Goal: Task Accomplishment & Management: Use online tool/utility

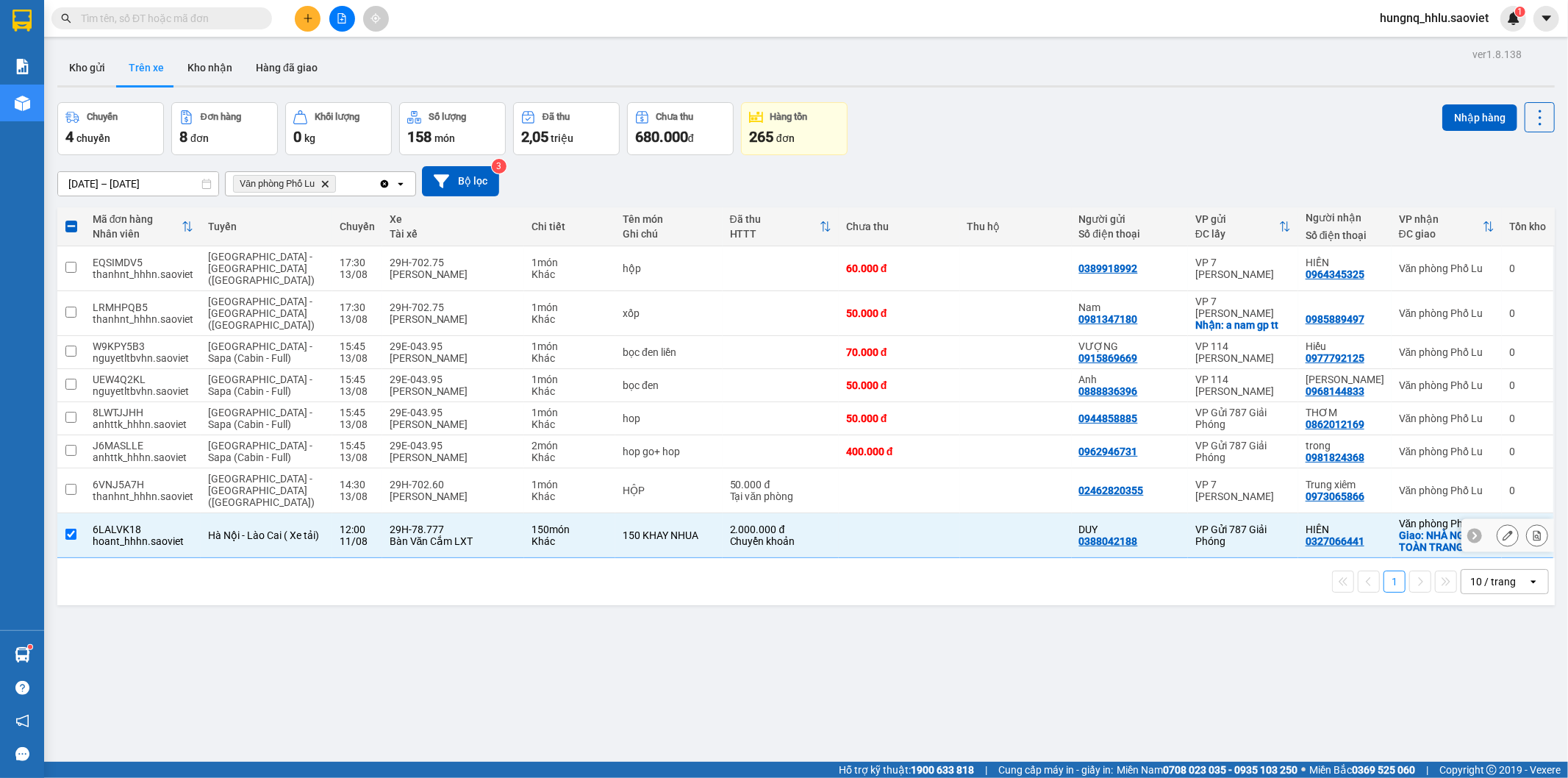
click at [103, 524] on td "6LALVK18 hoant_hhhn.saoviet" at bounding box center [142, 536] width 115 height 45
checkbox input "false"
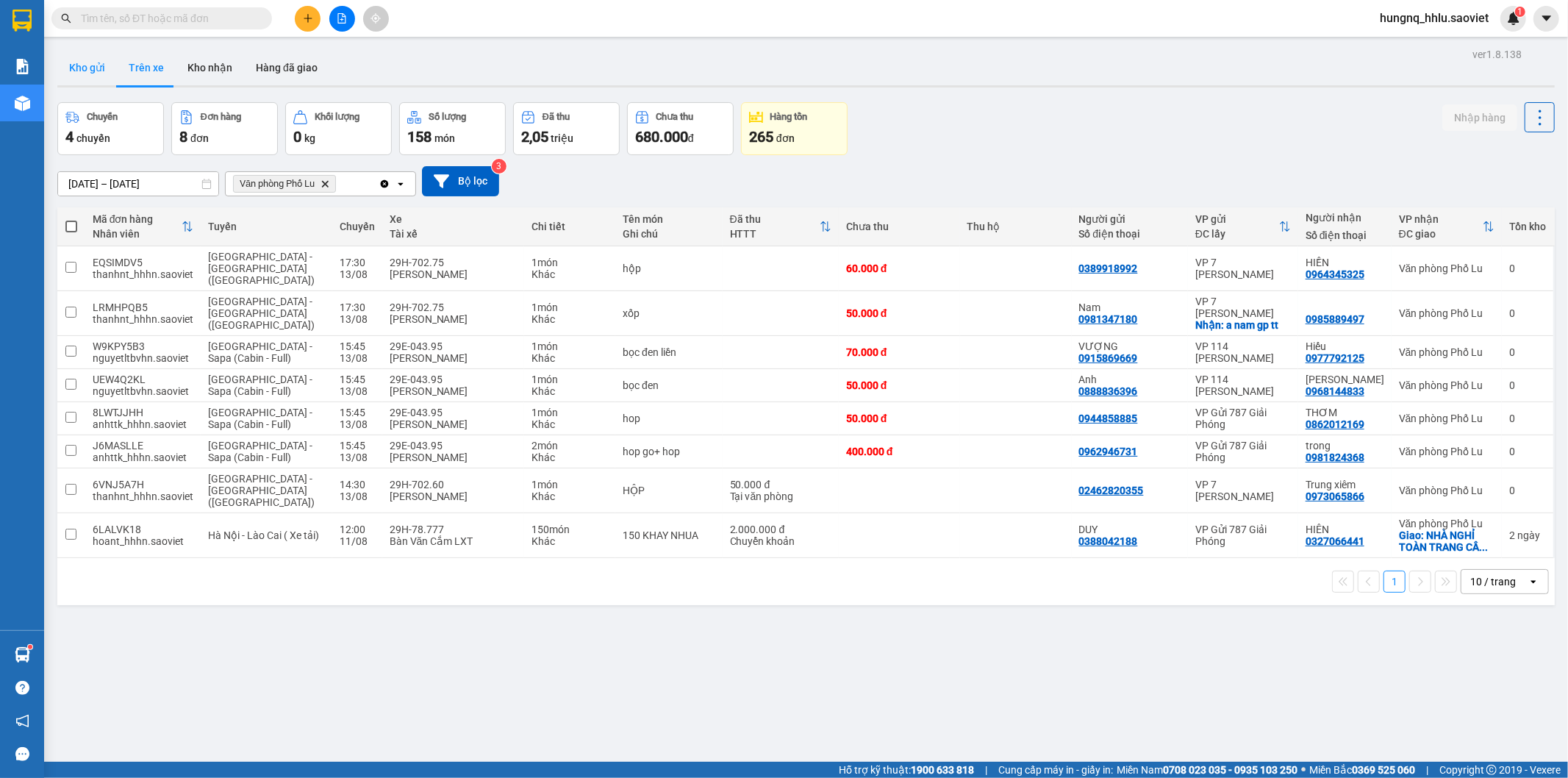
click at [81, 75] on button "Kho gửi" at bounding box center [87, 67] width 60 height 35
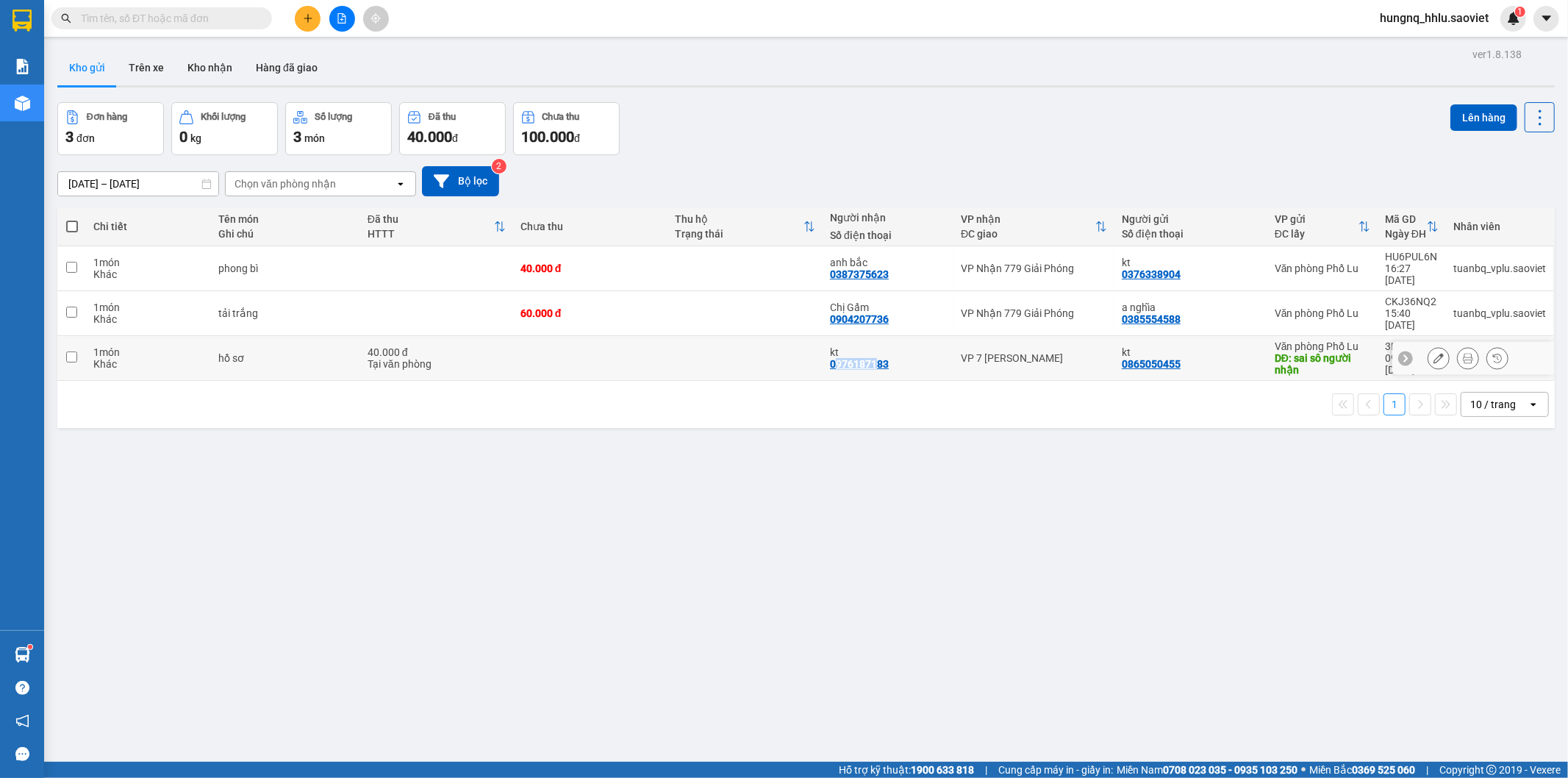
drag, startPoint x: 831, startPoint y: 344, endPoint x: 848, endPoint y: 345, distance: 17.0
click at [866, 358] on div "0976187183" at bounding box center [859, 364] width 59 height 12
drag, startPoint x: 826, startPoint y: 360, endPoint x: 816, endPoint y: 364, distance: 10.8
click at [825, 380] on div "1 10 / trang open" at bounding box center [805, 404] width 1497 height 47
drag, startPoint x: 831, startPoint y: 343, endPoint x: 890, endPoint y: 343, distance: 59.0
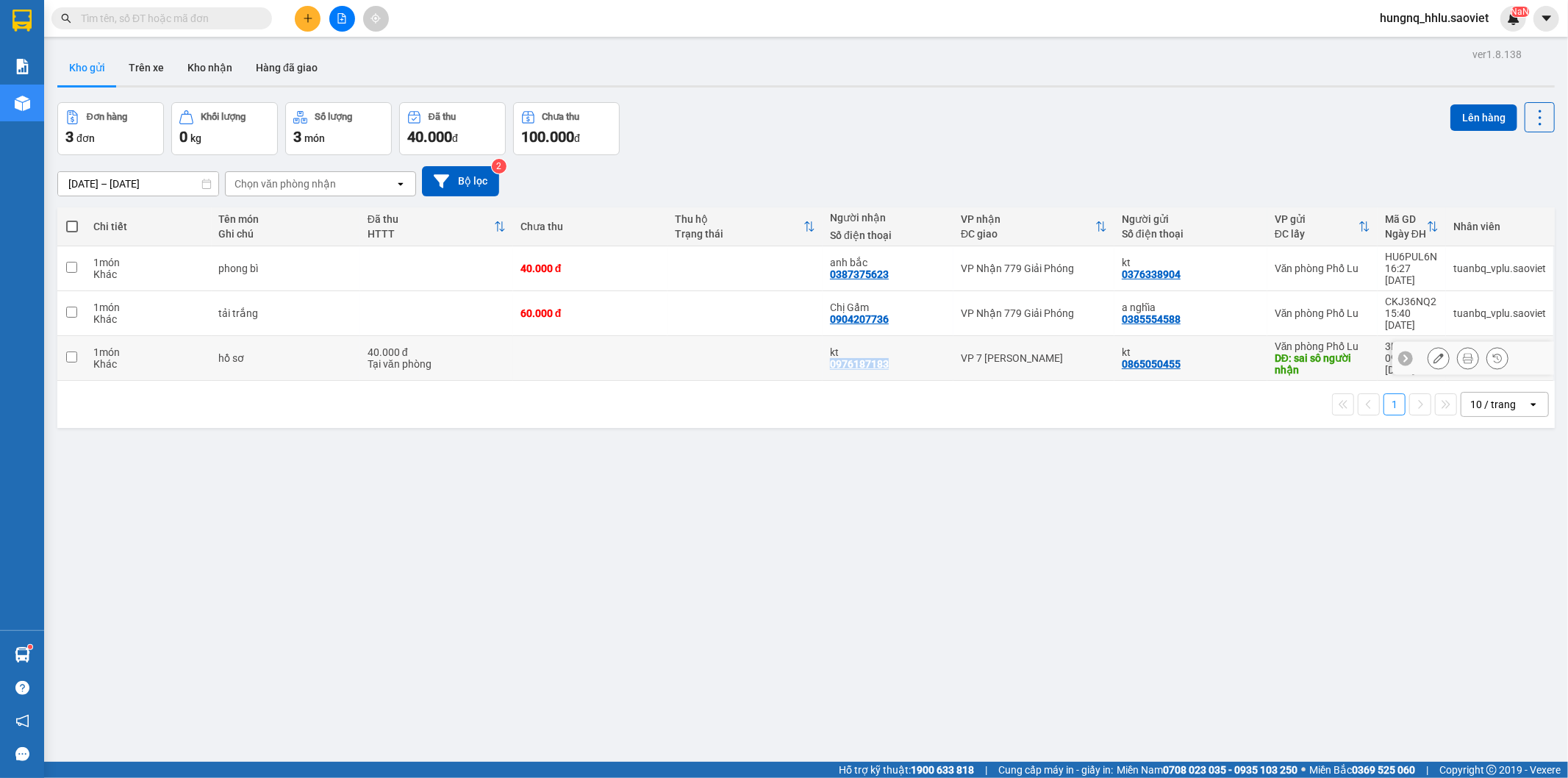
click at [890, 346] on div "kt 0976187183" at bounding box center [888, 358] width 116 height 24
checkbox input "true"
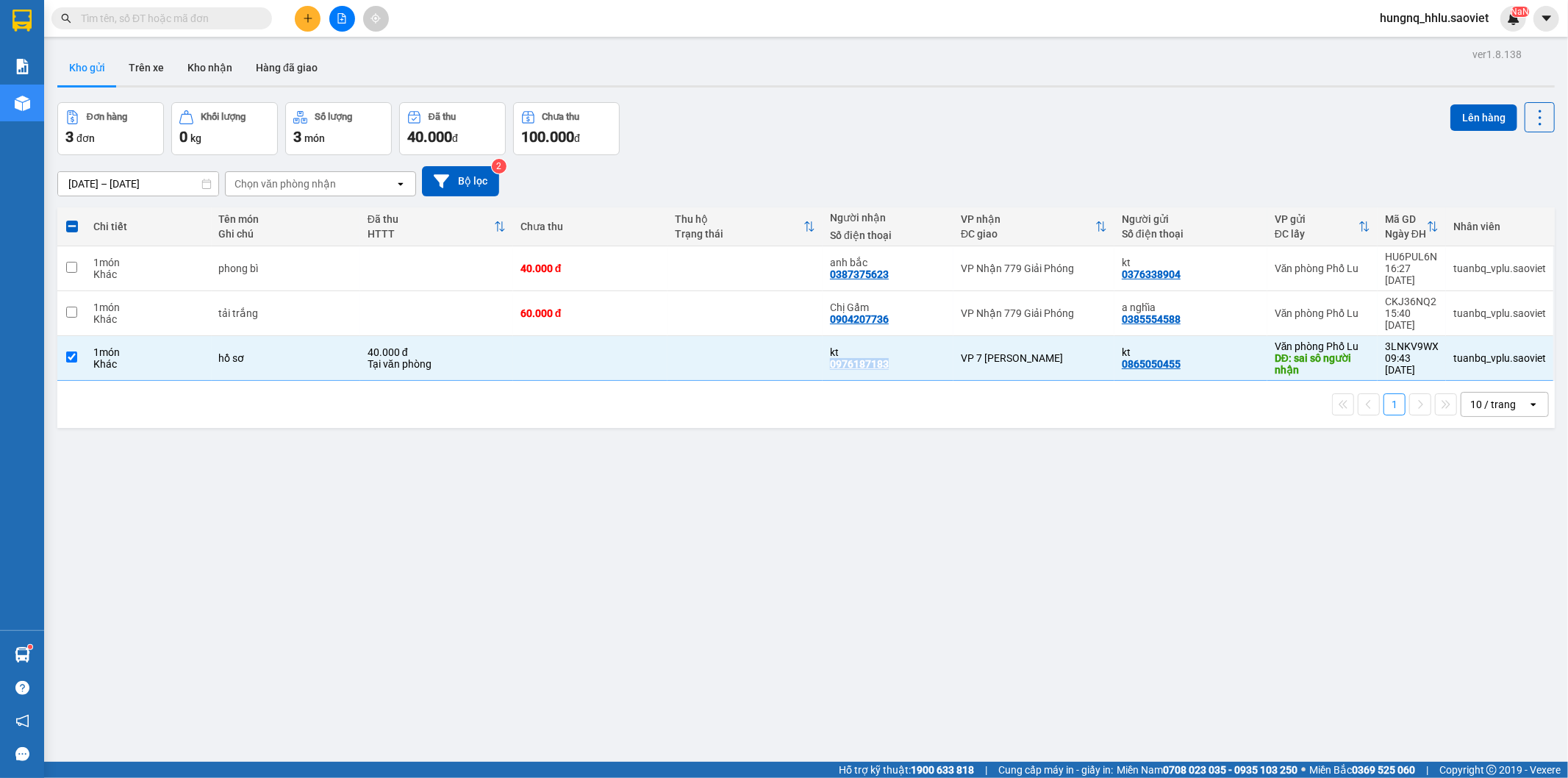
copy div "0976187183"
click at [137, 23] on input "text" at bounding box center [167, 18] width 173 height 16
paste input "0976187183"
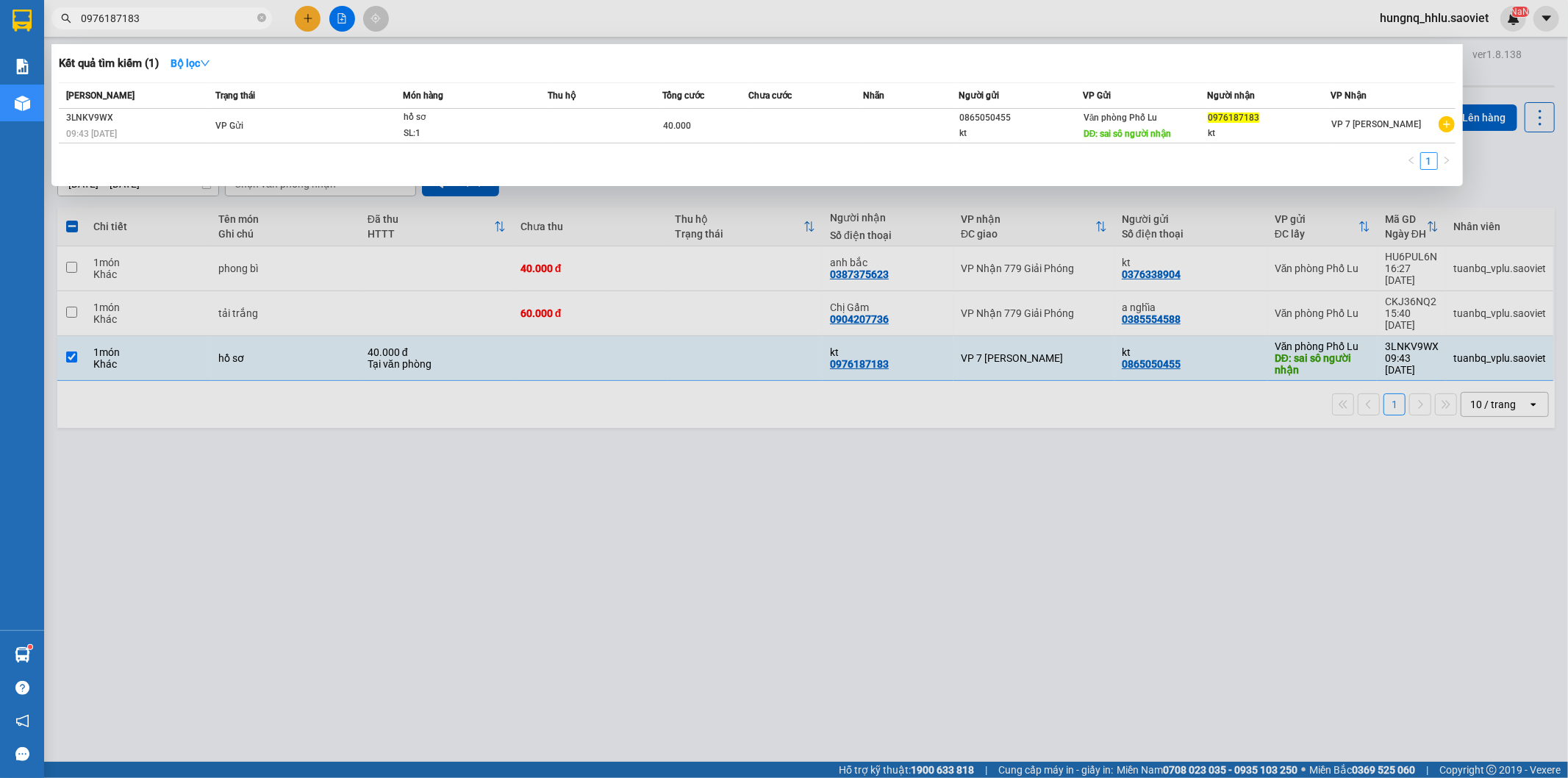
type input "0976187183"
click at [312, 584] on div at bounding box center [784, 389] width 1568 height 778
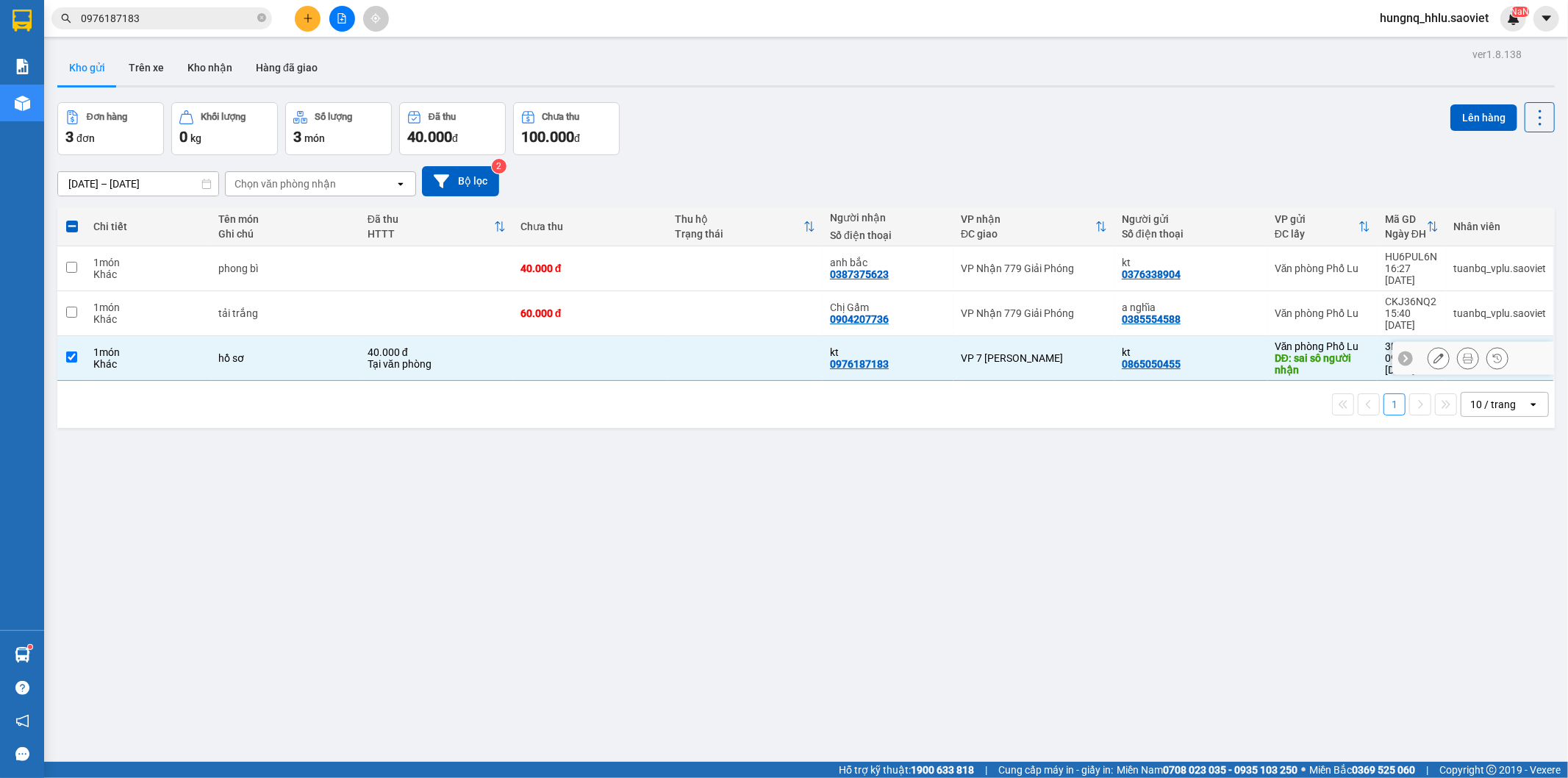
click at [70, 351] on input "checkbox" at bounding box center [72, 357] width 11 height 11
checkbox input "false"
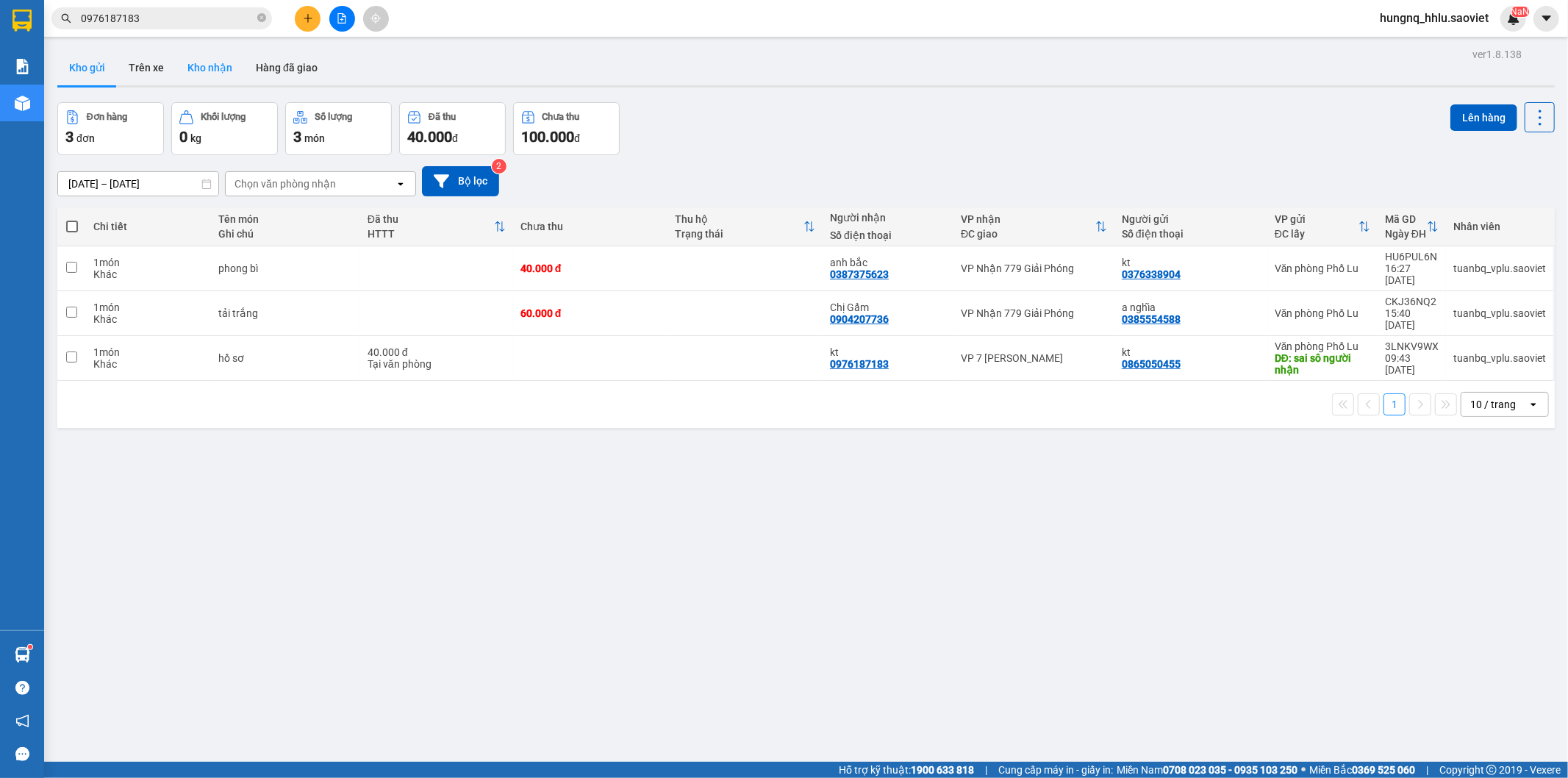
click at [215, 67] on button "Kho nhận" at bounding box center [210, 67] width 68 height 35
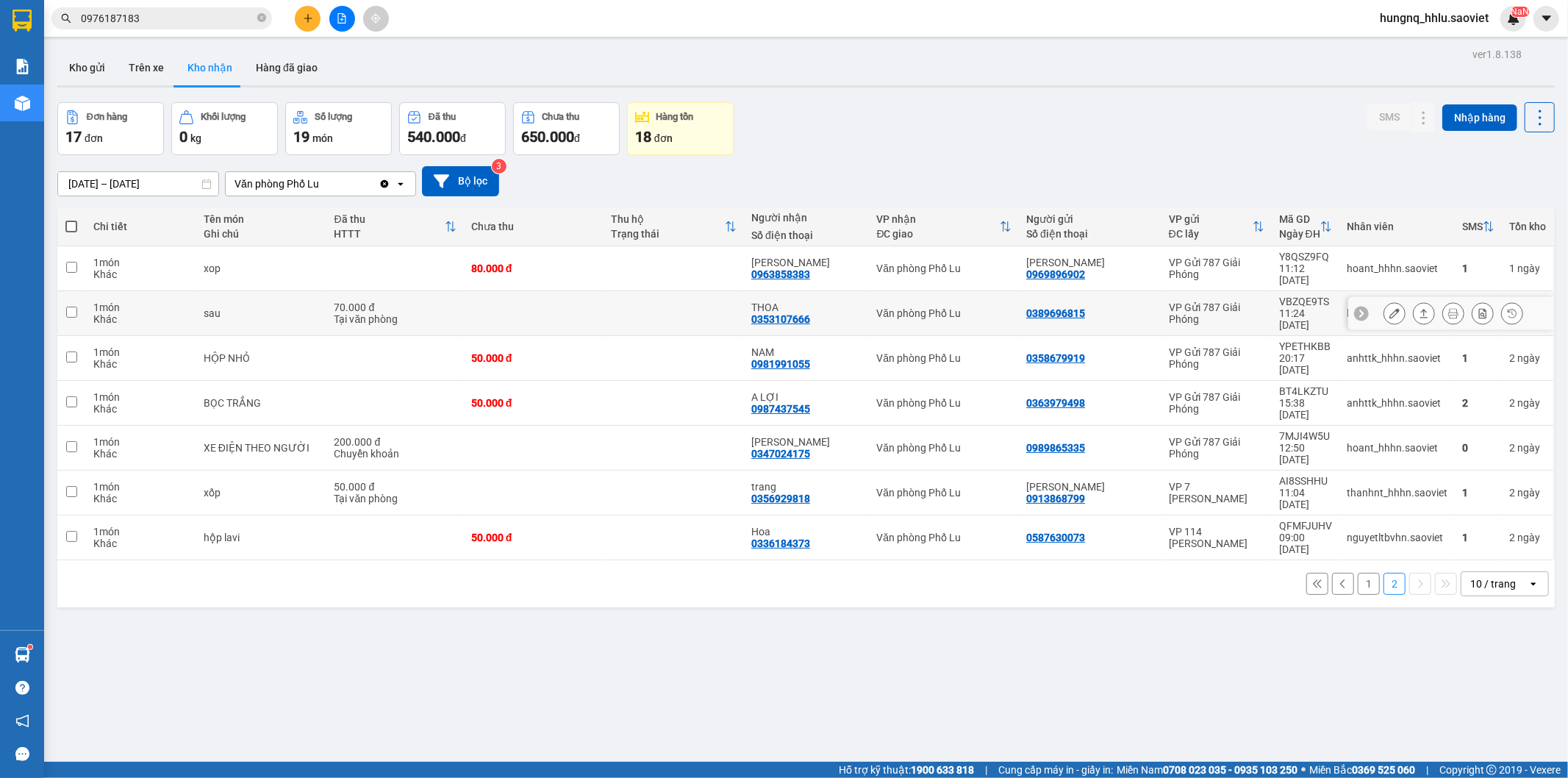
scroll to position [67, 0]
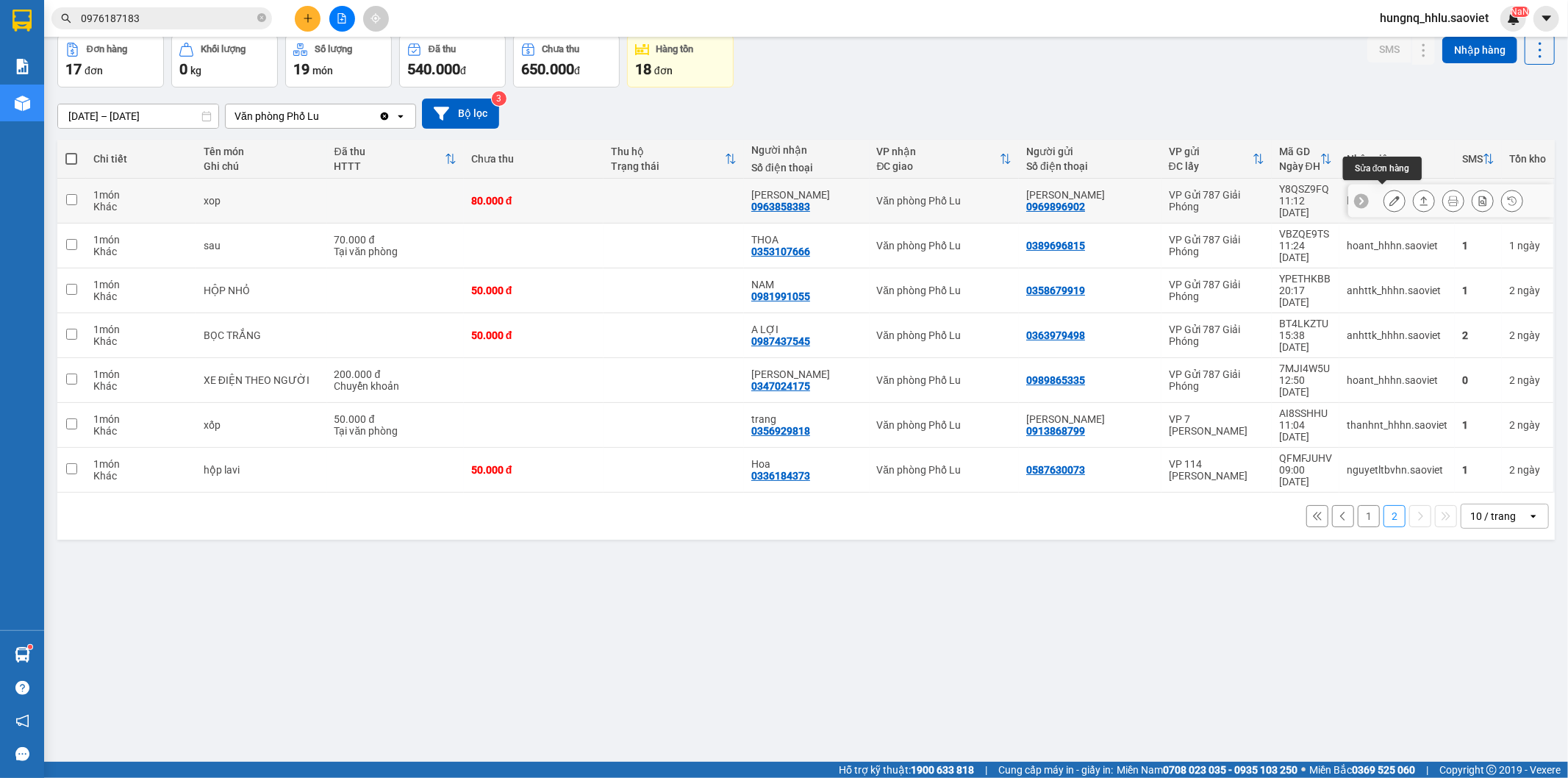
click at [1385, 203] on button at bounding box center [1395, 201] width 20 height 26
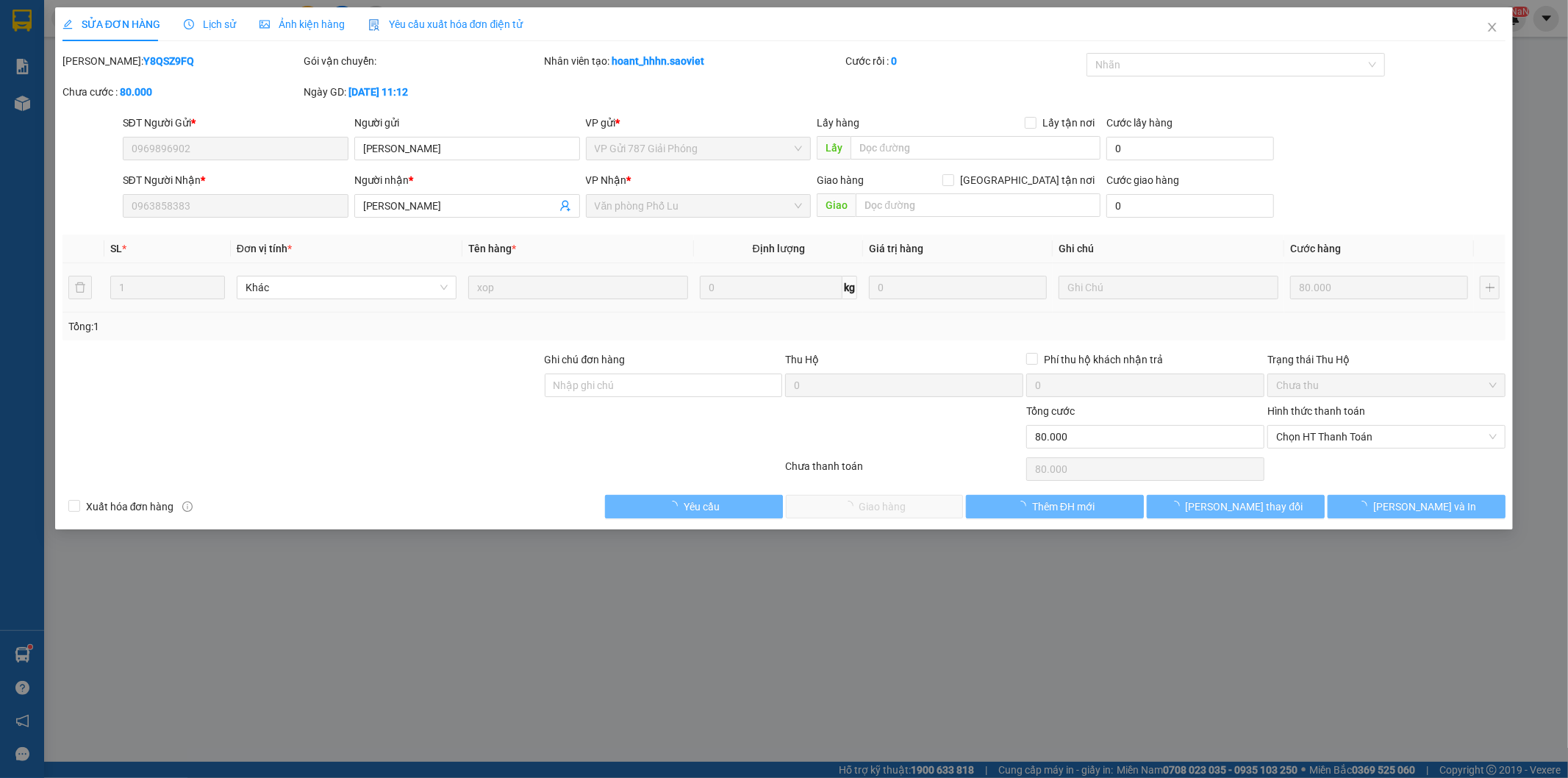
type input "0969896902"
type input "[PERSON_NAME]"
type input "0963858383"
type input "[PERSON_NAME]"
type input "80.000"
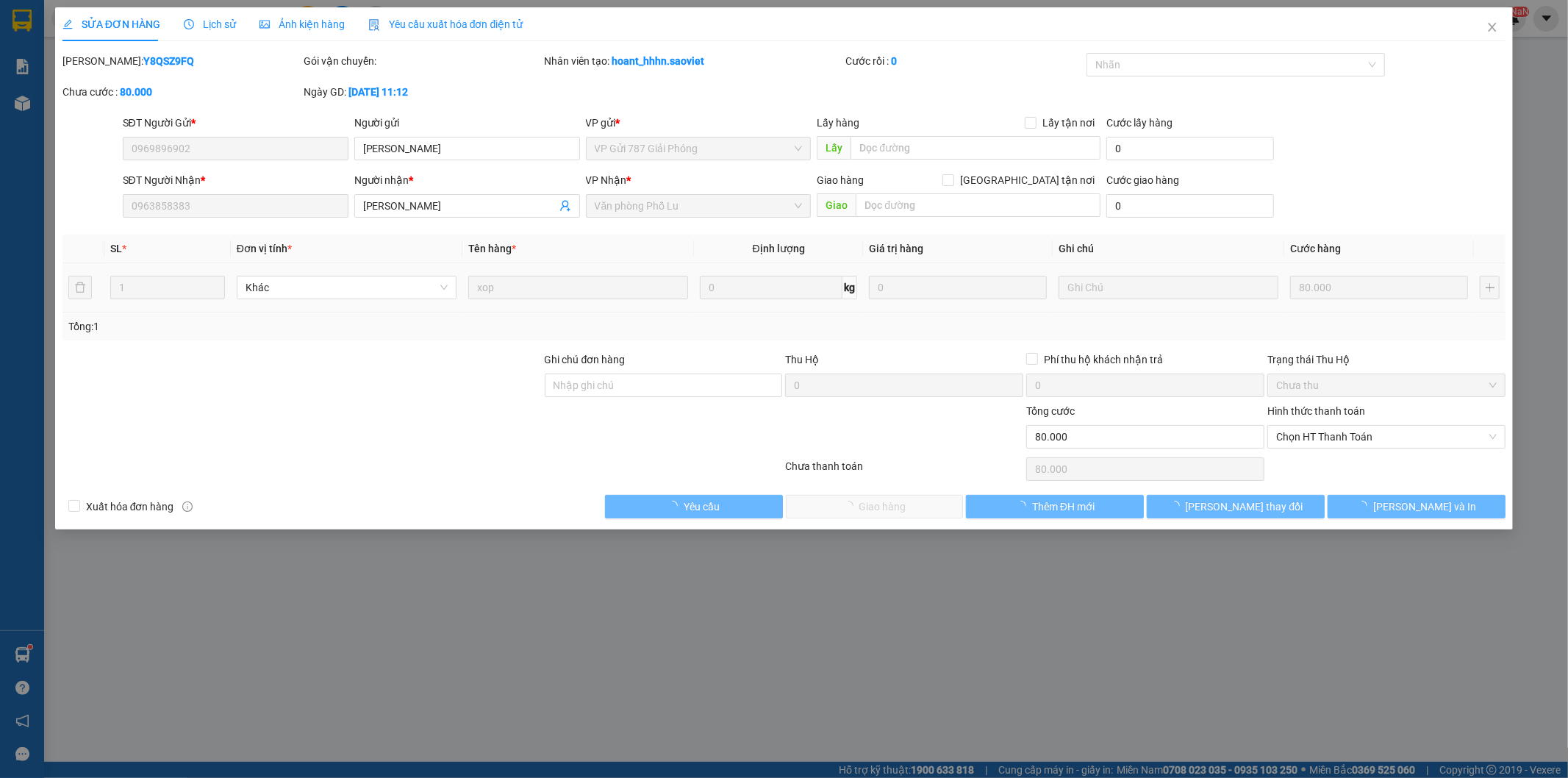
type input "80.000"
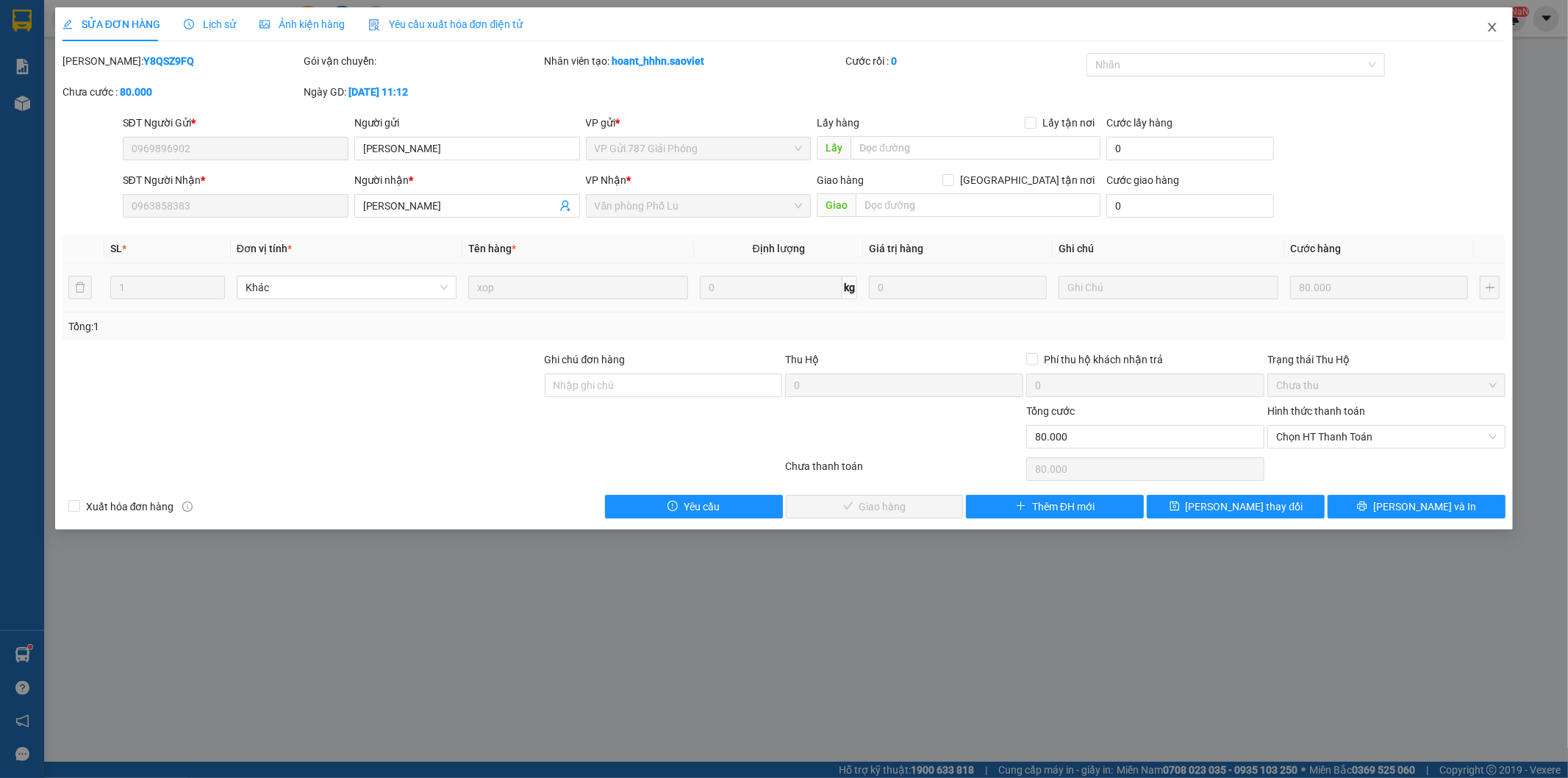
click at [1495, 31] on icon "close" at bounding box center [1492, 27] width 8 height 9
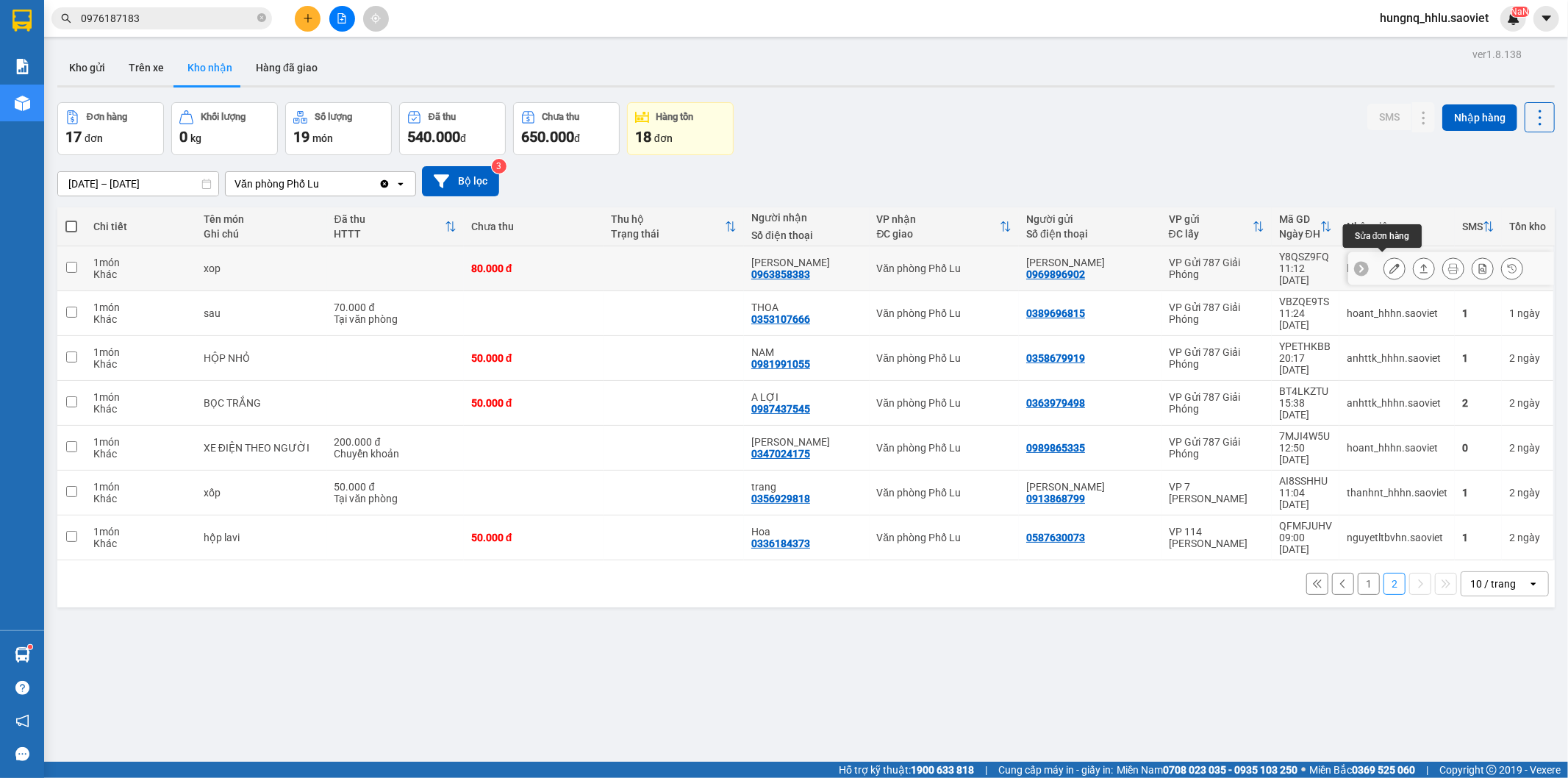
click at [1390, 266] on icon at bounding box center [1395, 269] width 10 height 10
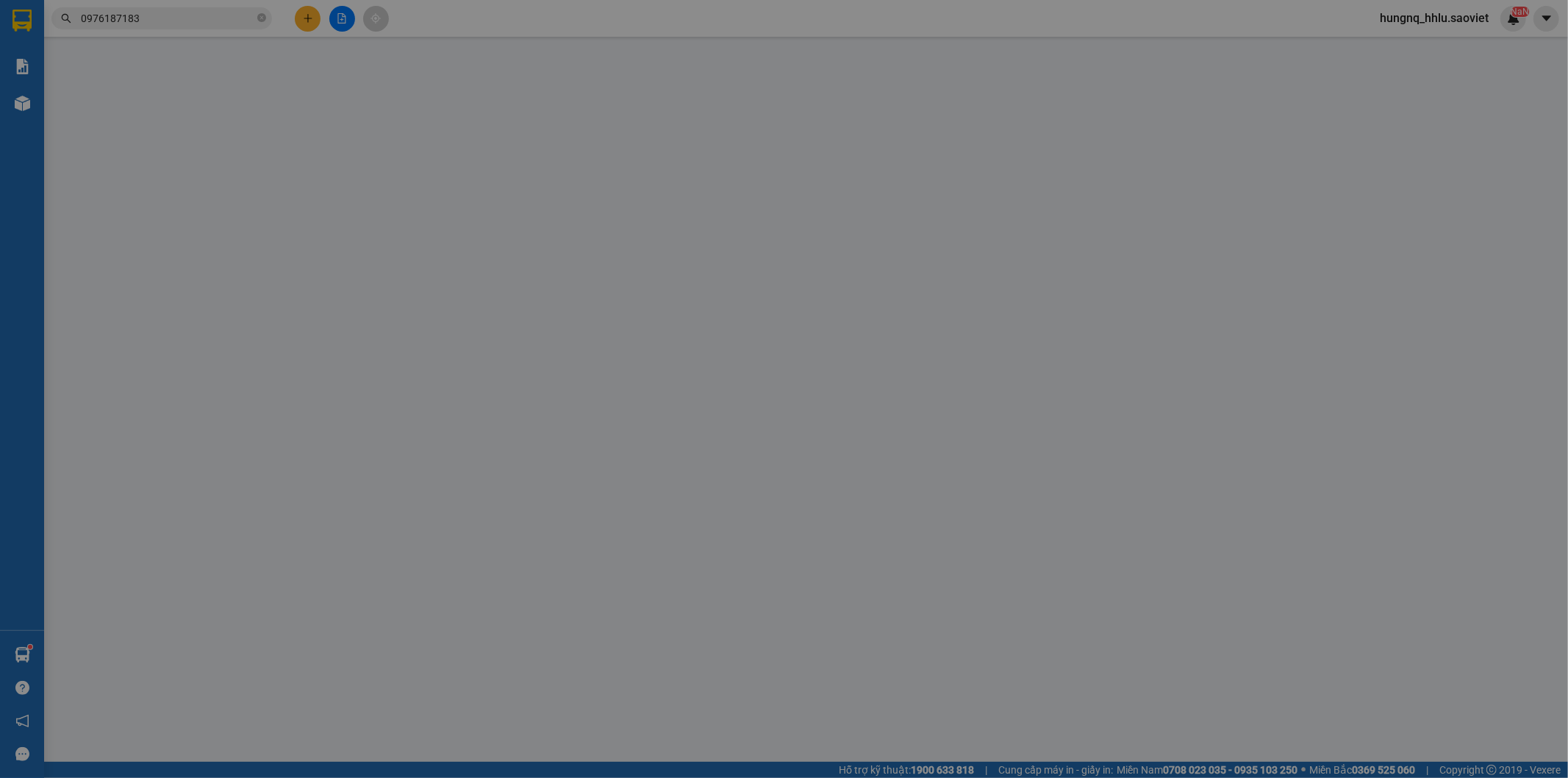
type input "0969896902"
type input "[PERSON_NAME]"
type input "0963858383"
type input "[PERSON_NAME]"
type input "80.000"
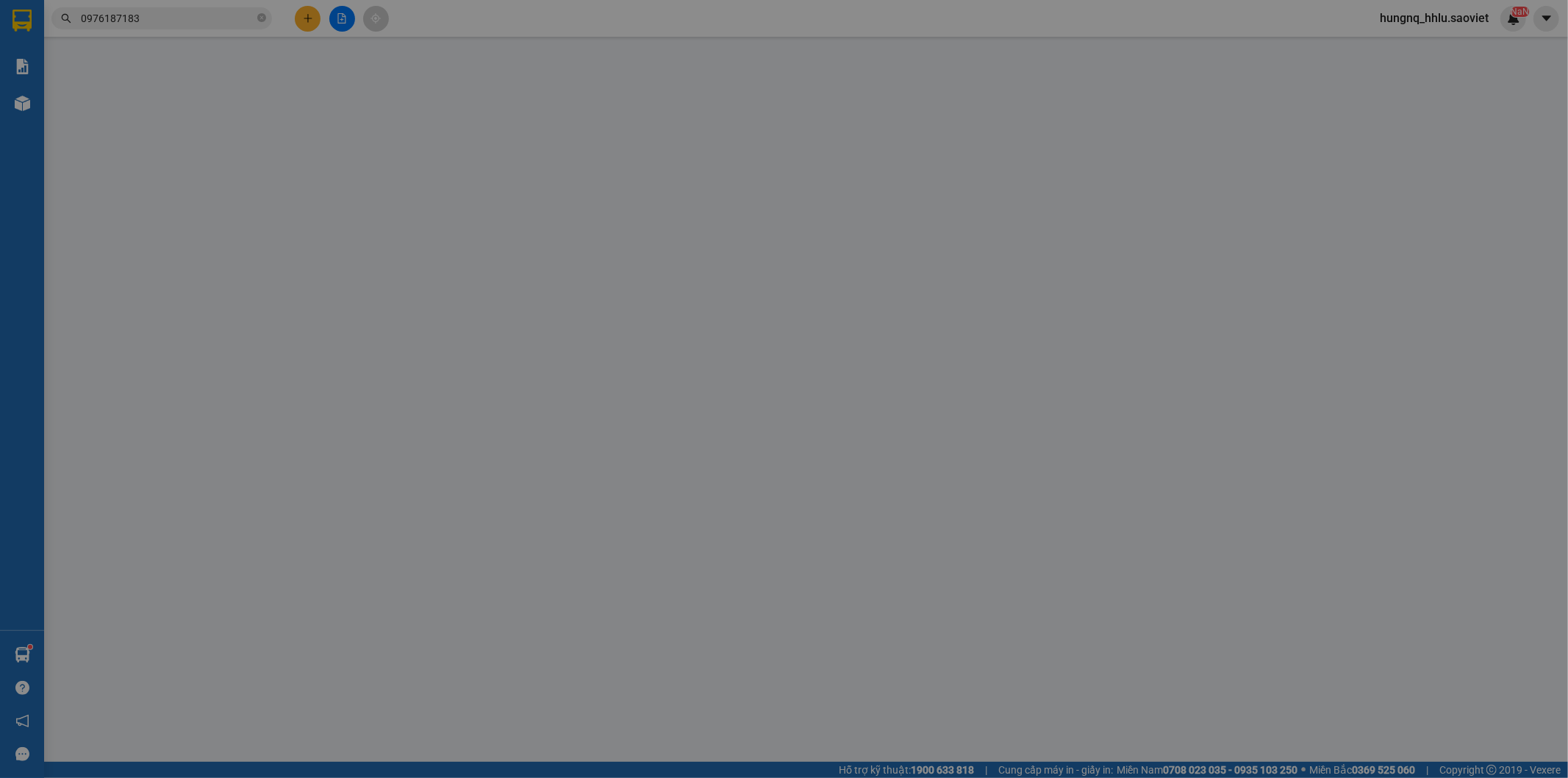
type input "80.000"
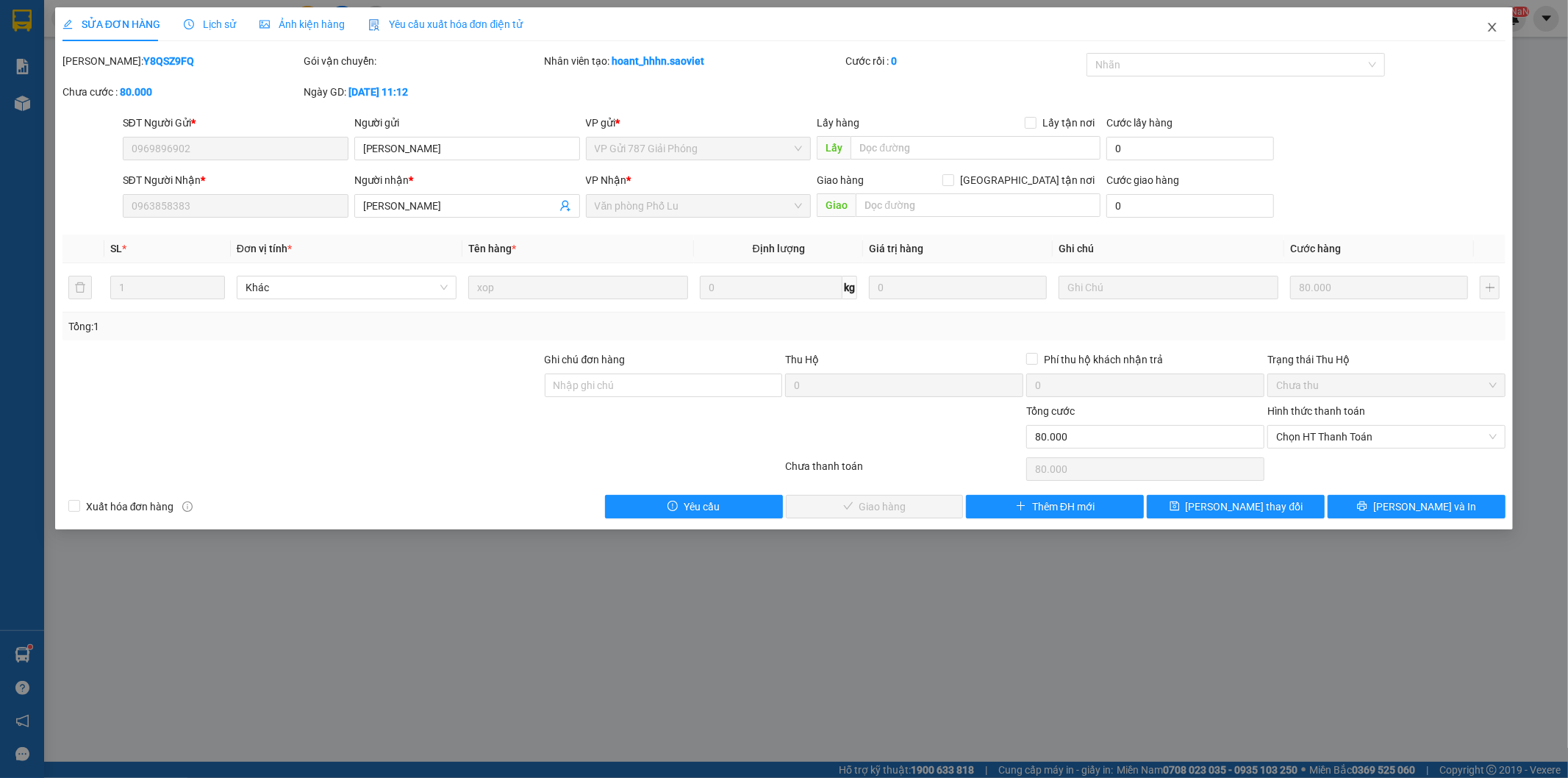
click at [1500, 32] on span "Close" at bounding box center [1492, 28] width 41 height 41
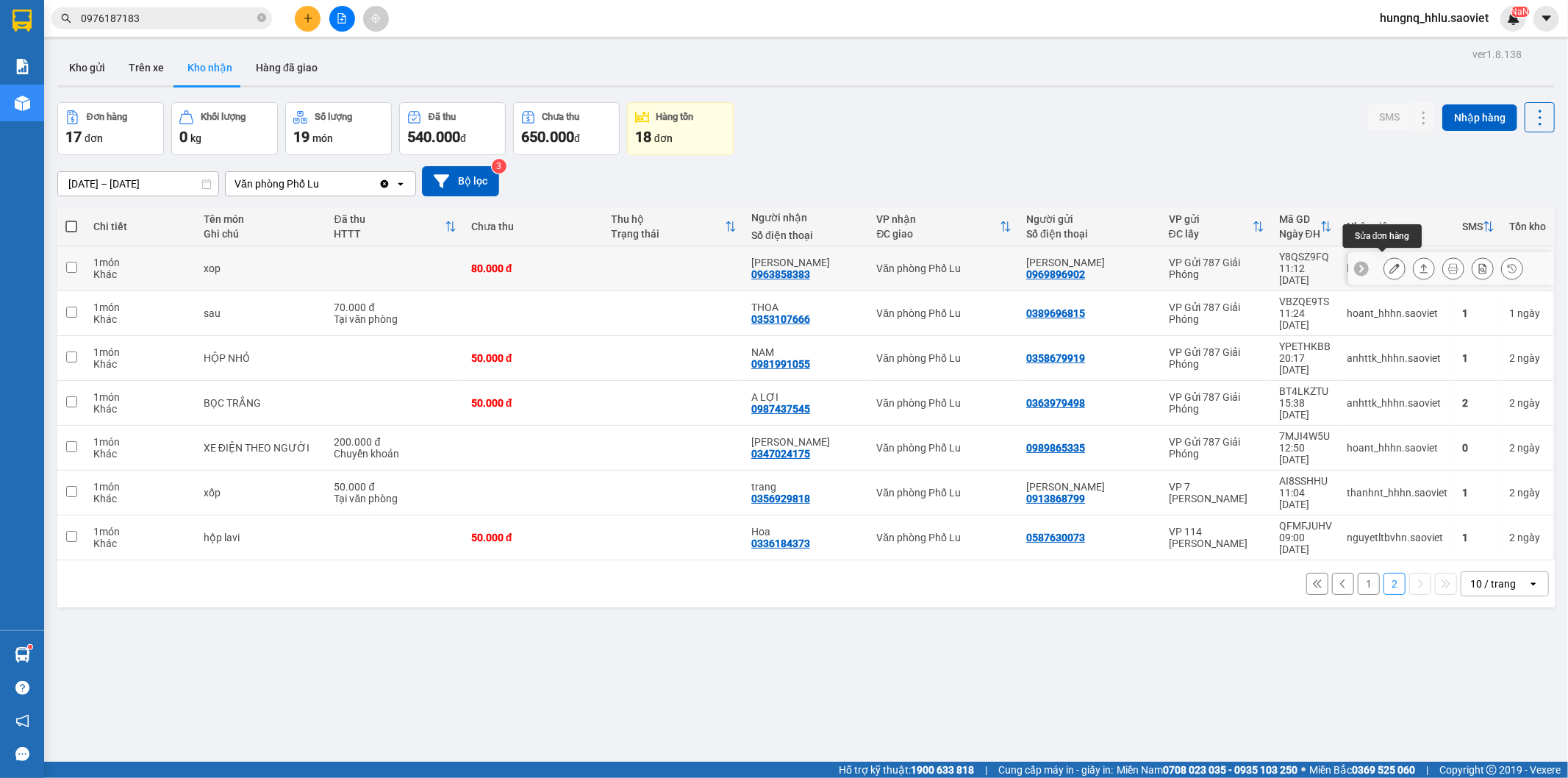
click at [1390, 266] on icon at bounding box center [1395, 269] width 10 height 10
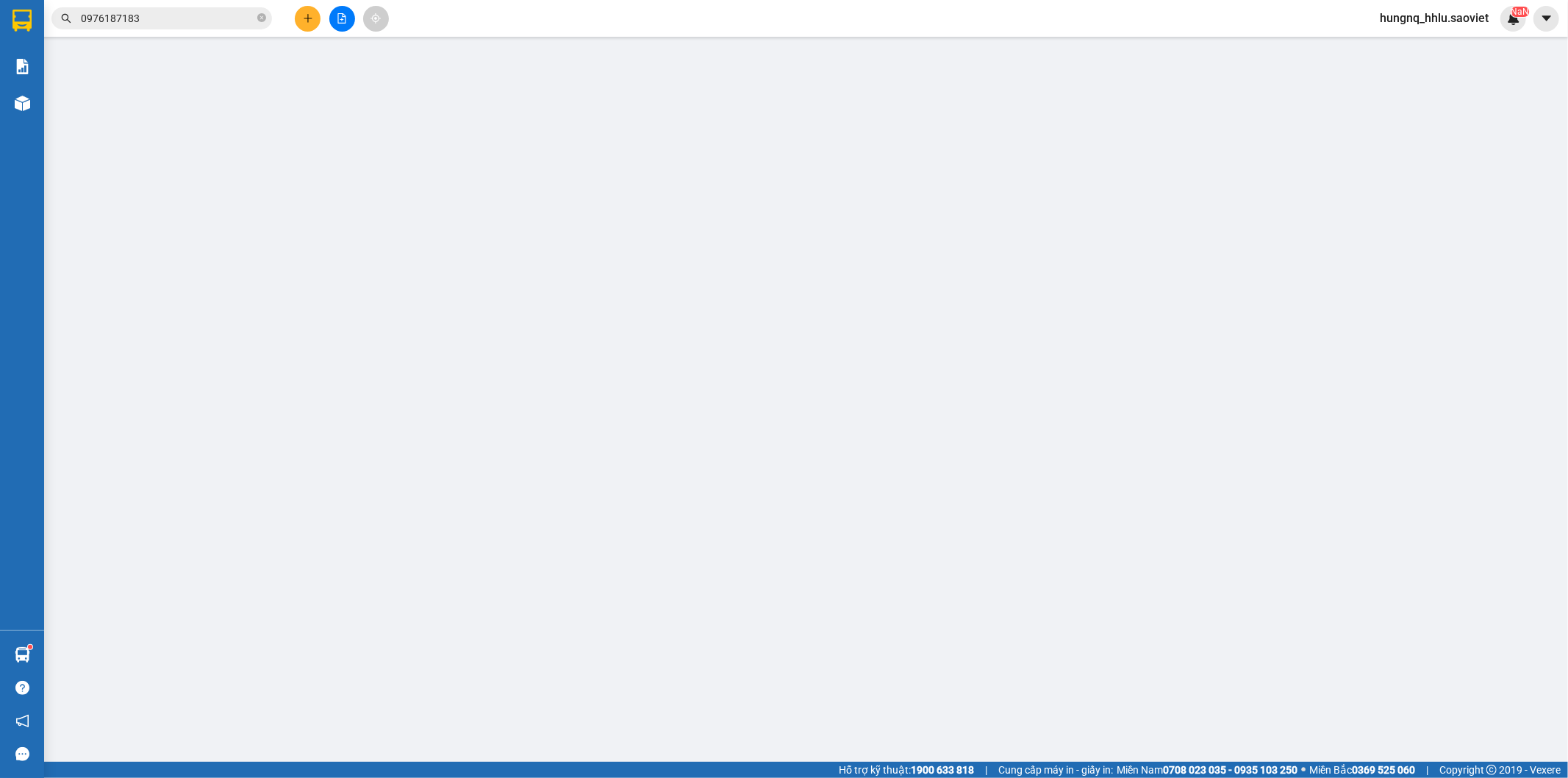
type input "0969896902"
type input "[PERSON_NAME]"
type input "0963858383"
type input "[PERSON_NAME]"
type input "80.000"
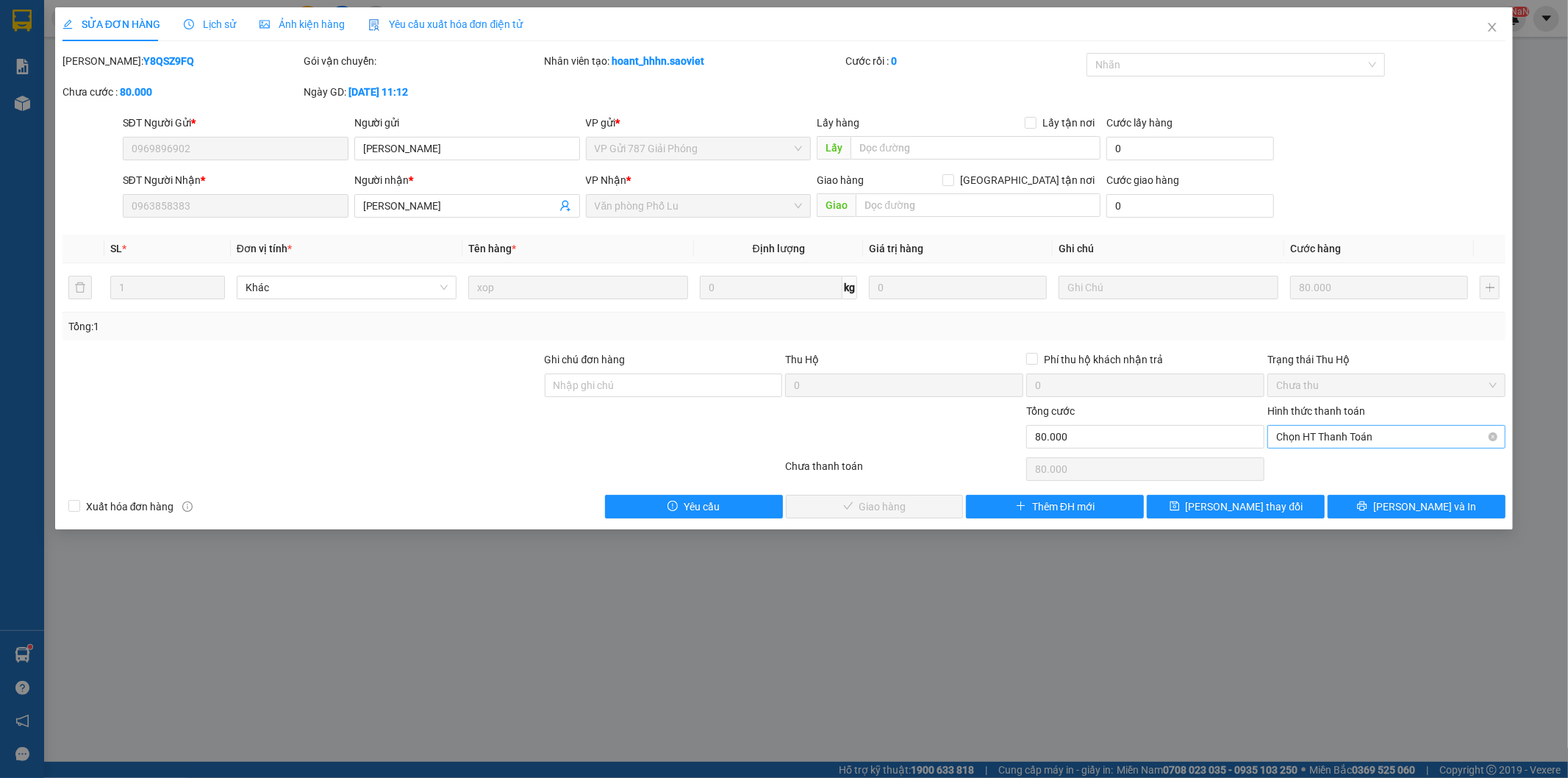
click at [1284, 442] on span "Chọn HT Thanh Toán" at bounding box center [1386, 437] width 221 height 22
click at [1283, 467] on div "Tại văn phòng" at bounding box center [1387, 466] width 221 height 16
type input "0"
click at [920, 513] on span "[PERSON_NAME] và Giao hàng" at bounding box center [884, 506] width 141 height 16
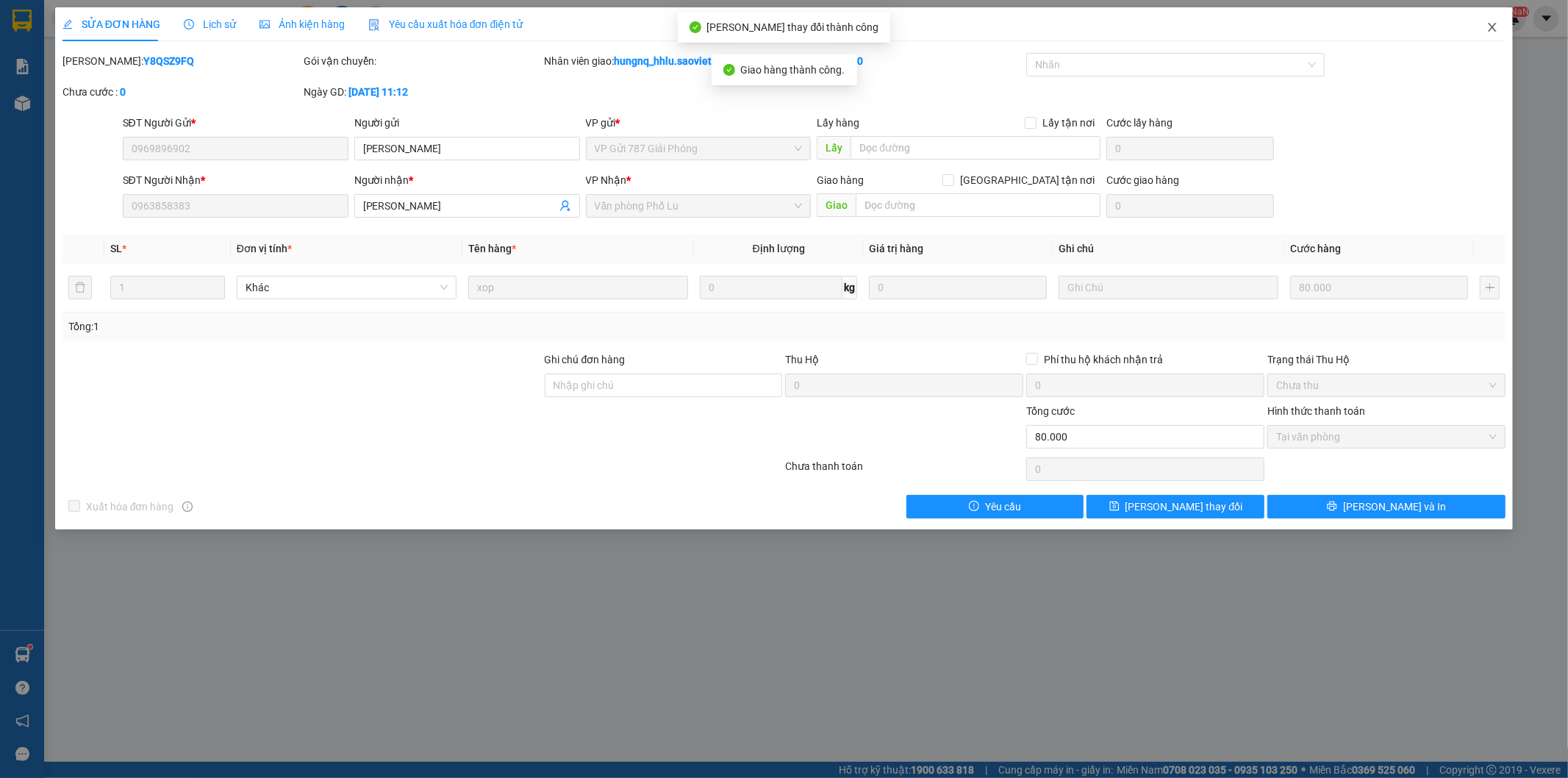
click at [1495, 31] on icon "close" at bounding box center [1493, 27] width 12 height 12
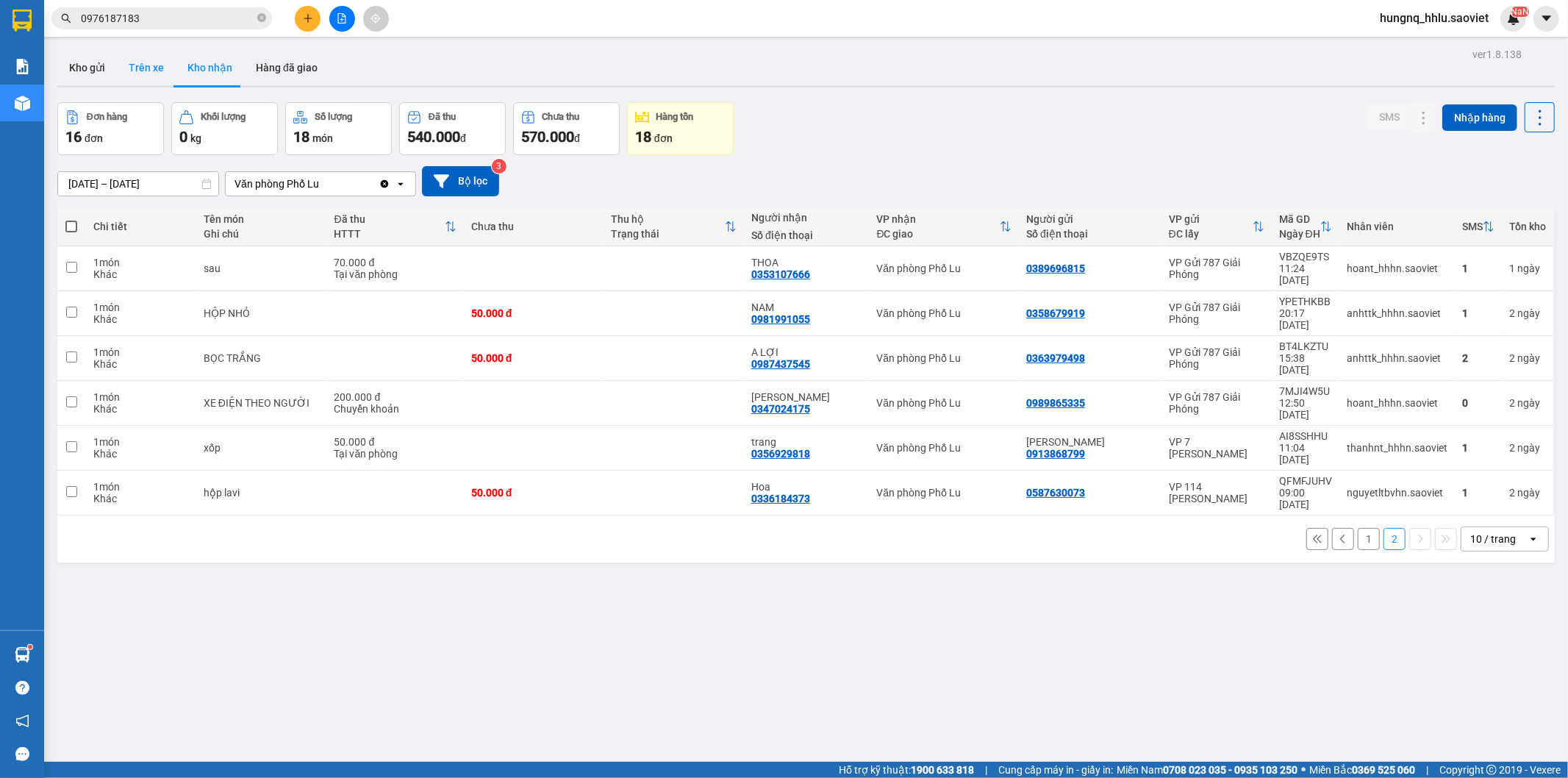
click at [158, 72] on button "Trên xe" at bounding box center [146, 67] width 59 height 35
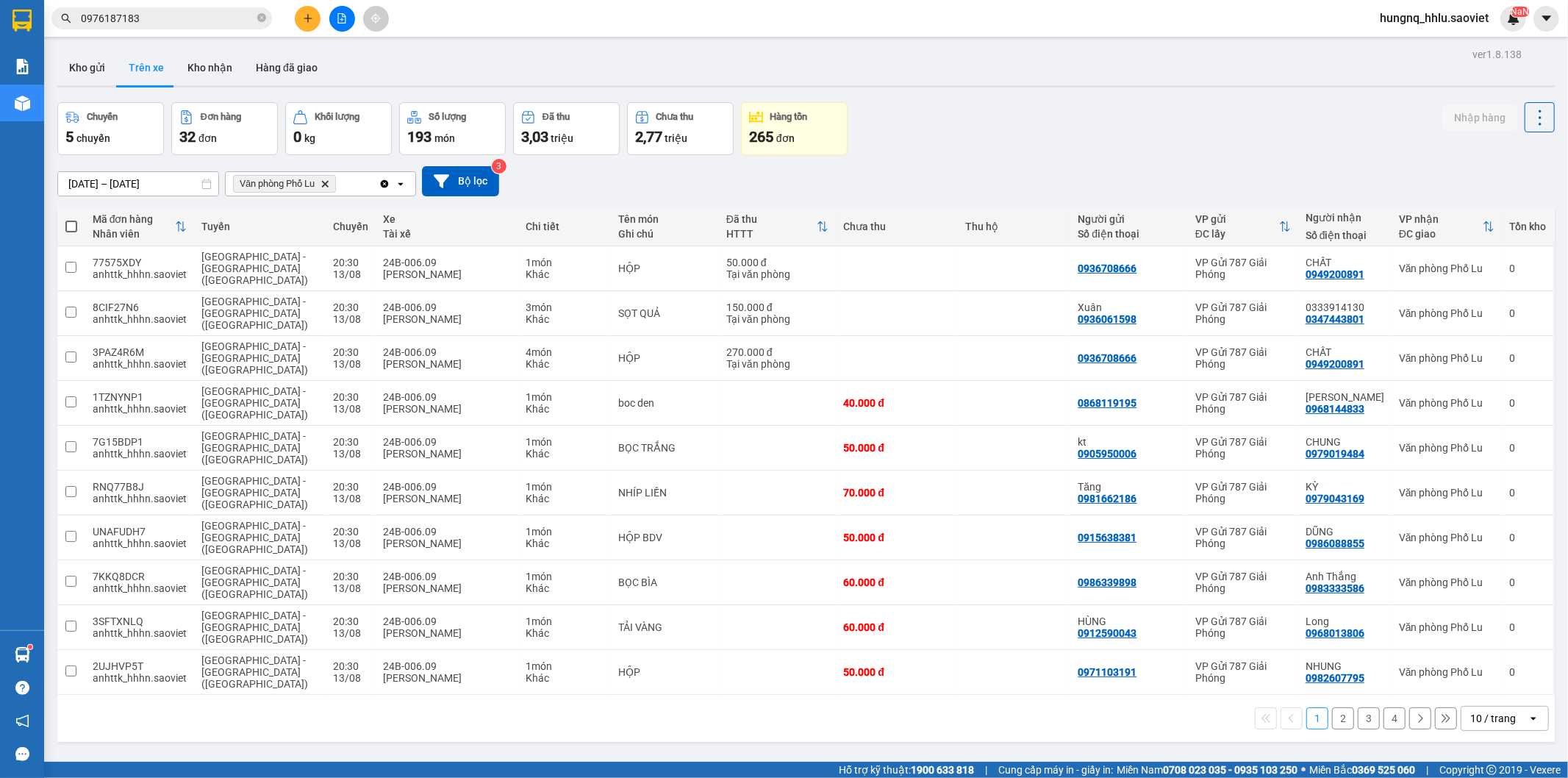
click at [1384, 707] on button "4" at bounding box center [1395, 718] width 22 height 22
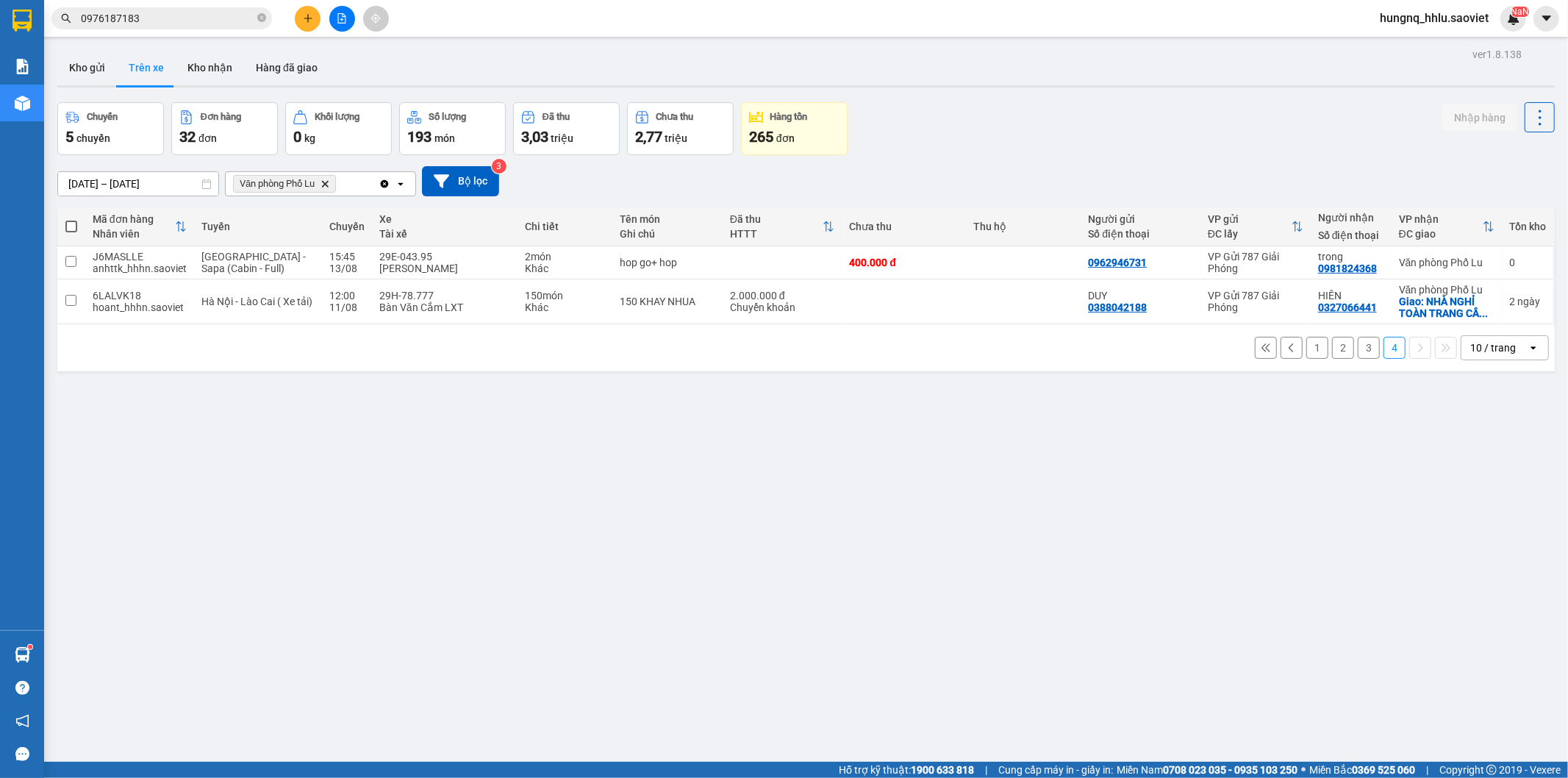
click at [1358, 348] on button "3" at bounding box center [1369, 348] width 22 height 22
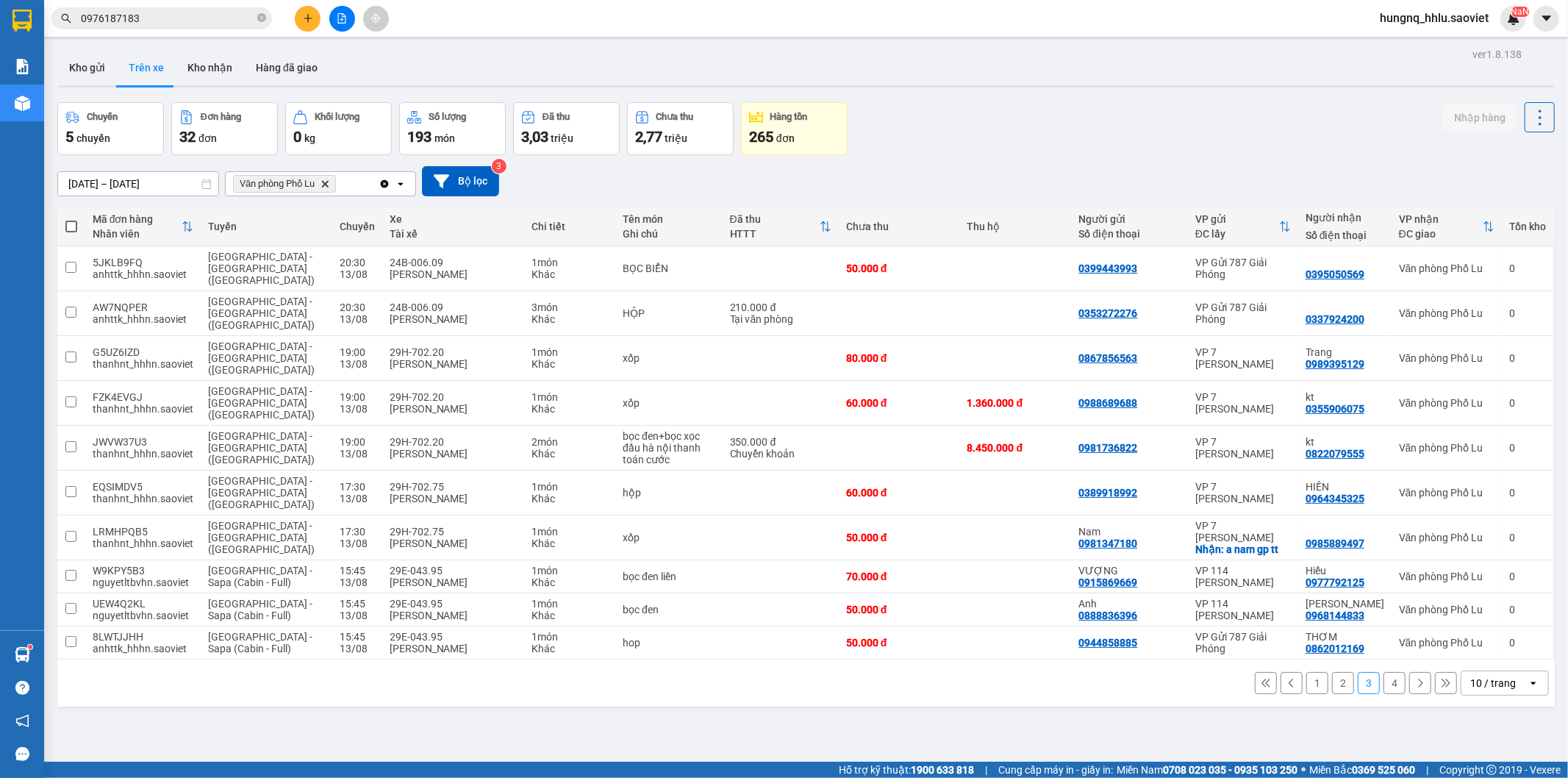
click at [1384, 672] on button "4" at bounding box center [1395, 683] width 22 height 22
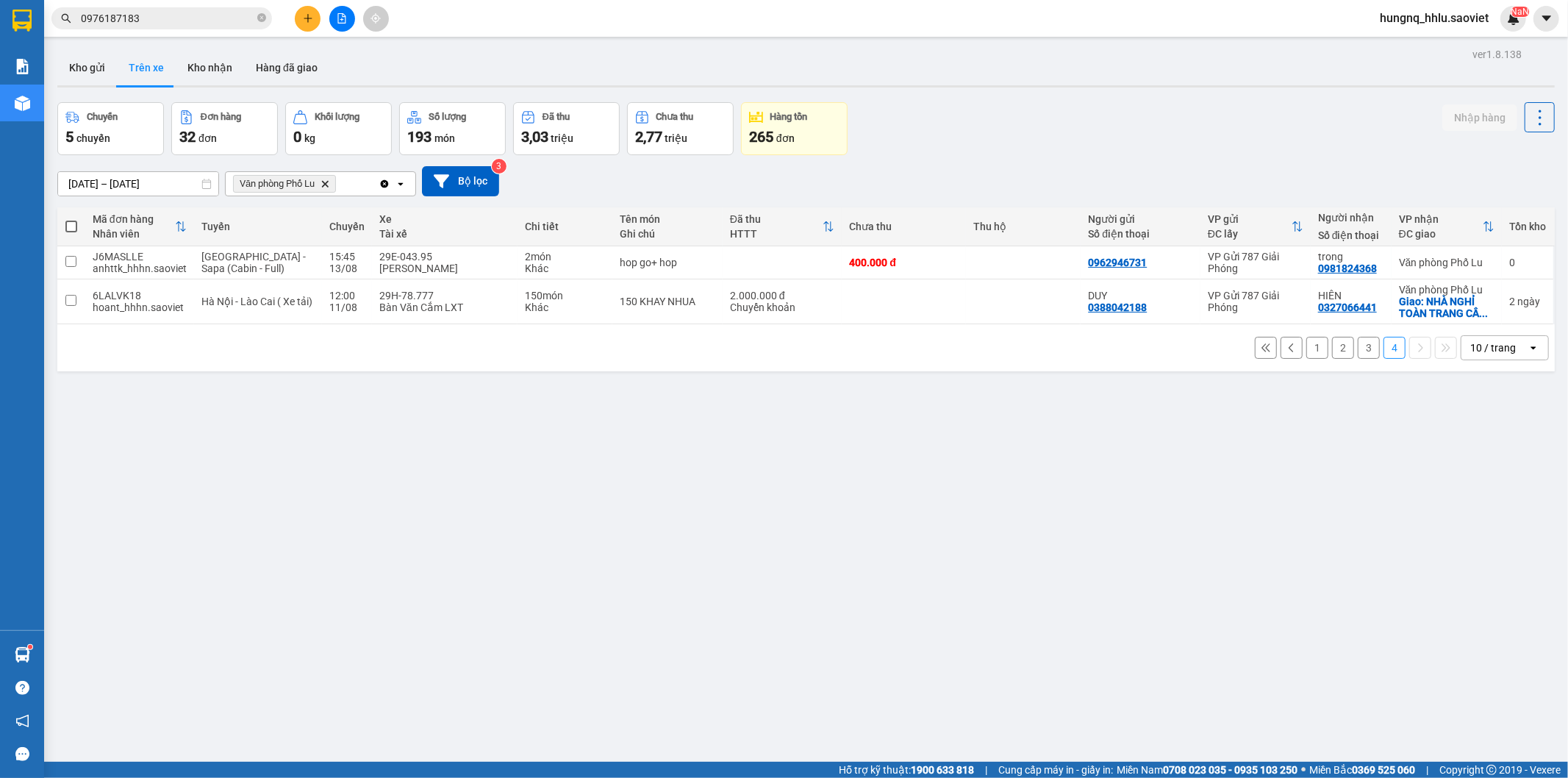
click at [1355, 360] on div "1 2 3 4 10 / trang open" at bounding box center [806, 347] width 1486 height 25
click at [1358, 351] on button "3" at bounding box center [1369, 348] width 22 height 22
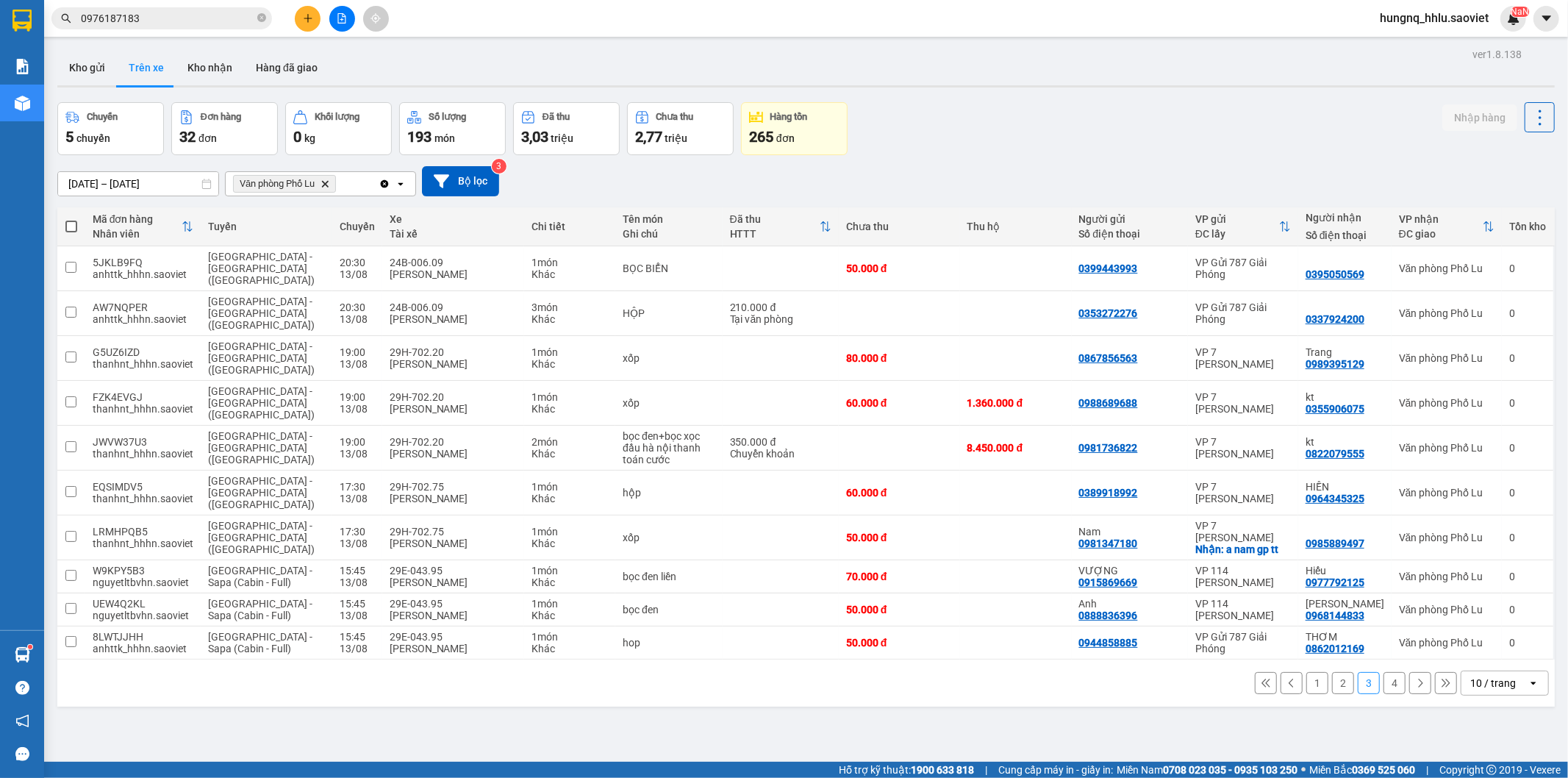
click at [1333, 672] on button "2" at bounding box center [1344, 683] width 22 height 22
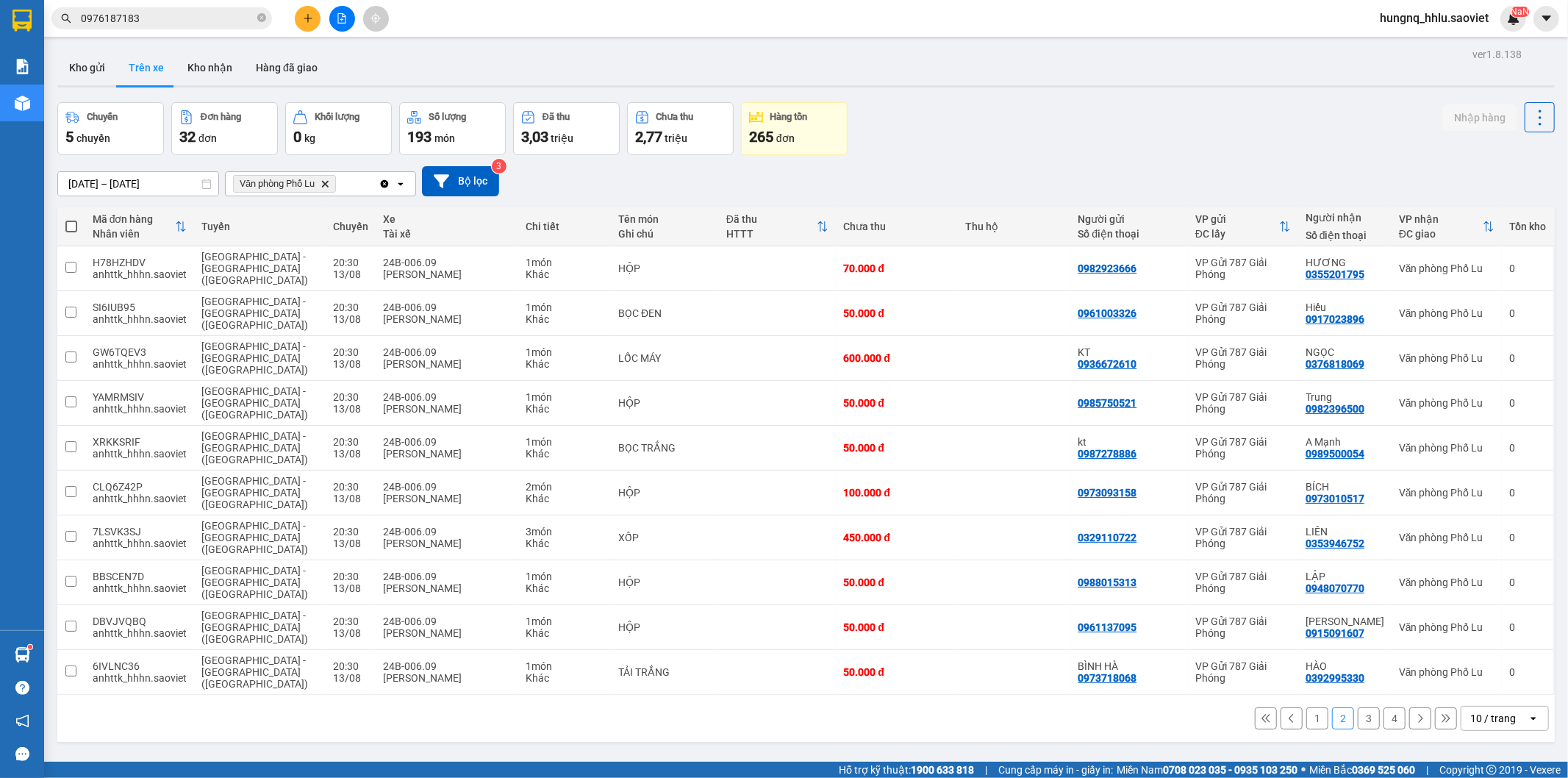
click at [1310, 707] on button "1" at bounding box center [1317, 718] width 22 height 22
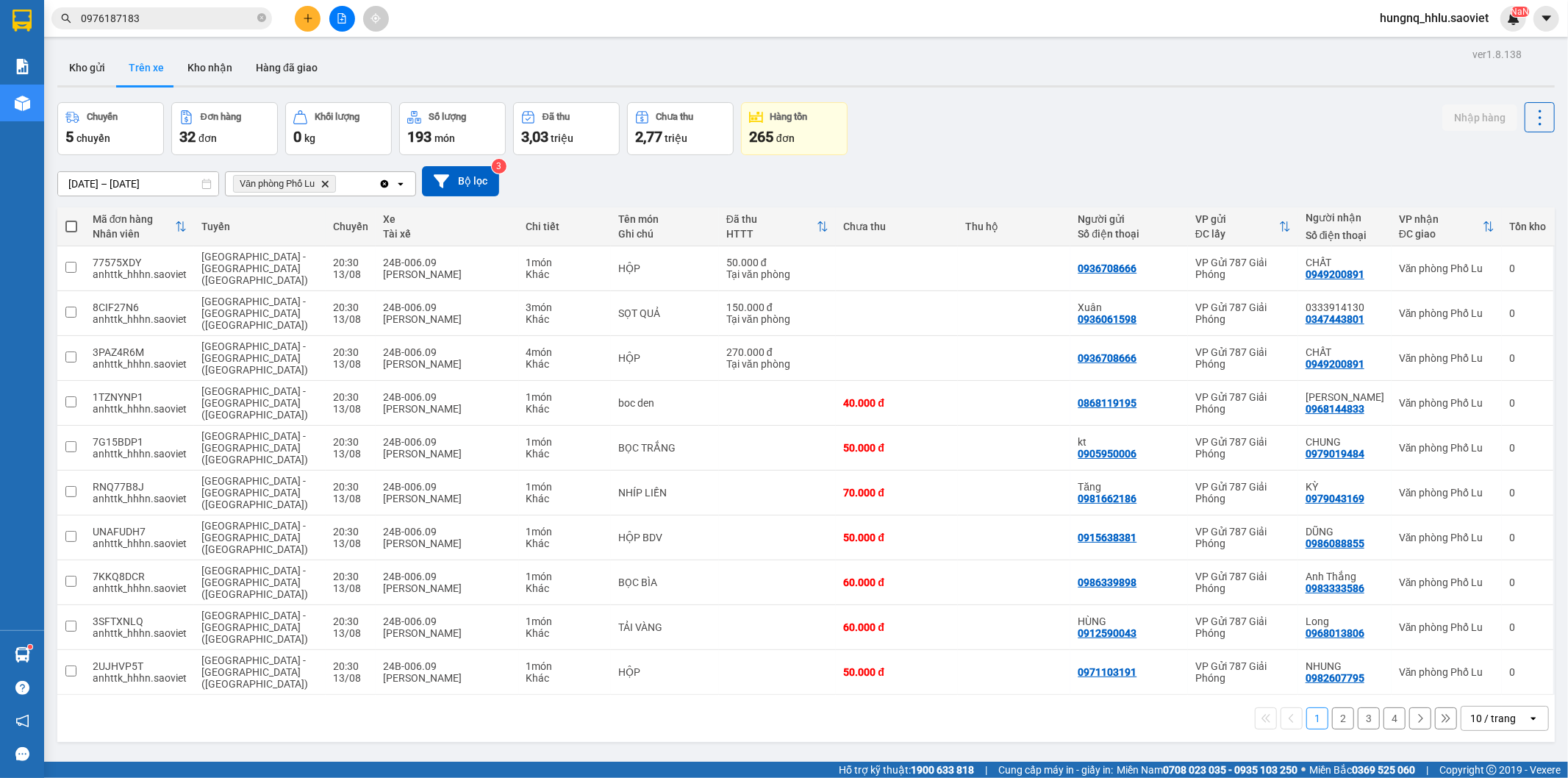
click at [1333, 707] on button "2" at bounding box center [1344, 718] width 22 height 22
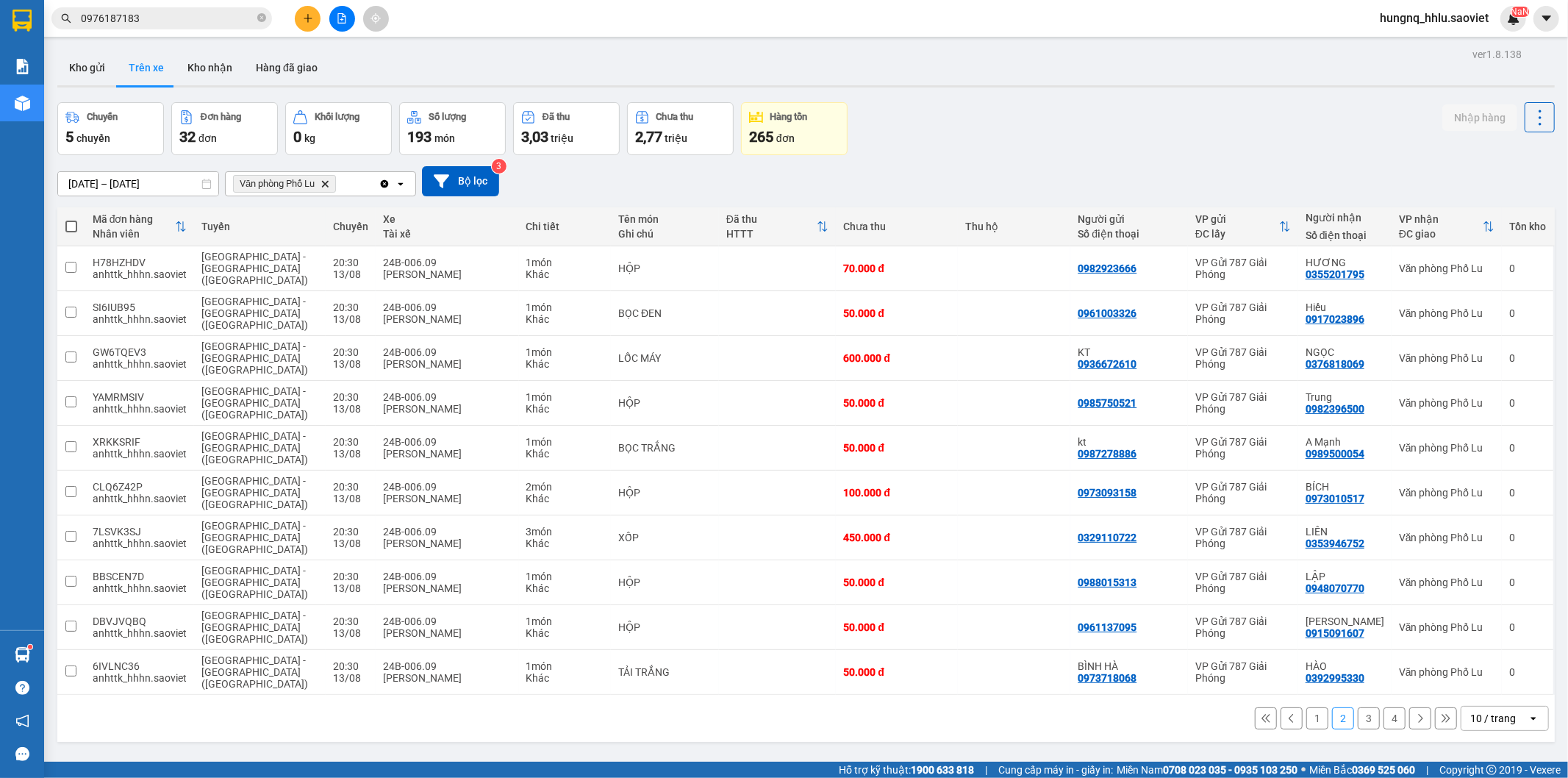
click at [1385, 707] on button "4" at bounding box center [1395, 718] width 22 height 22
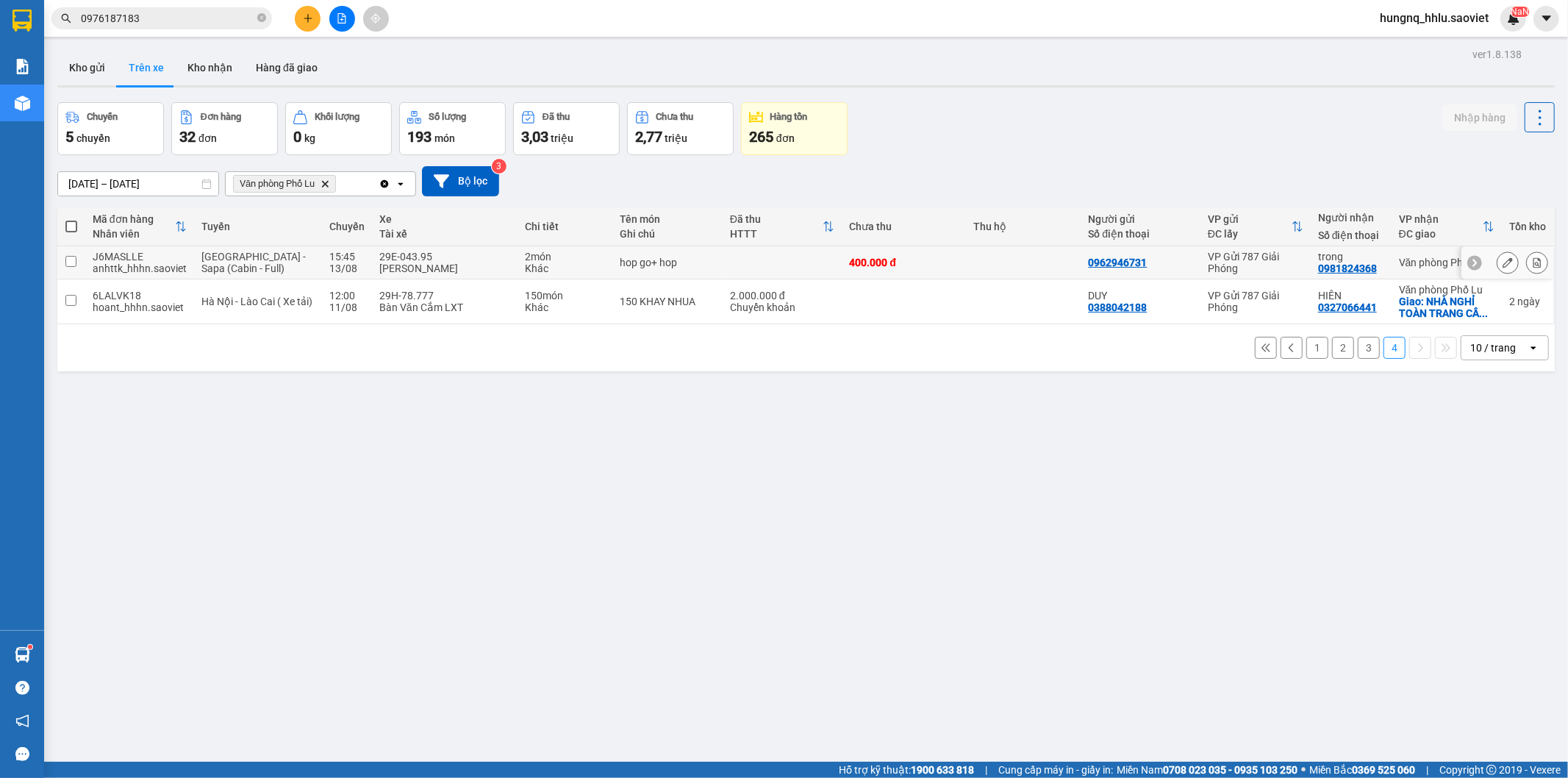
click at [1532, 267] on icon at bounding box center [1537, 263] width 10 height 10
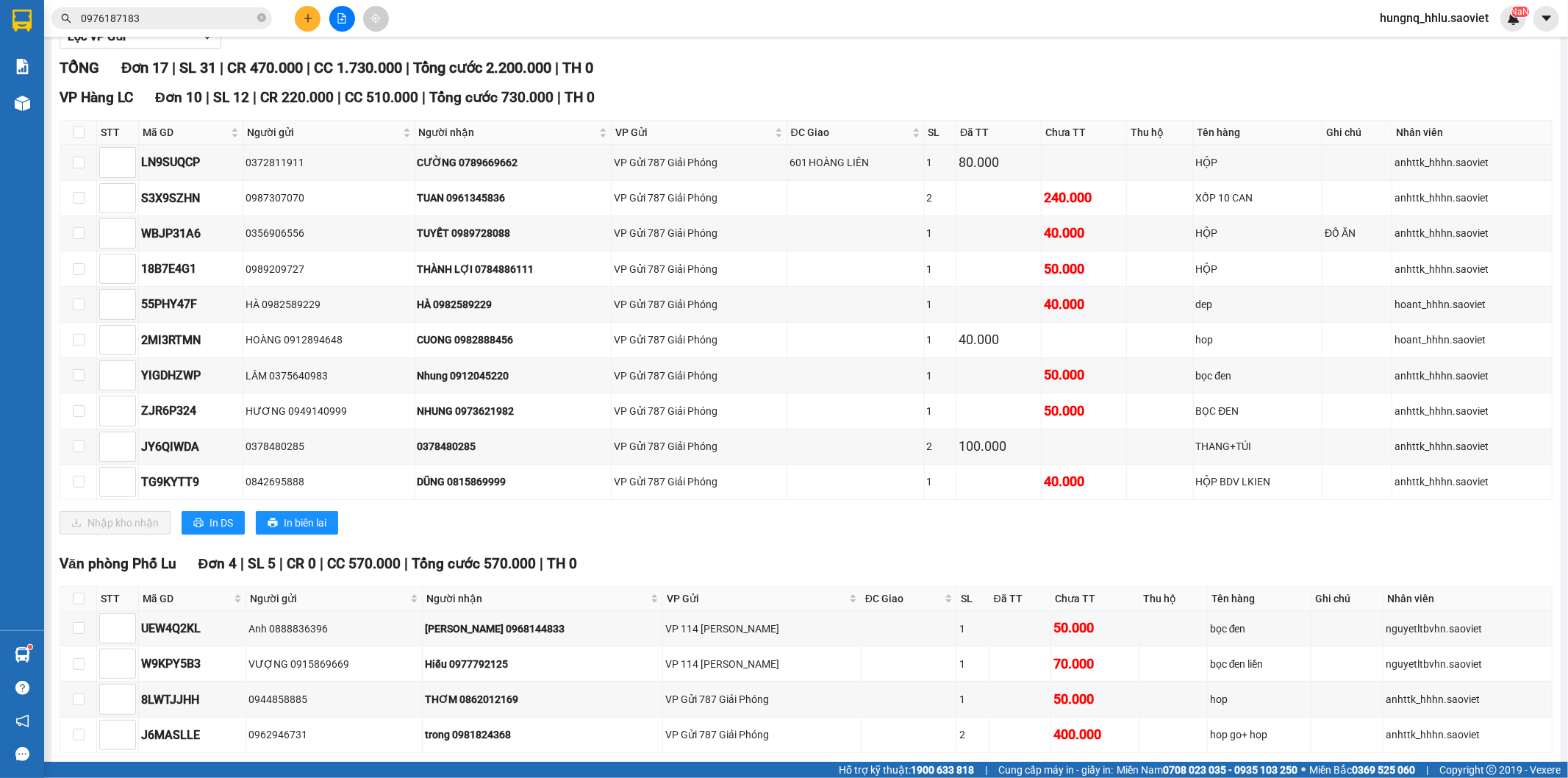
scroll to position [157, 0]
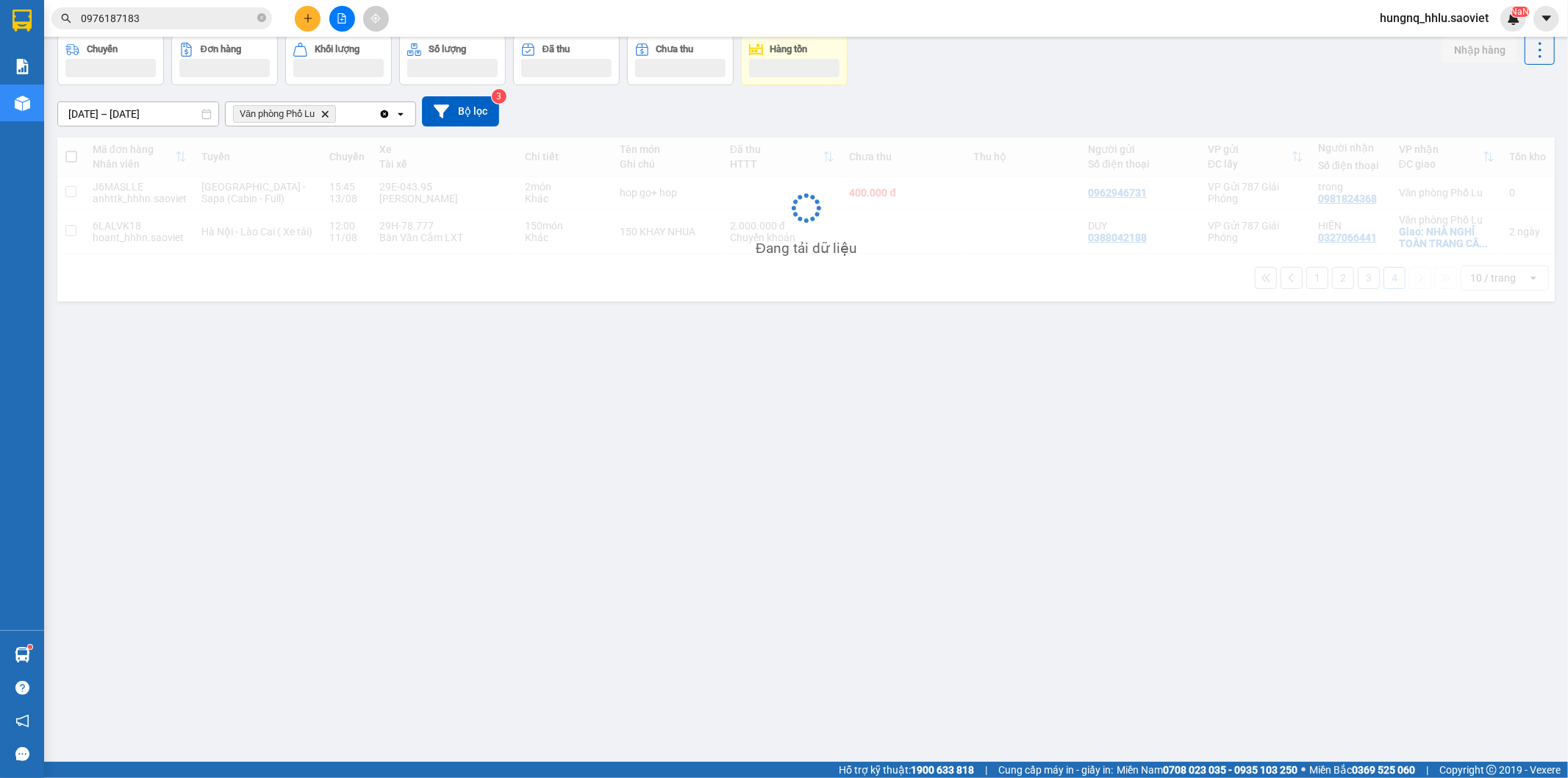
scroll to position [67, 0]
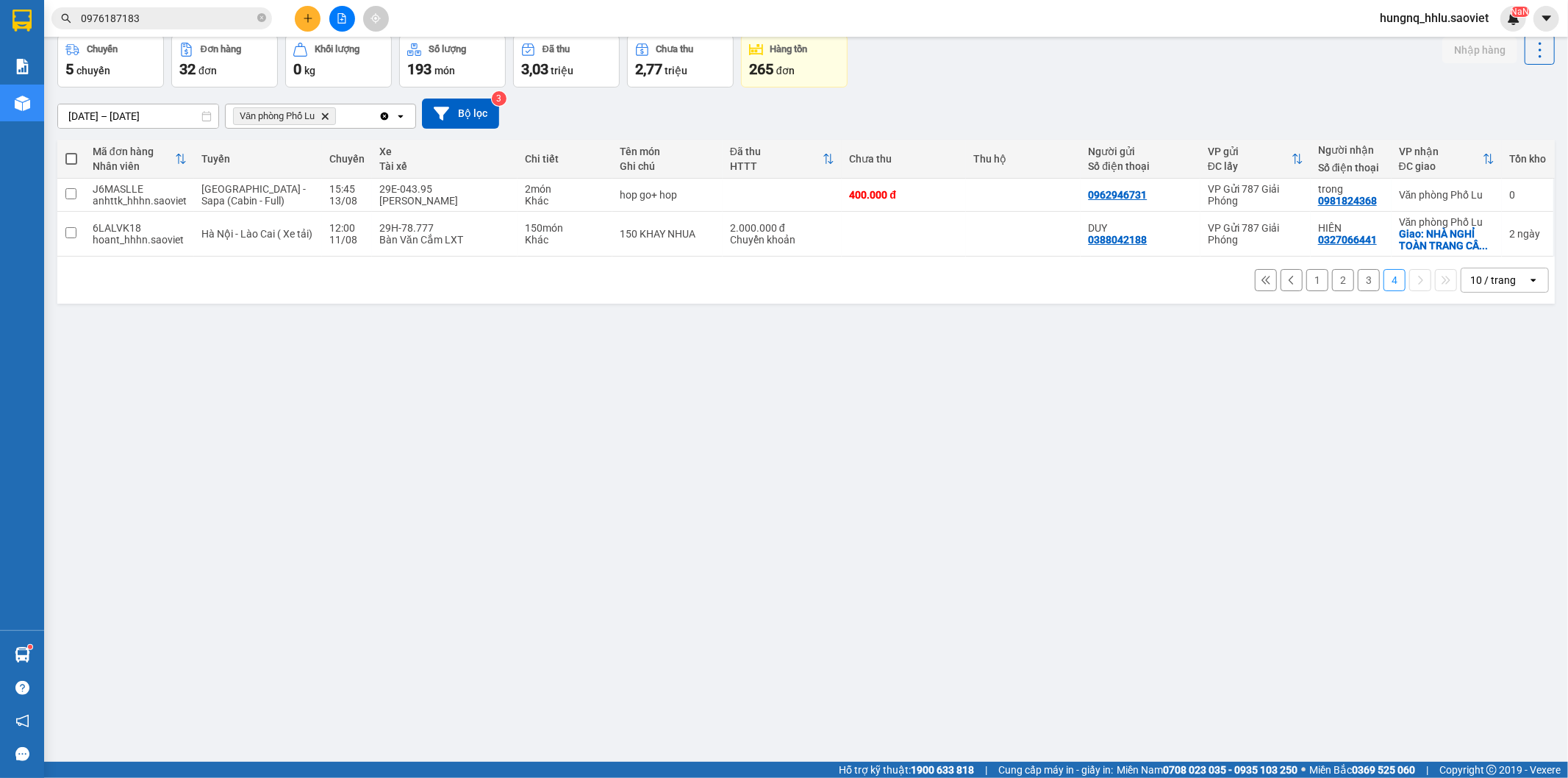
click at [1358, 287] on button "3" at bounding box center [1369, 280] width 22 height 22
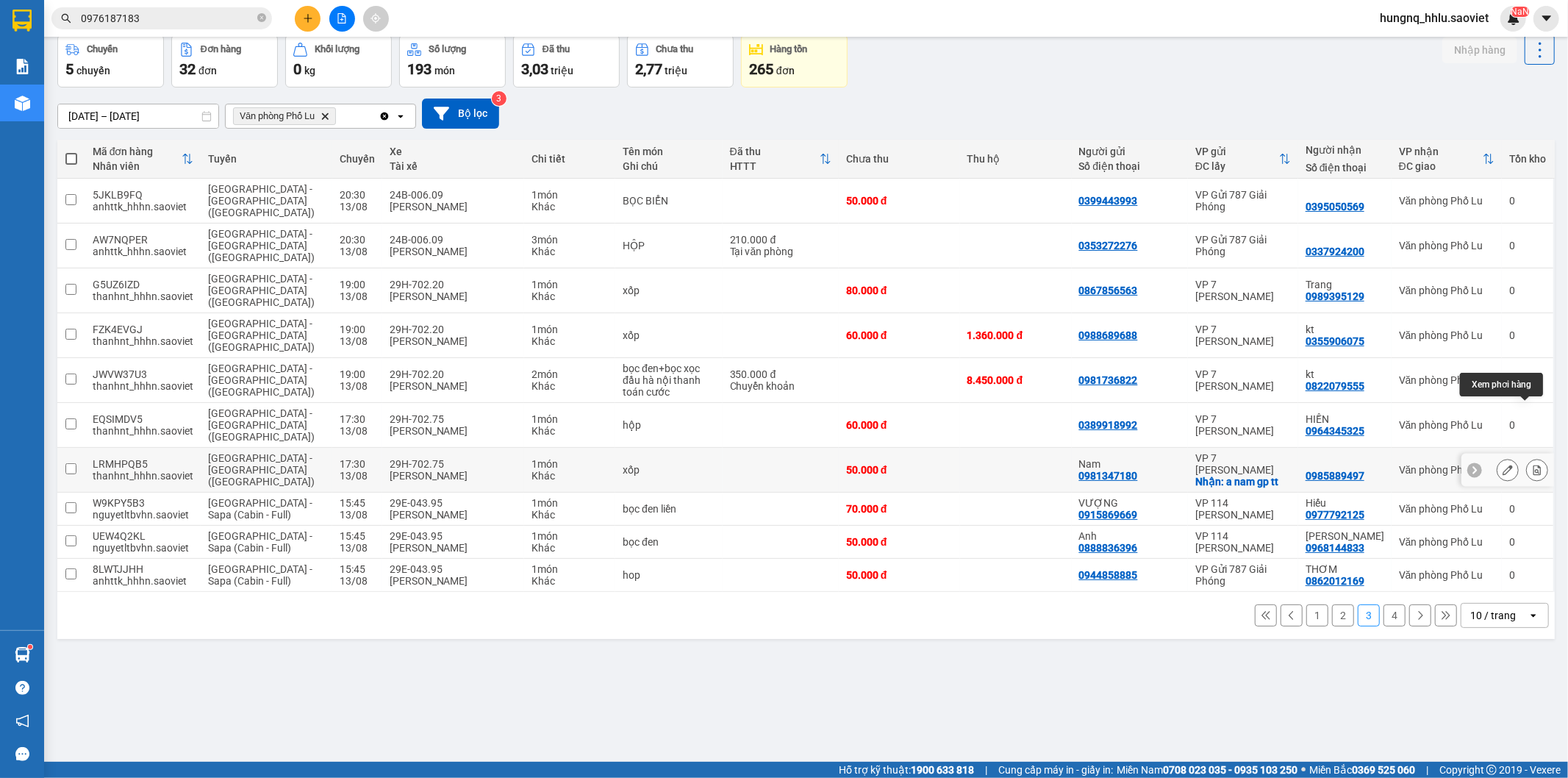
click at [1527, 457] on button at bounding box center [1537, 470] width 20 height 26
click at [1530, 457] on button at bounding box center [1537, 470] width 20 height 26
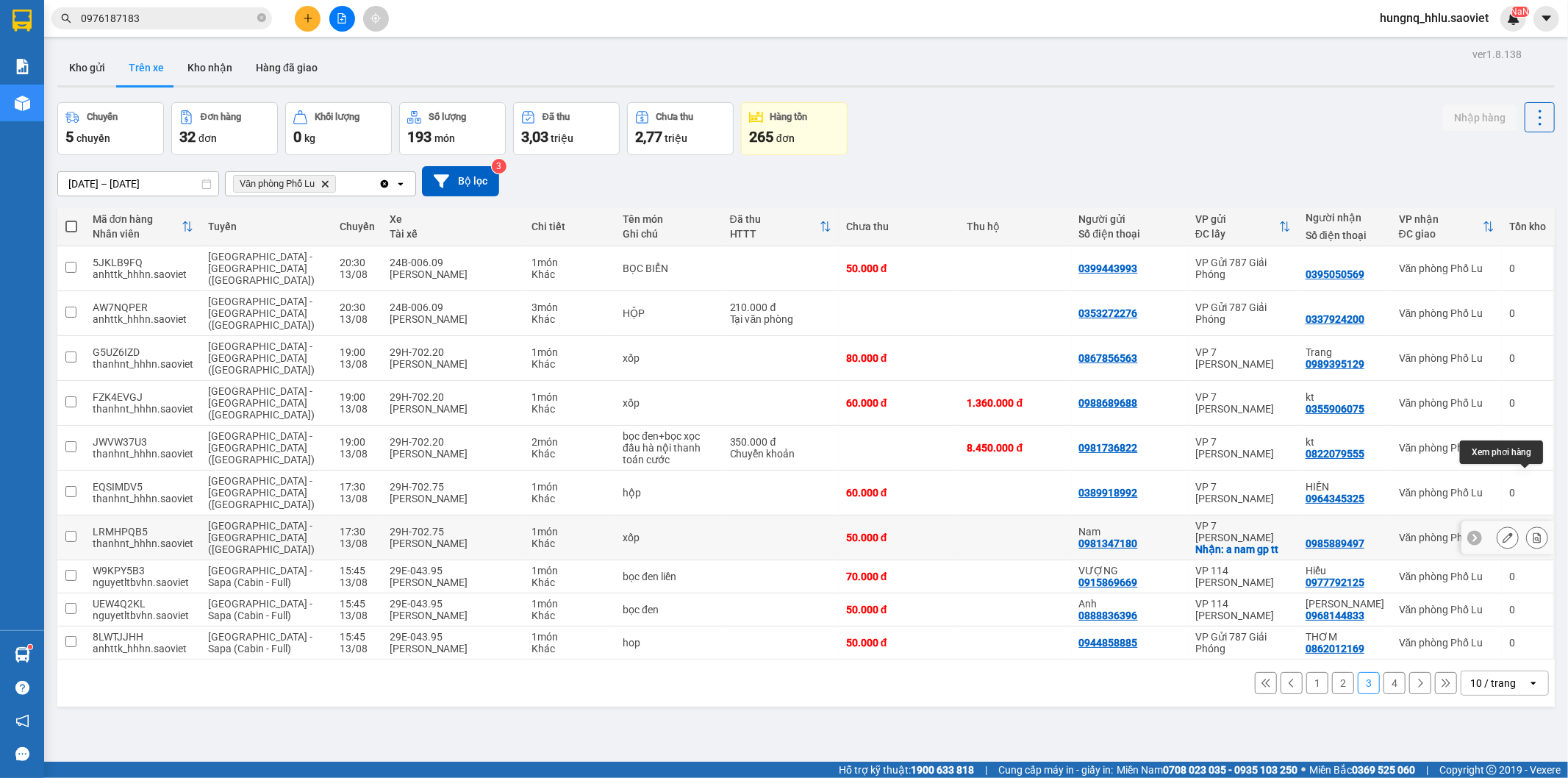
click at [1530, 525] on button at bounding box center [1537, 537] width 20 height 26
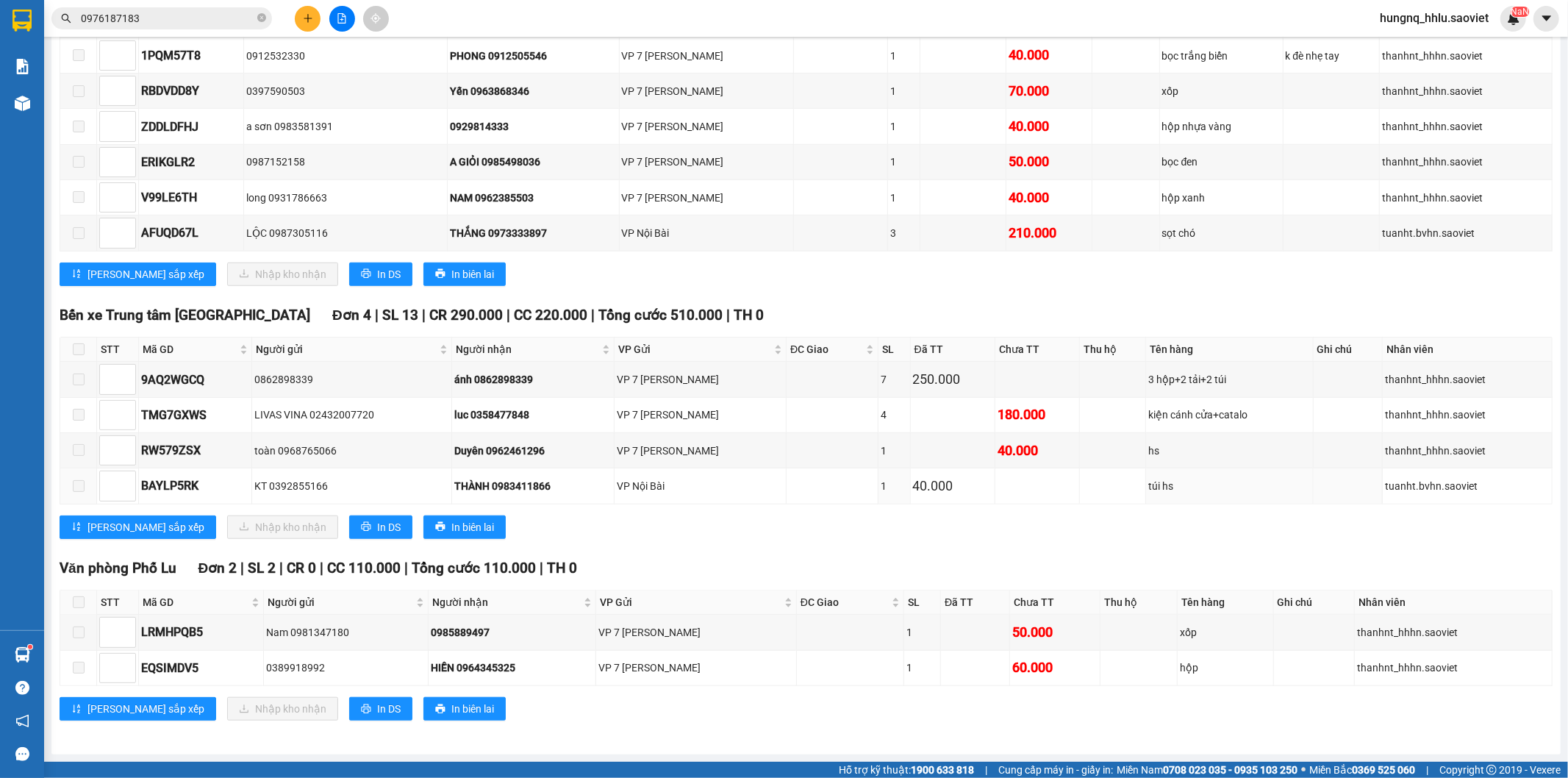
scroll to position [752, 0]
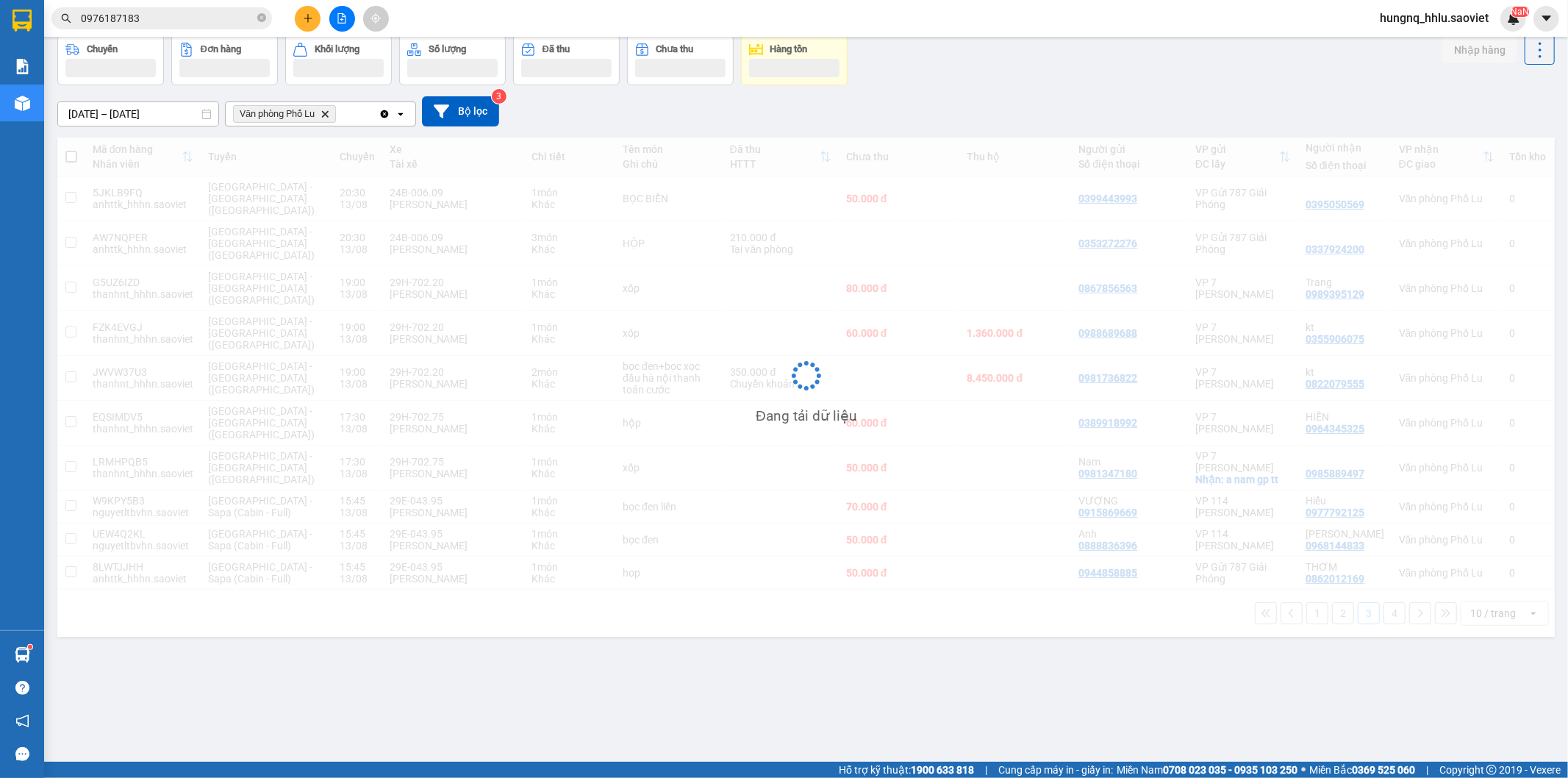
scroll to position [67, 0]
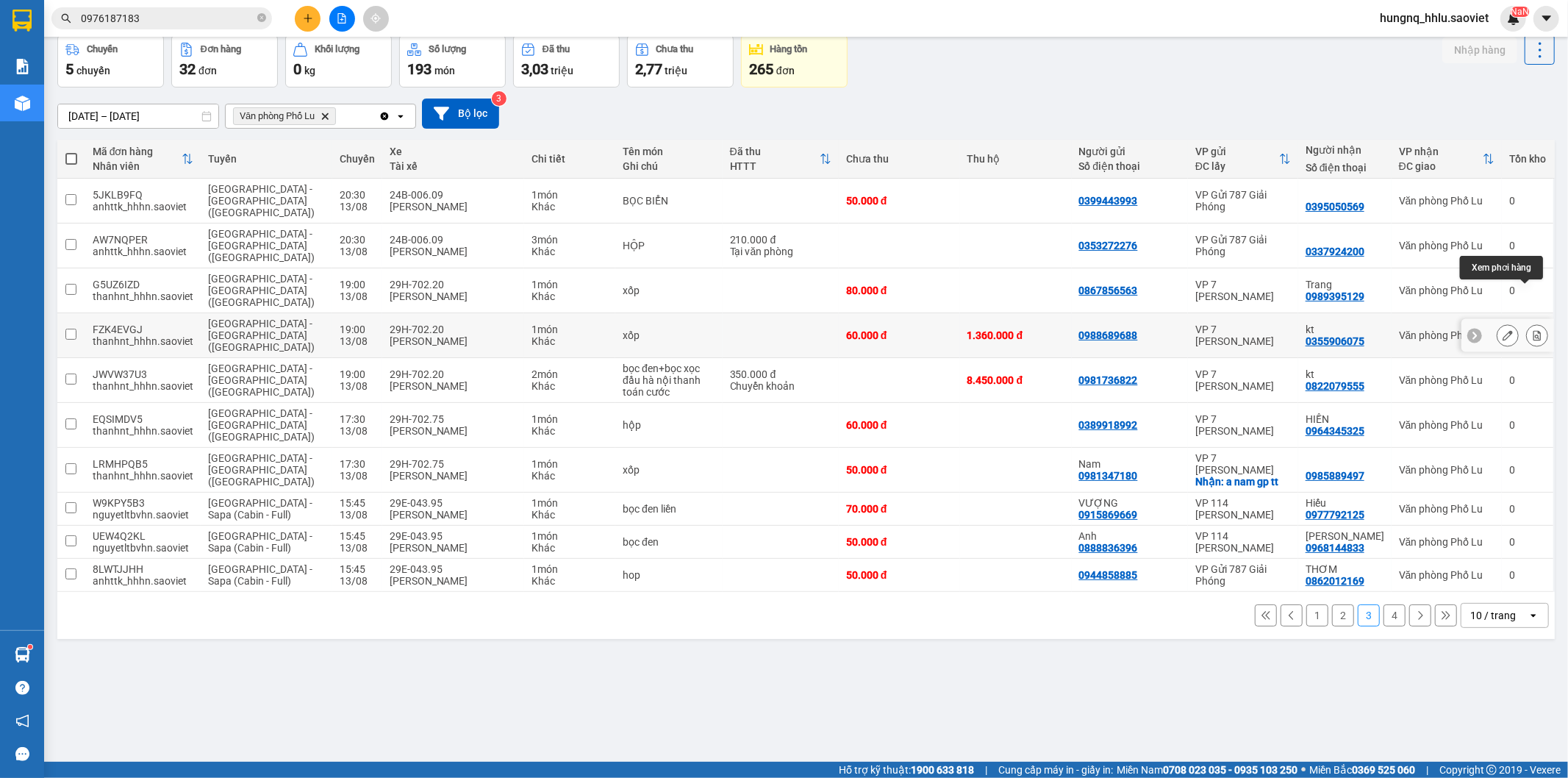
click at [1527, 322] on button at bounding box center [1537, 335] width 20 height 26
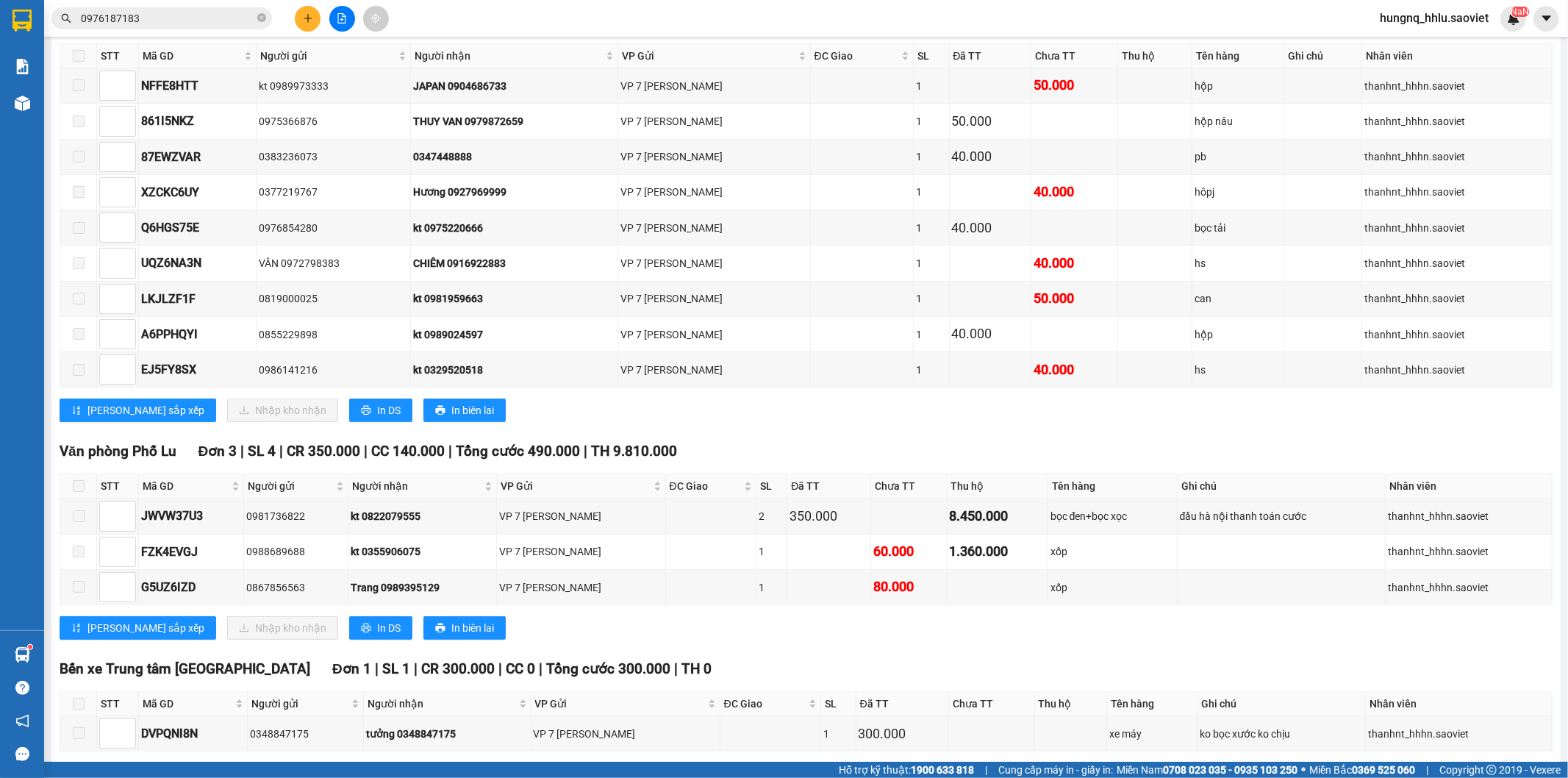
scroll to position [374, 0]
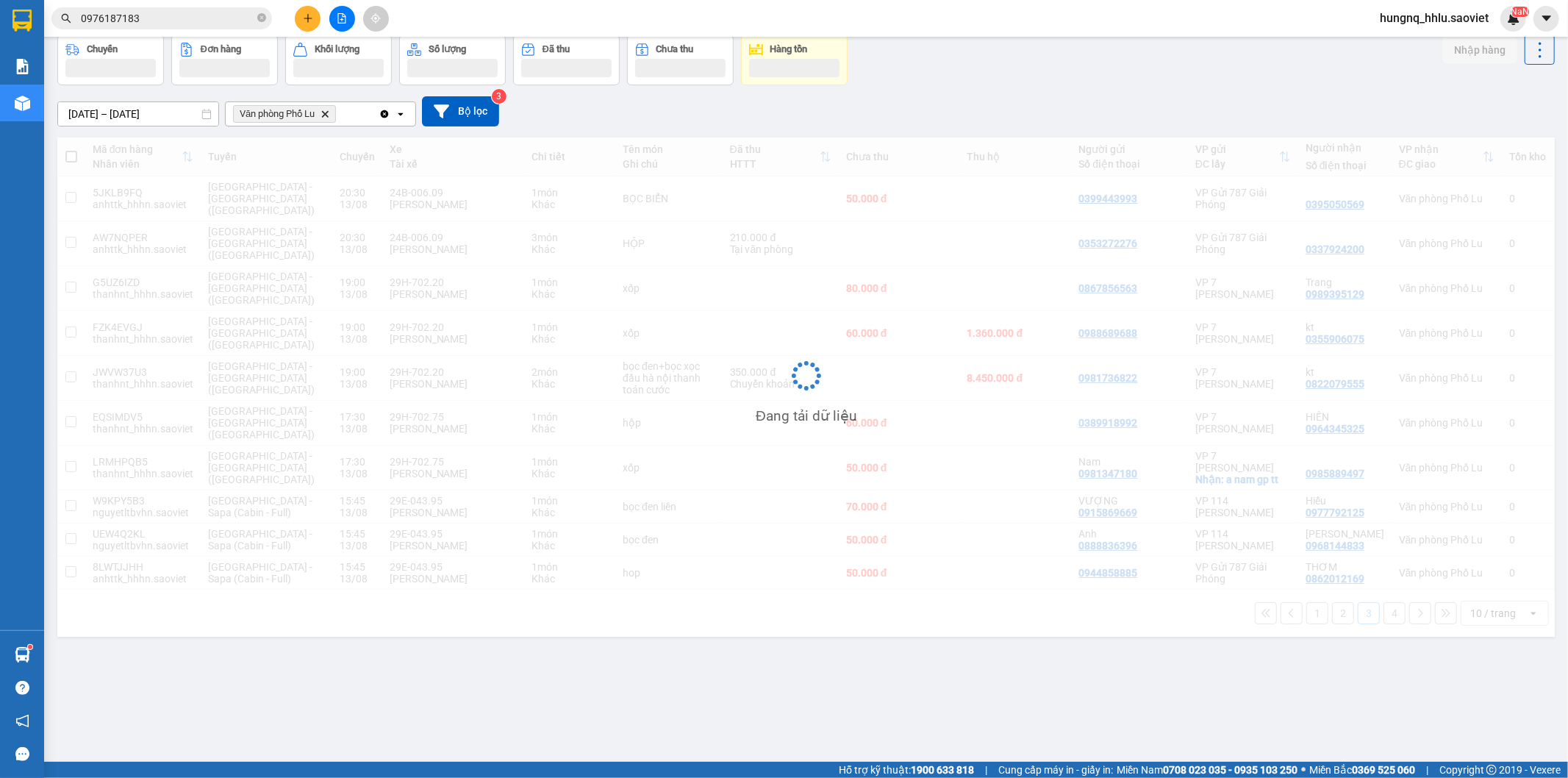
scroll to position [67, 0]
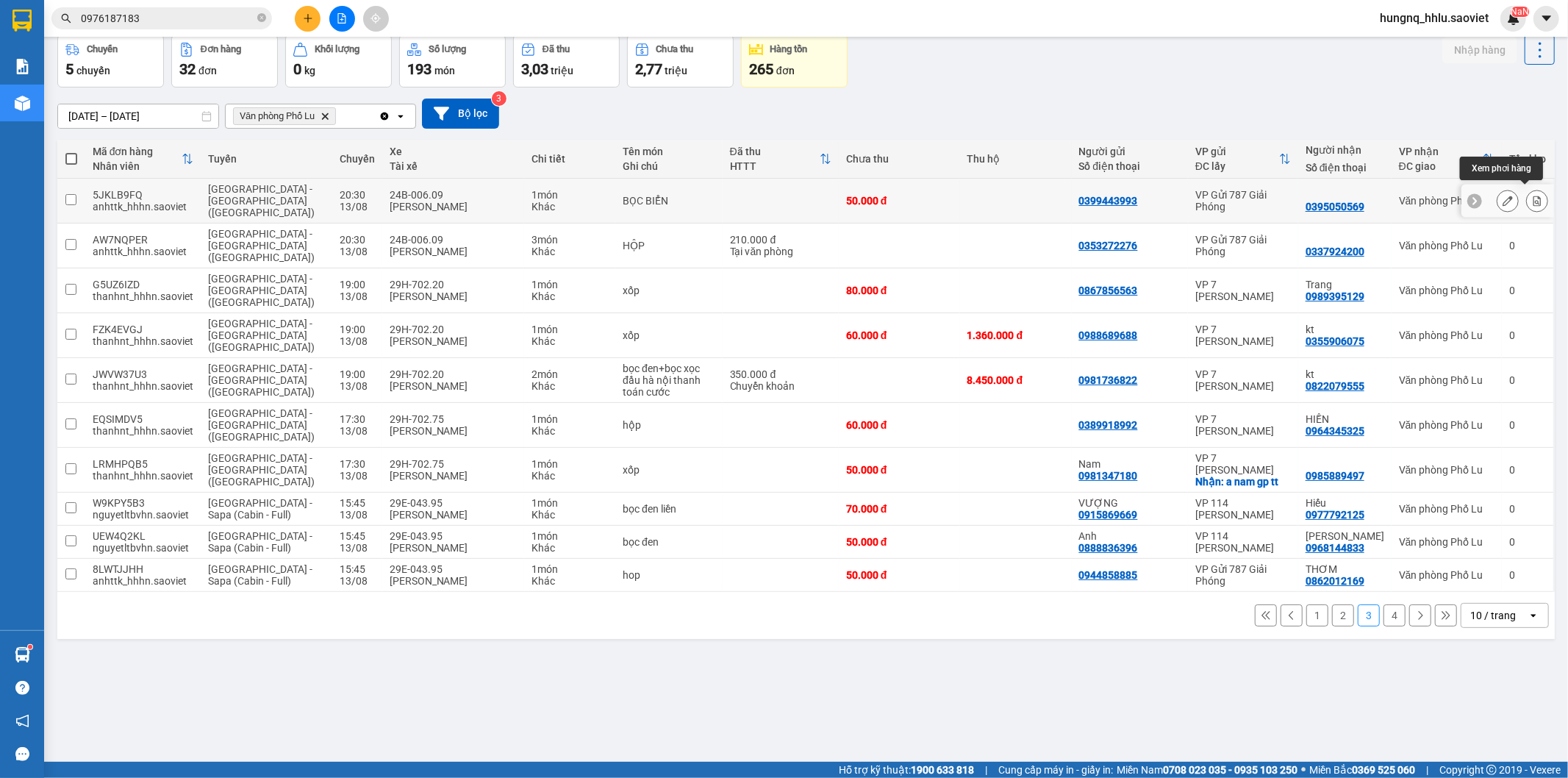
click at [1534, 200] on icon at bounding box center [1537, 200] width 8 height 10
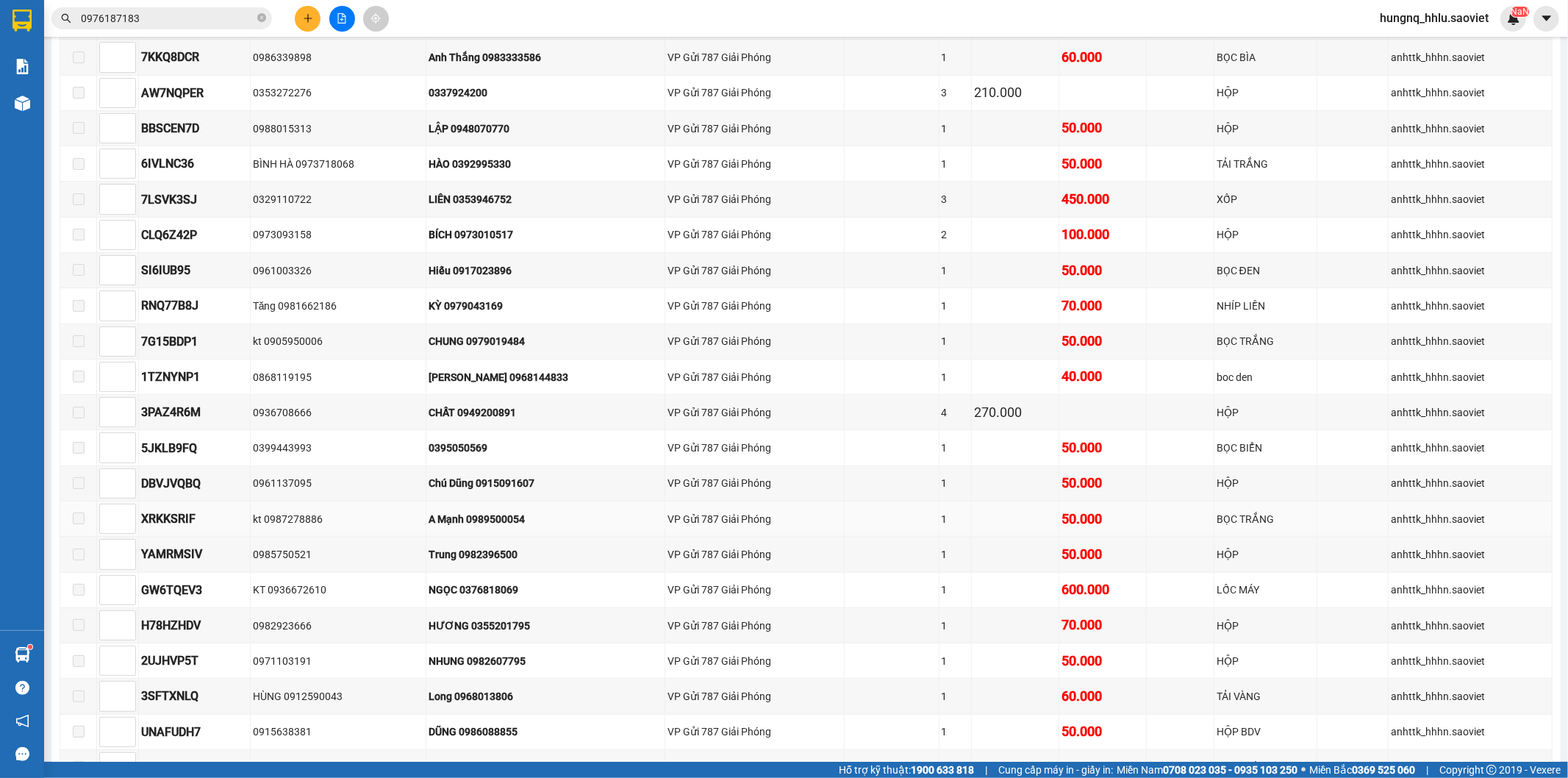
scroll to position [488, 0]
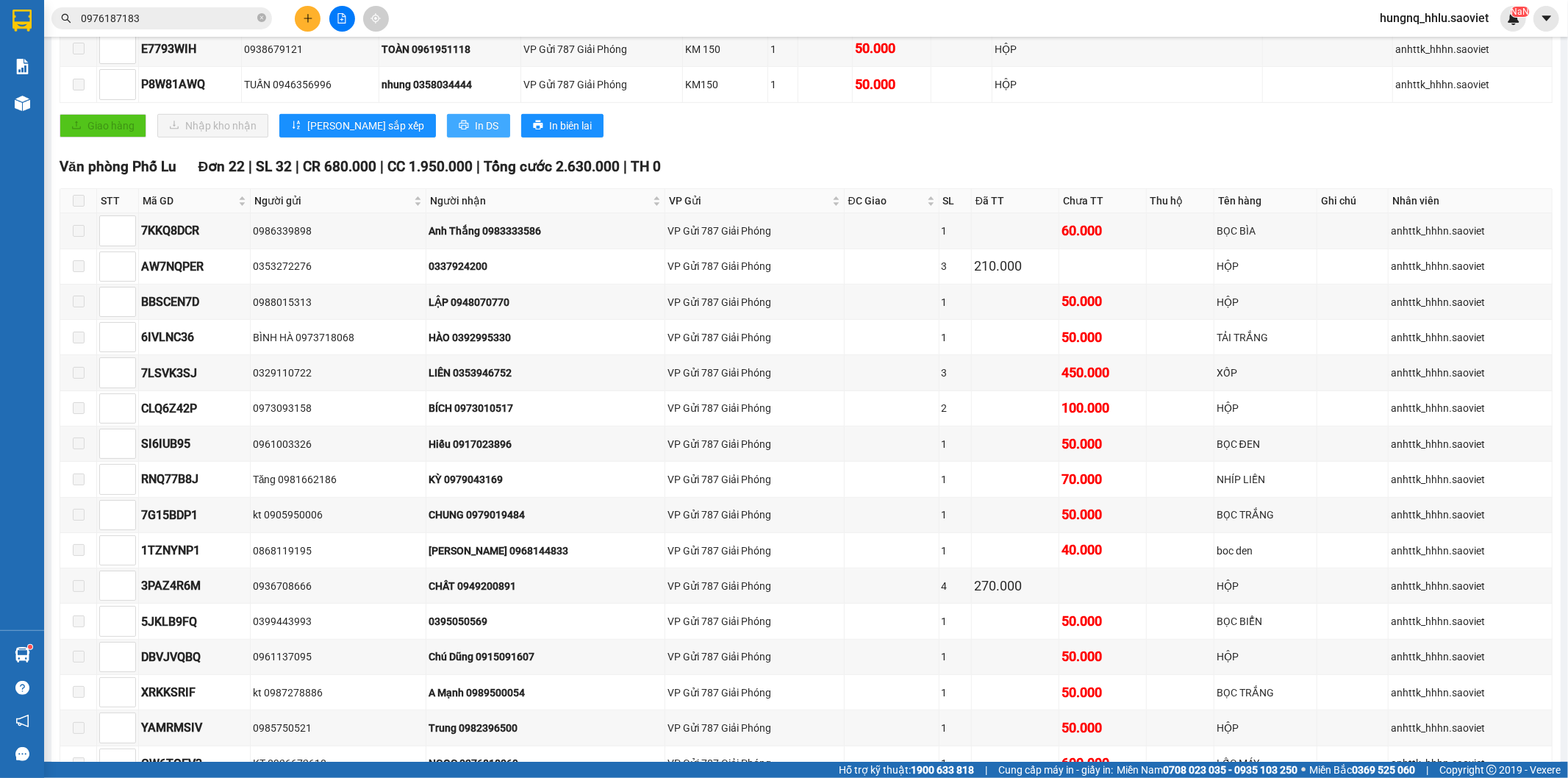
click at [447, 137] on button "In DS" at bounding box center [479, 126] width 63 height 24
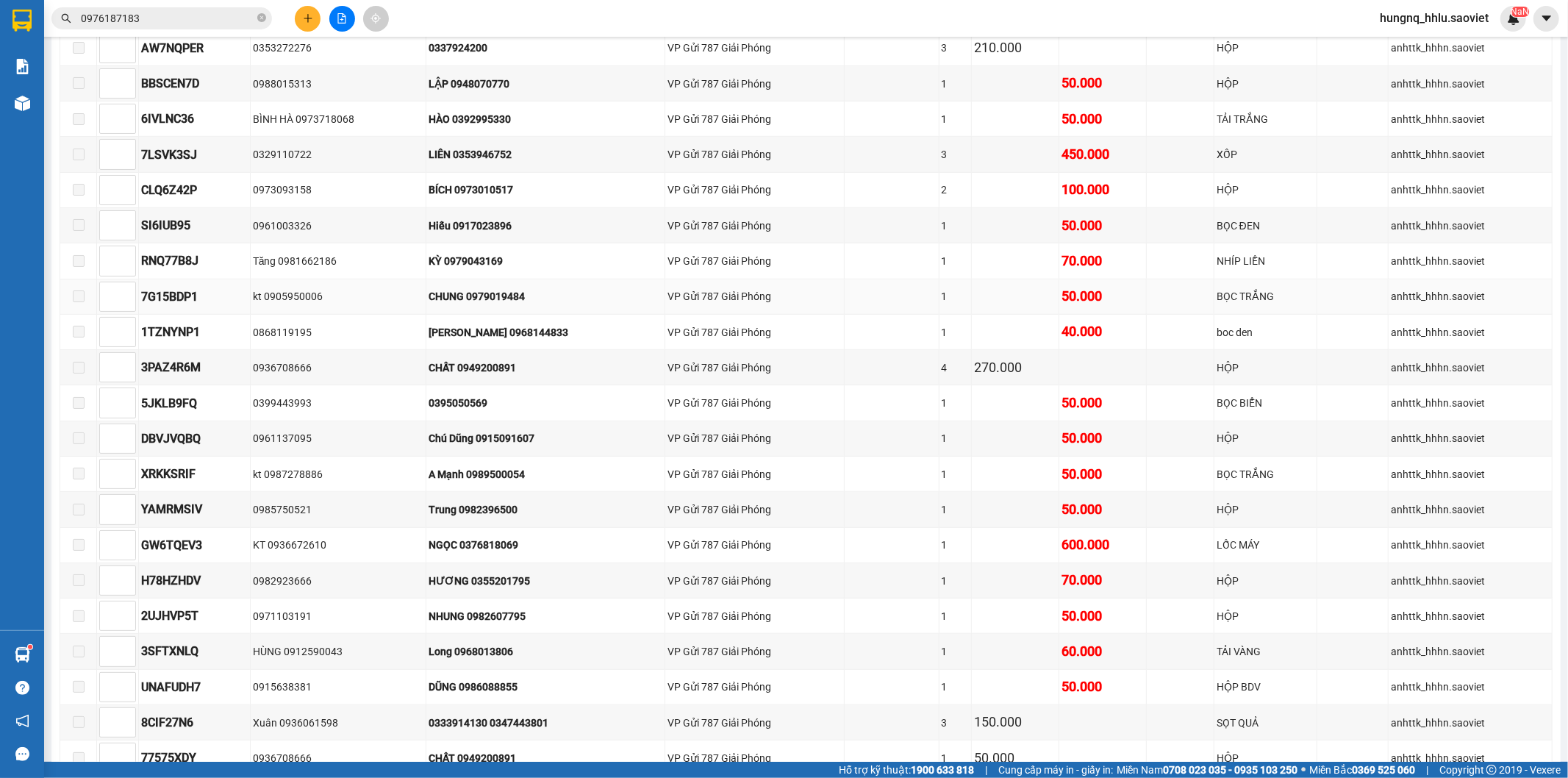
scroll to position [815, 0]
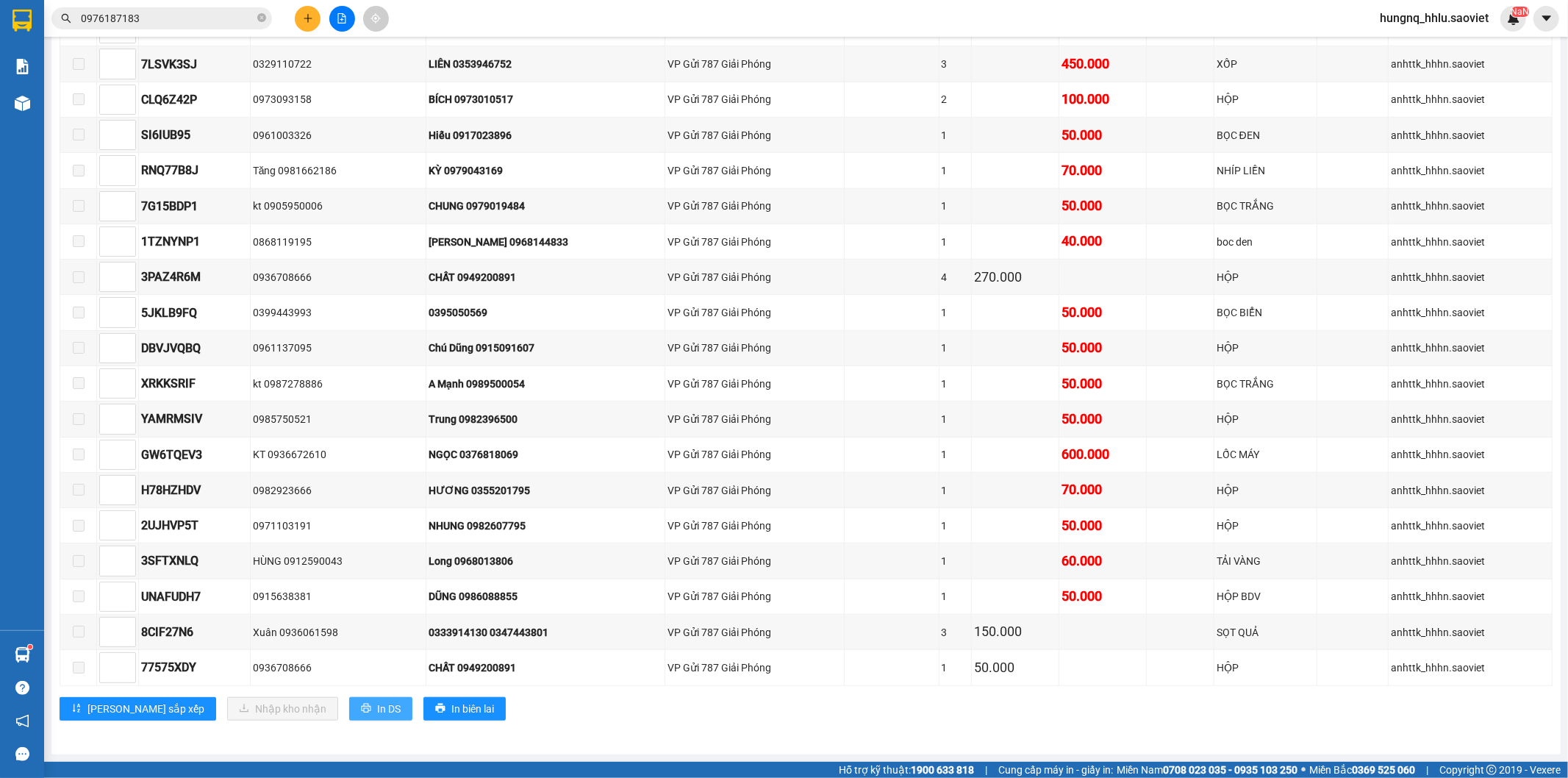
click at [349, 718] on button "In DS" at bounding box center [380, 709] width 63 height 24
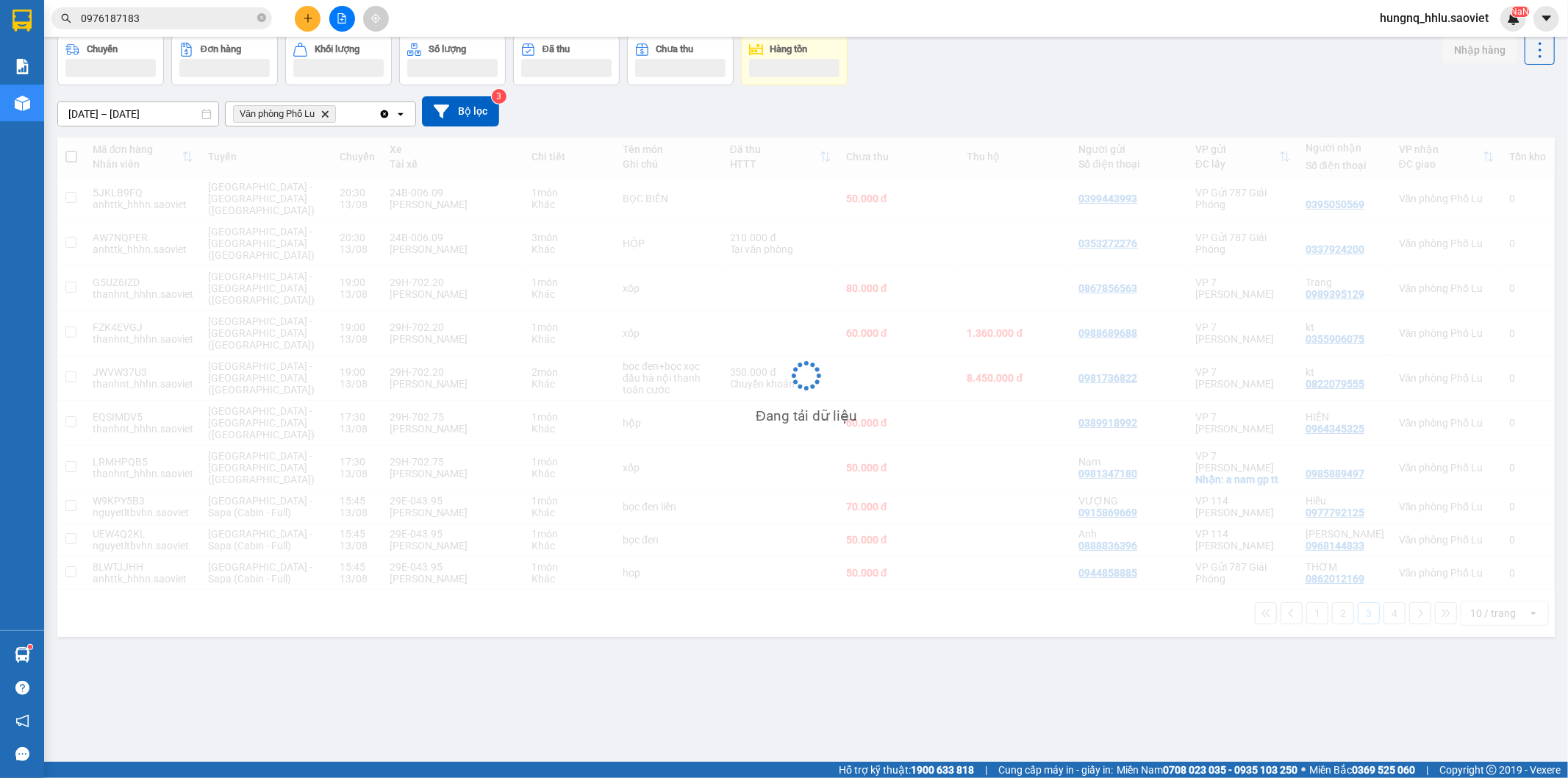
scroll to position [67, 0]
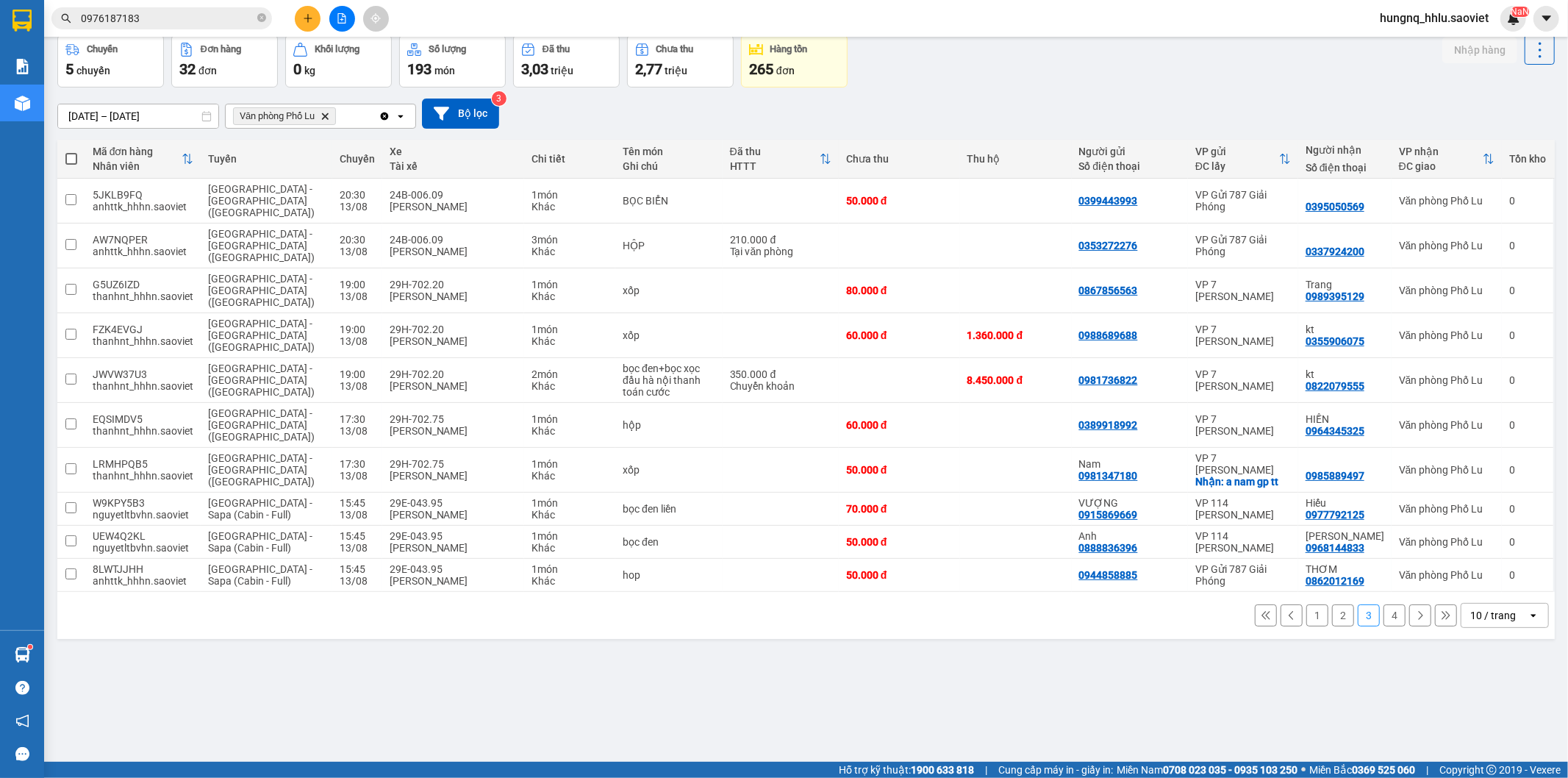
click at [1333, 604] on button "2" at bounding box center [1344, 615] width 22 height 22
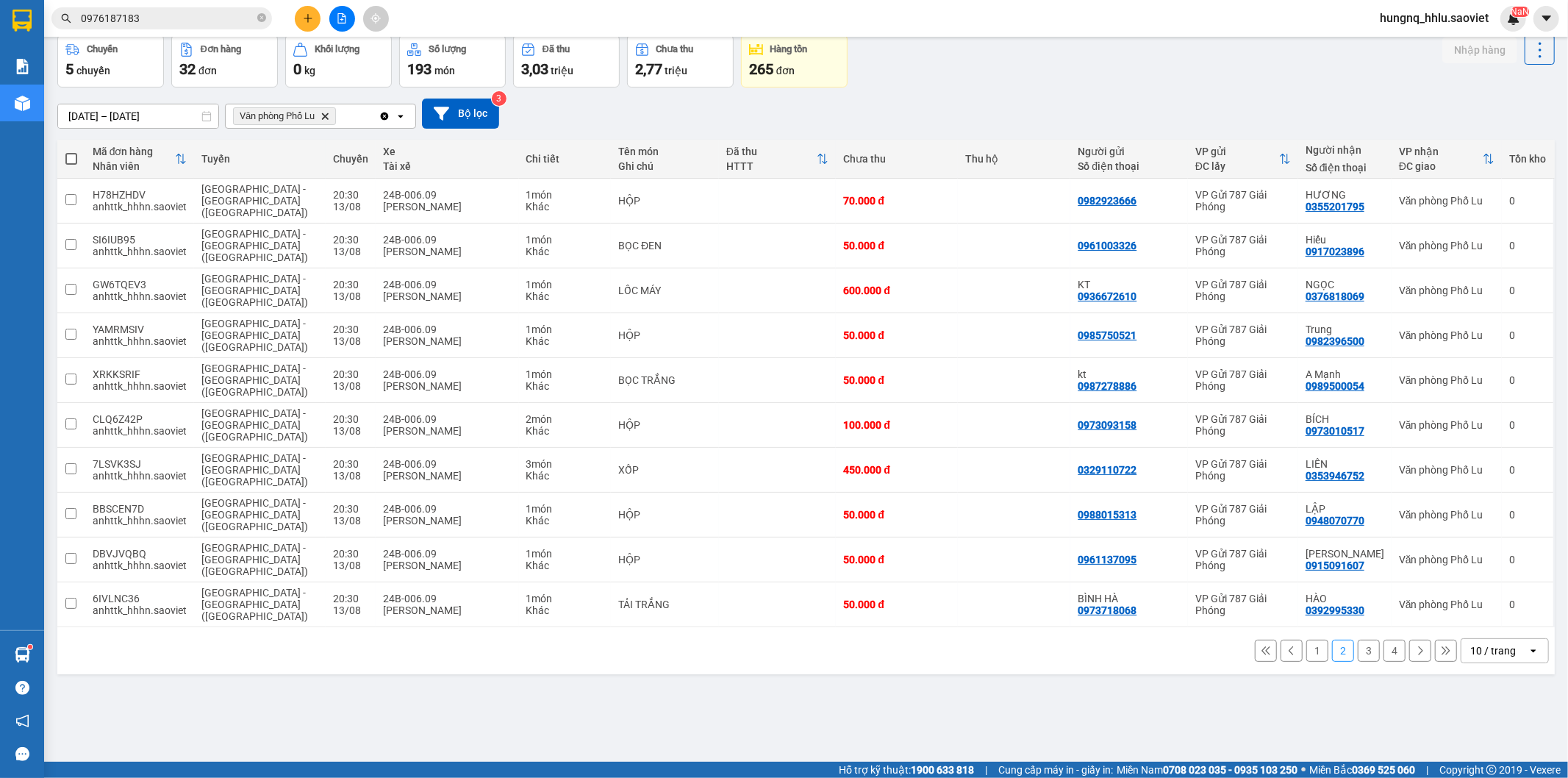
click at [1306, 640] on button "1" at bounding box center [1317, 651] width 22 height 22
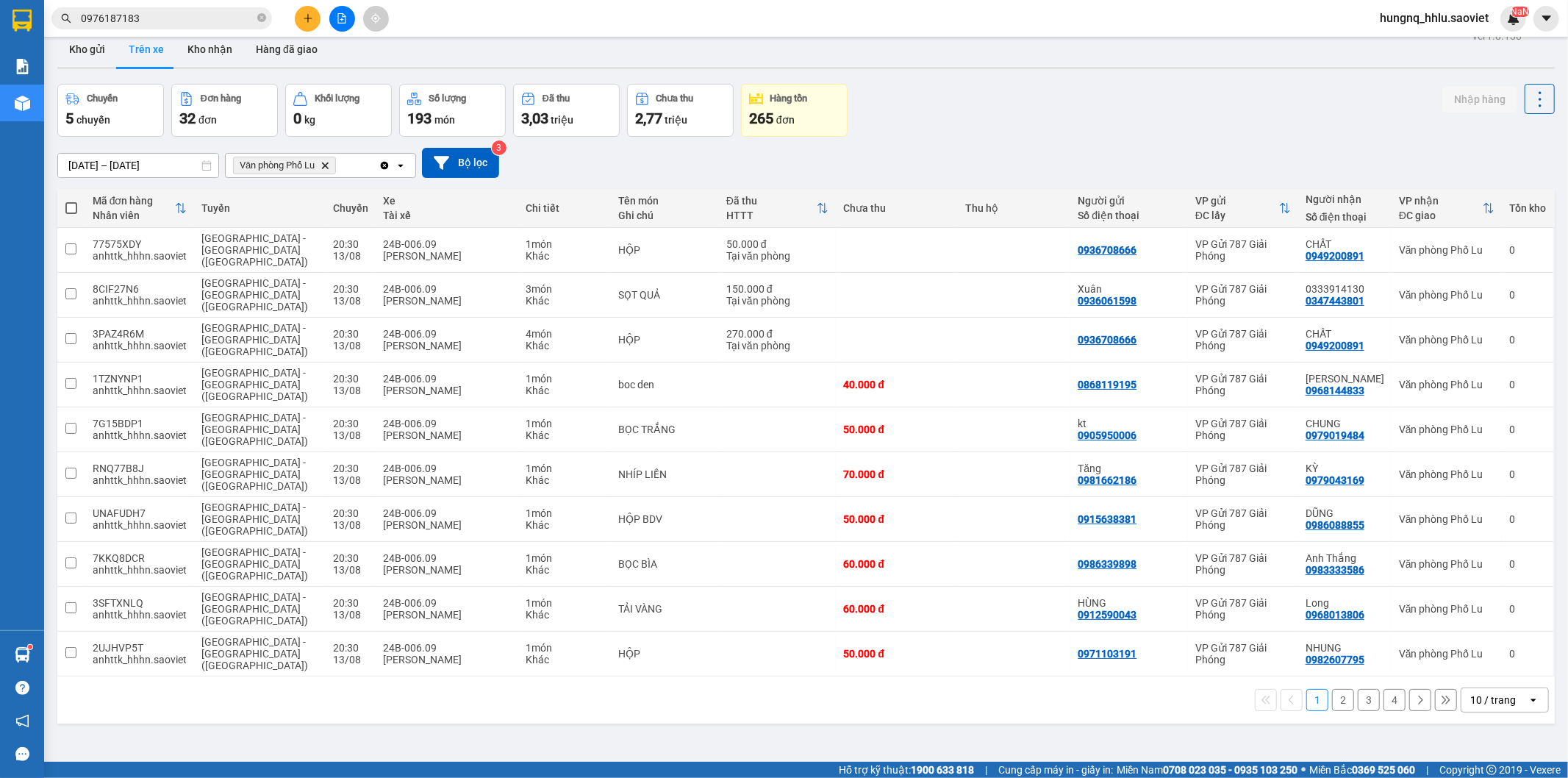
scroll to position [0, 0]
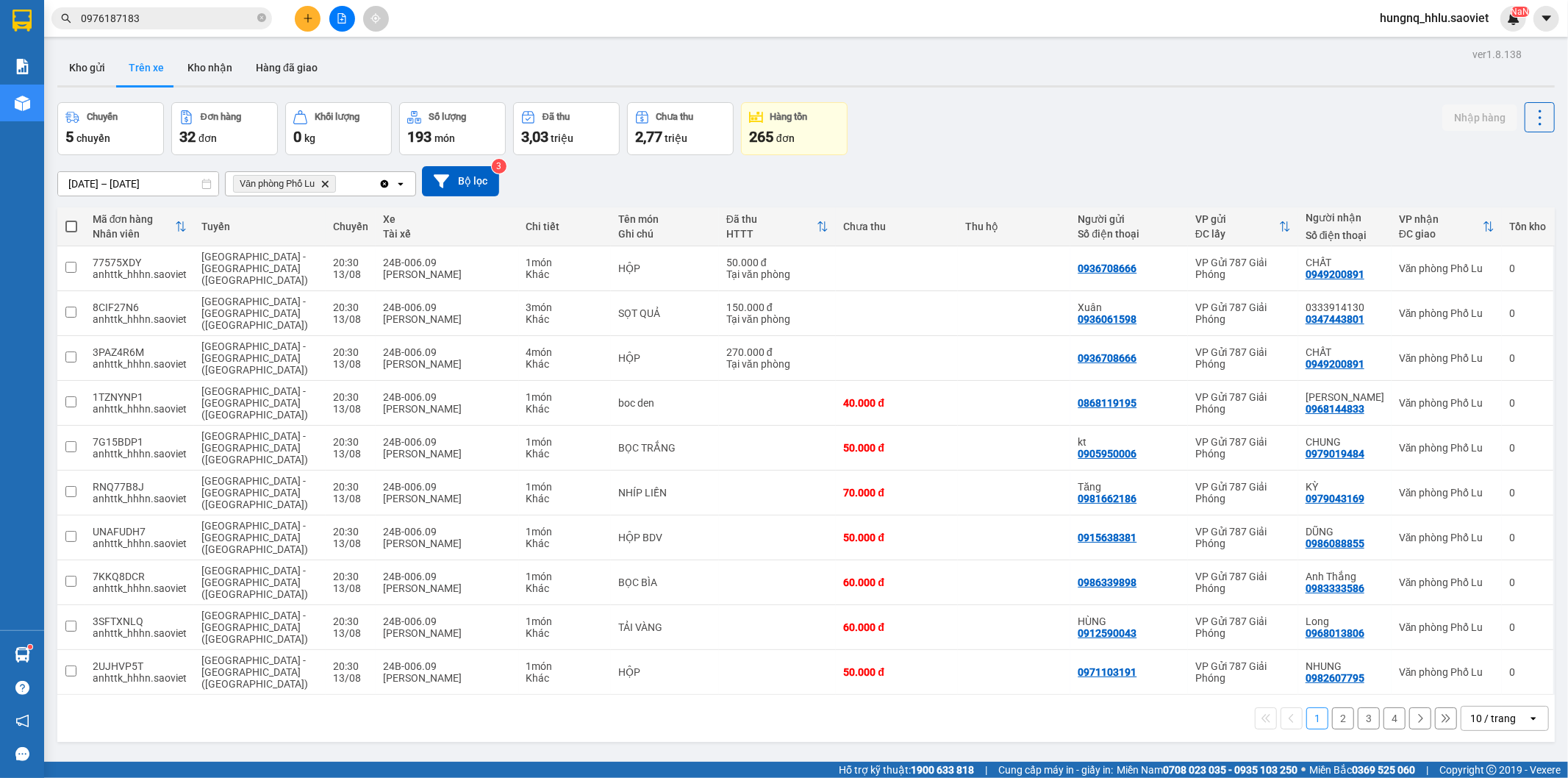
click at [1387, 707] on button "4" at bounding box center [1395, 718] width 22 height 22
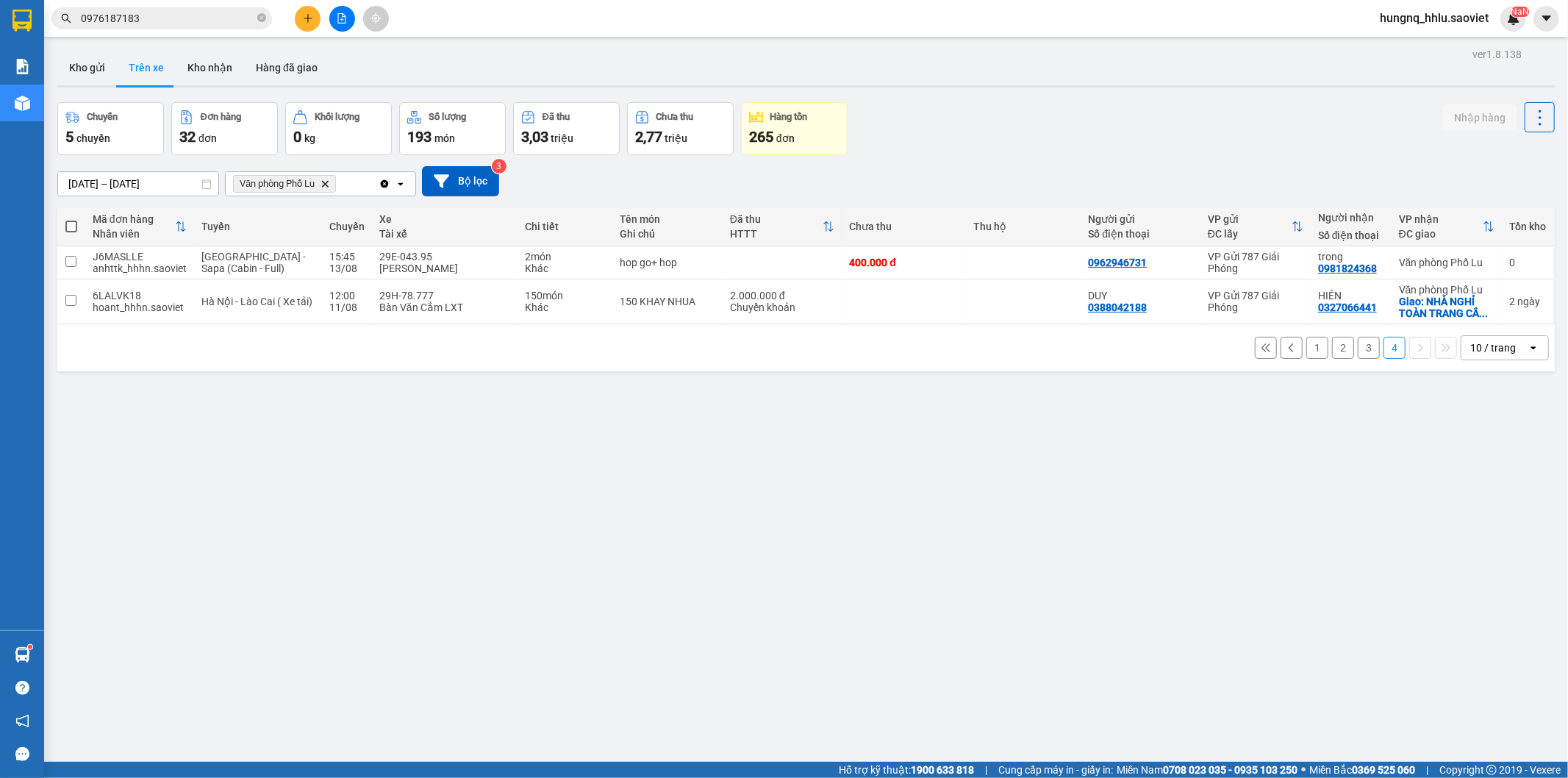
click at [1358, 351] on button "3" at bounding box center [1369, 348] width 22 height 22
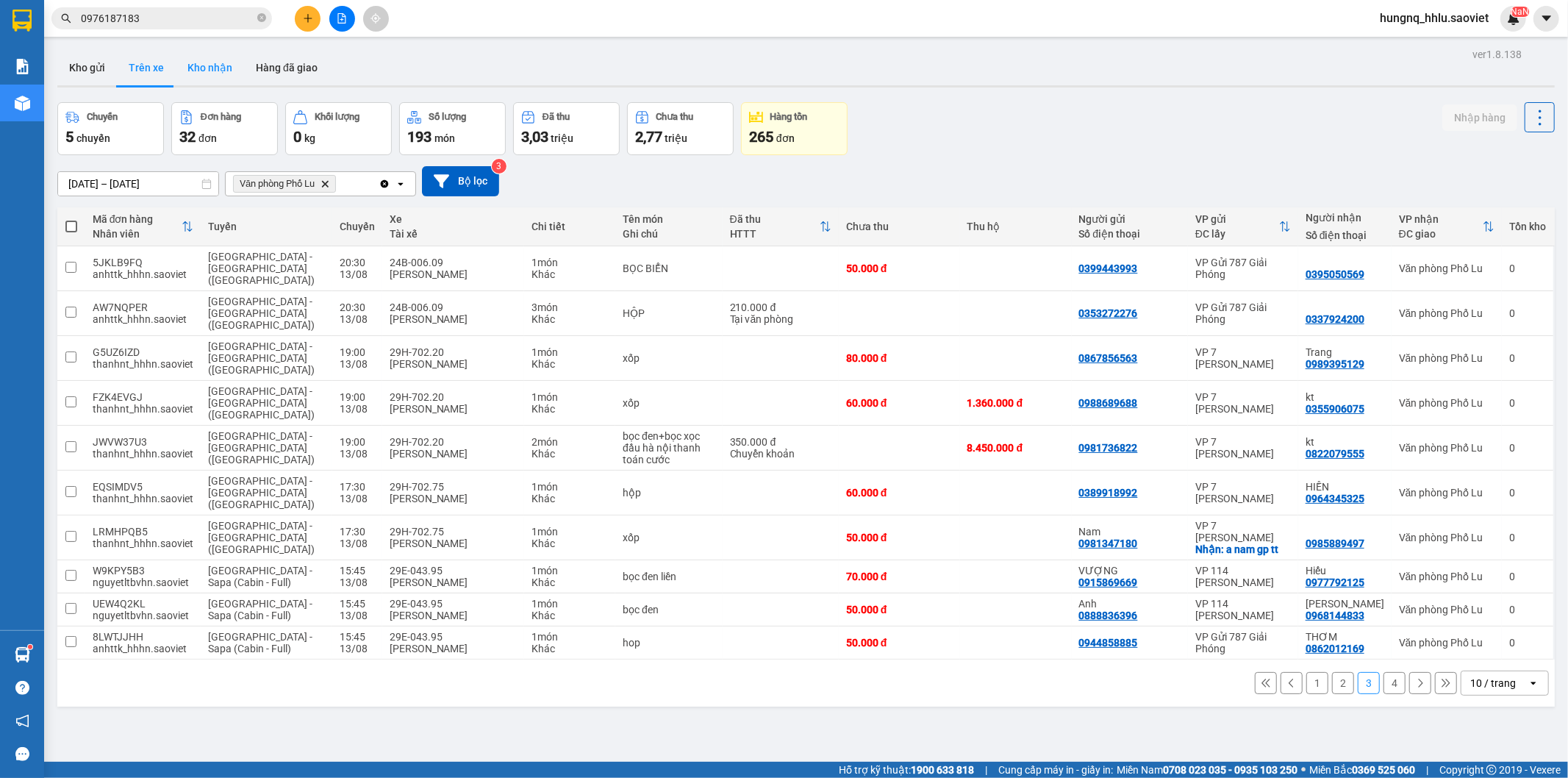
click at [200, 82] on button "Kho nhận" at bounding box center [210, 67] width 68 height 35
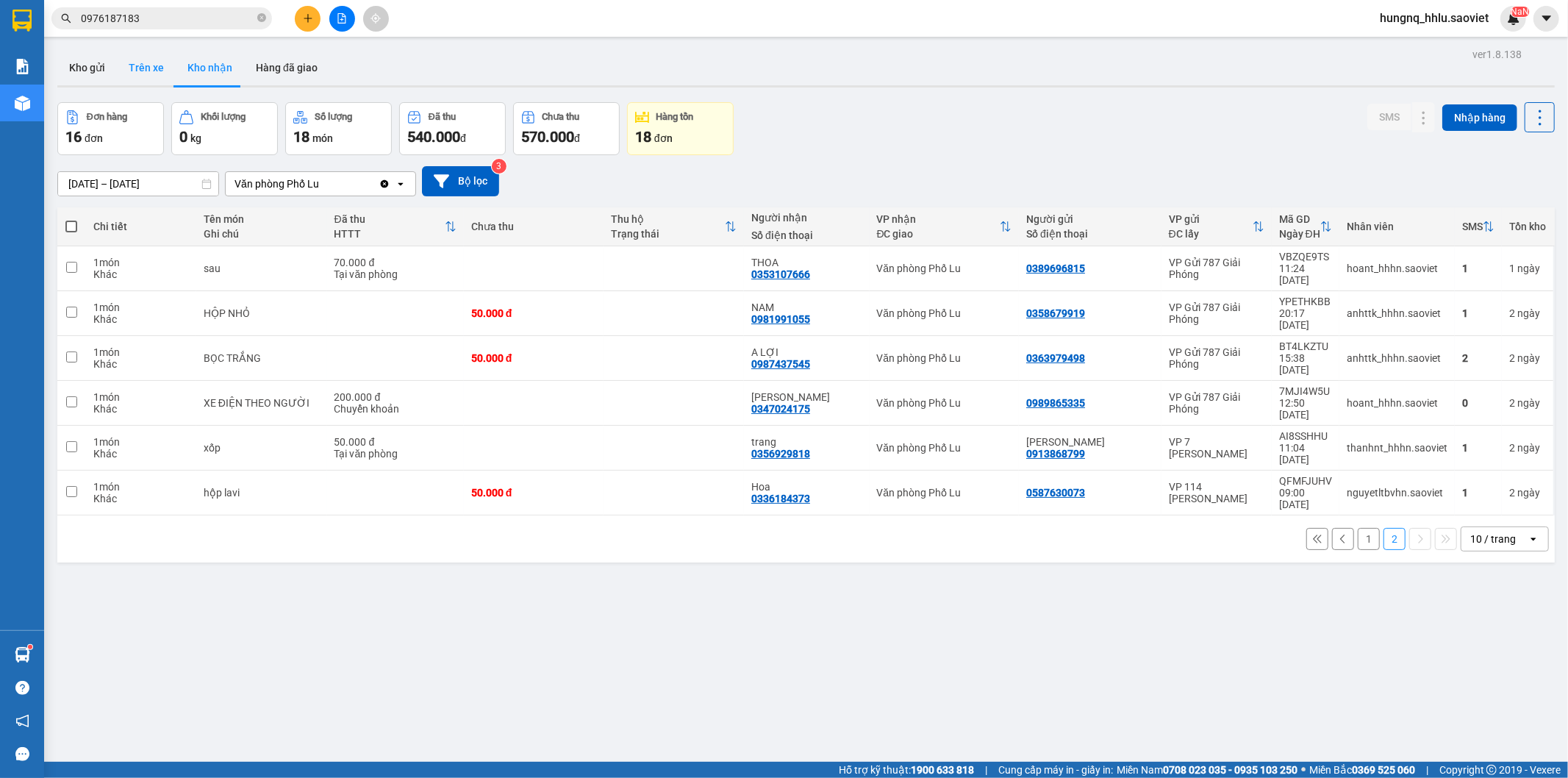
click at [152, 61] on button "Trên xe" at bounding box center [146, 67] width 59 height 35
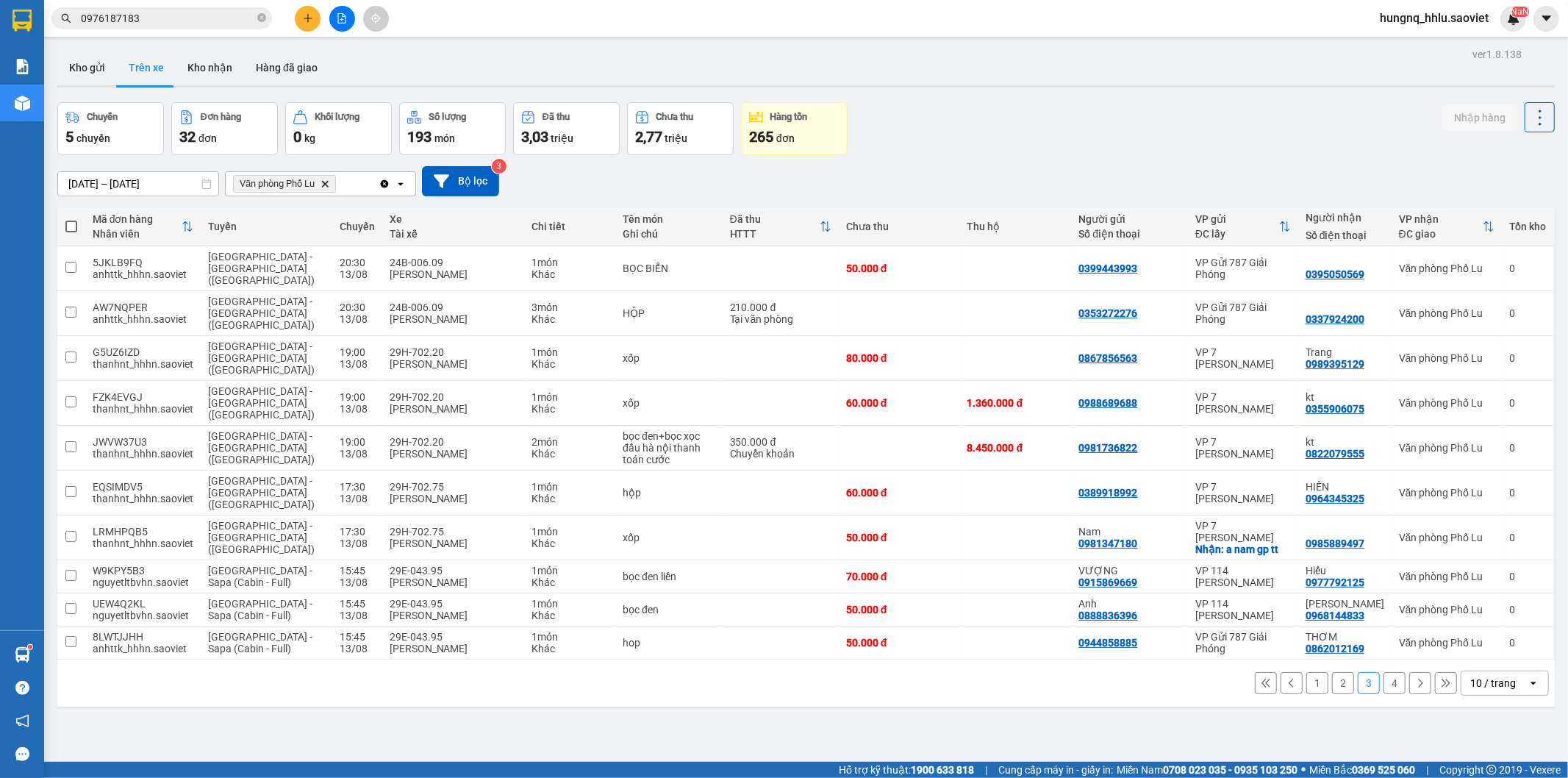
click at [1391, 672] on button "4" at bounding box center [1395, 683] width 22 height 22
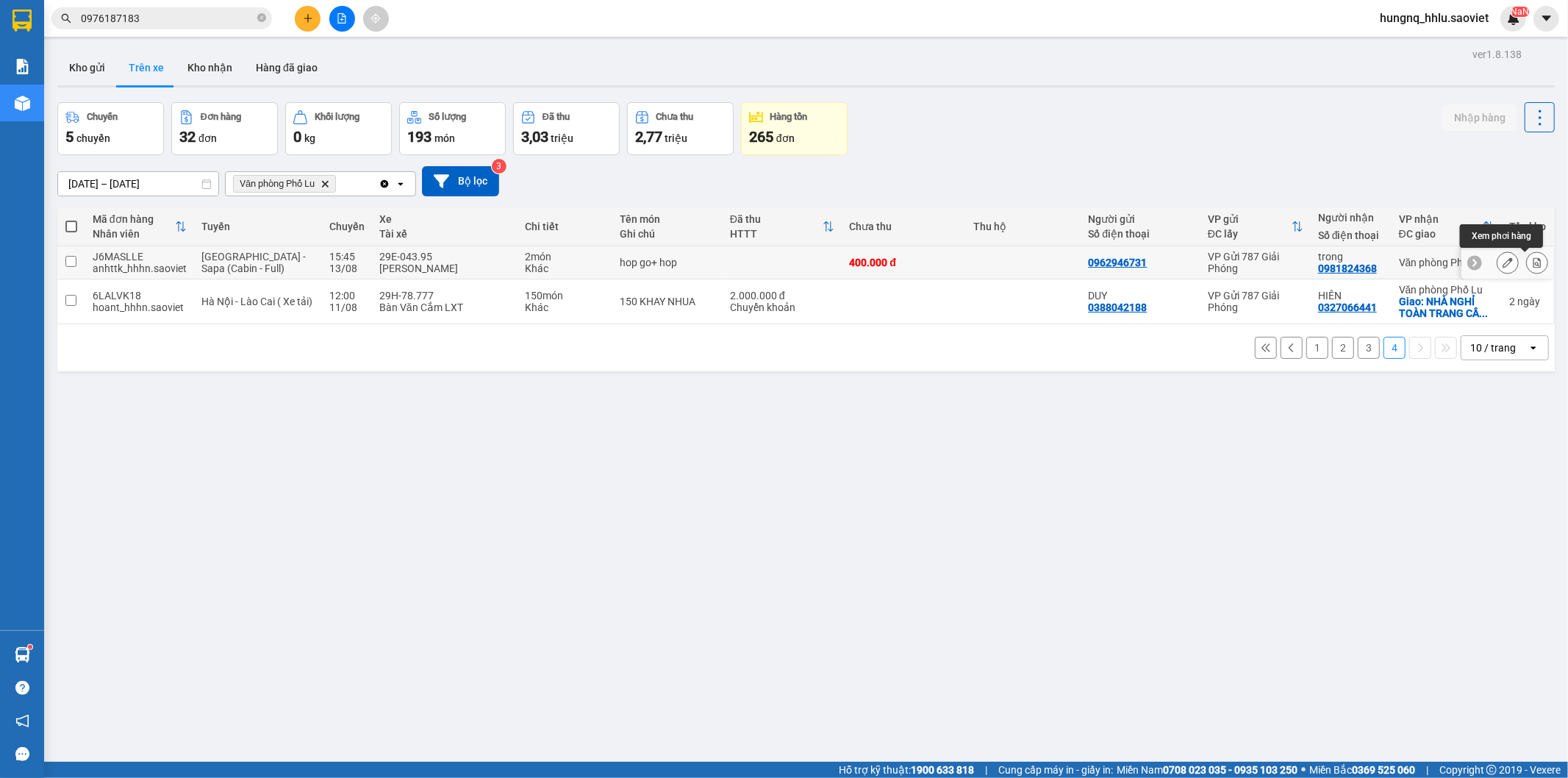
click at [1535, 265] on button at bounding box center [1537, 263] width 20 height 26
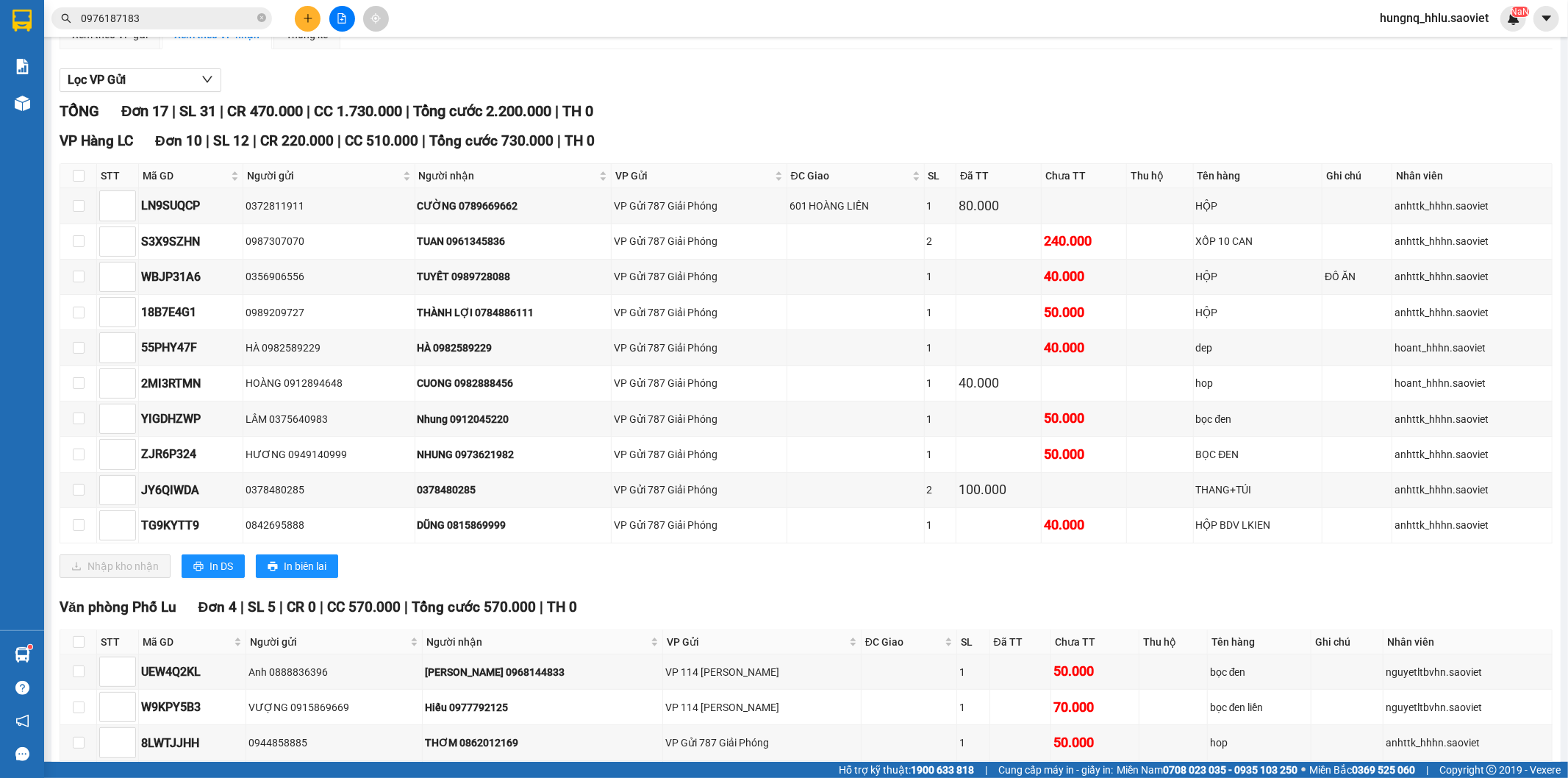
scroll to position [136, 0]
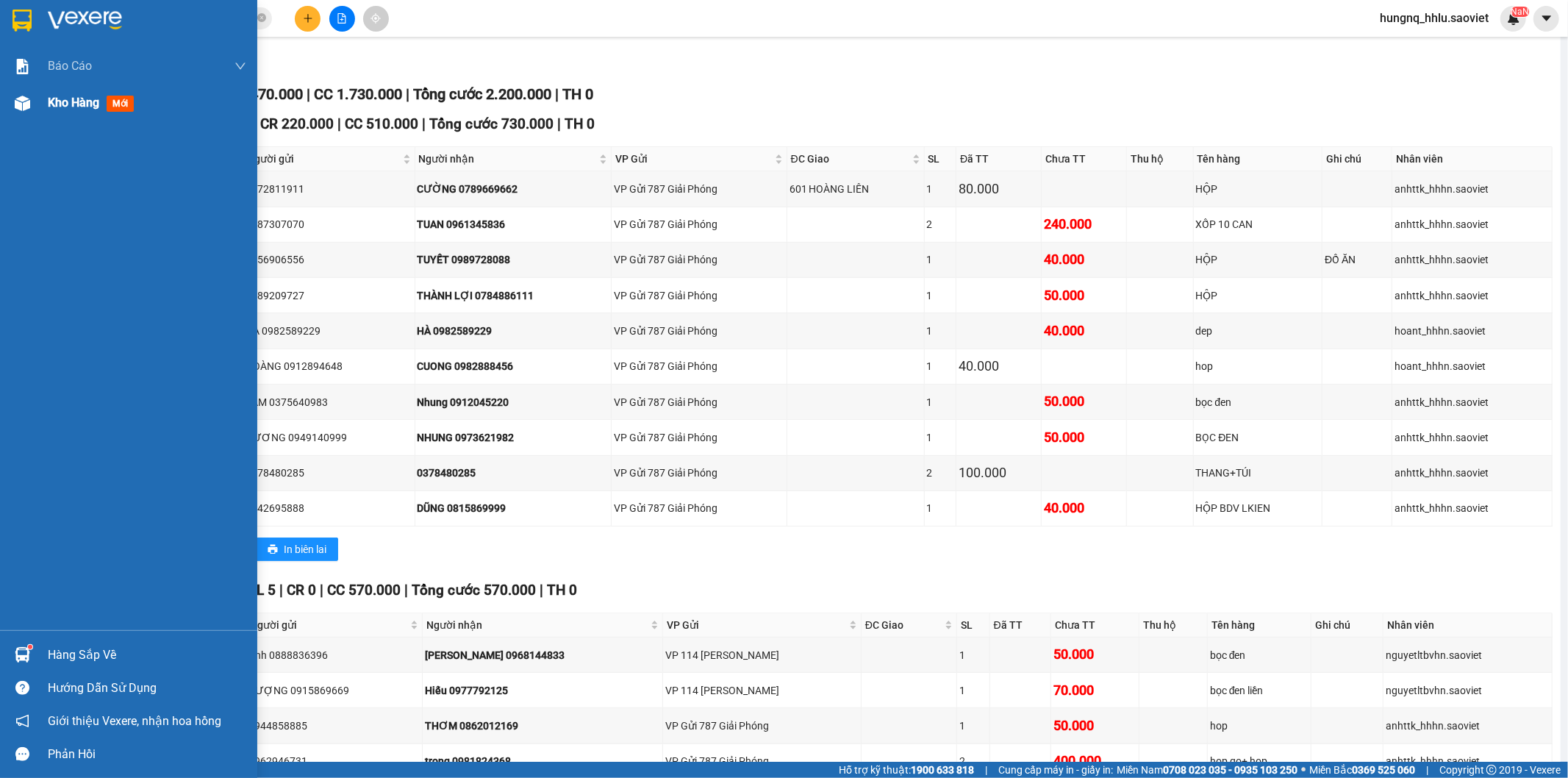
click at [91, 114] on div "Kho hàng mới" at bounding box center [147, 102] width 199 height 37
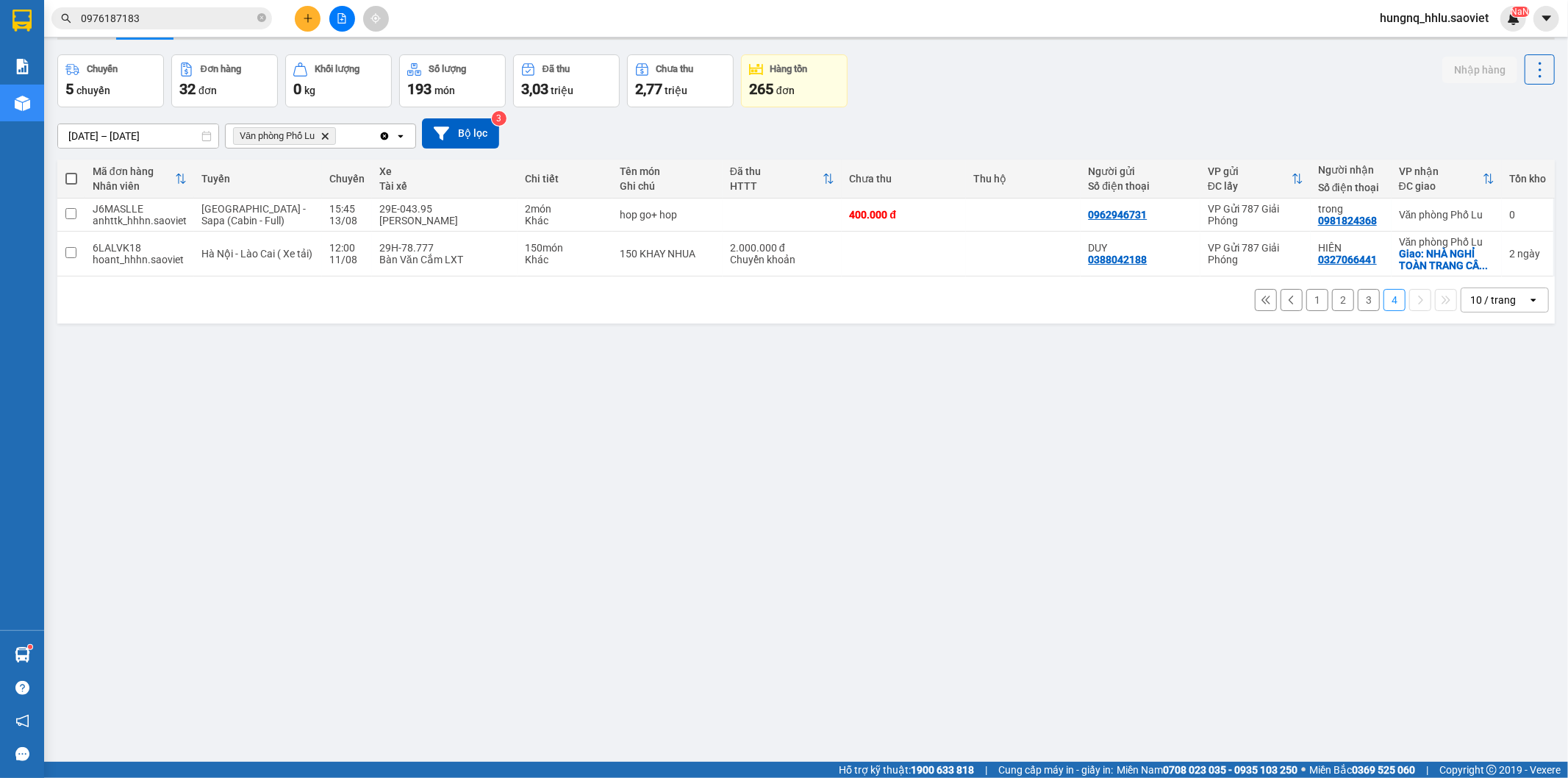
scroll to position [67, 0]
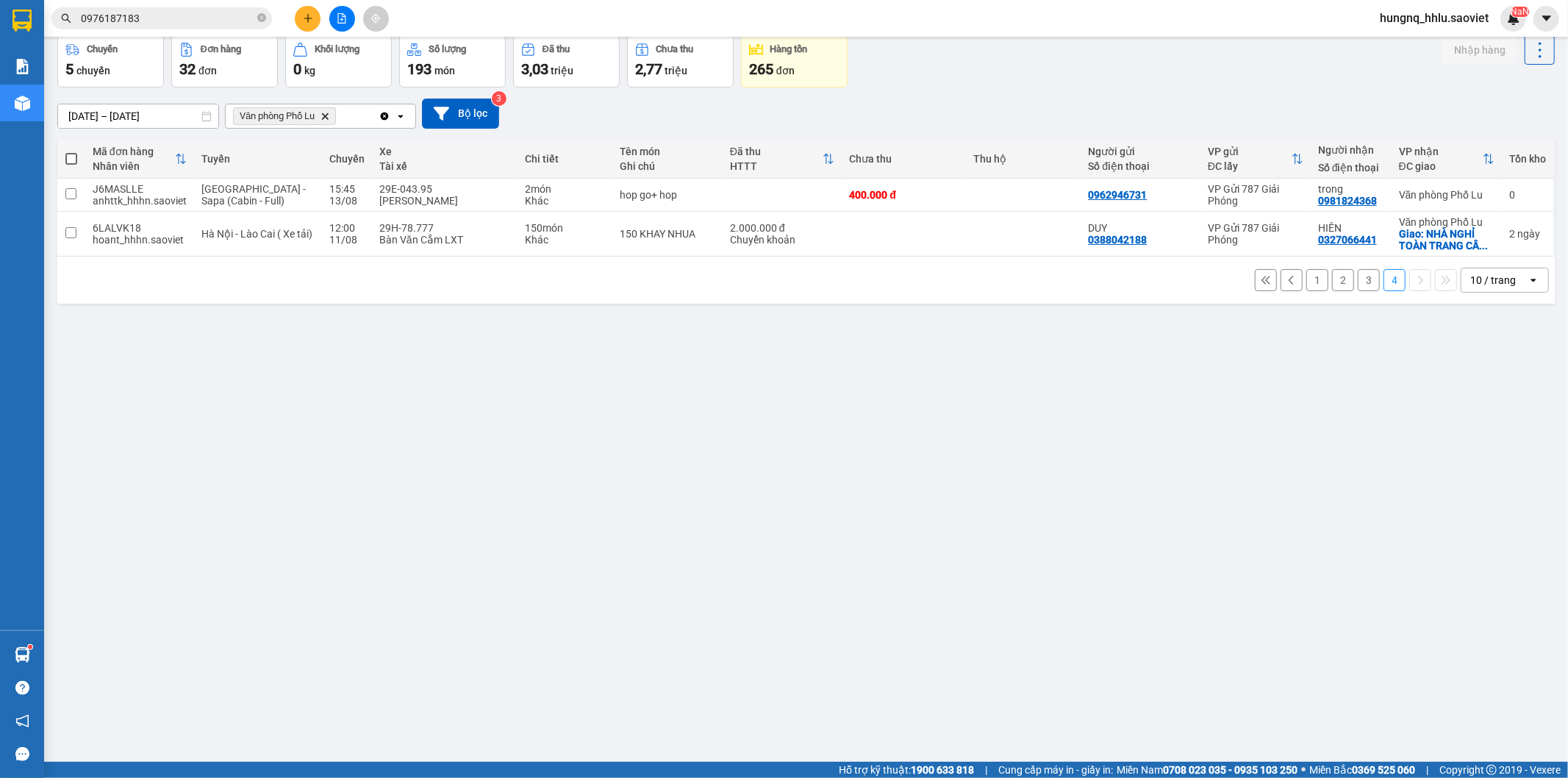
click at [1306, 282] on button "1" at bounding box center [1317, 280] width 22 height 22
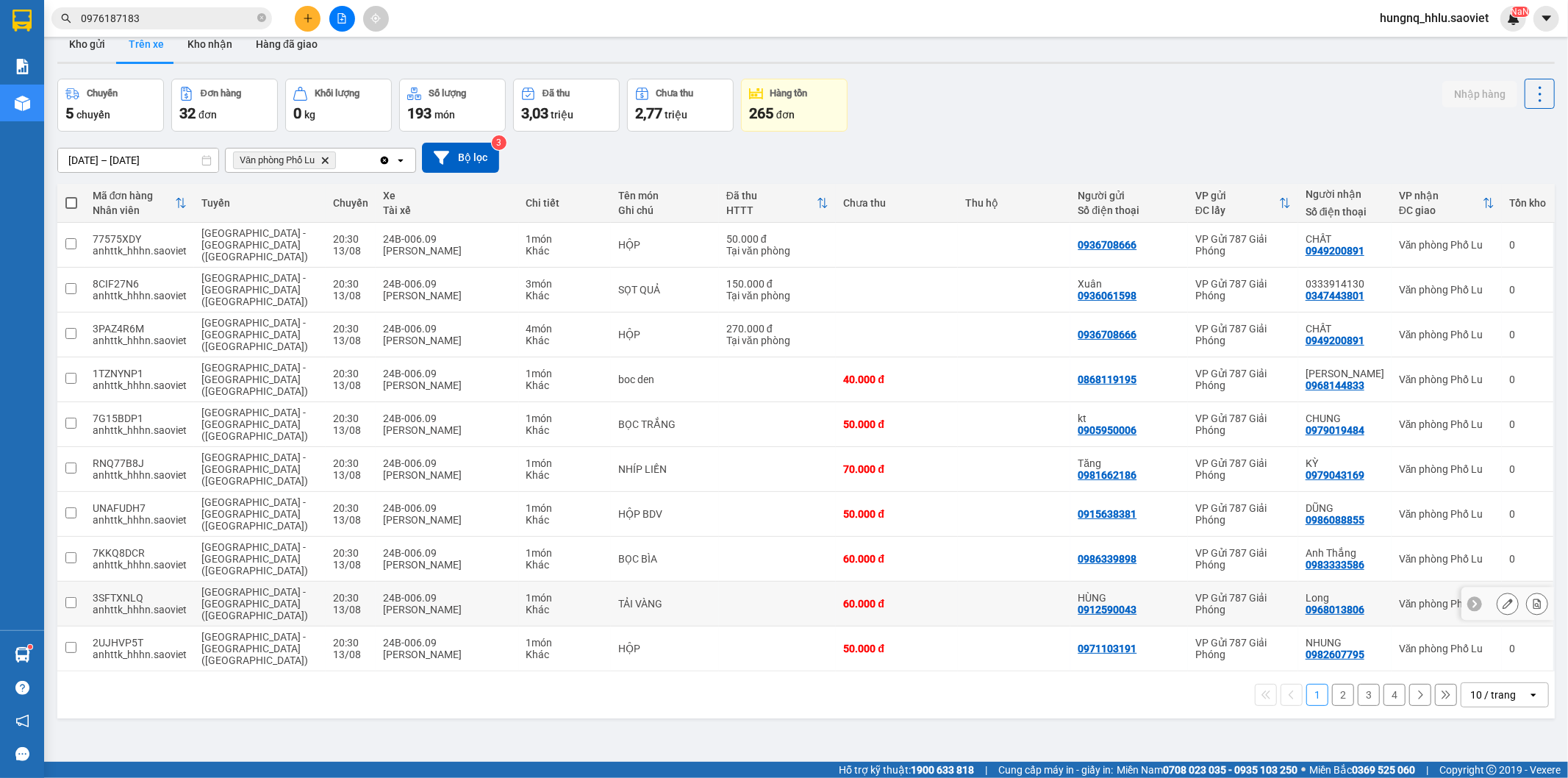
scroll to position [0, 0]
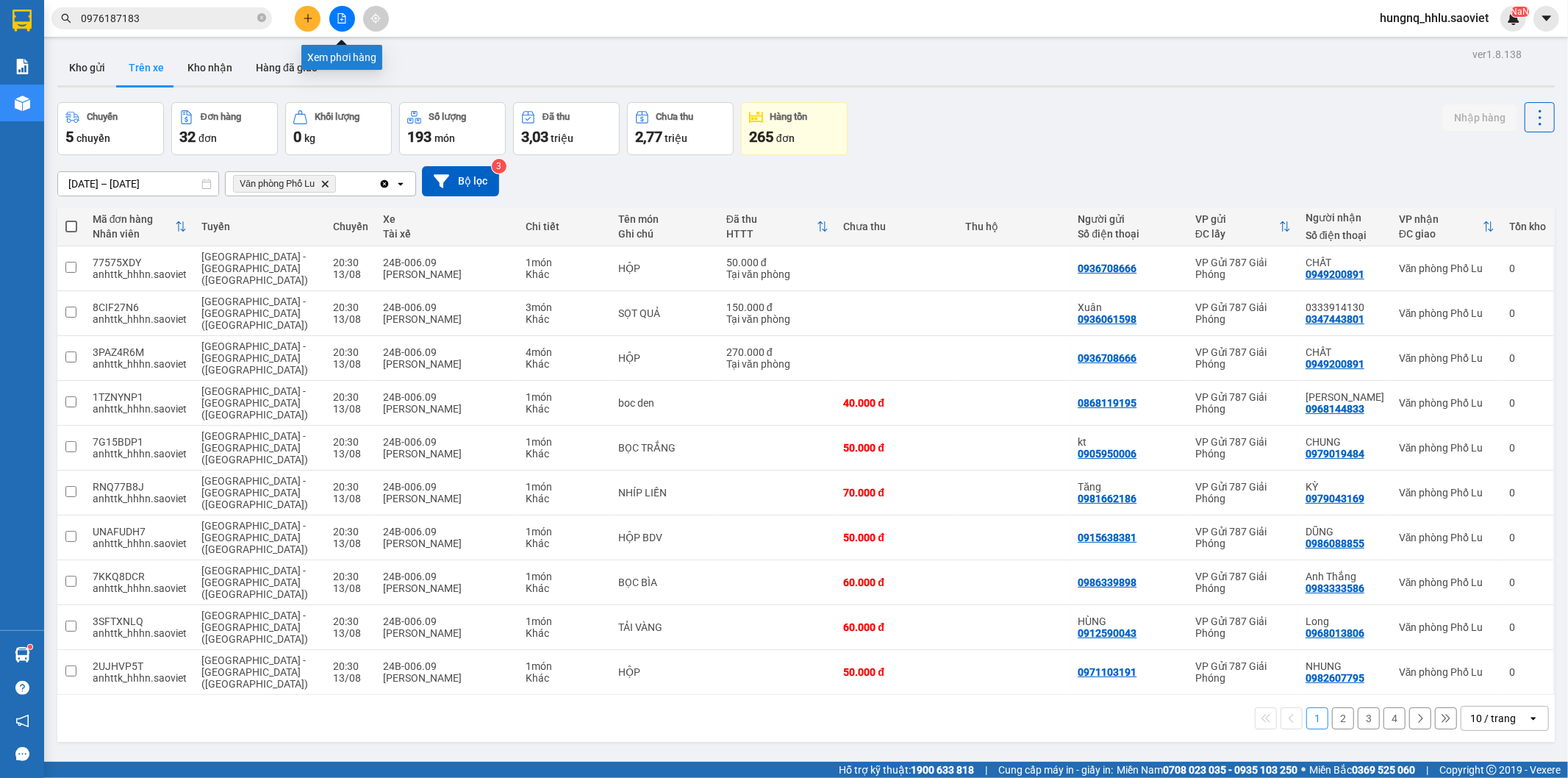
click at [349, 22] on button at bounding box center [342, 19] width 26 height 26
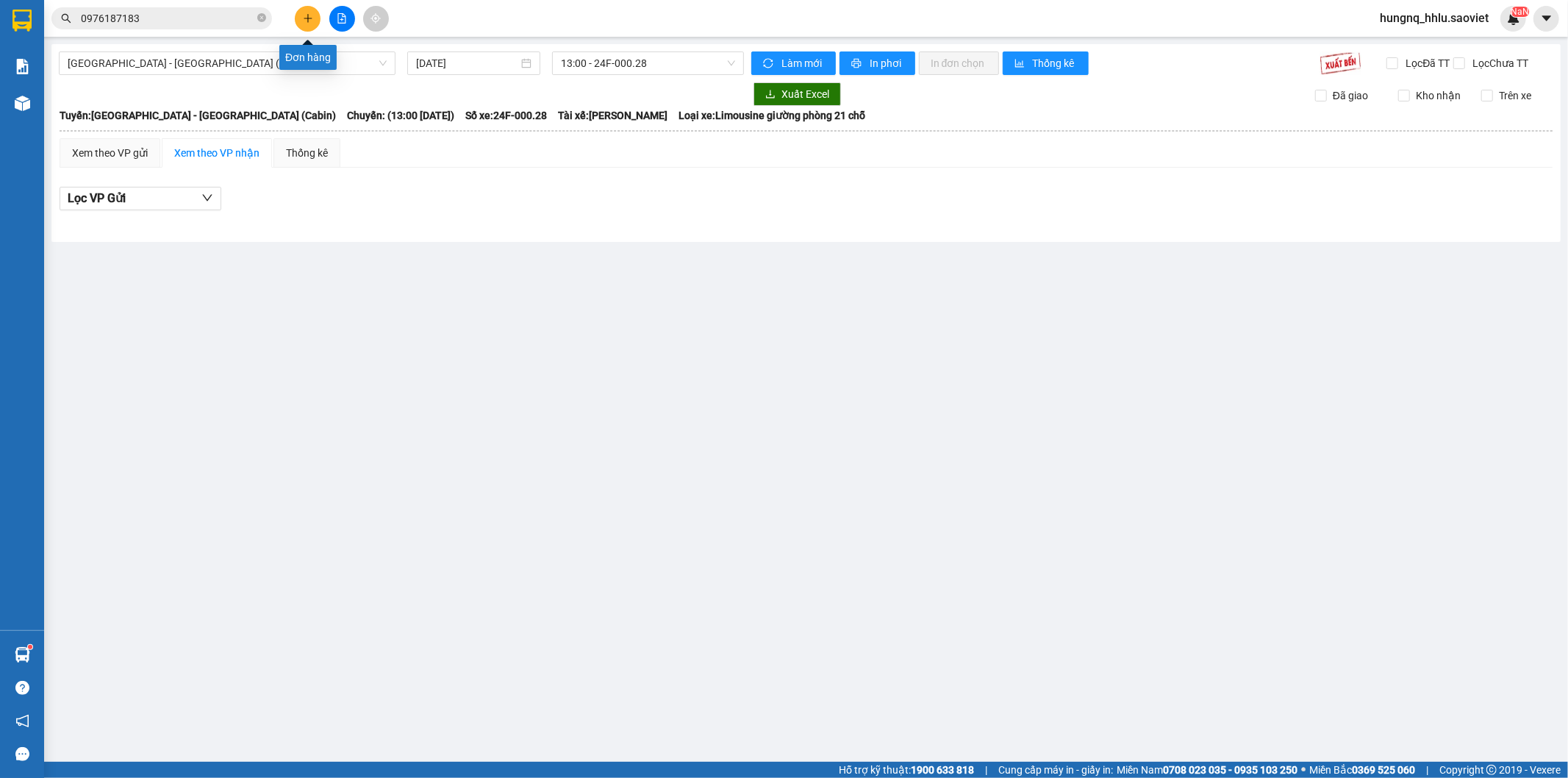
click at [297, 24] on button at bounding box center [308, 19] width 26 height 26
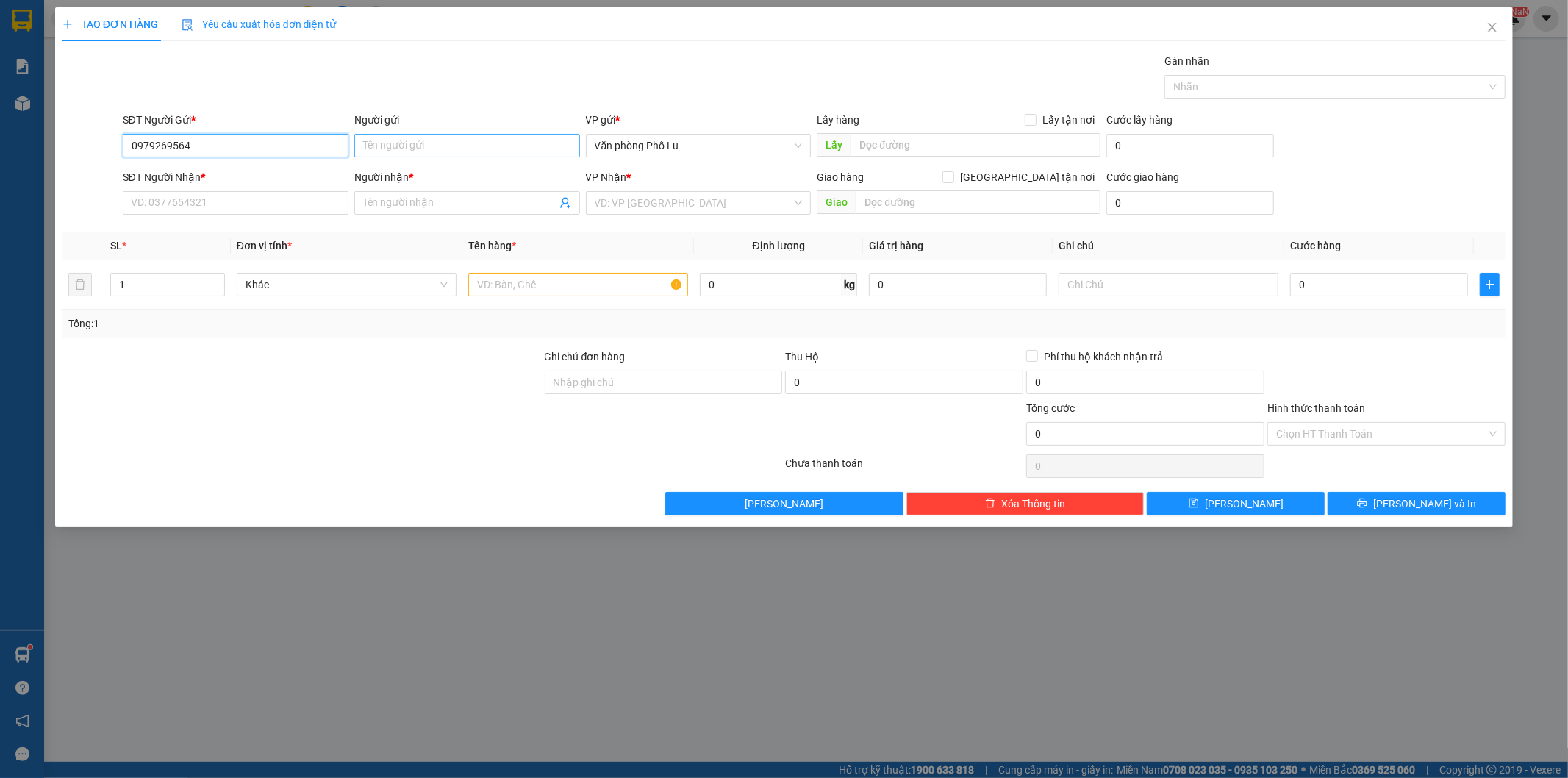
type input "0979269564"
click at [386, 142] on input "Người gửi" at bounding box center [467, 146] width 226 height 24
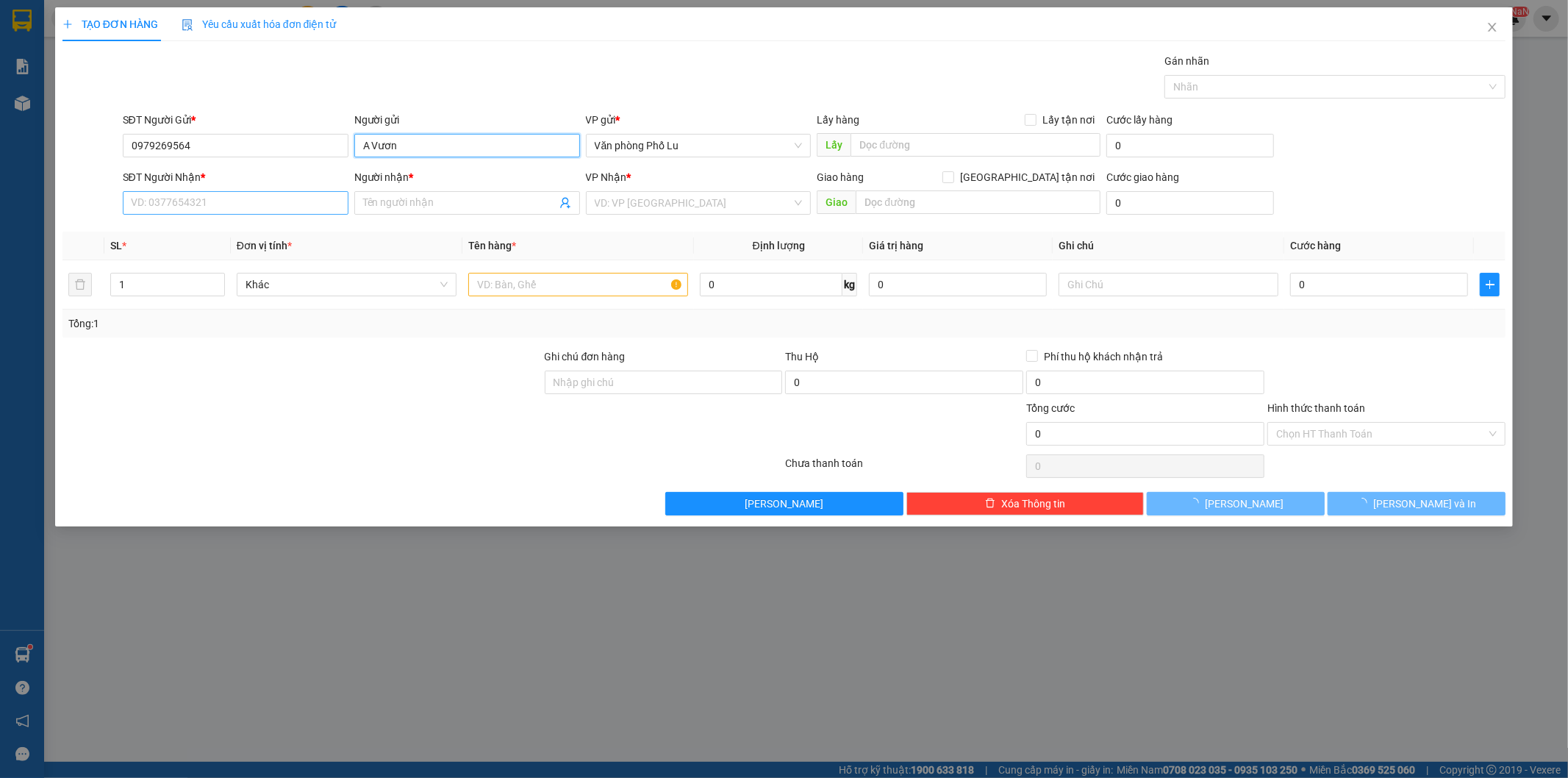
type input "A Vươn"
click at [141, 207] on input "SĐT Người Nhận *" at bounding box center [235, 203] width 226 height 24
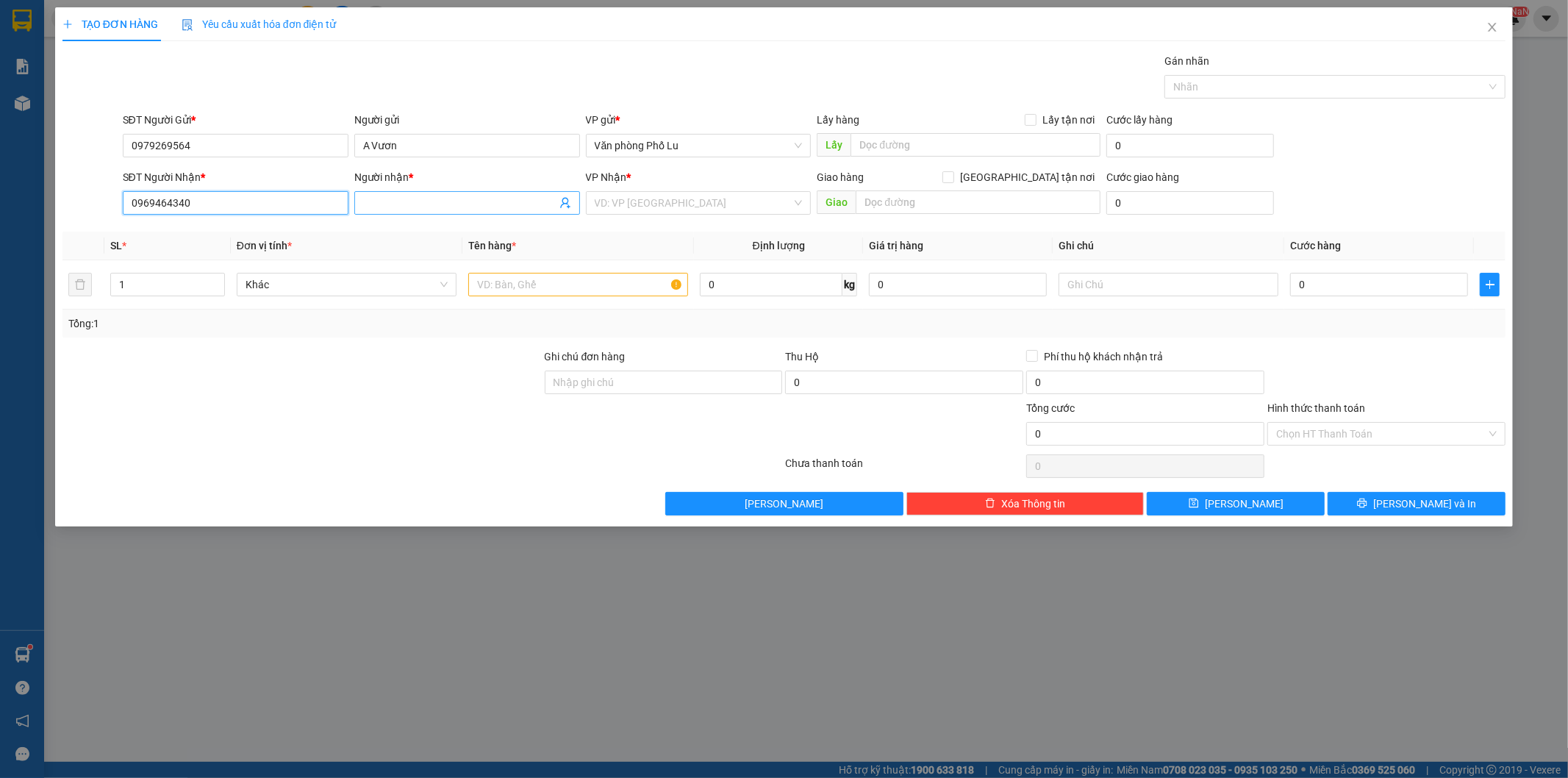
type input "0969464340"
click at [380, 200] on input "Người nhận *" at bounding box center [460, 202] width 194 height 16
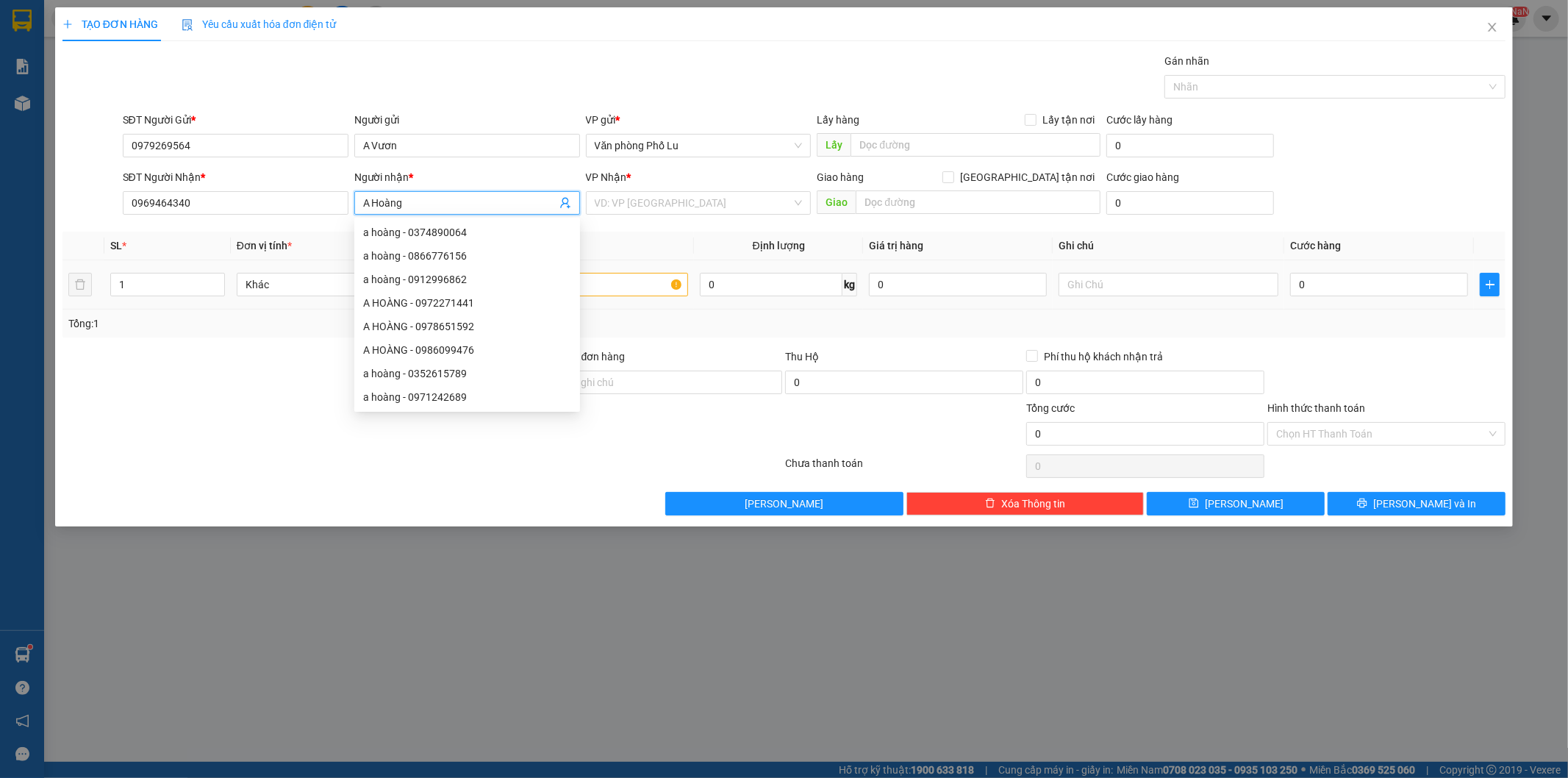
type input "A Hoàng"
click at [277, 335] on div "Tổng: 1" at bounding box center [784, 323] width 1444 height 28
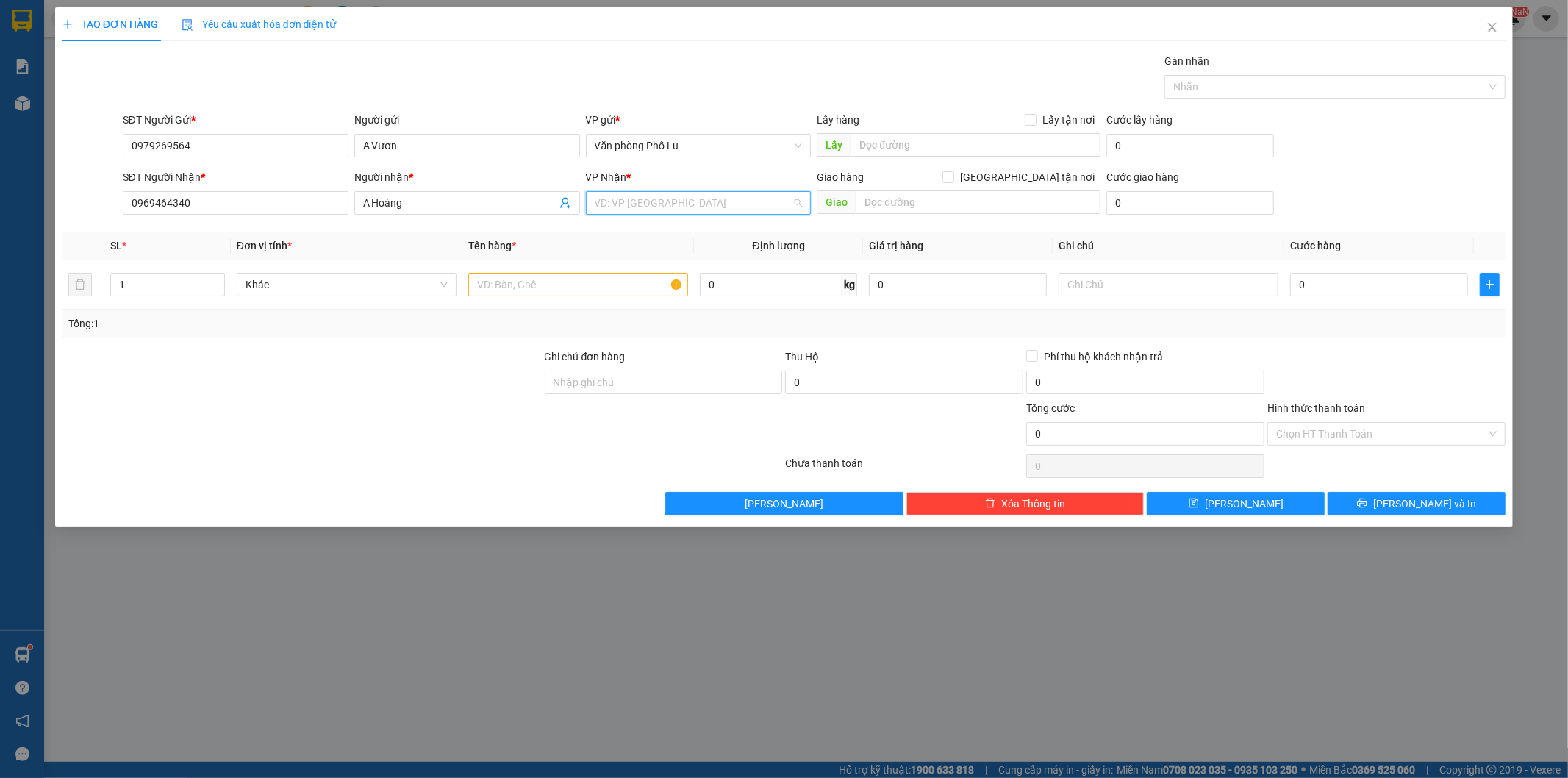
click at [615, 200] on input "search" at bounding box center [694, 203] width 198 height 22
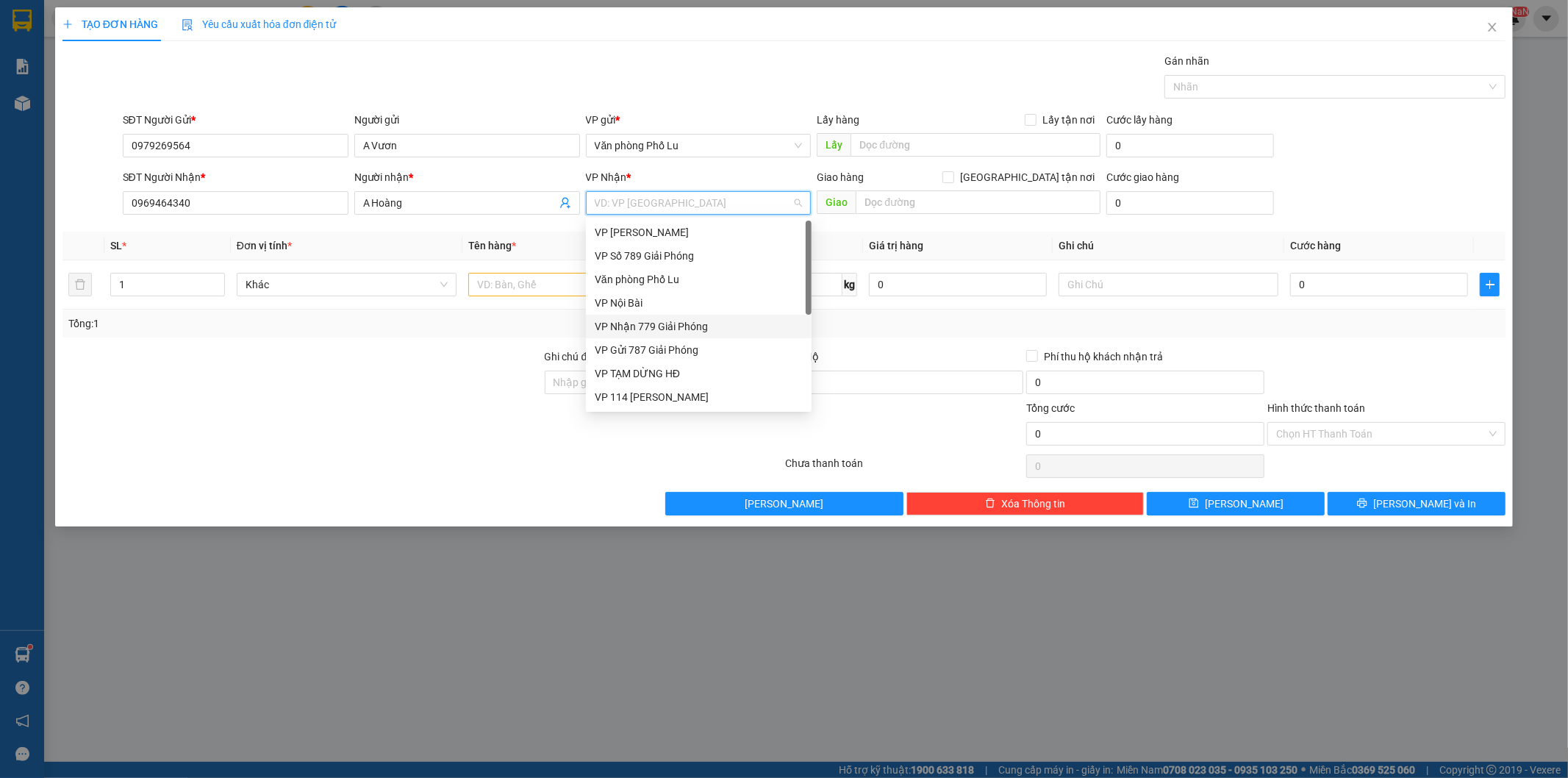
click at [638, 321] on div "VP Nhận 779 Giải Phóng" at bounding box center [699, 326] width 208 height 16
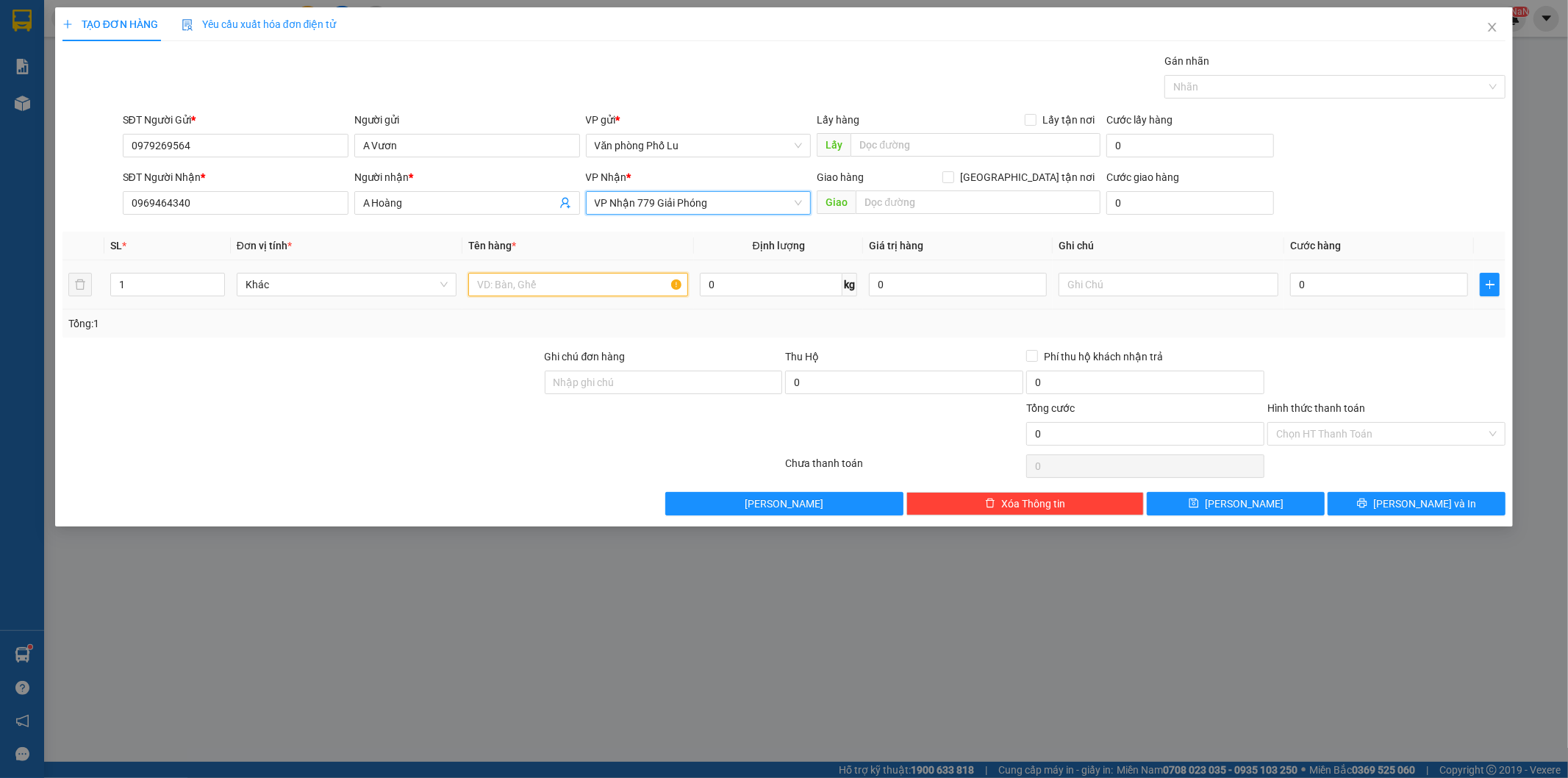
click at [480, 288] on input "text" at bounding box center [578, 285] width 220 height 24
type input "t"
type input "h"
type input "bọc dài + hộp"
click at [1311, 278] on input "0" at bounding box center [1379, 285] width 178 height 24
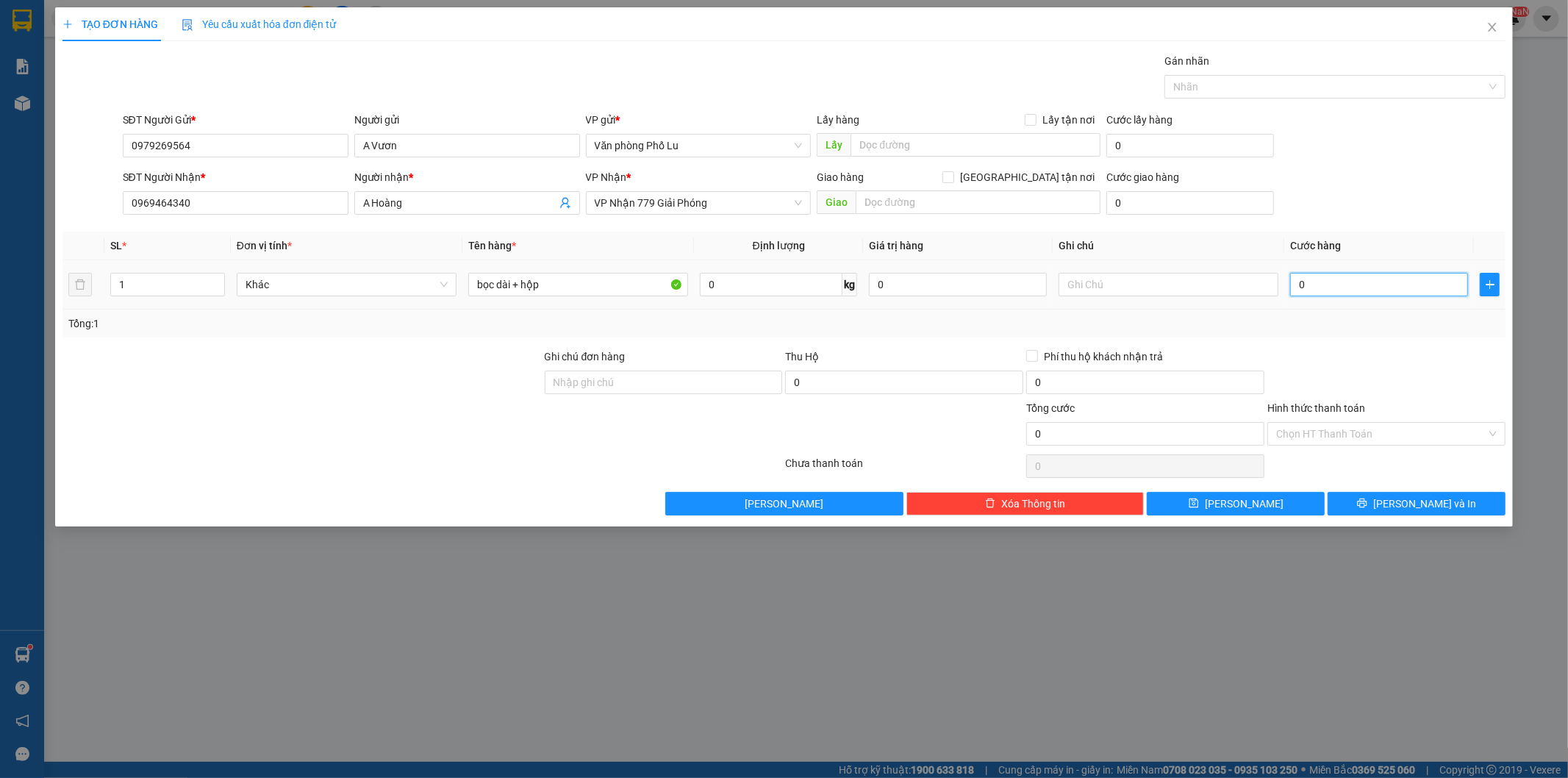
type input "001"
type input "1"
type input "0.010"
type input "10"
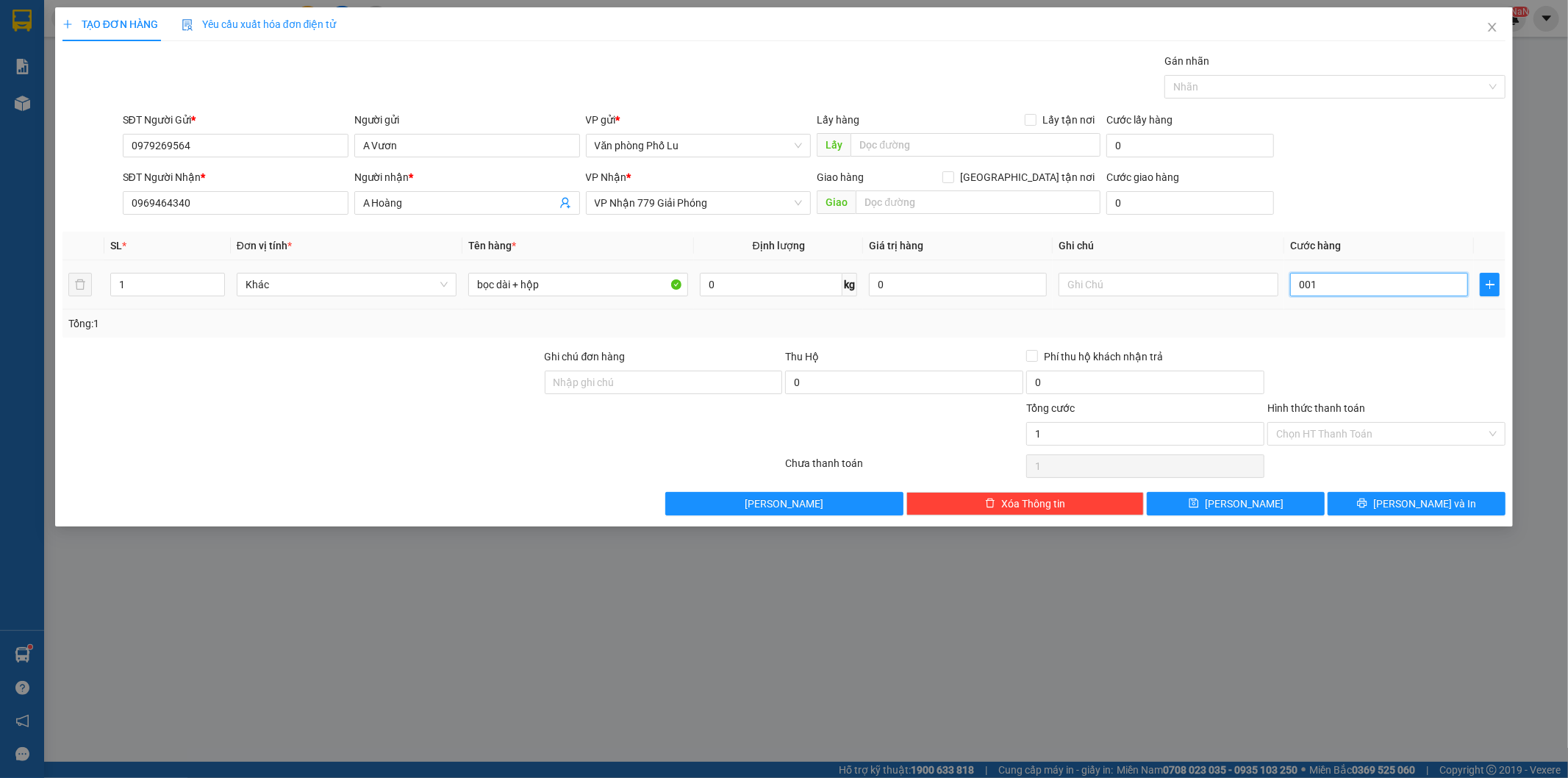
type input "10"
type input "00.100"
type input "100"
click at [1401, 359] on div at bounding box center [1386, 374] width 241 height 51
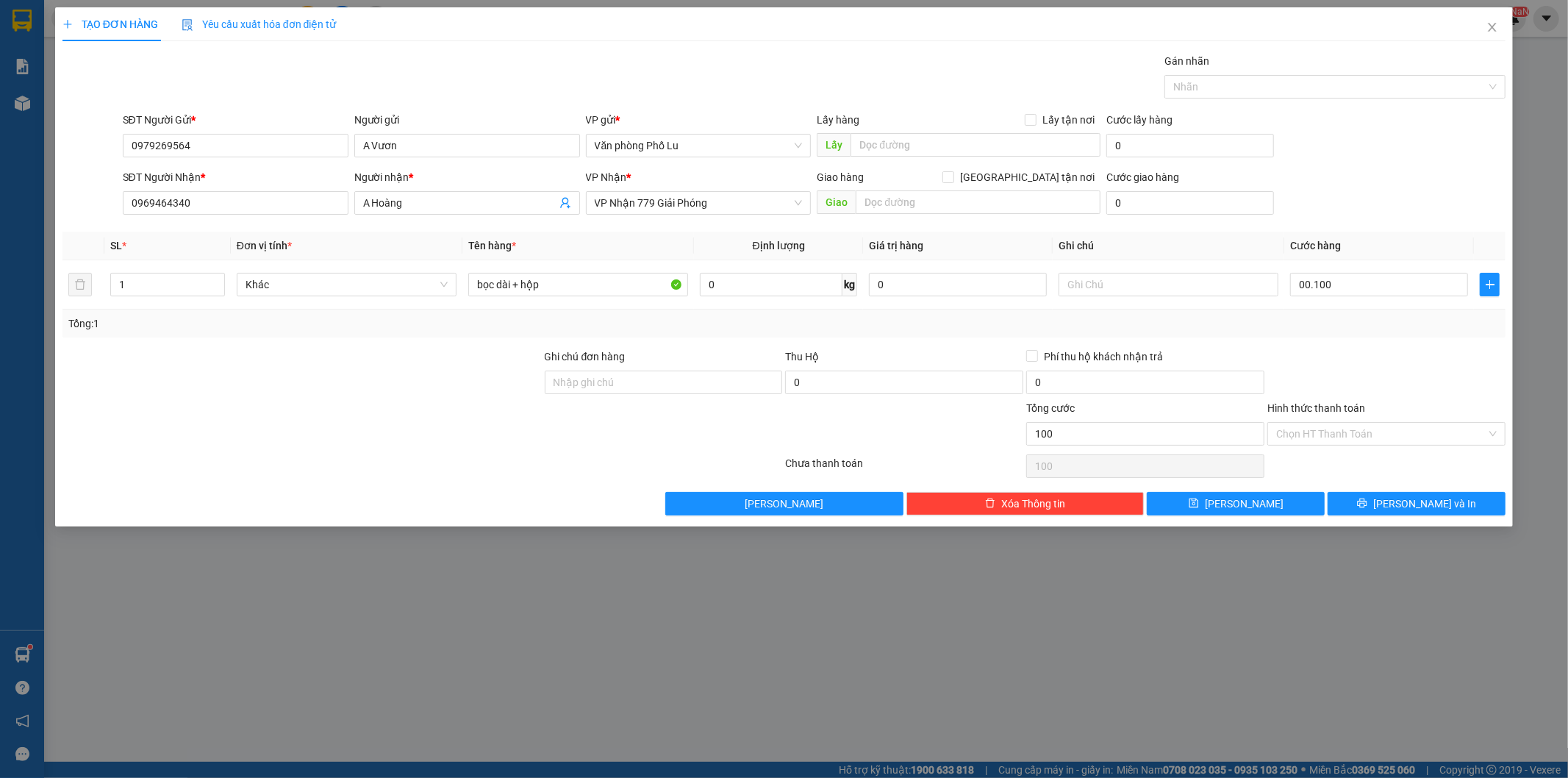
type input "100.000"
click at [1474, 517] on div "TẠO ĐƠN HÀNG Yêu cầu xuất hóa đơn điện tử Transit Pickup Surcharge Ids Transit …" at bounding box center [785, 267] width 1459 height 519
click at [1443, 511] on span "[PERSON_NAME] và In" at bounding box center [1425, 503] width 103 height 16
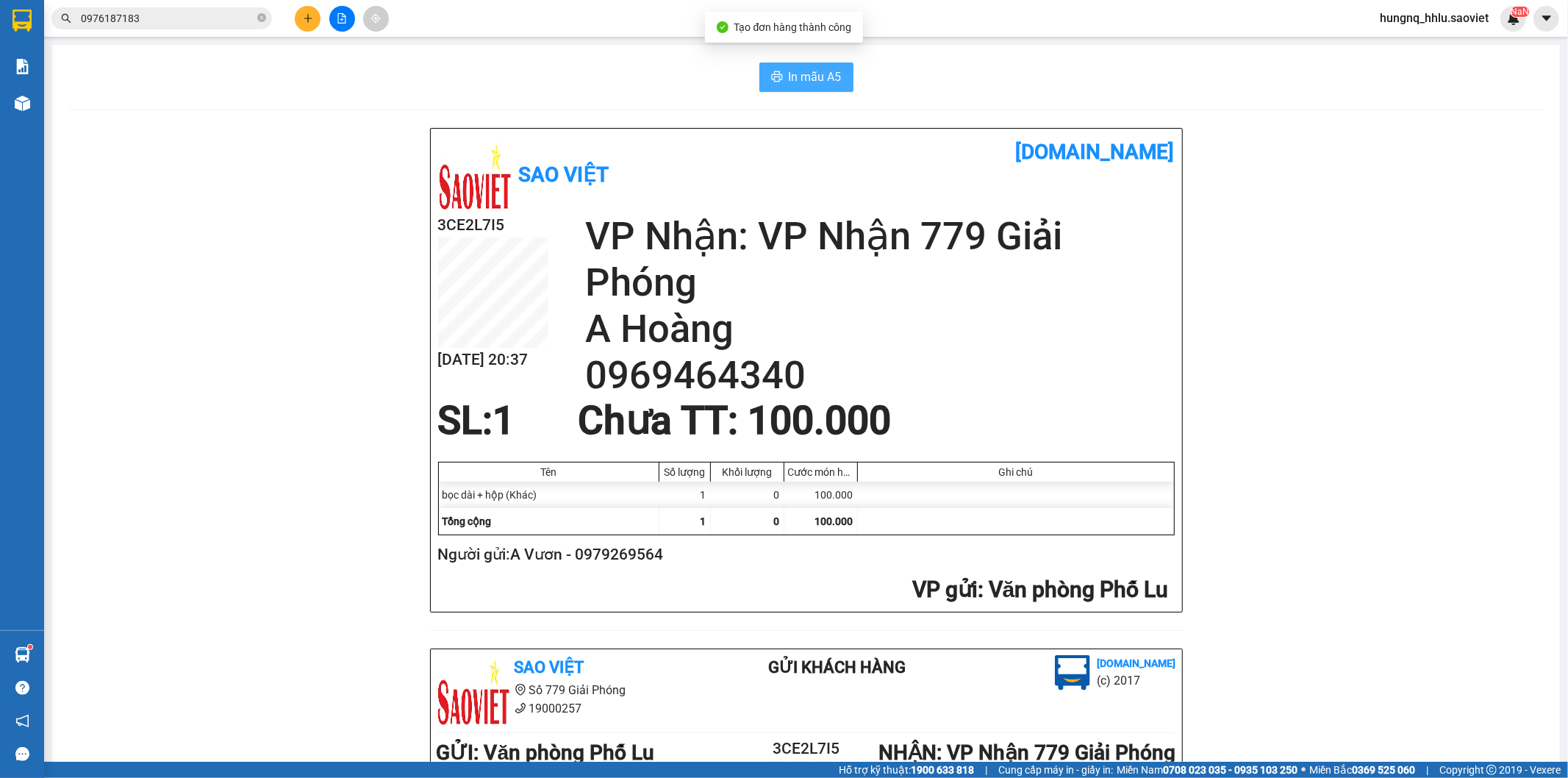
click at [828, 82] on span "In mẫu A5" at bounding box center [816, 77] width 53 height 19
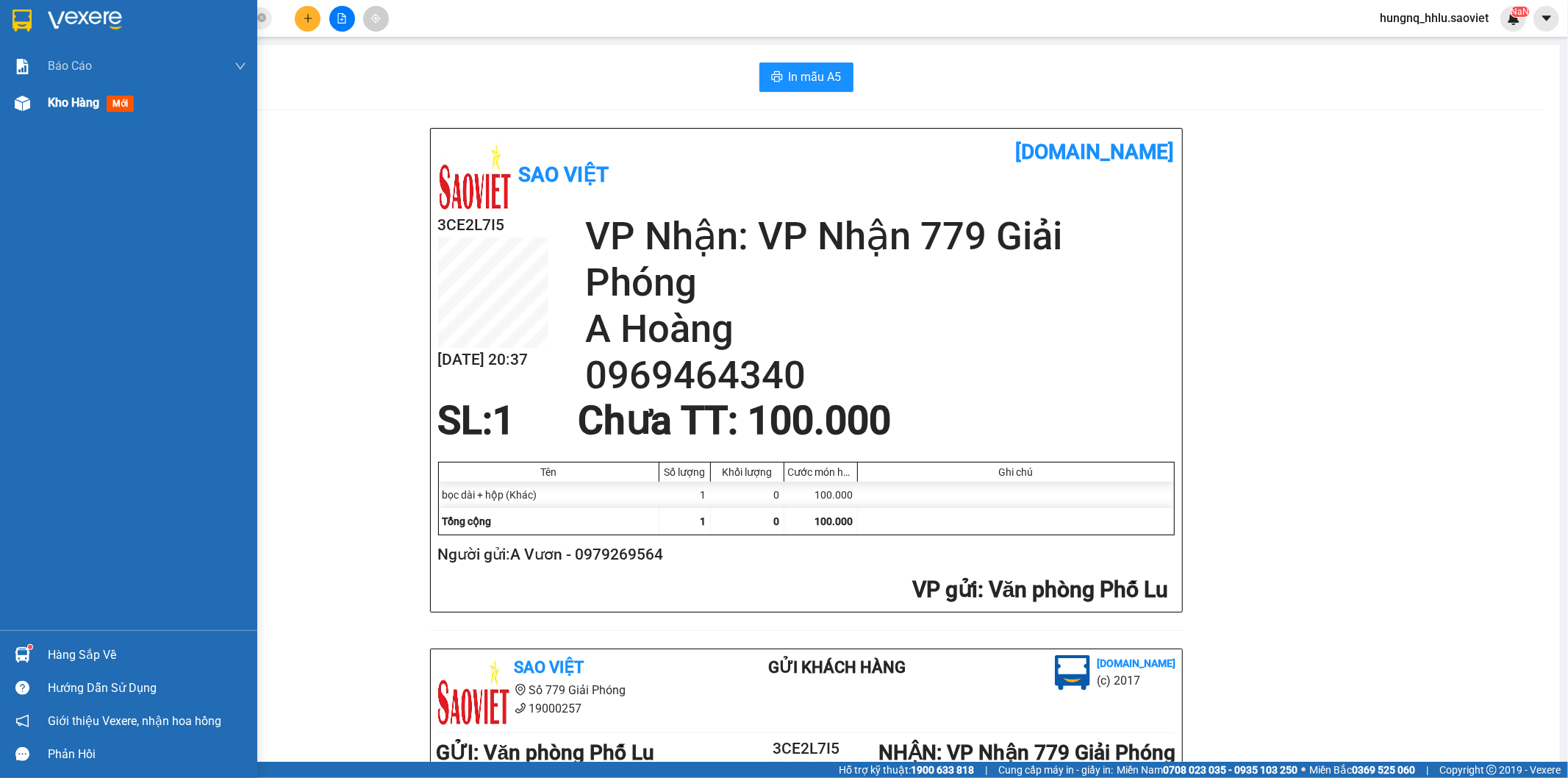
click at [113, 99] on span "mới" at bounding box center [120, 103] width 27 height 16
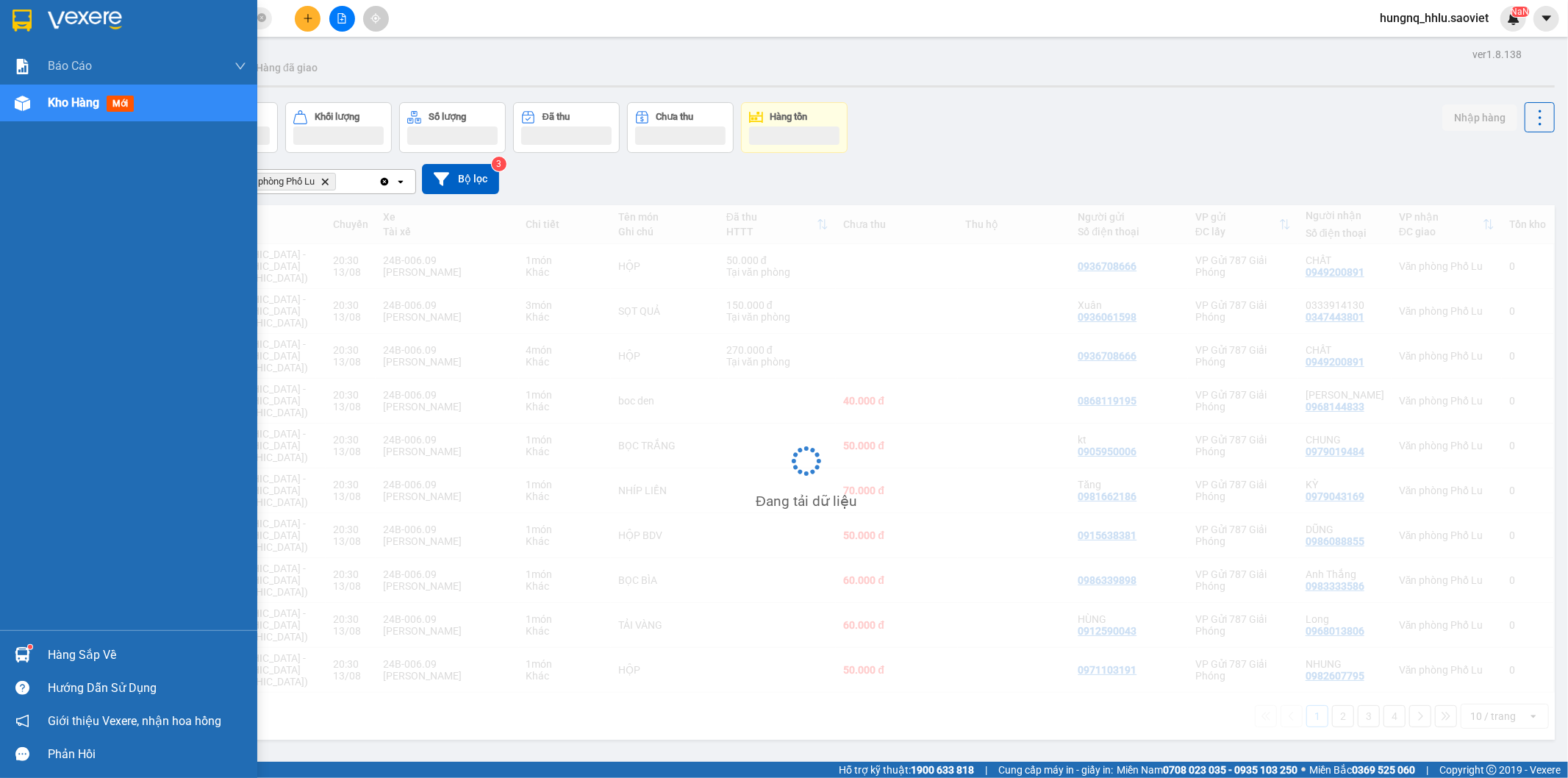
click at [81, 109] on span "Kho hàng" at bounding box center [73, 102] width 51 height 14
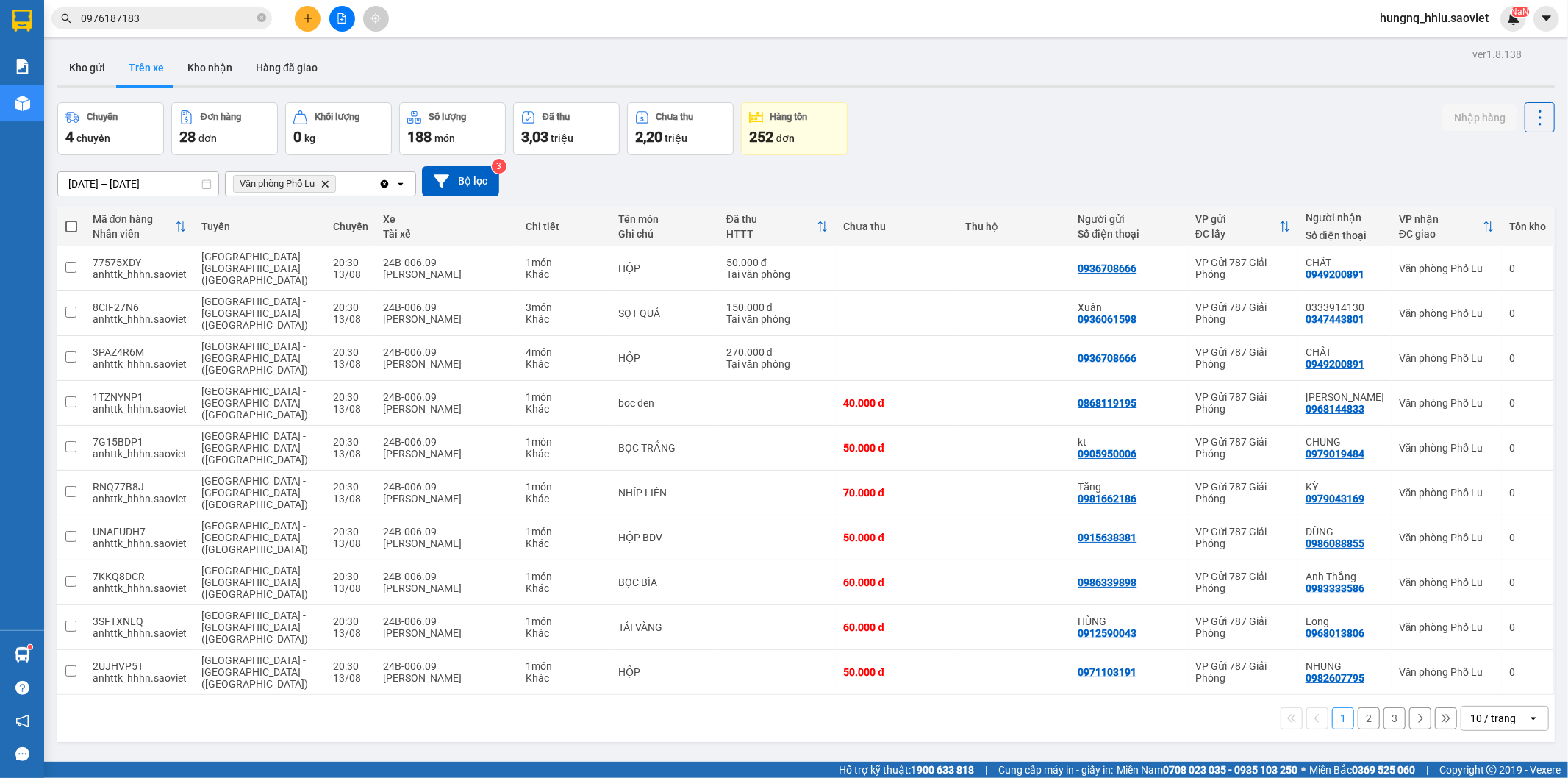
drag, startPoint x: 153, startPoint y: 19, endPoint x: 0, endPoint y: 22, distance: 153.0
click at [0, 20] on section "Kết quả tìm kiếm ( 1 ) Bộ lọc Mã ĐH Trạng thái Món hàng Thu hộ Tổng cước Chưa c…" at bounding box center [784, 389] width 1568 height 778
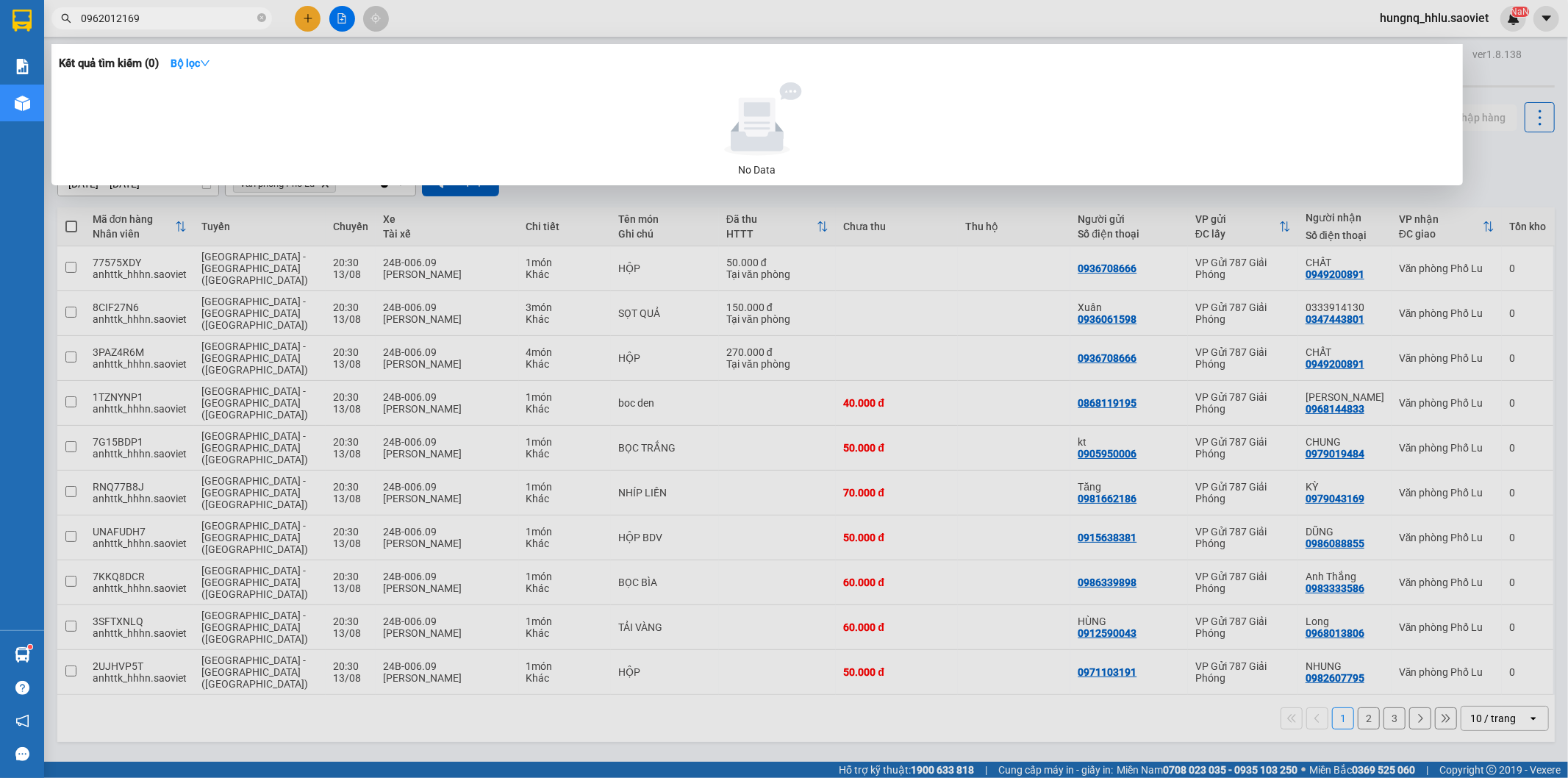
drag, startPoint x: 101, startPoint y: 19, endPoint x: 38, endPoint y: 18, distance: 63.0
click at [38, 18] on section "Kết quả tìm kiếm ( 0 ) Bộ lọc No Data 0962012169 hungnq_hhlu.saoviet NaN Báo cá…" at bounding box center [784, 389] width 1568 height 778
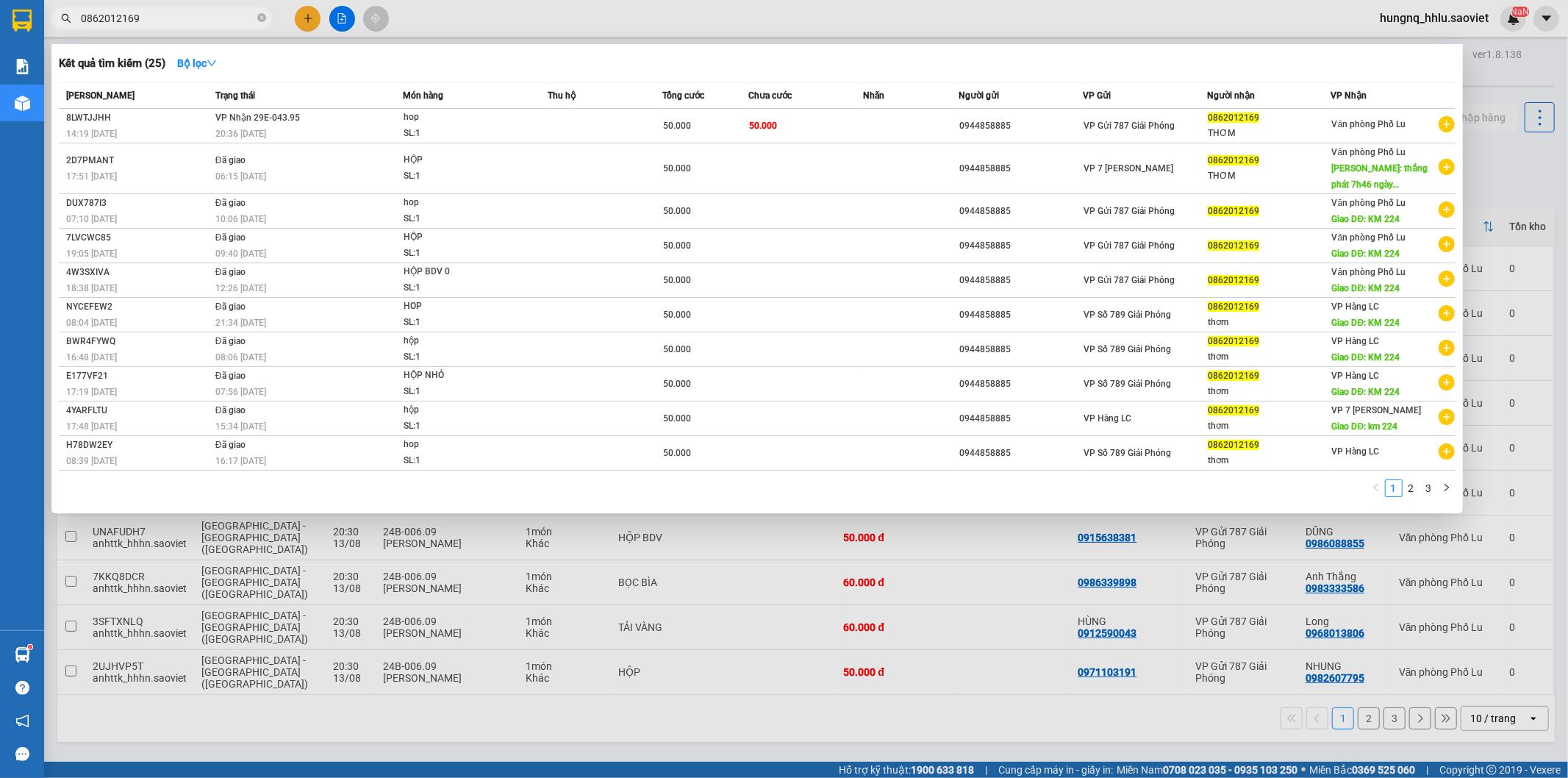
type input "0862012169"
click at [277, 633] on div at bounding box center [784, 389] width 1568 height 778
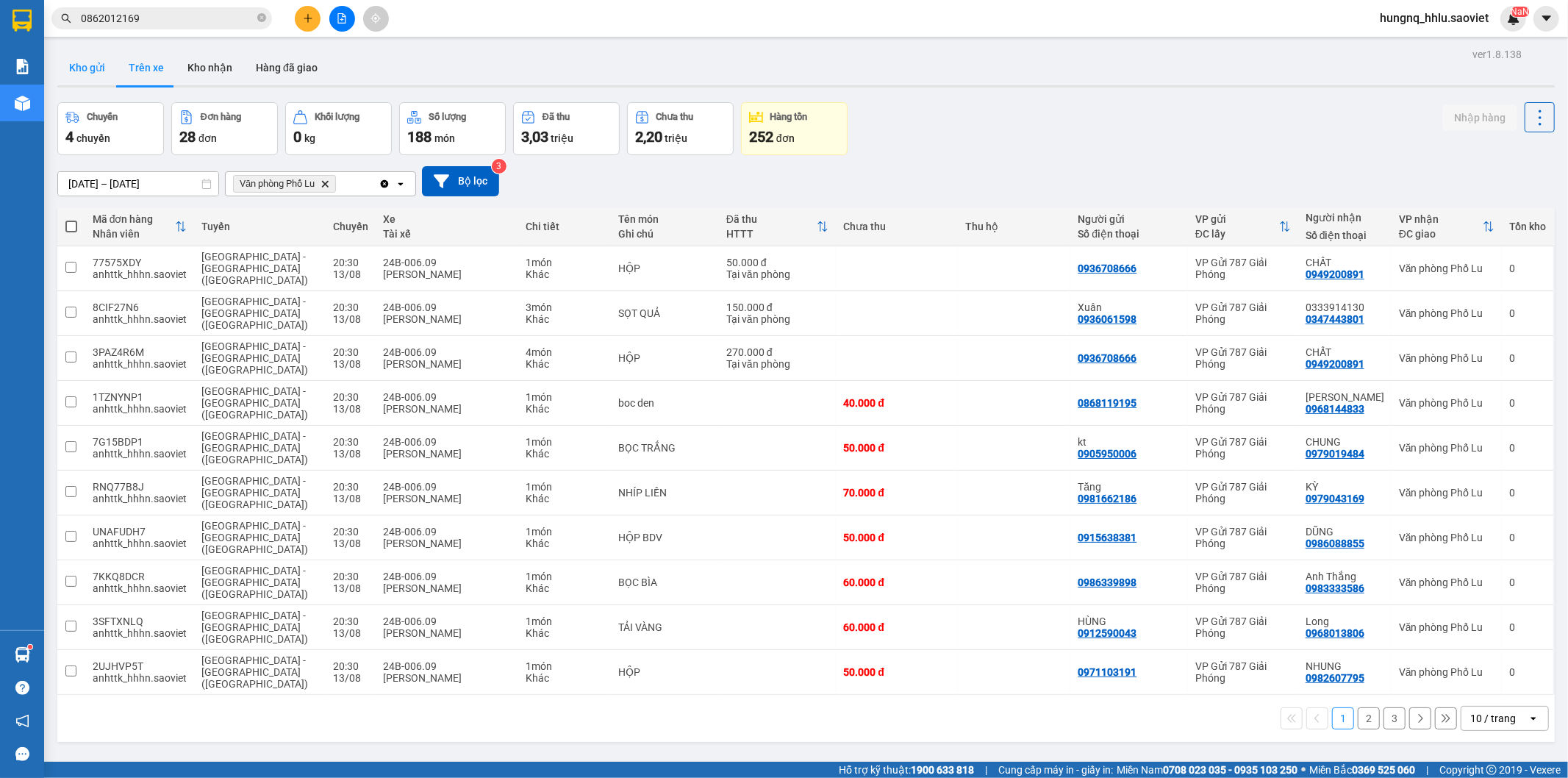
click at [98, 67] on button "Kho gửi" at bounding box center [87, 67] width 60 height 35
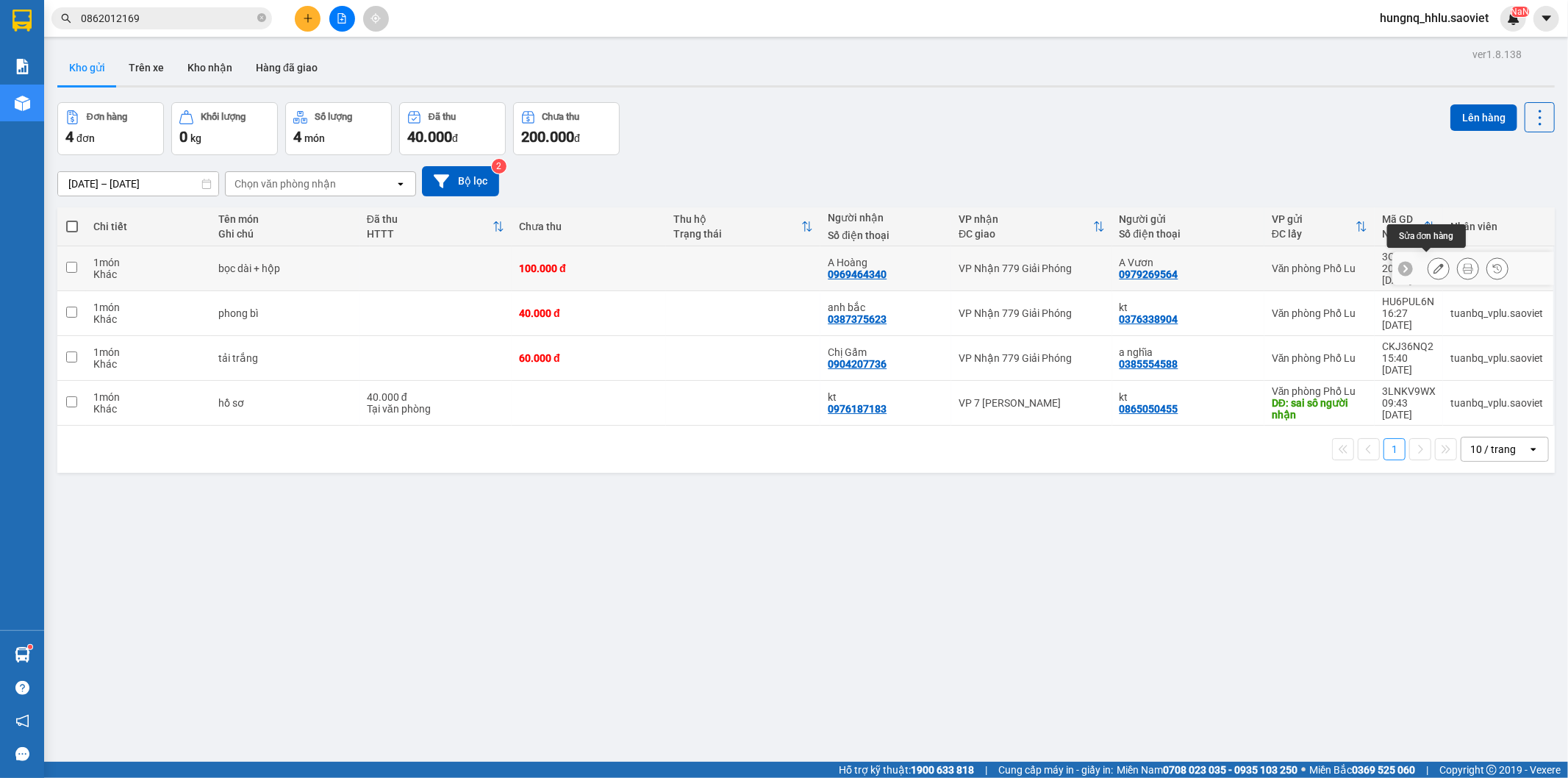
click at [1433, 266] on icon at bounding box center [1438, 269] width 10 height 10
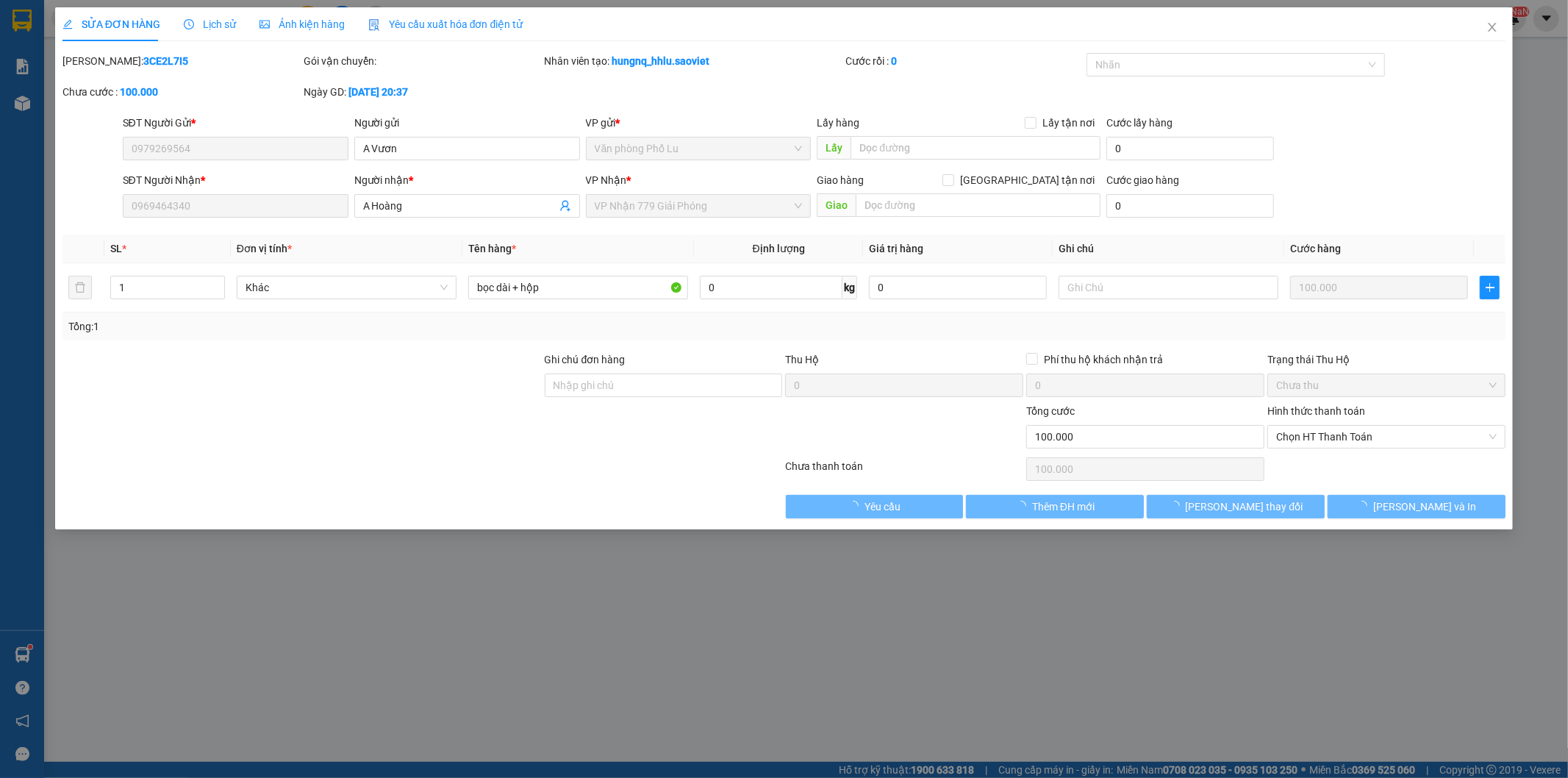
type input "0979269564"
type input "A Vươn"
type input "0969464340"
type input "A Hoàng"
type input "100.000"
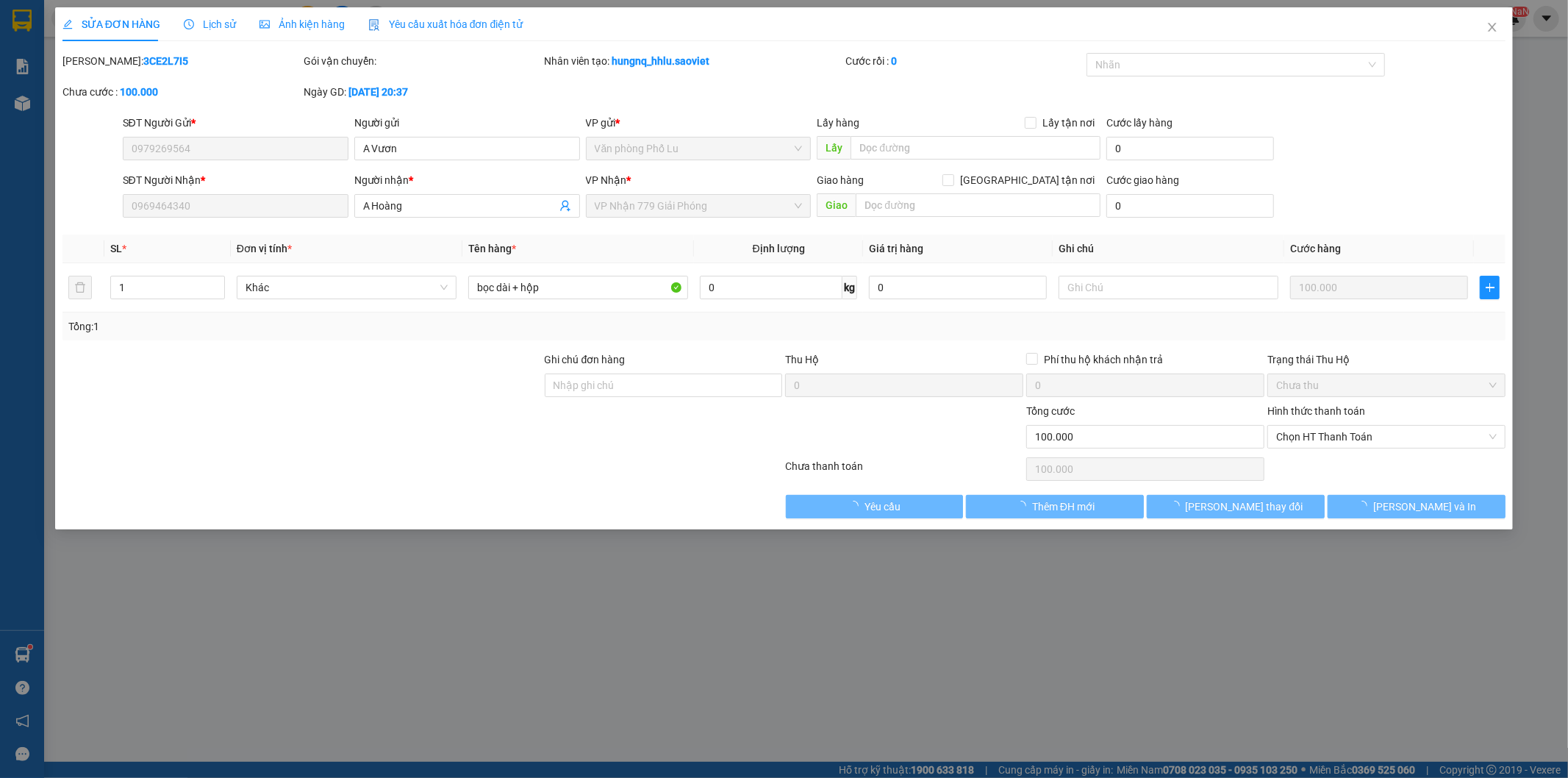
type input "100.000"
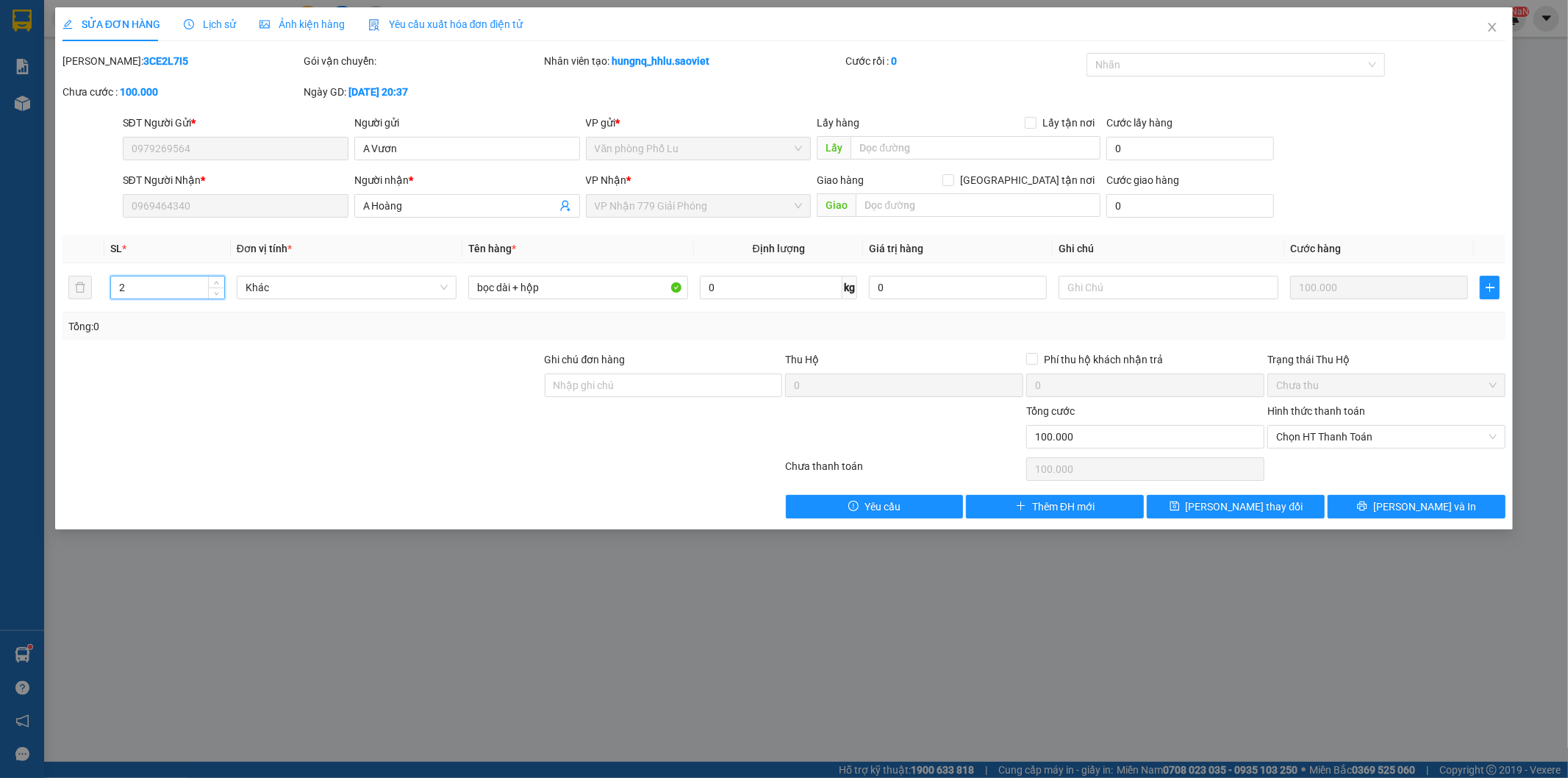
type input "2"
click at [320, 350] on div "Total Paid Fee 0 Total UnPaid Fee 100.000 Cash Collection Total Fee Mã ĐH: 3CE2…" at bounding box center [784, 286] width 1444 height 466
click at [412, 204] on input "A Hoàng" at bounding box center [460, 206] width 194 height 16
click at [334, 206] on div "SĐT Người Nhận * 0969464340 Người nhận * A Hoàng ( số đúng 0356544397) A Hoàng …" at bounding box center [814, 198] width 1390 height 51
type input "A Công ( số đúng 0356544397)"
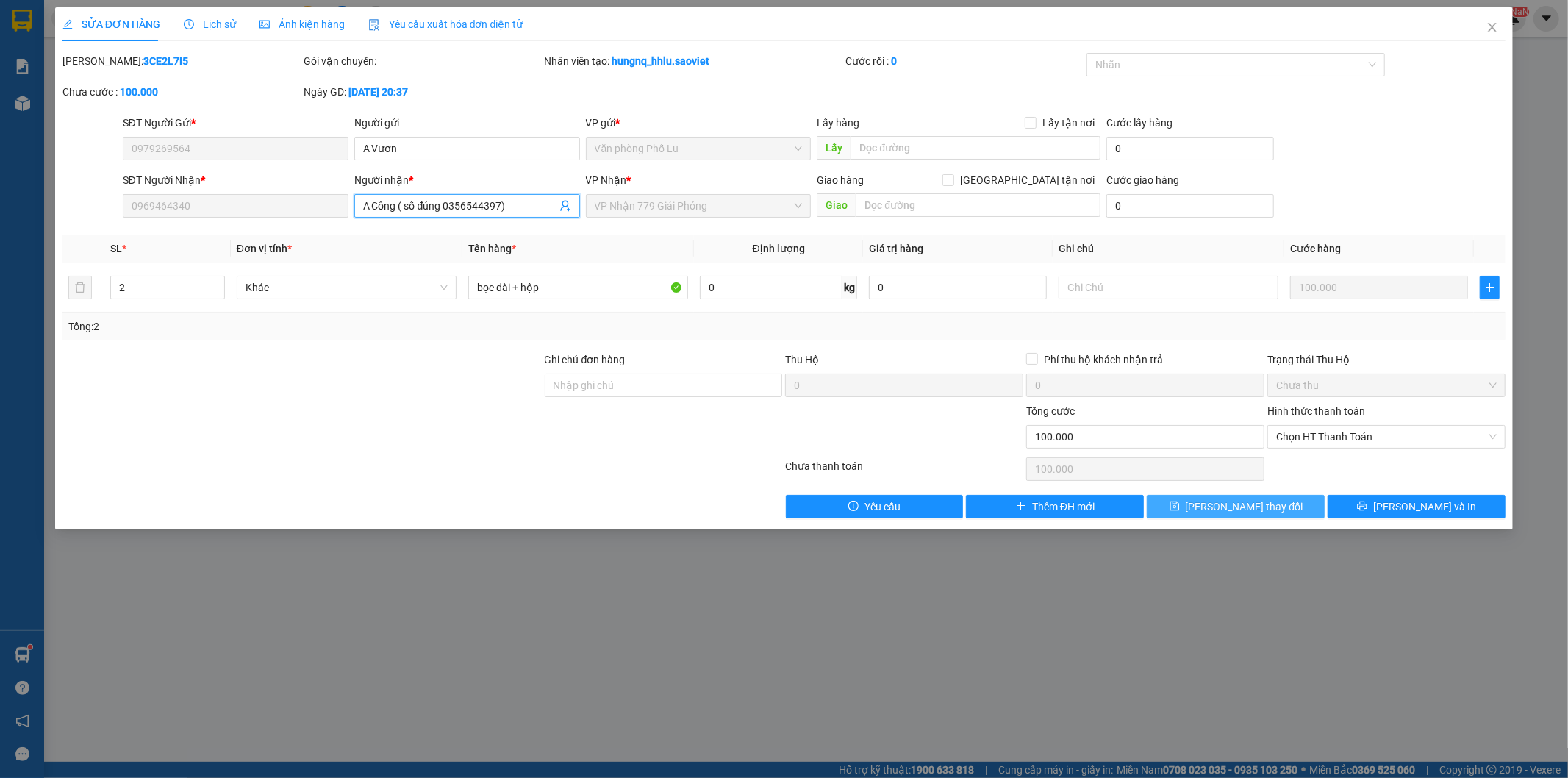
click at [1275, 511] on button "[PERSON_NAME] thay đổi" at bounding box center [1235, 507] width 178 height 24
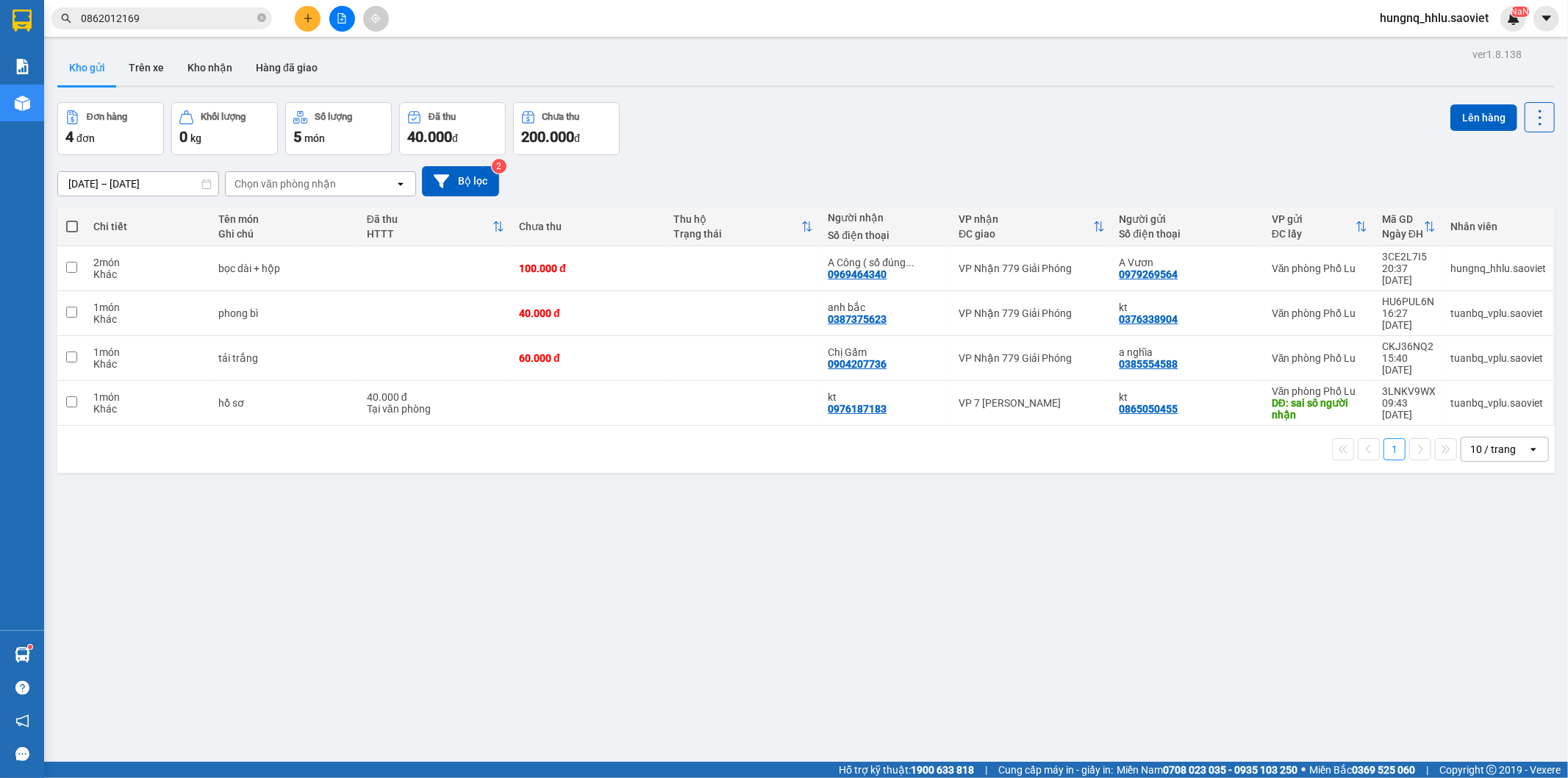
scroll to position [67, 0]
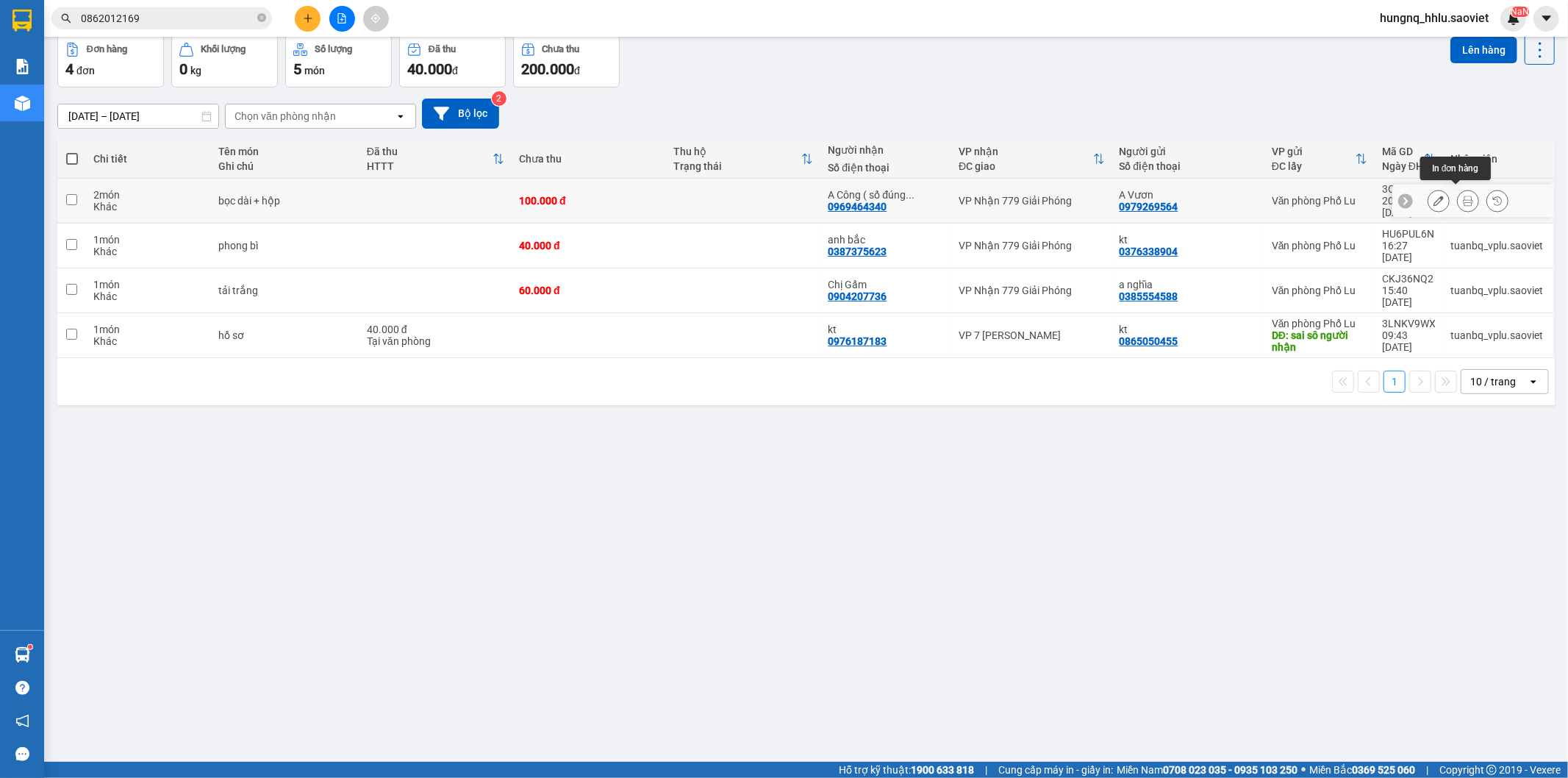
click at [1461, 200] on button at bounding box center [1468, 201] width 20 height 26
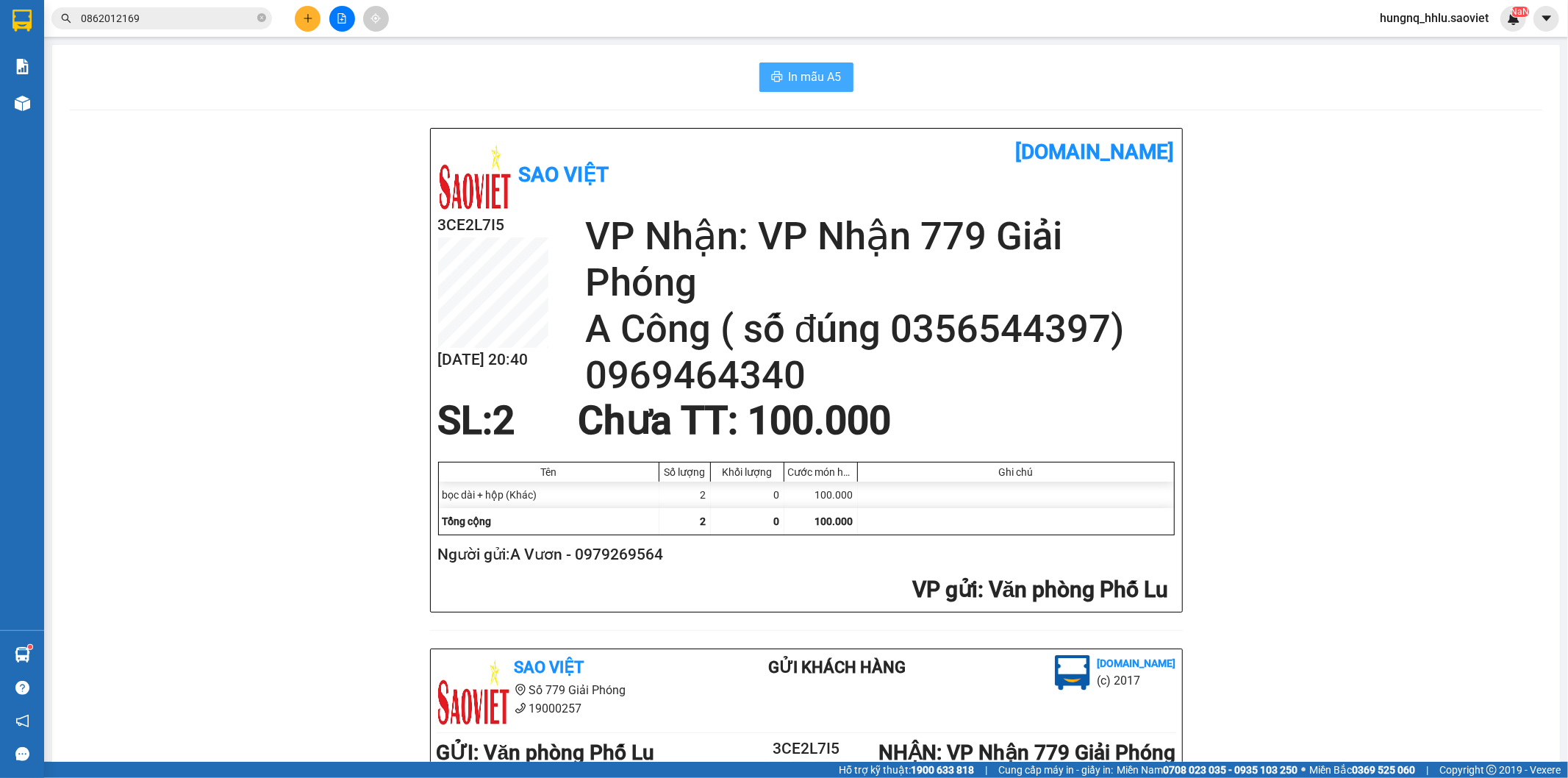
click at [833, 82] on span "In mẫu A5" at bounding box center [816, 77] width 53 height 19
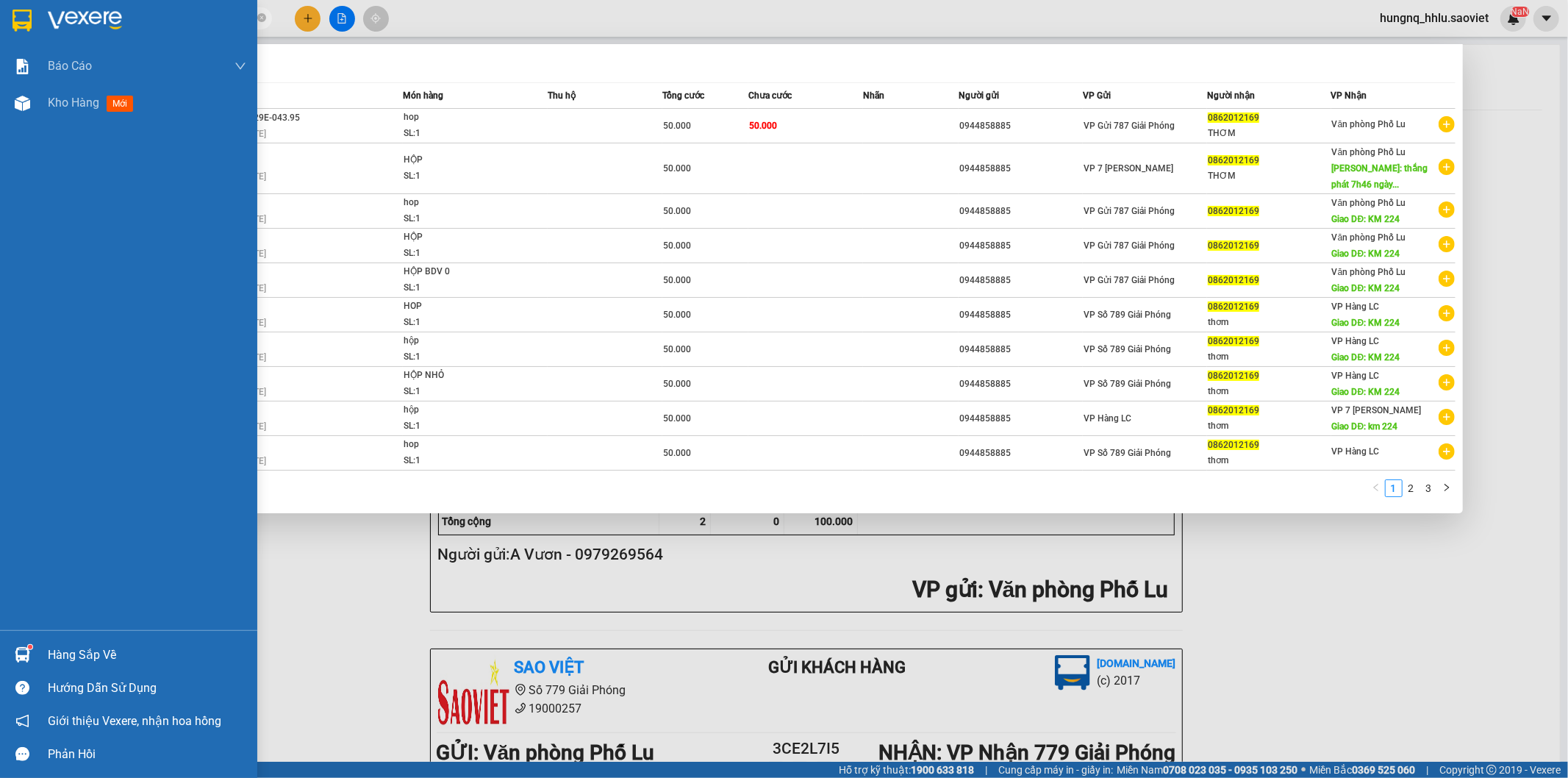
drag, startPoint x: 160, startPoint y: 23, endPoint x: 0, endPoint y: 22, distance: 160.0
click at [0, 23] on section "Kết quả tìm kiếm ( 25 ) Bộ lọc Mã ĐH Trạng thái Món hàng Thu hộ Tổng cước Chưa …" at bounding box center [784, 389] width 1568 height 778
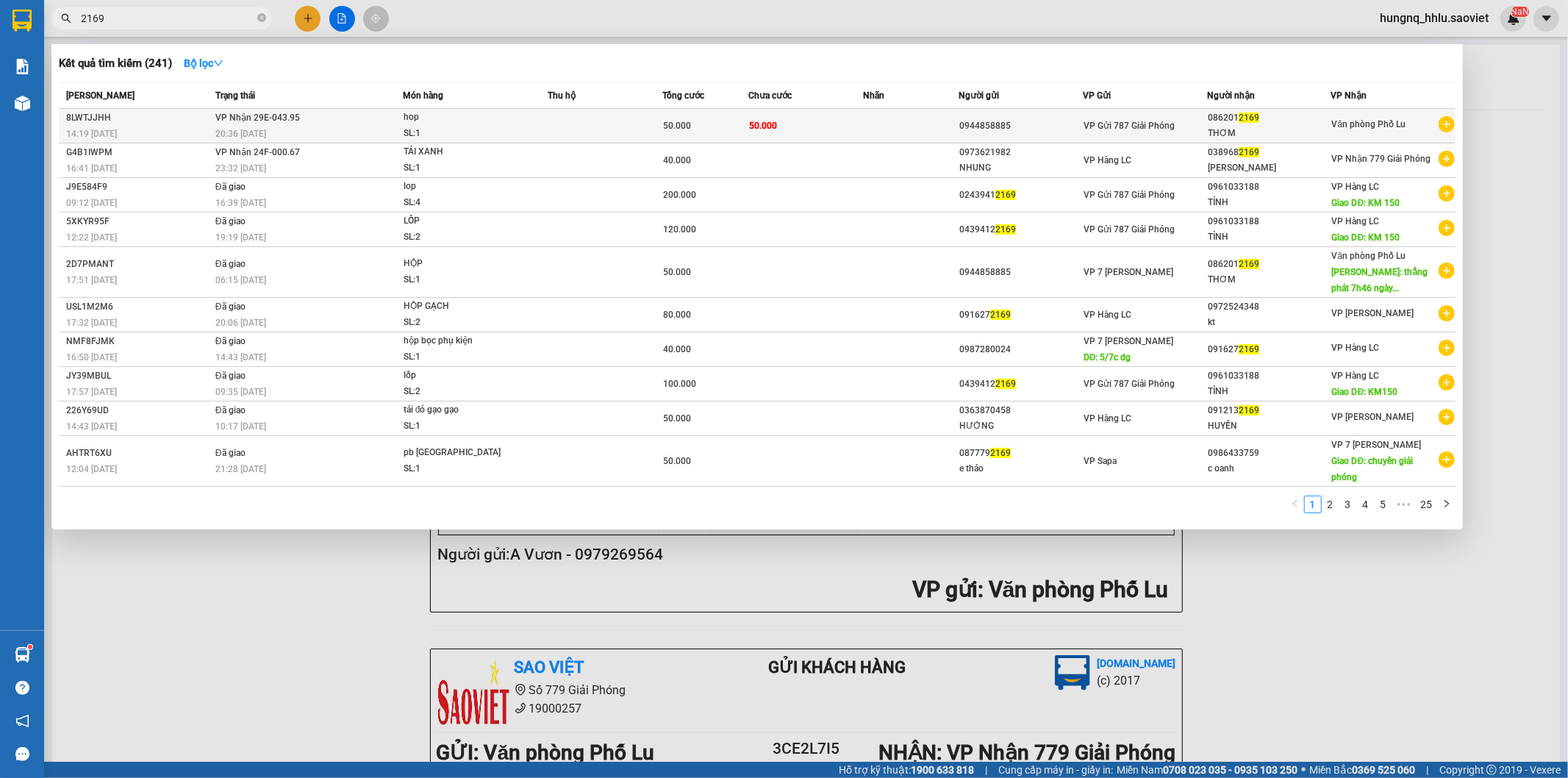
type input "2169"
click at [226, 134] on span "20:36 [DATE]" at bounding box center [241, 134] width 50 height 10
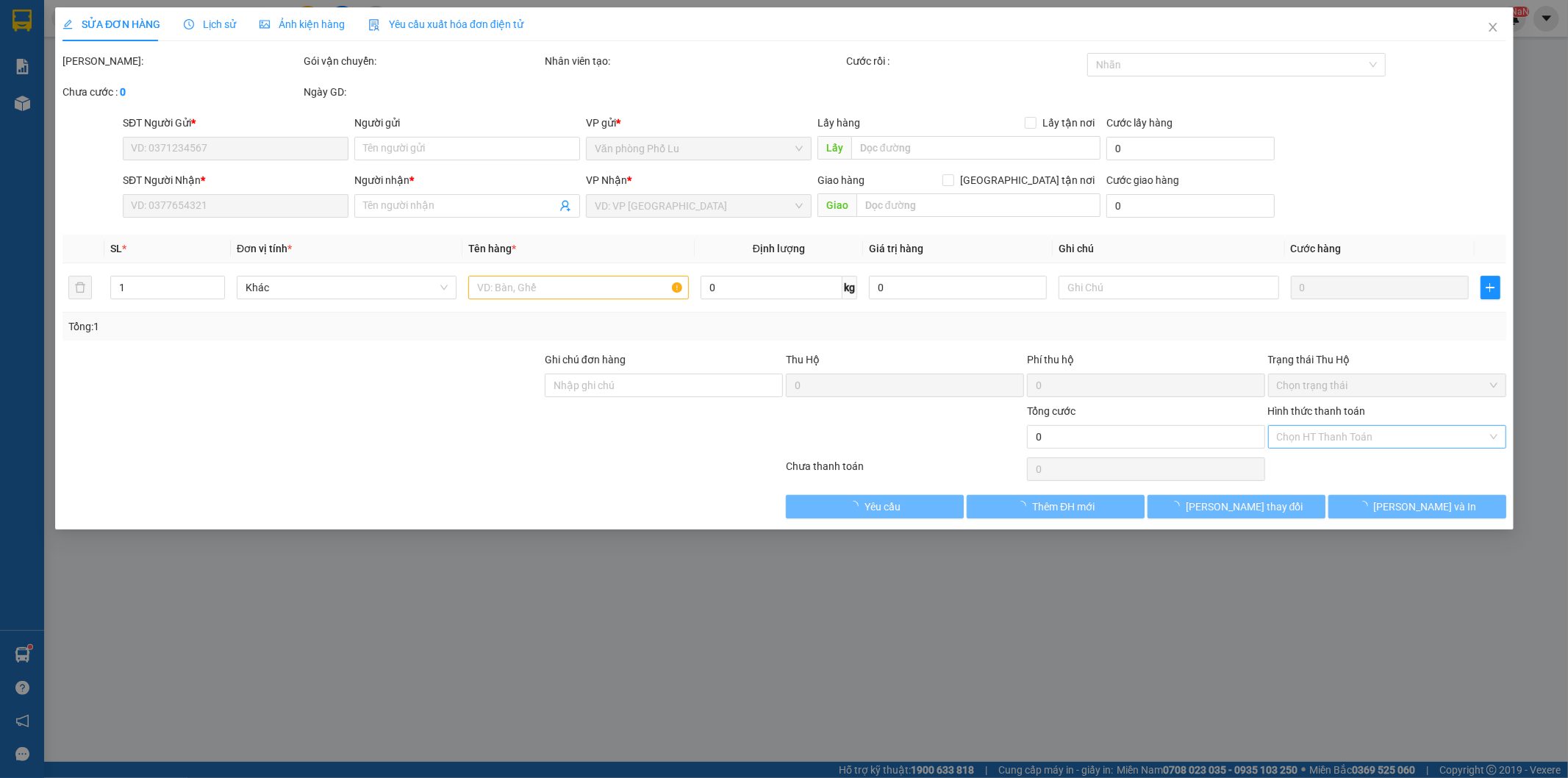
type input "0944858885"
type input "0862012169"
type input "THƠM"
type input "50.000"
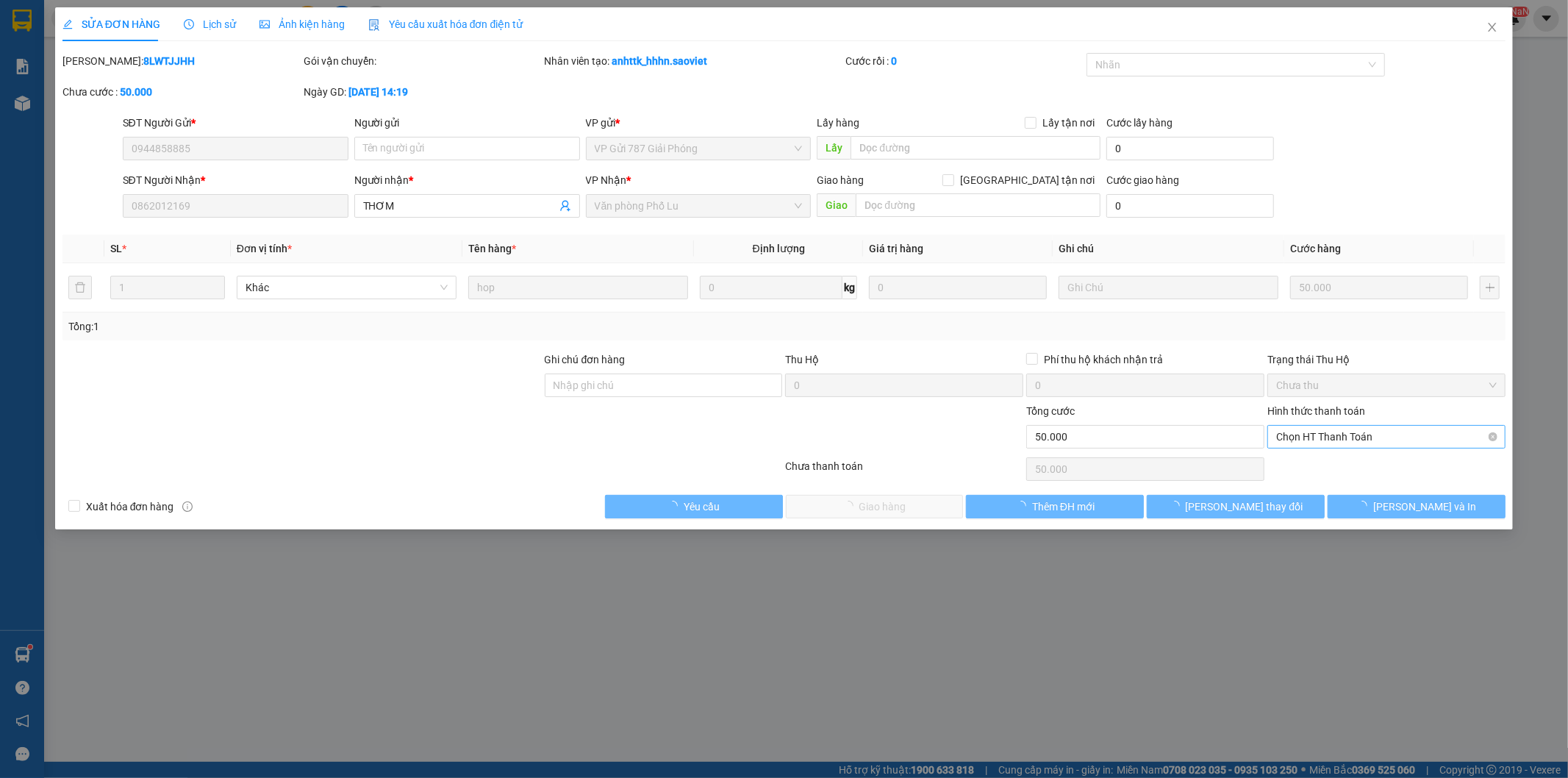
click at [1285, 444] on span "Chọn HT Thanh Toán" at bounding box center [1386, 437] width 221 height 22
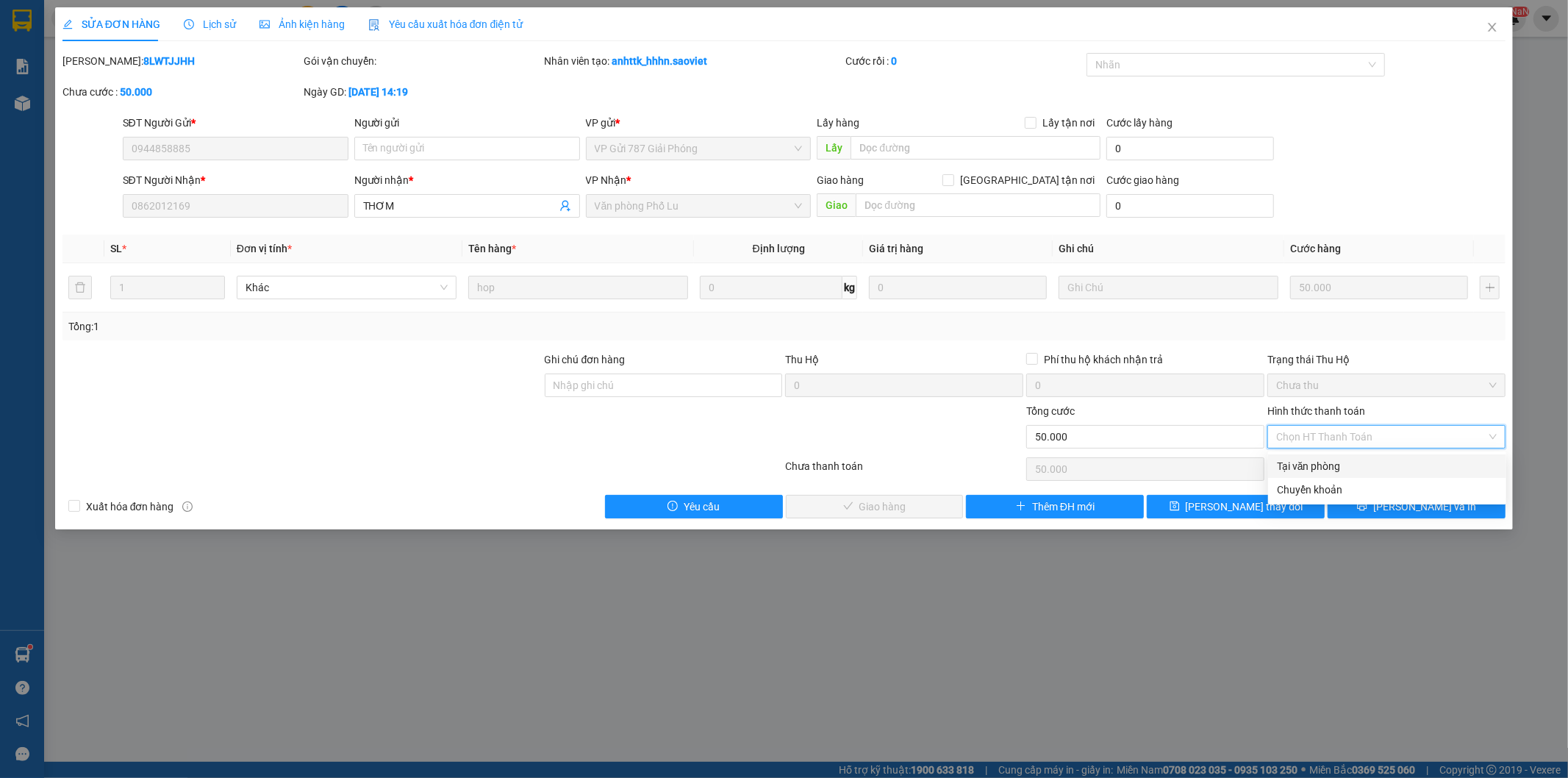
click at [1290, 468] on div "Tại văn phòng" at bounding box center [1387, 466] width 221 height 16
type input "0"
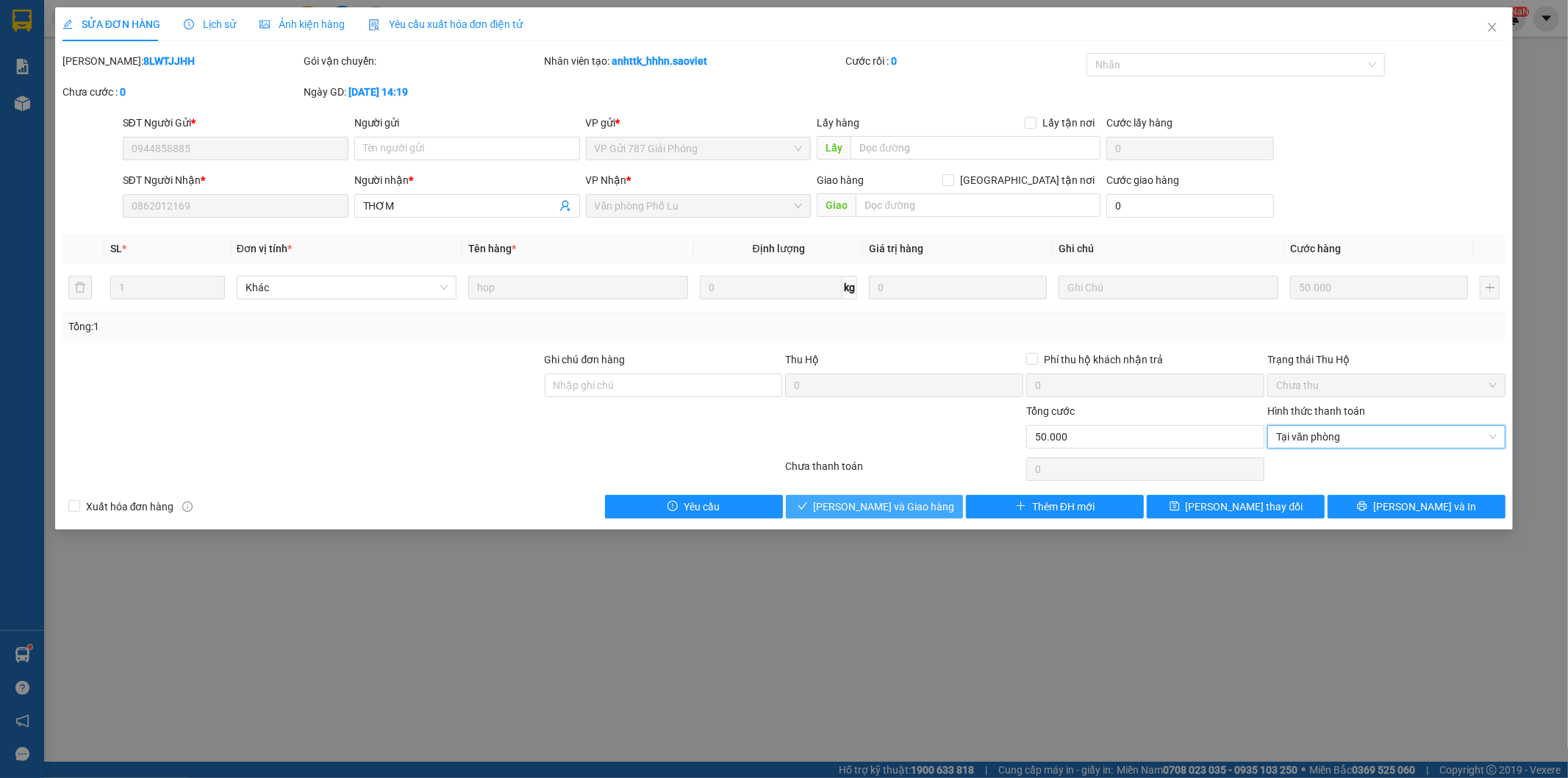
click at [950, 504] on button "[PERSON_NAME] và Giao hàng" at bounding box center [874, 507] width 178 height 24
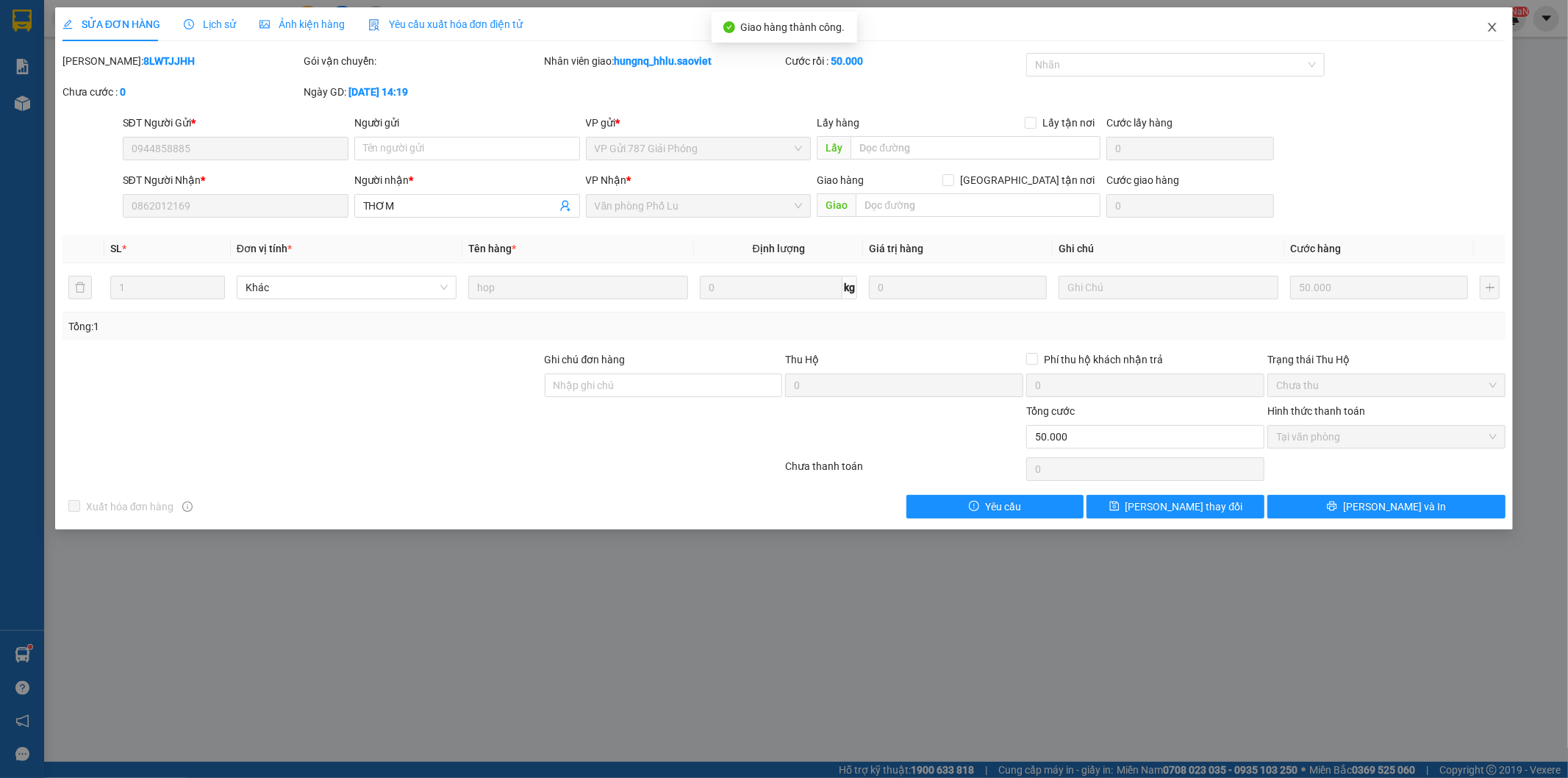
click at [1498, 31] on span "Close" at bounding box center [1492, 28] width 41 height 41
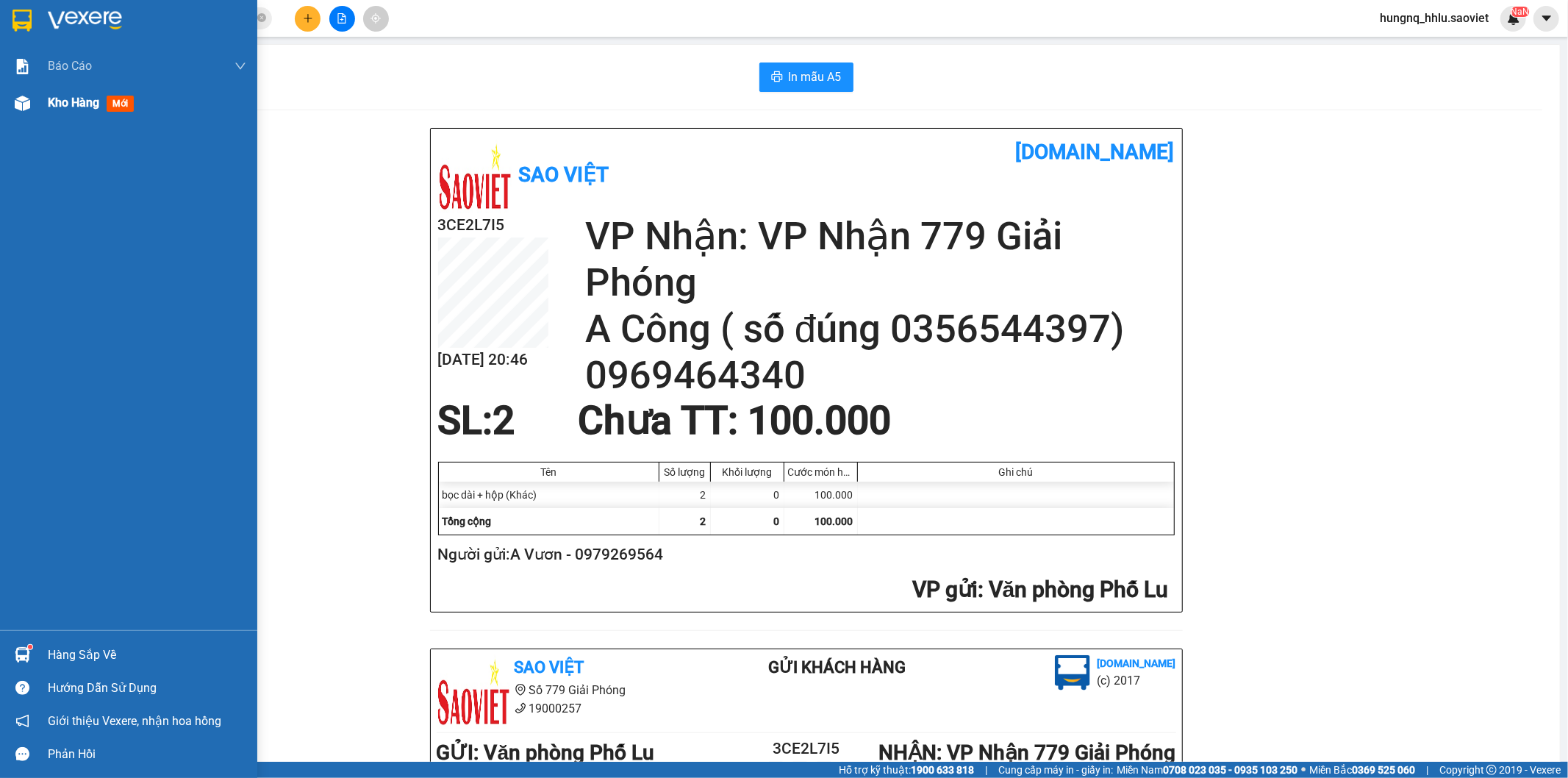
click at [92, 119] on div "Kho hàng mới" at bounding box center [147, 102] width 199 height 37
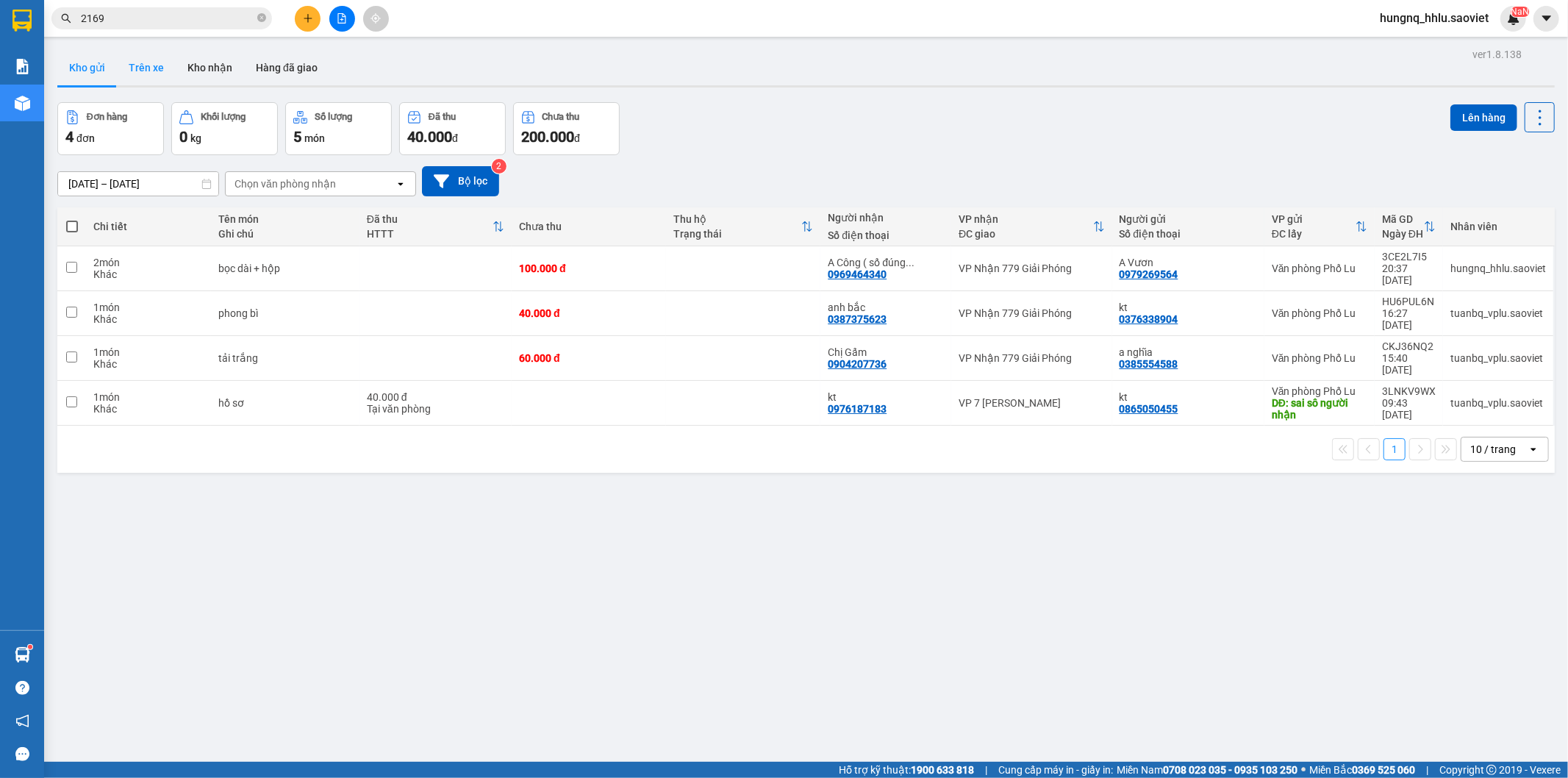
click at [165, 68] on button "Trên xe" at bounding box center [146, 67] width 59 height 35
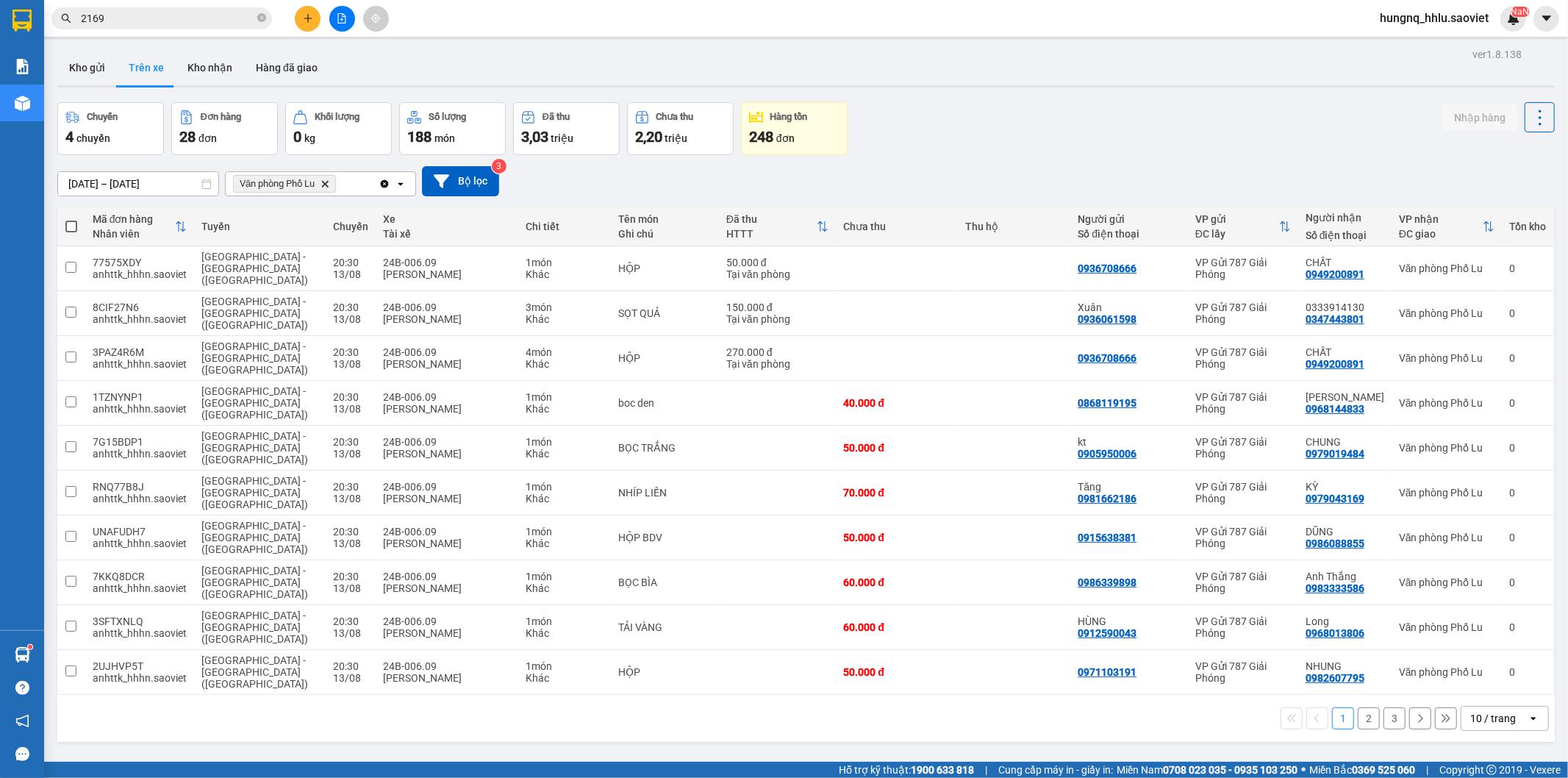
click at [1386, 707] on button "3" at bounding box center [1395, 718] width 22 height 22
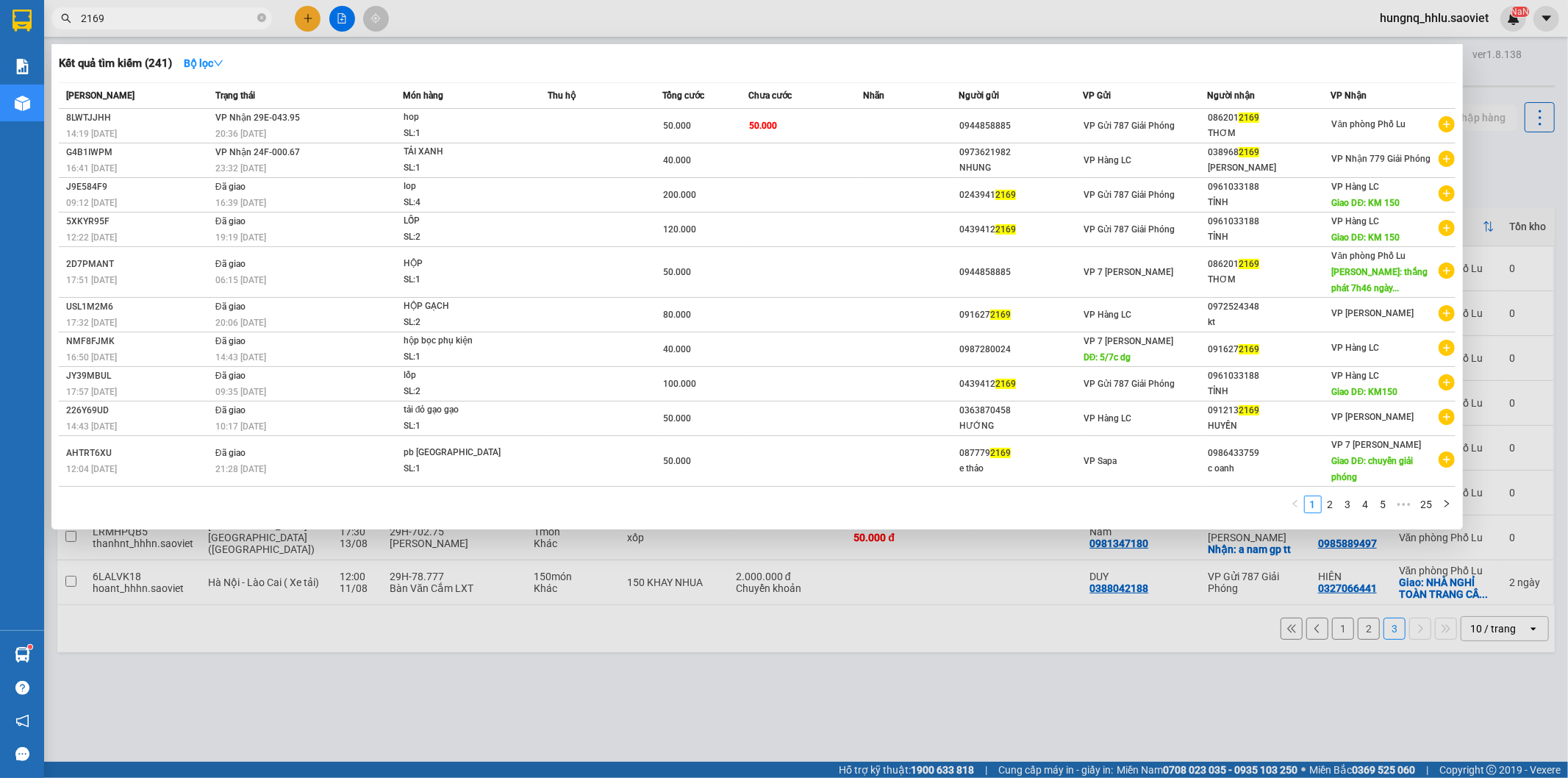
drag, startPoint x: 142, startPoint y: 19, endPoint x: 0, endPoint y: 28, distance: 142.3
click at [0, 22] on section "Kết quả tìm kiếm ( 241 ) Bộ lọc Mã ĐH Trạng thái Món hàng Thu hộ Tổng cước Chưa…" at bounding box center [784, 389] width 1568 height 778
click at [545, 626] on div at bounding box center [784, 389] width 1568 height 778
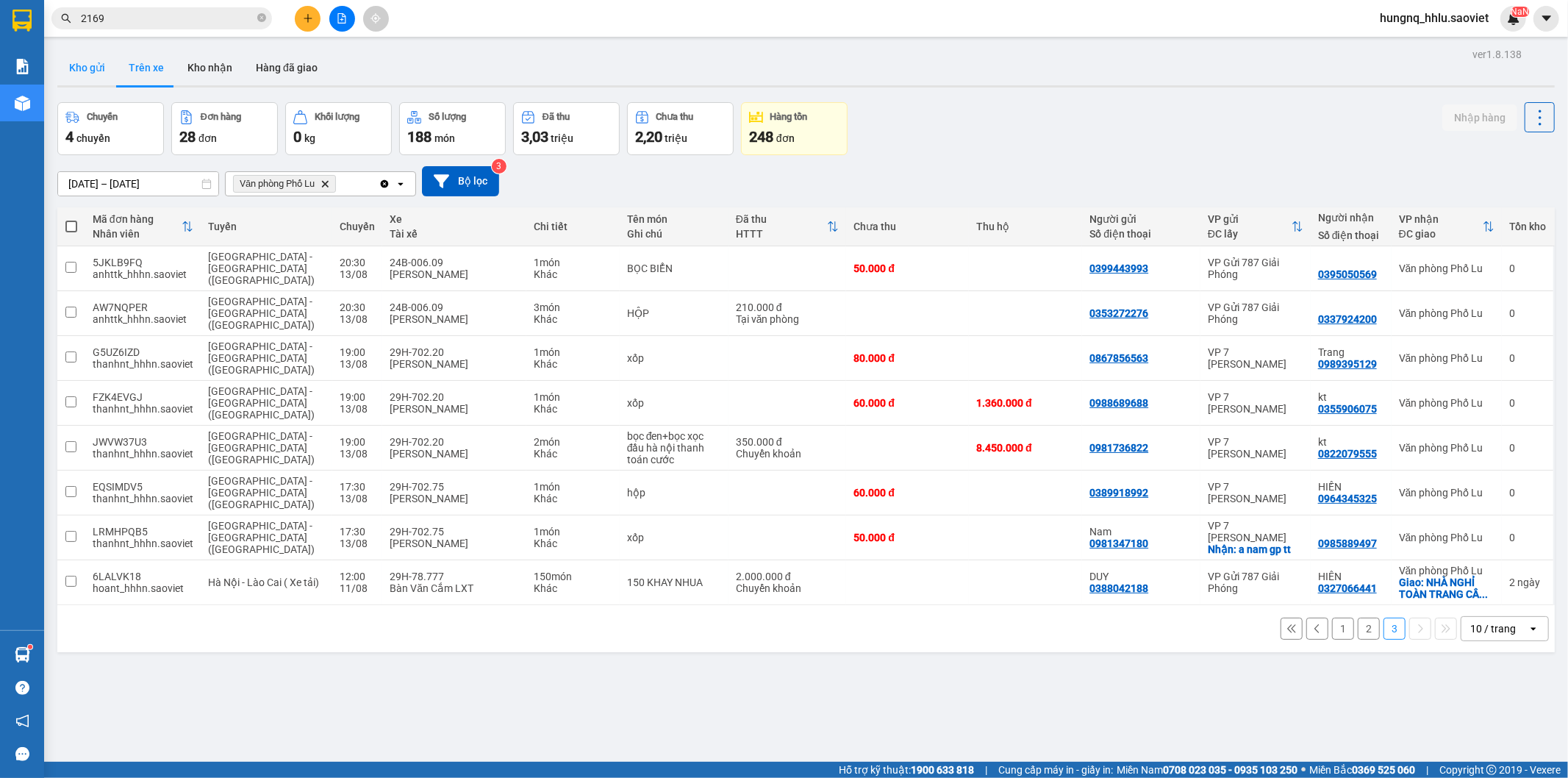
click at [82, 72] on button "Kho gửi" at bounding box center [87, 67] width 60 height 35
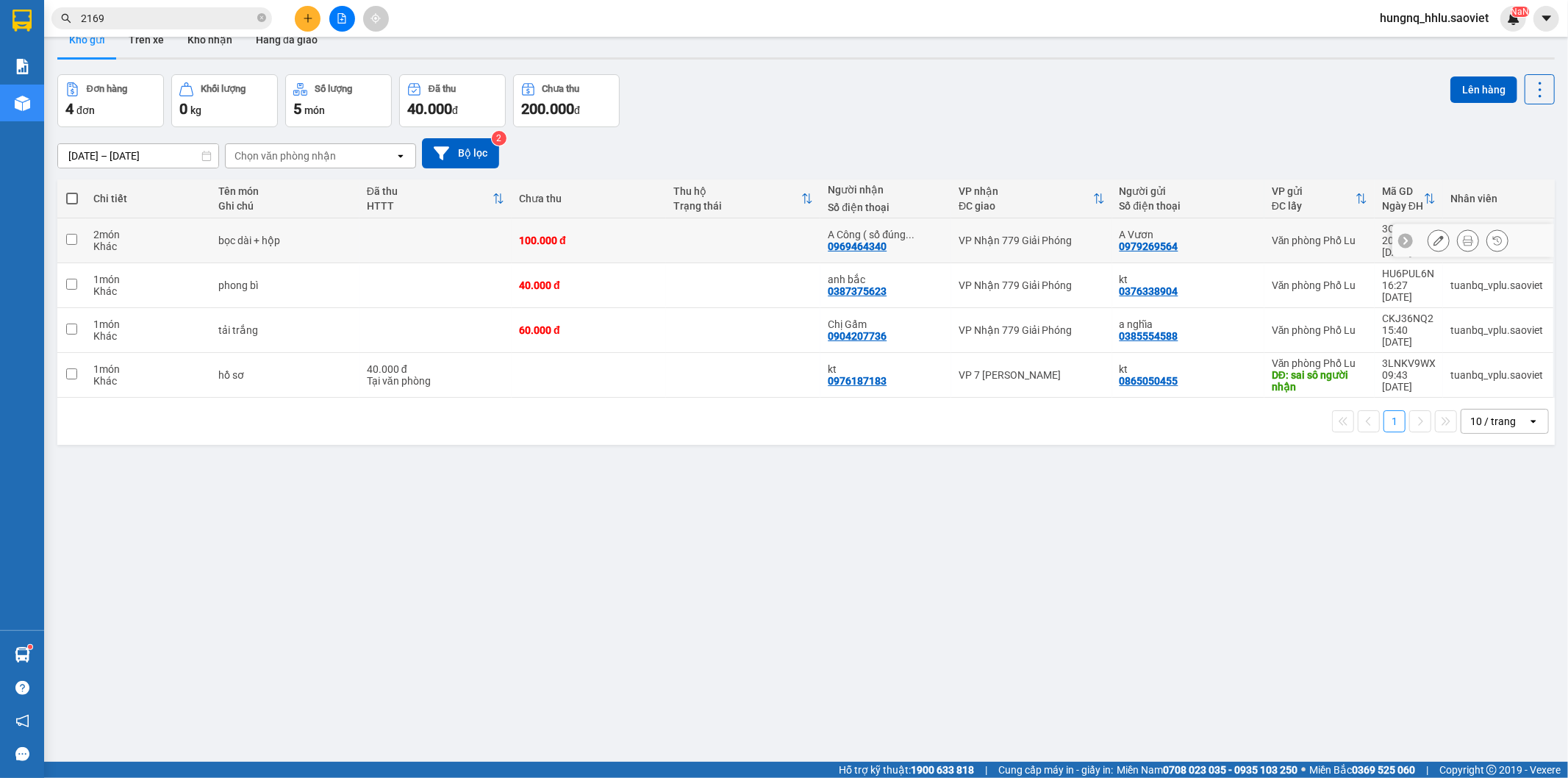
scroll to position [67, 0]
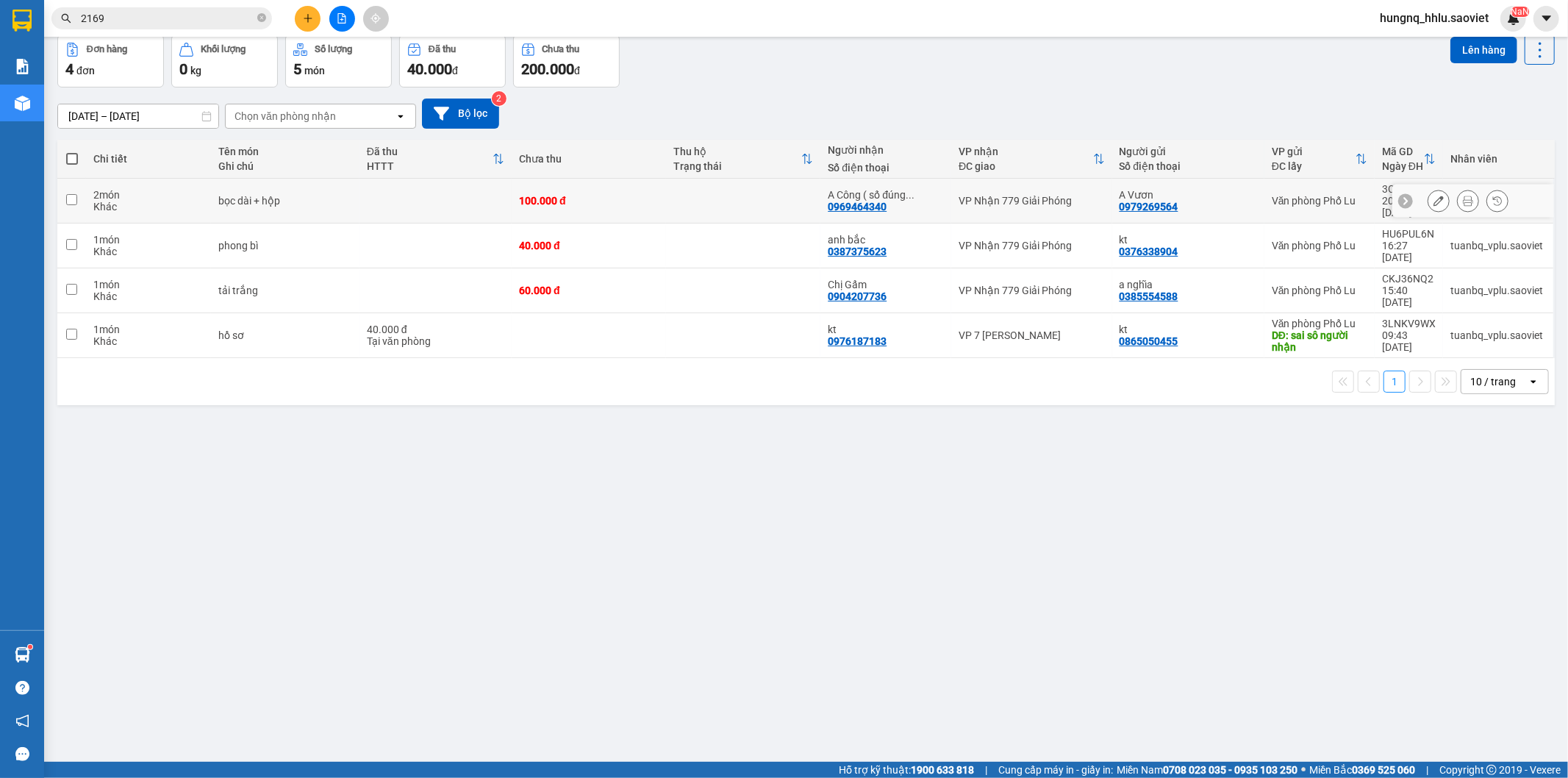
click at [149, 200] on div "Khác" at bounding box center [148, 206] width 110 height 12
checkbox input "true"
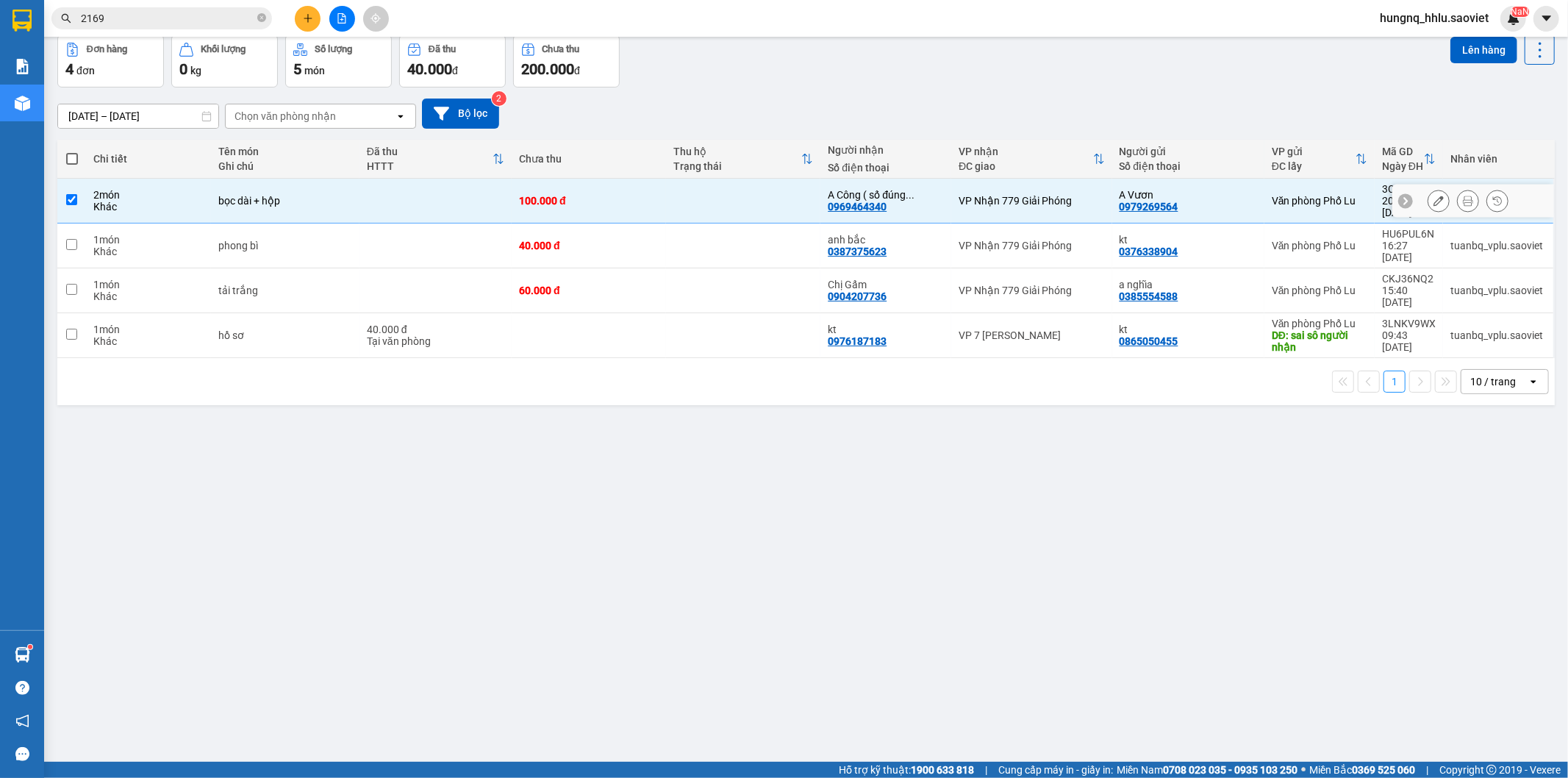
click at [134, 234] on div "1 món" at bounding box center [148, 240] width 110 height 12
checkbox input "true"
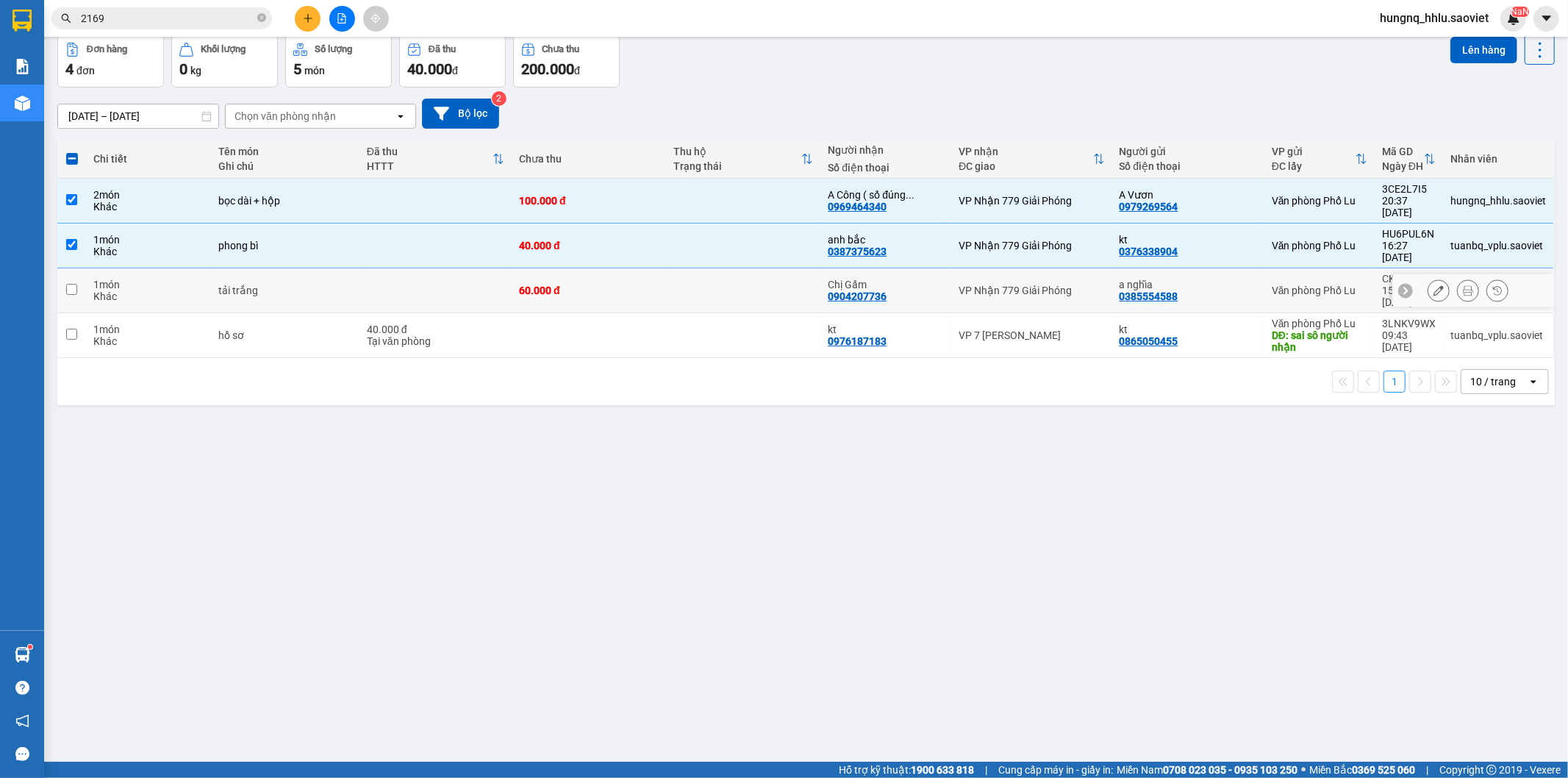
drag, startPoint x: 122, startPoint y: 260, endPoint x: 136, endPoint y: 258, distance: 14.1
click at [123, 279] on div "1 món" at bounding box center [148, 285] width 110 height 12
checkbox input "true"
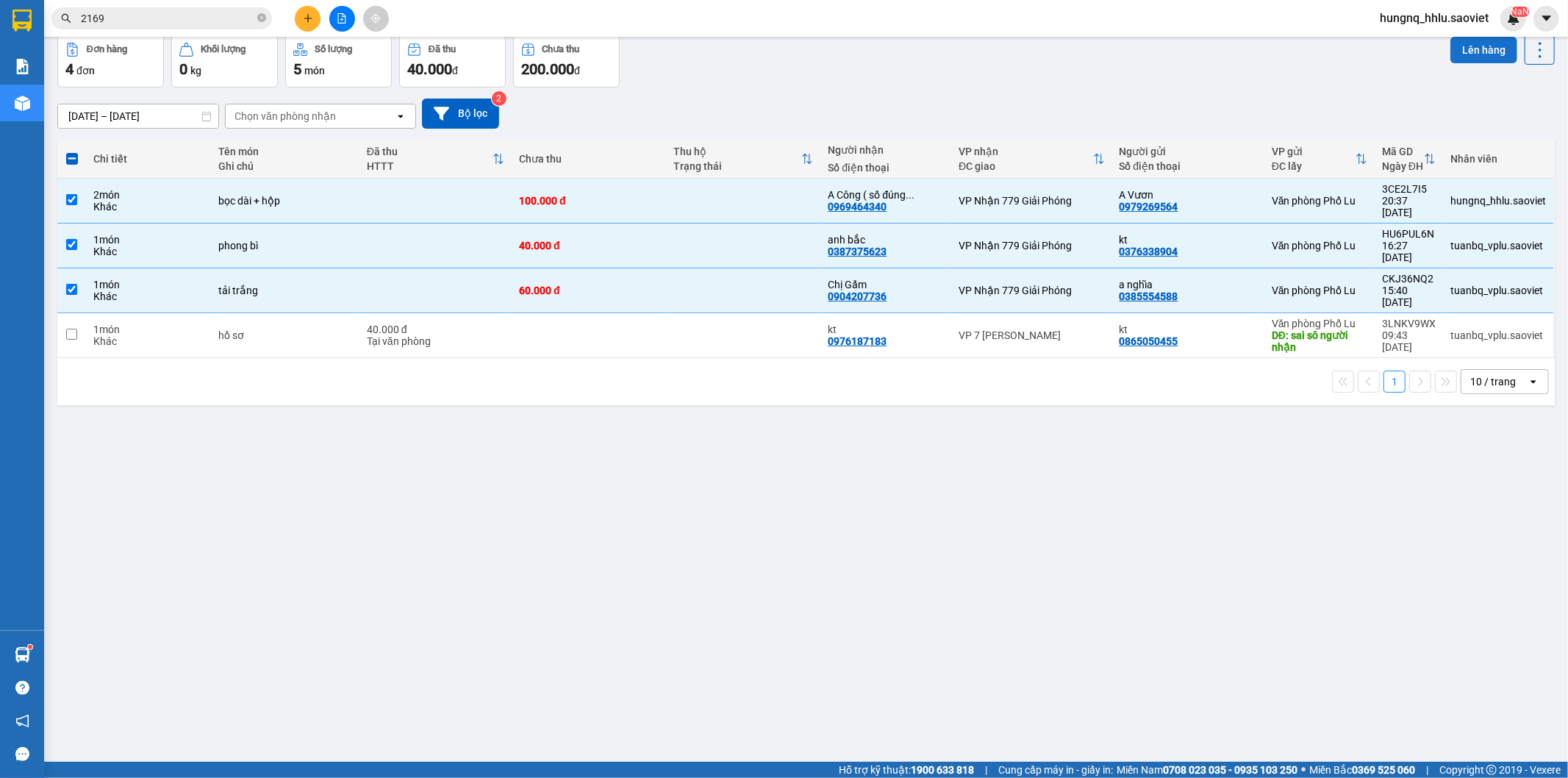
click at [1497, 56] on button "Lên hàng" at bounding box center [1484, 49] width 67 height 26
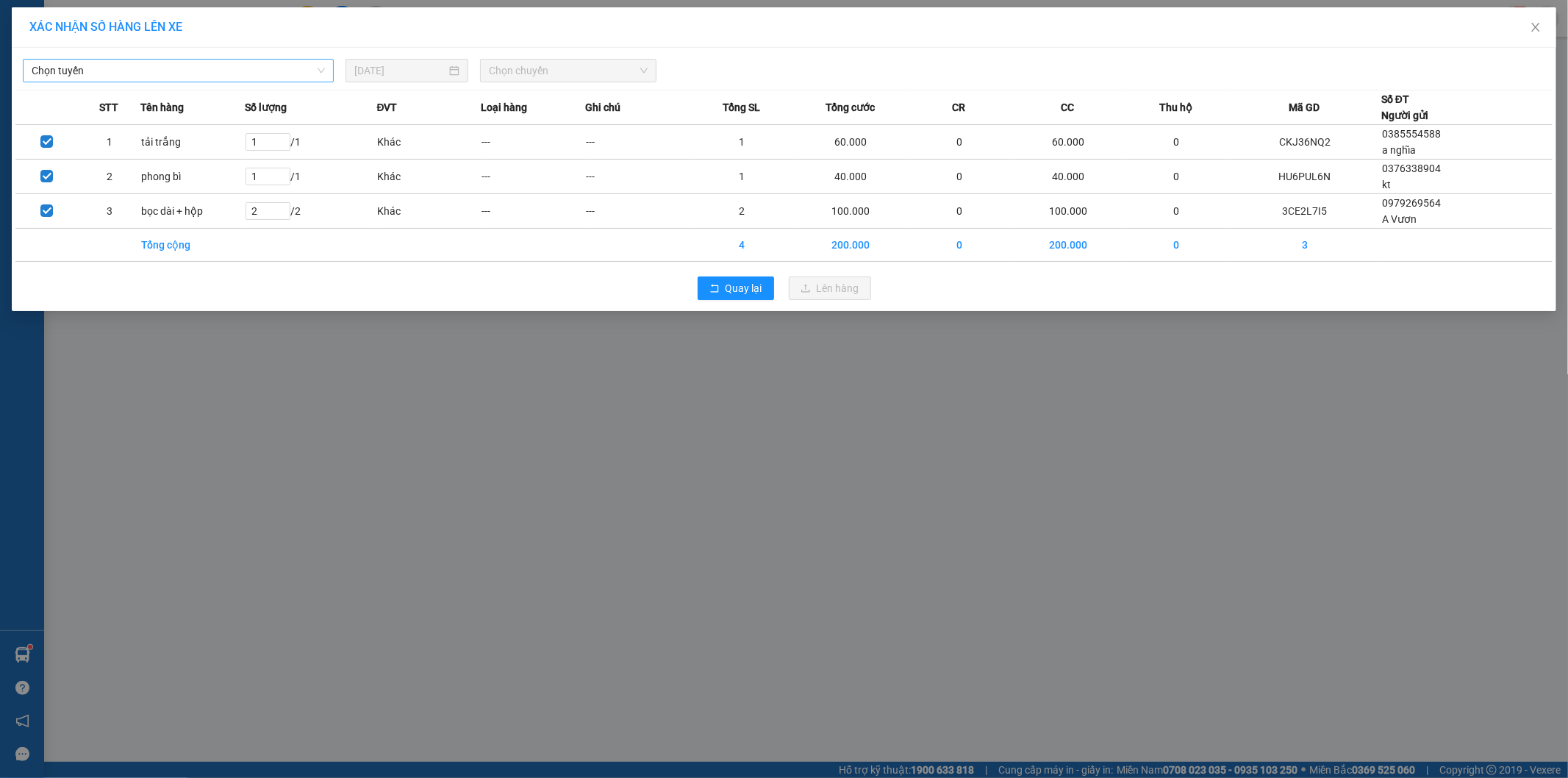
drag, startPoint x: 98, startPoint y: 67, endPoint x: 109, endPoint y: 79, distance: 16.3
click at [98, 67] on span "Chọn tuyến" at bounding box center [178, 71] width 293 height 22
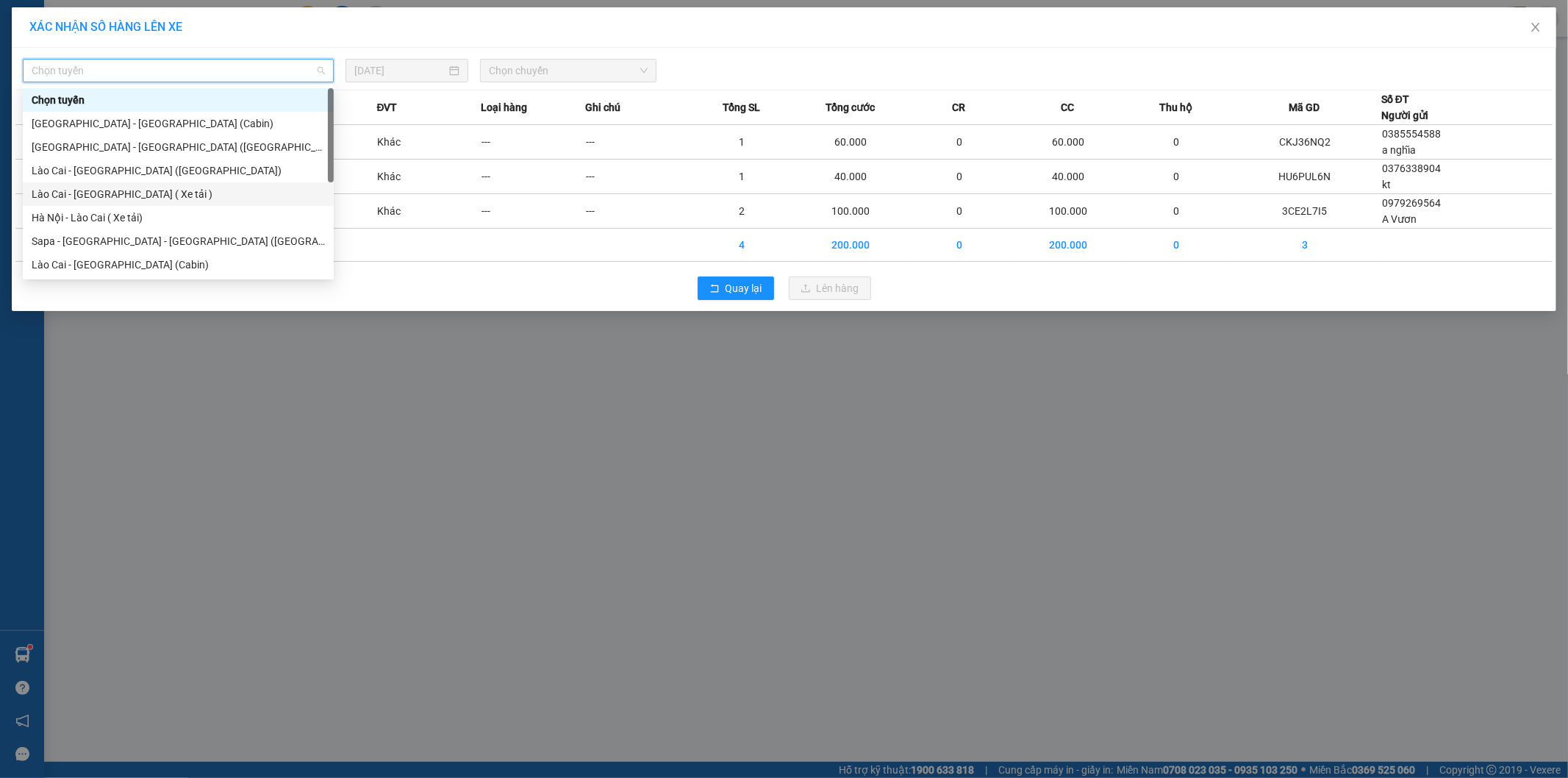
scroll to position [118, 0]
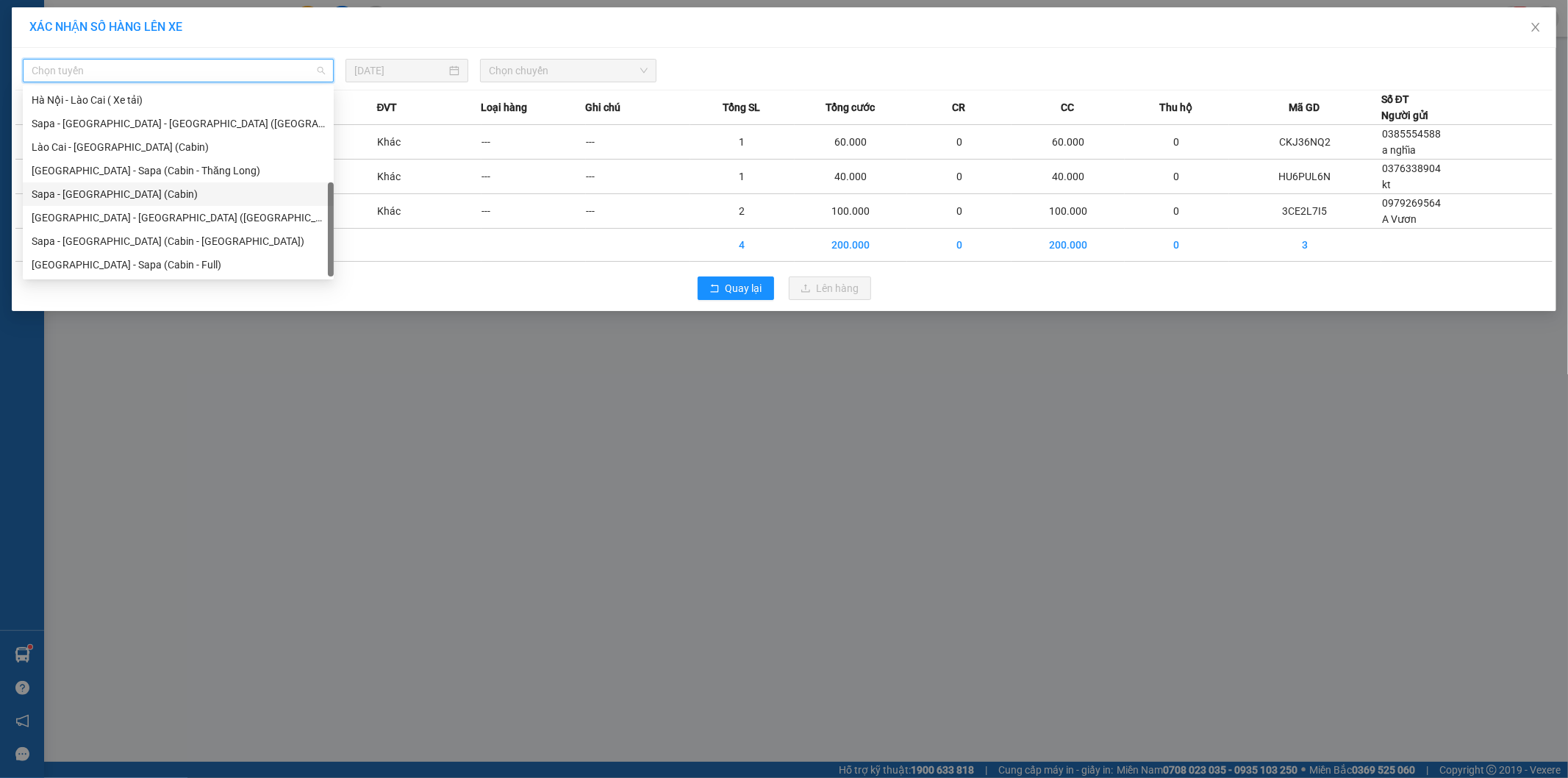
click at [40, 202] on div "Sapa - [GEOGRAPHIC_DATA] (Cabin)" at bounding box center [178, 194] width 311 height 24
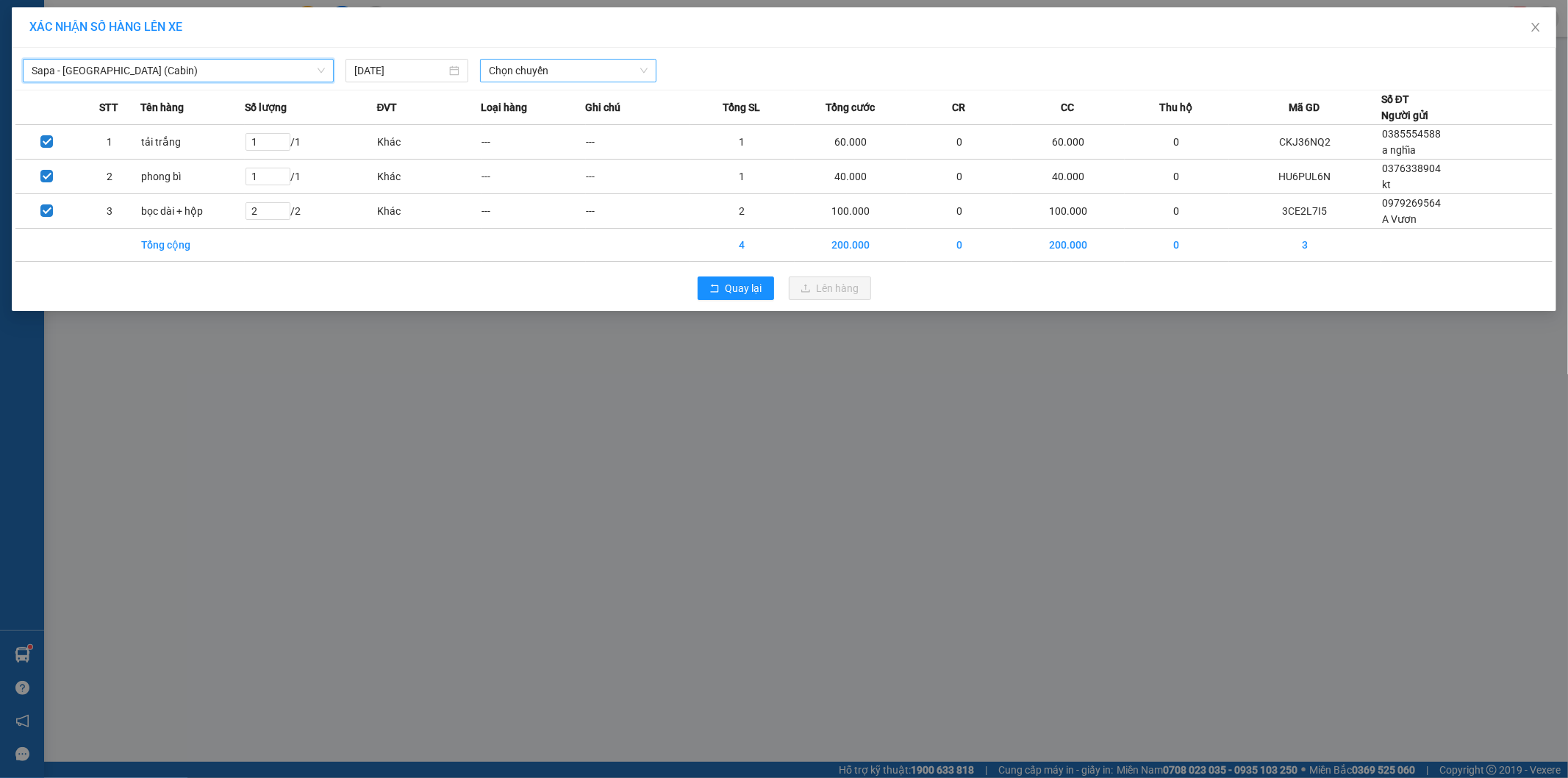
click at [514, 65] on span "Chọn chuyến" at bounding box center [568, 71] width 159 height 22
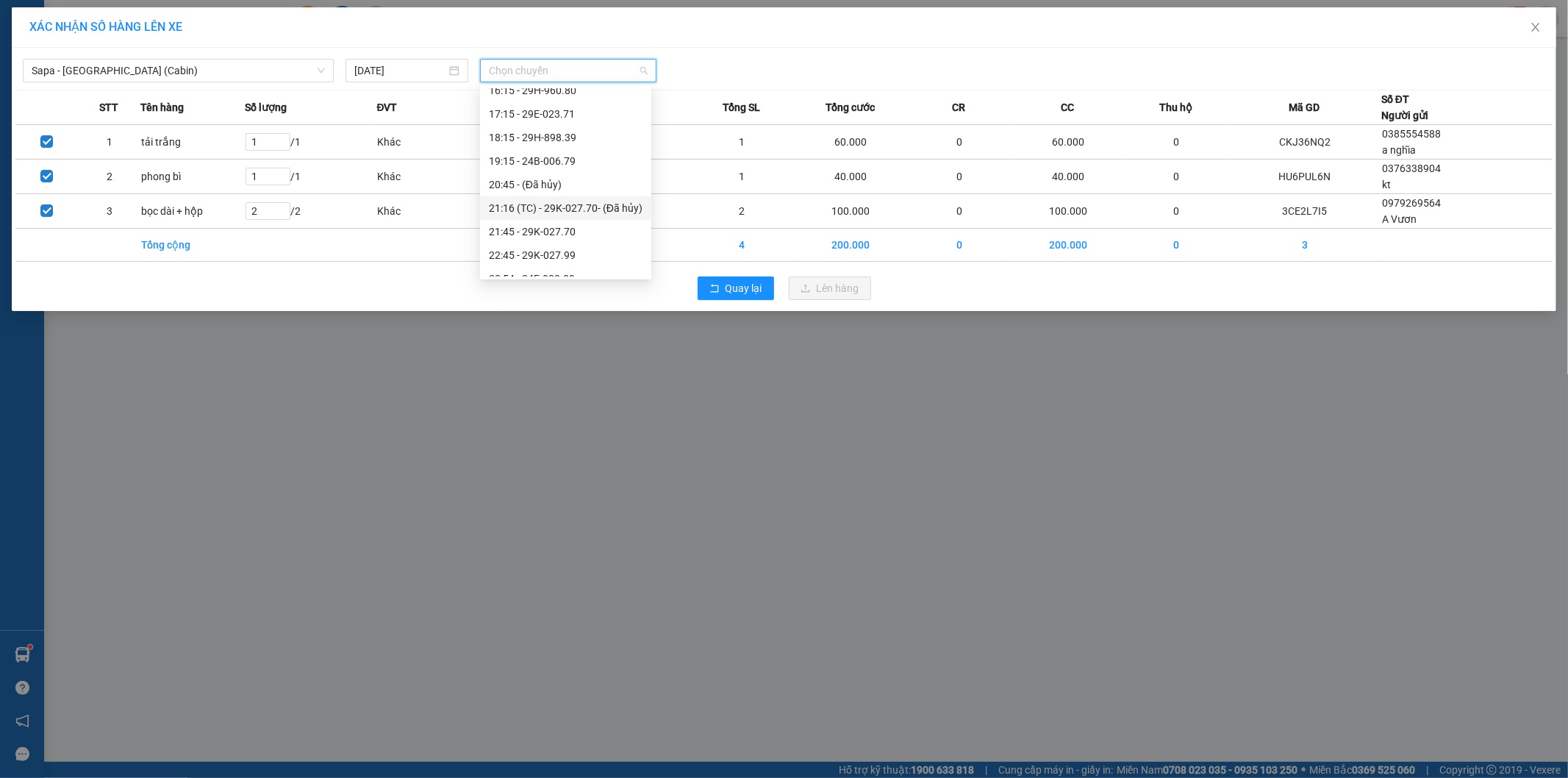
scroll to position [408, 0]
click at [485, 210] on div "21:45 - 29K-027.70" at bounding box center [566, 210] width 171 height 24
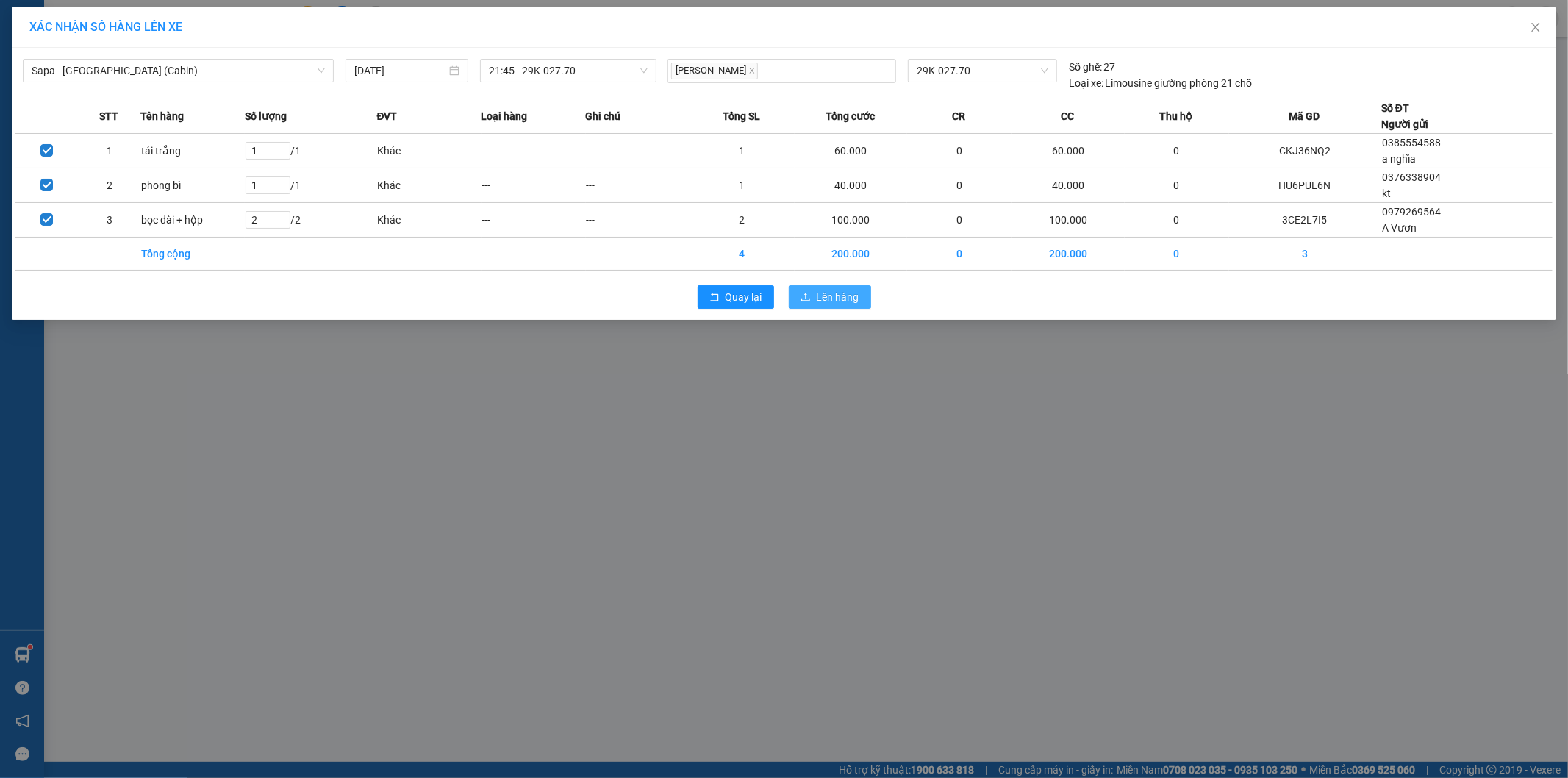
click at [857, 307] on button "Lên hàng" at bounding box center [830, 297] width 83 height 24
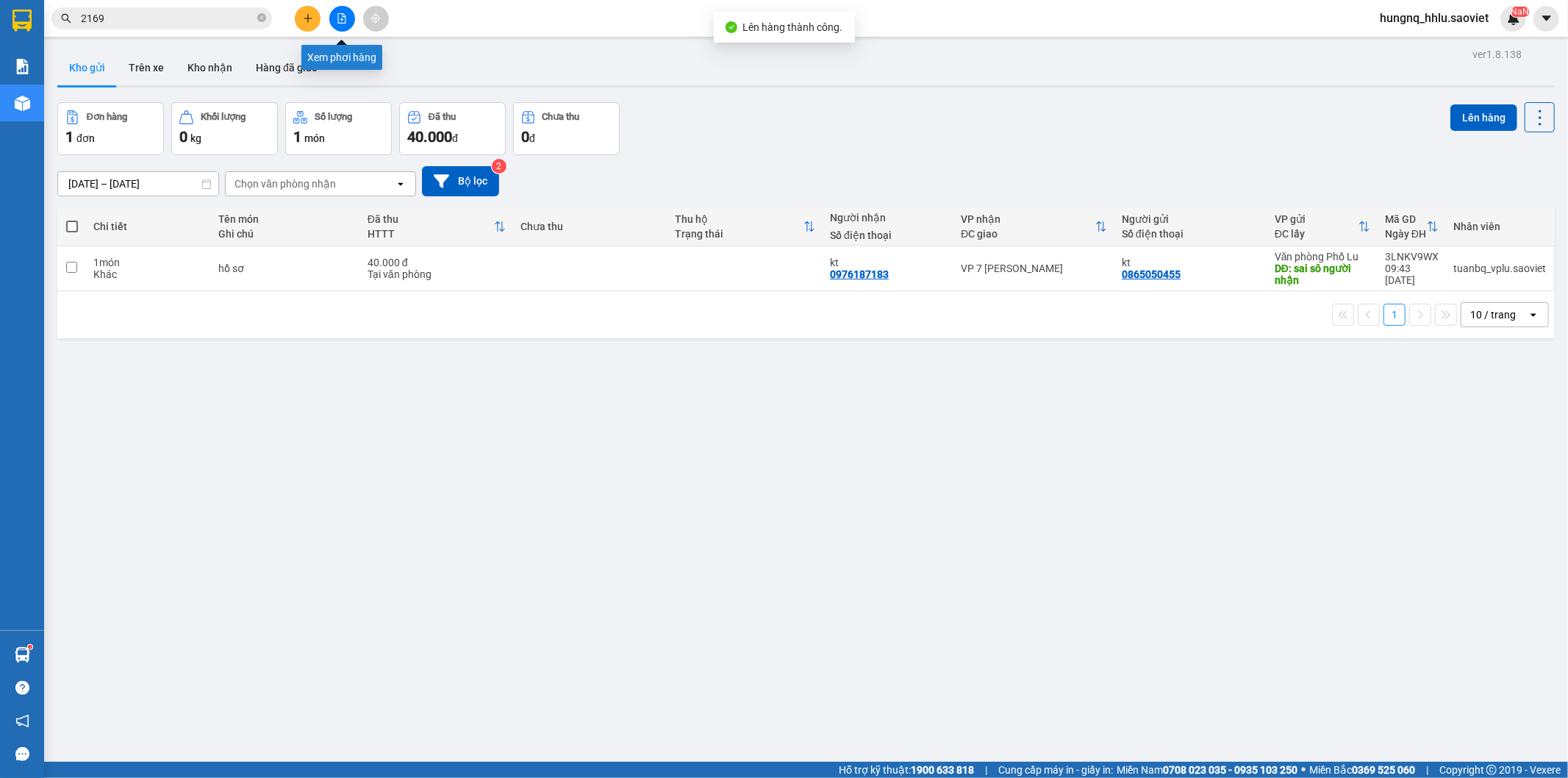
click at [348, 26] on button at bounding box center [342, 19] width 26 height 26
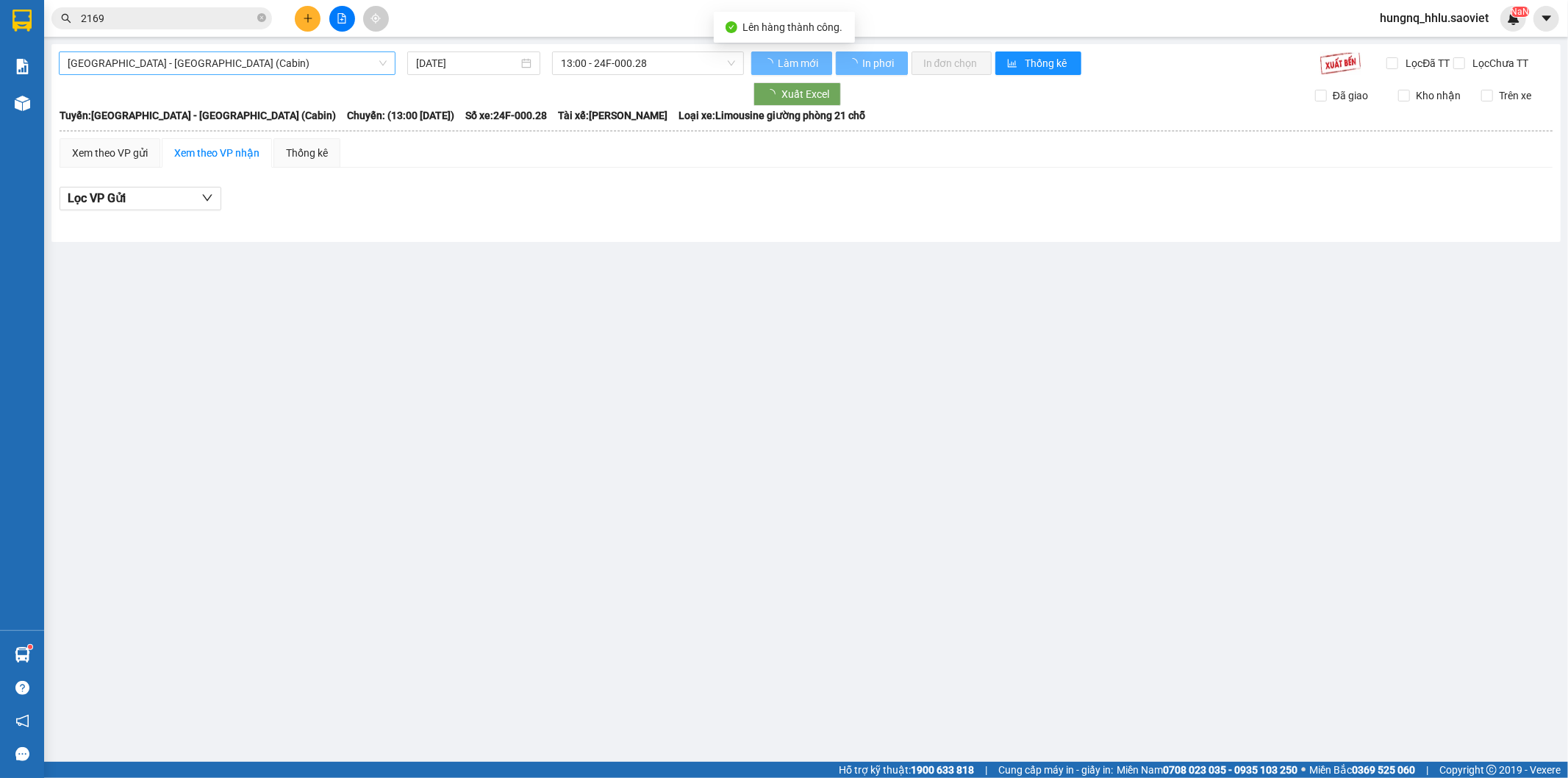
click at [90, 57] on span "[GEOGRAPHIC_DATA] - [GEOGRAPHIC_DATA] (Cabin)" at bounding box center [227, 63] width 319 height 22
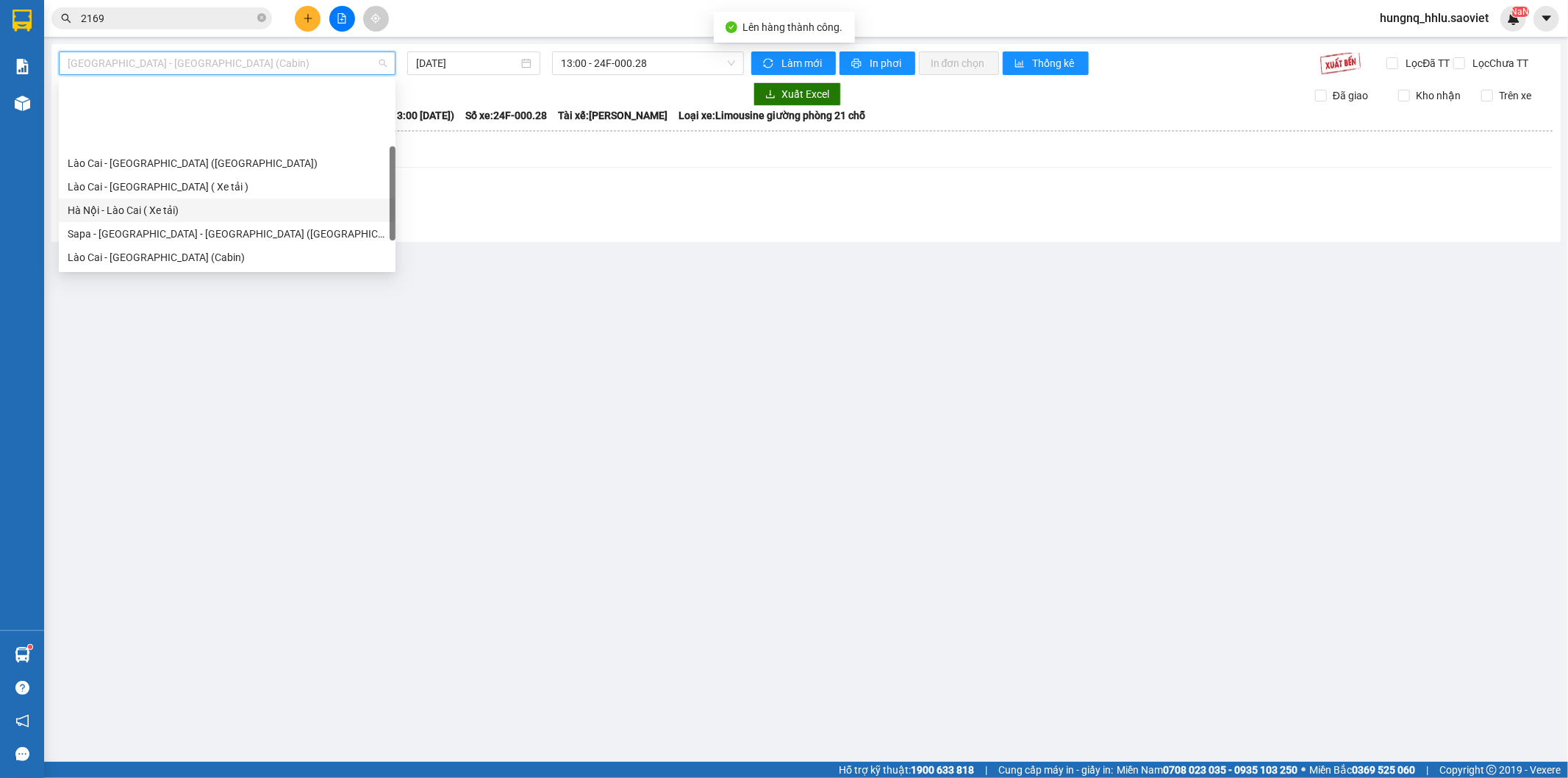
scroll to position [82, 0]
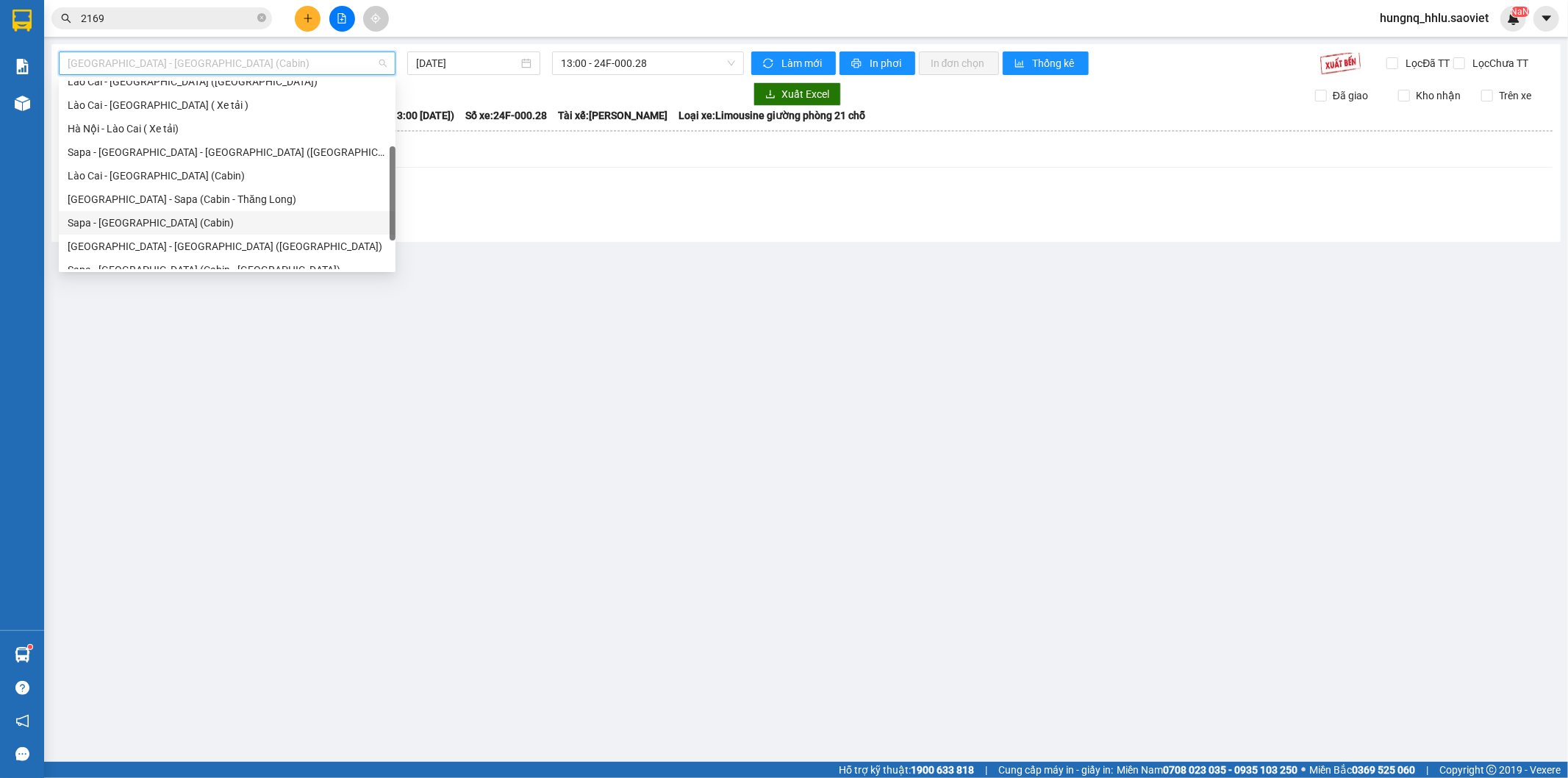
click at [75, 222] on div "Sapa - [GEOGRAPHIC_DATA] (Cabin)" at bounding box center [227, 223] width 319 height 16
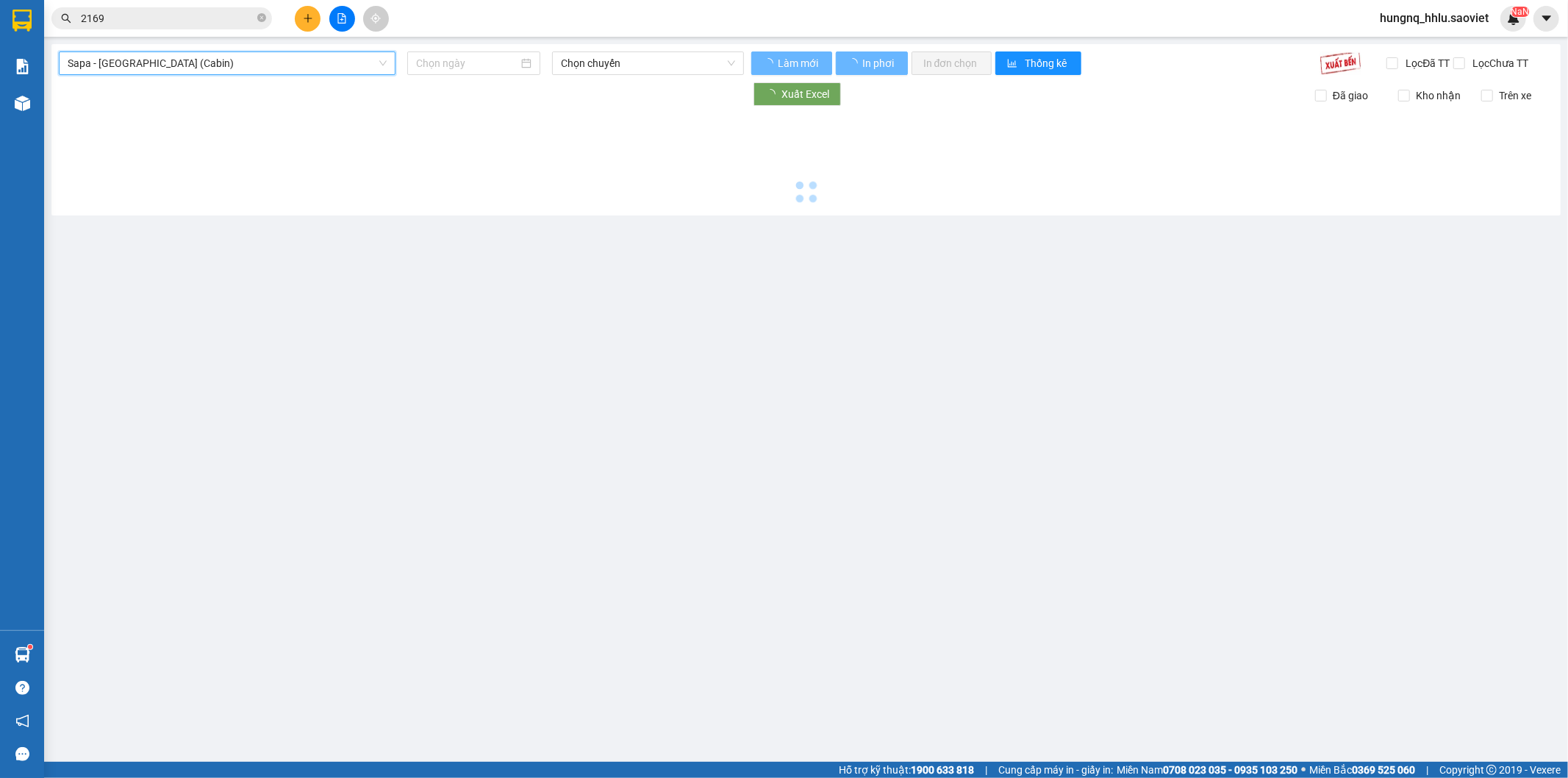
type input "[DATE]"
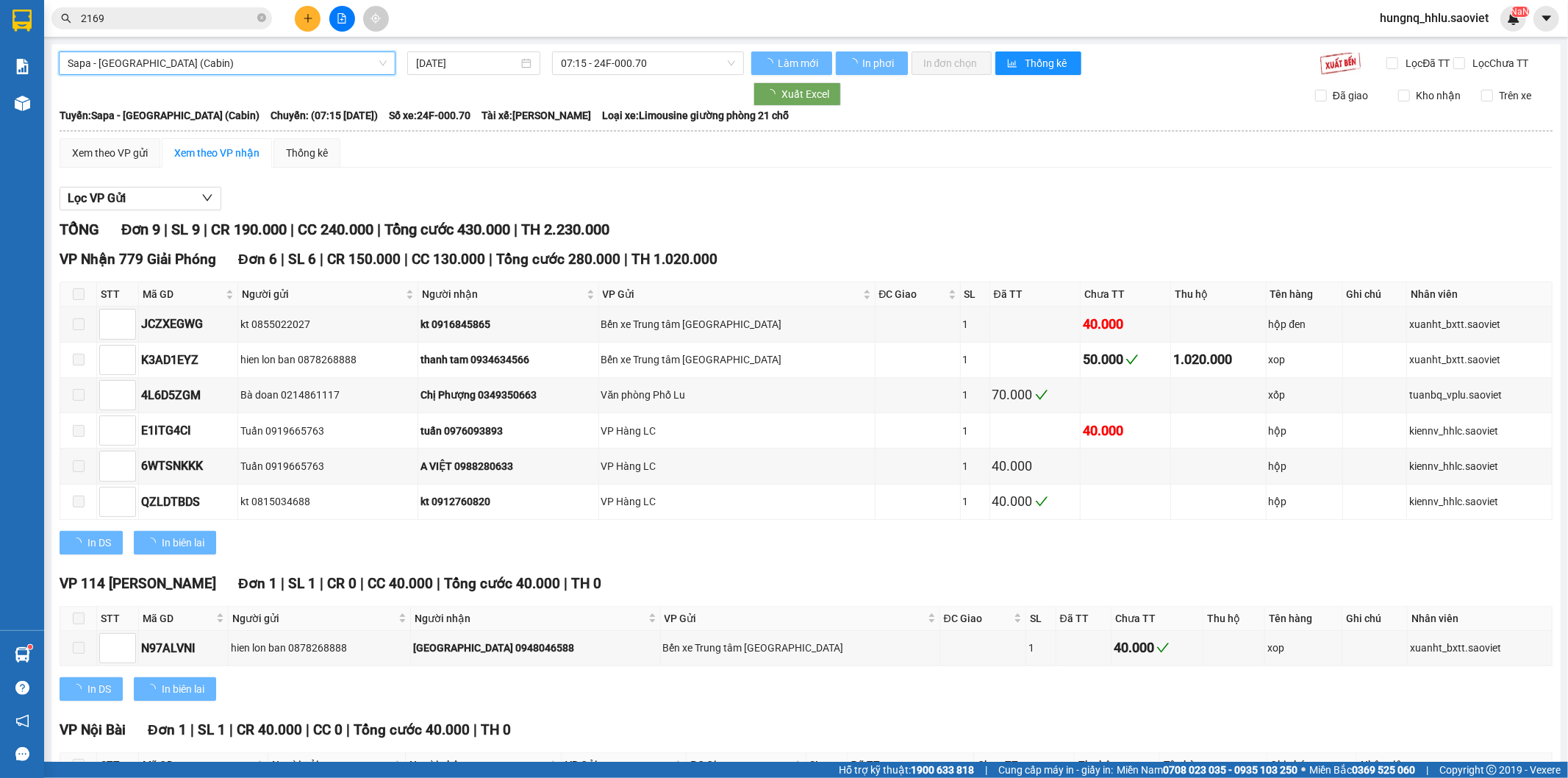
click at [600, 49] on div "Sapa - [GEOGRAPHIC_DATA] ([GEOGRAPHIC_DATA]) [GEOGRAPHIC_DATA] - [GEOGRAPHIC_DA…" at bounding box center [805, 536] width 1509 height 983
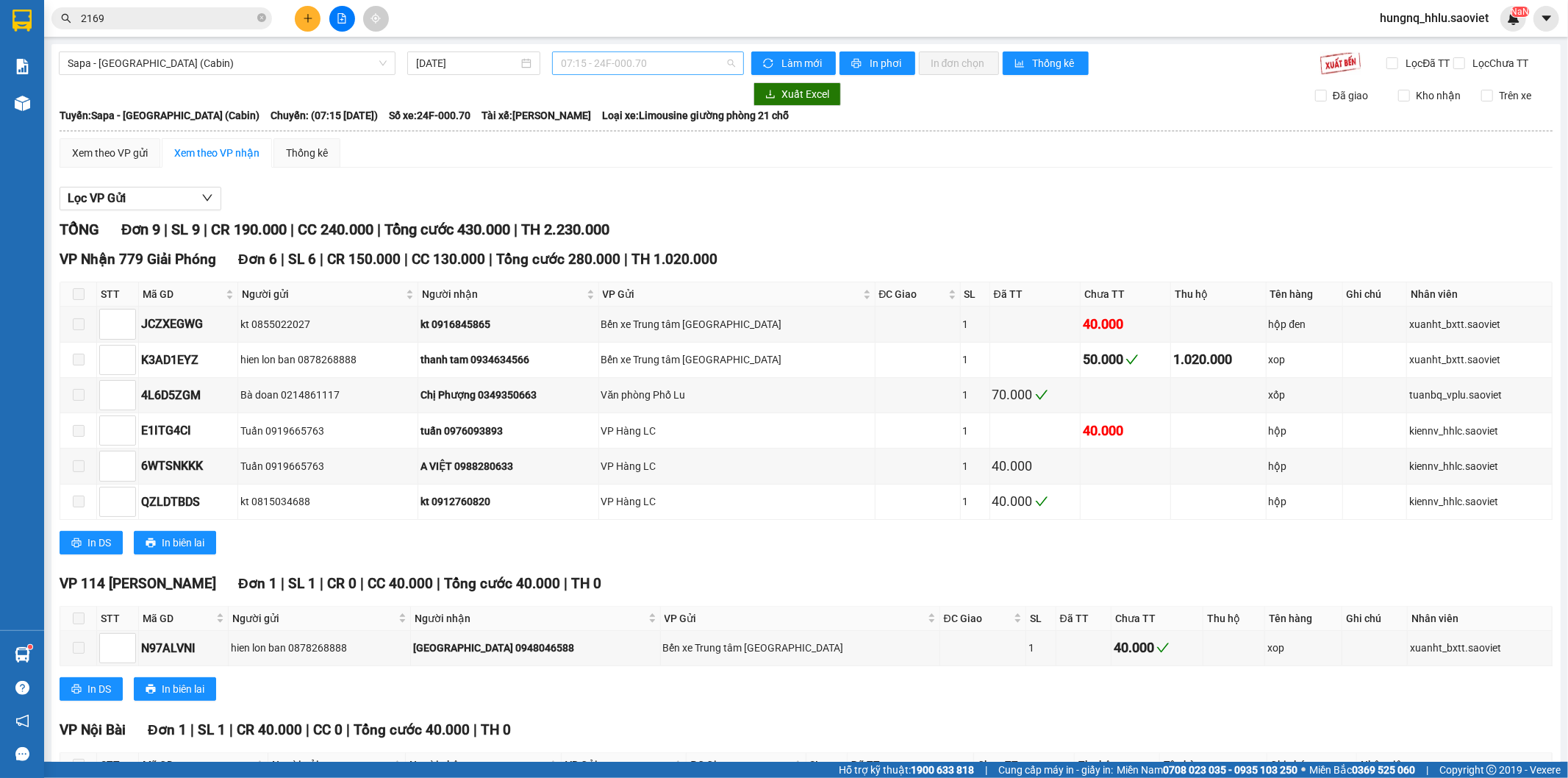
click at [601, 56] on span "07:15 - 24F-000.70" at bounding box center [648, 63] width 173 height 22
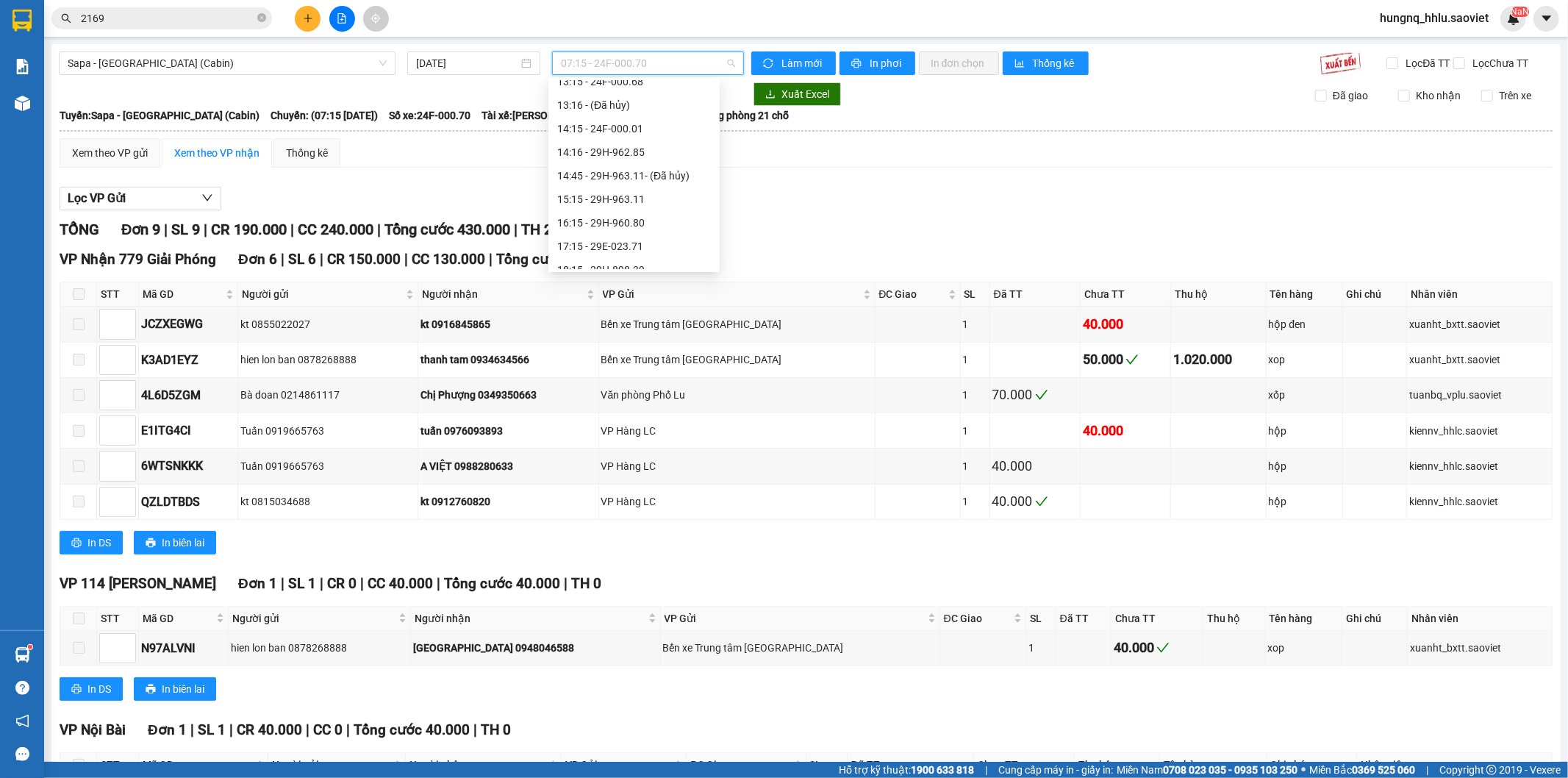
scroll to position [490, 0]
click at [567, 125] on div "21:45 - 29K-027.70" at bounding box center [634, 120] width 154 height 16
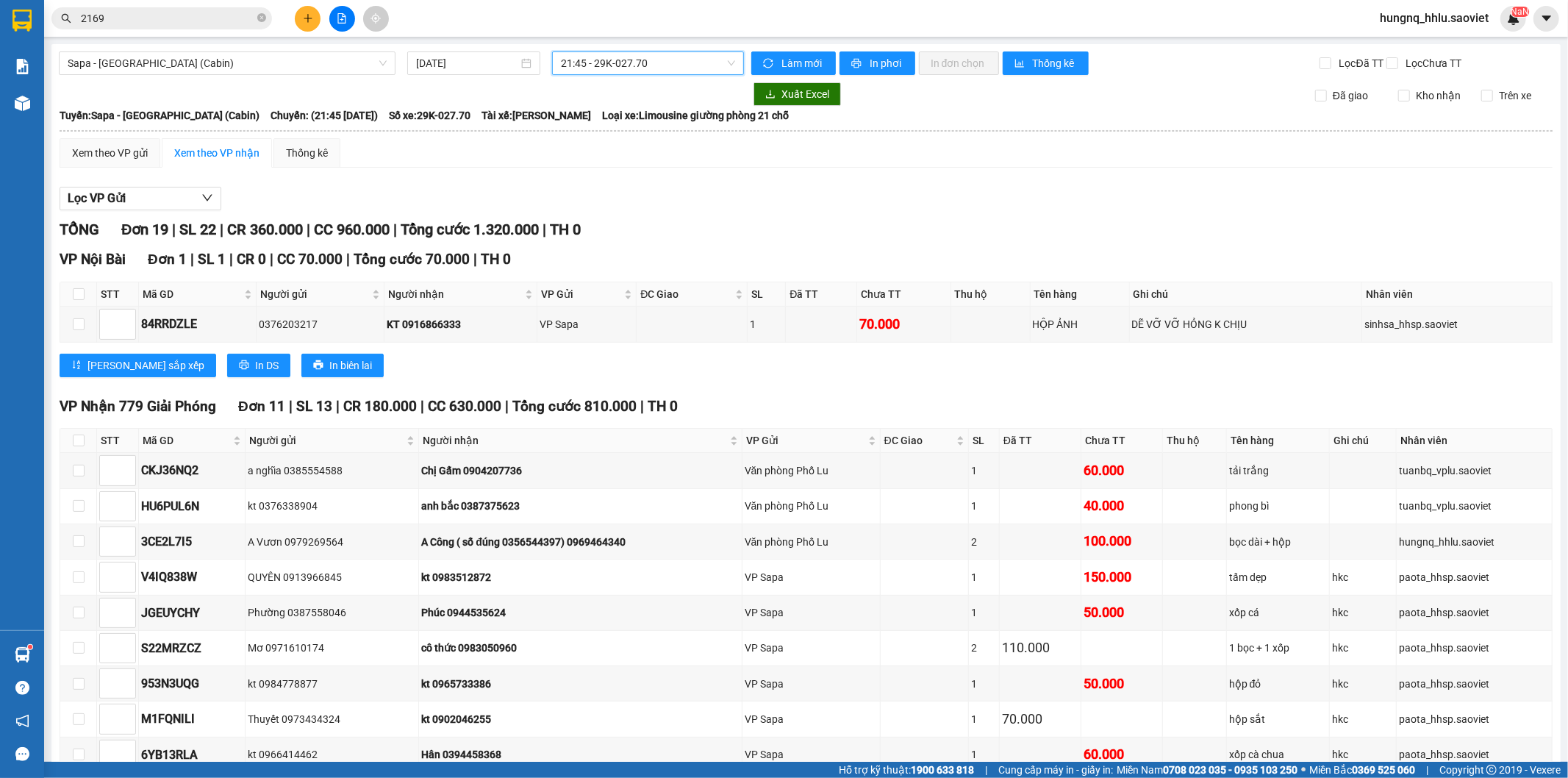
scroll to position [82, 0]
